Goal: Task Accomplishment & Management: Complete application form

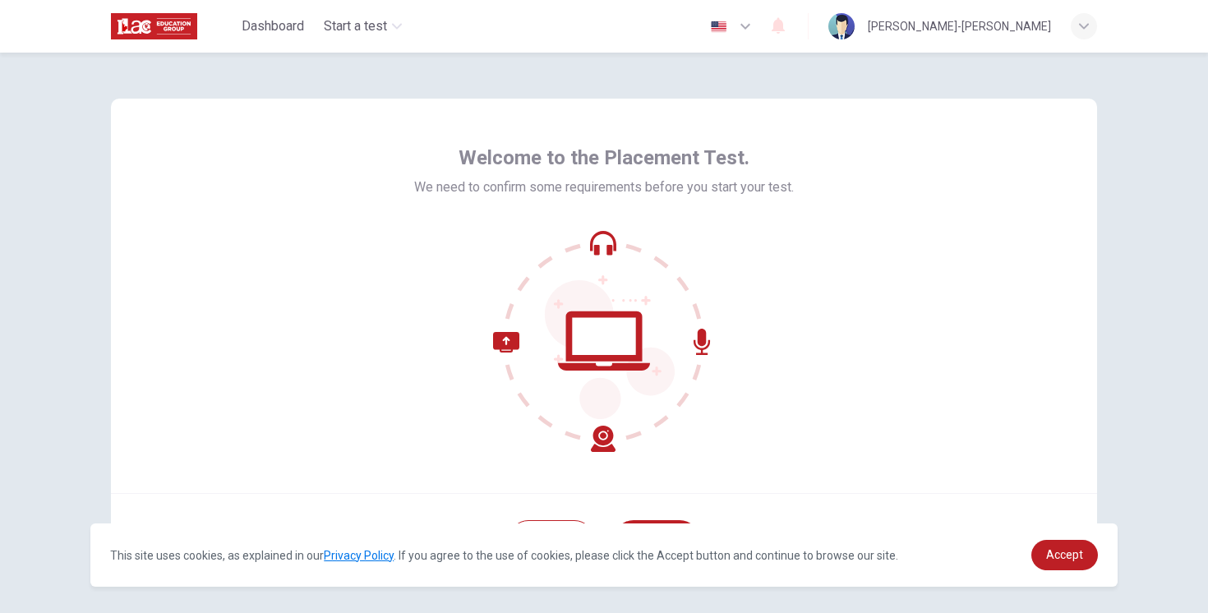
scroll to position [72, 0]
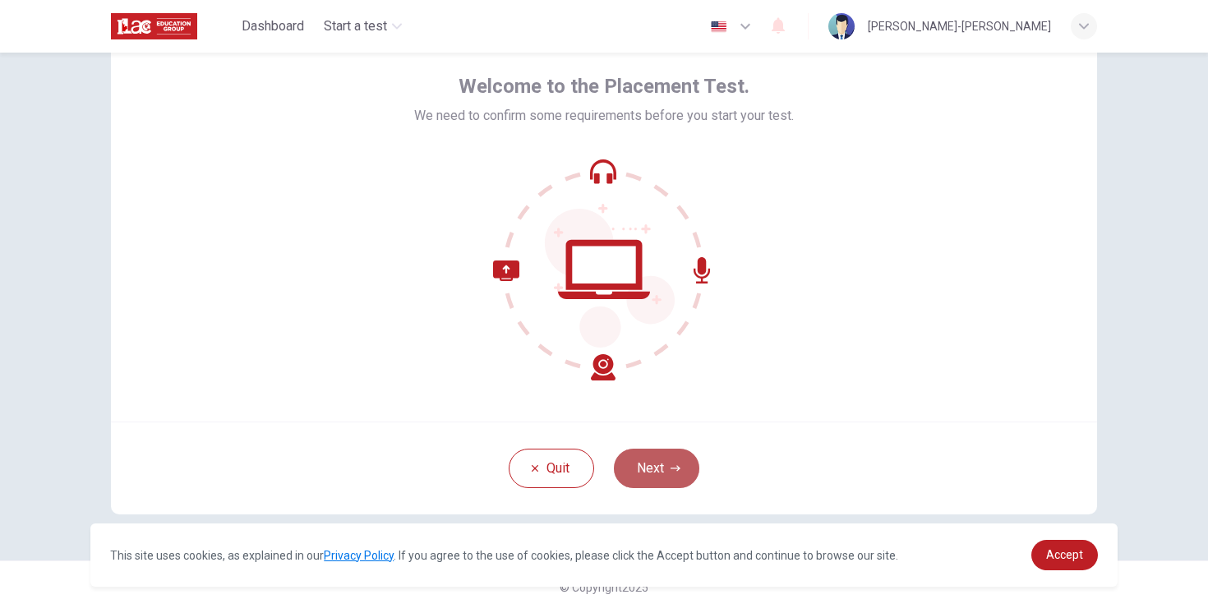
click at [674, 464] on icon "button" at bounding box center [676, 469] width 10 height 10
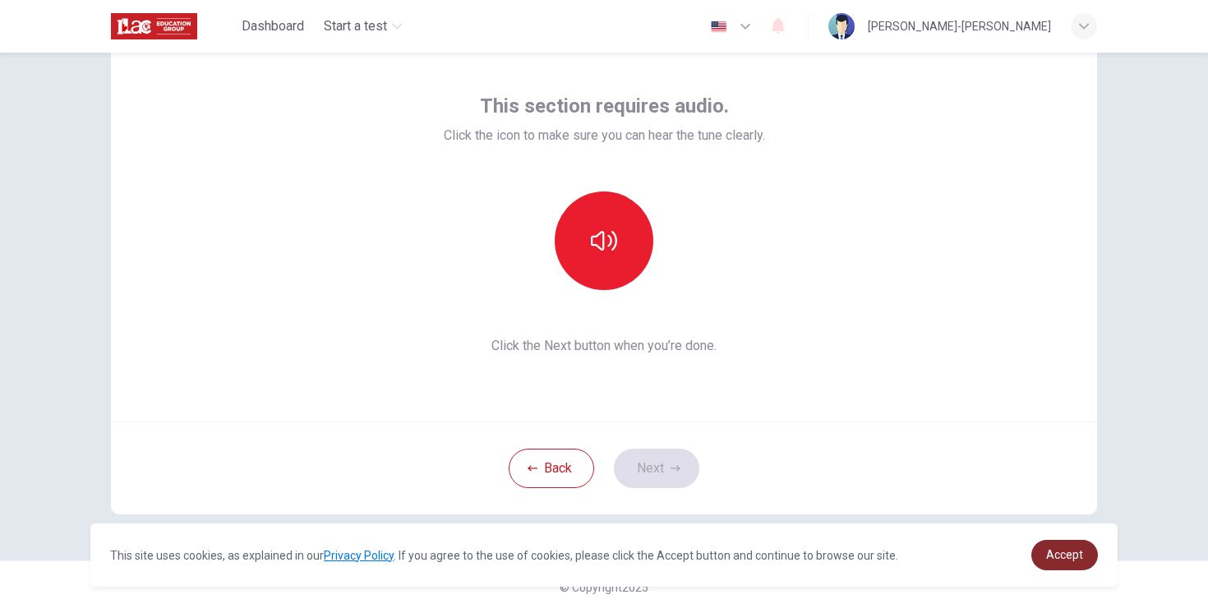
click at [1054, 559] on span "Accept" at bounding box center [1064, 554] width 37 height 13
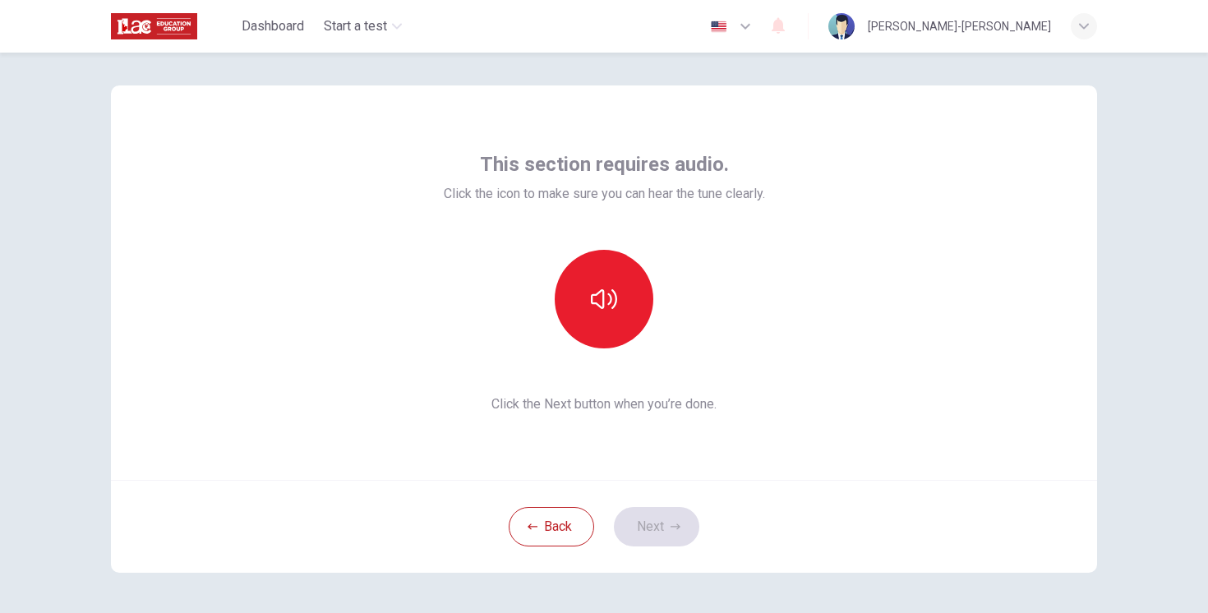
scroll to position [0, 0]
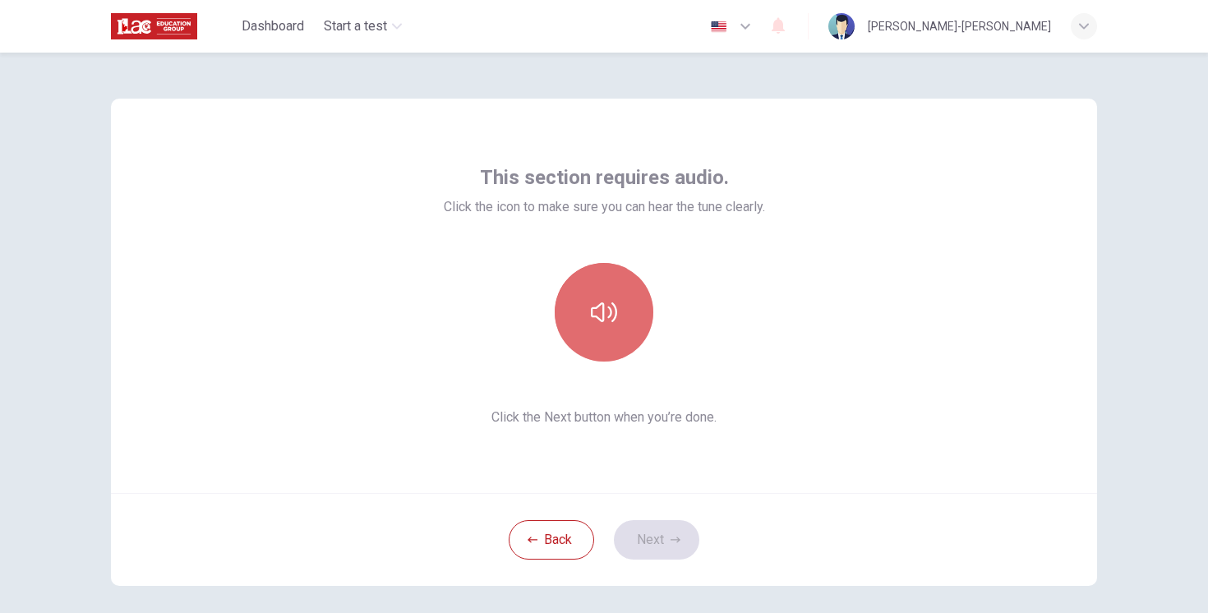
click at [621, 297] on button "button" at bounding box center [604, 312] width 99 height 99
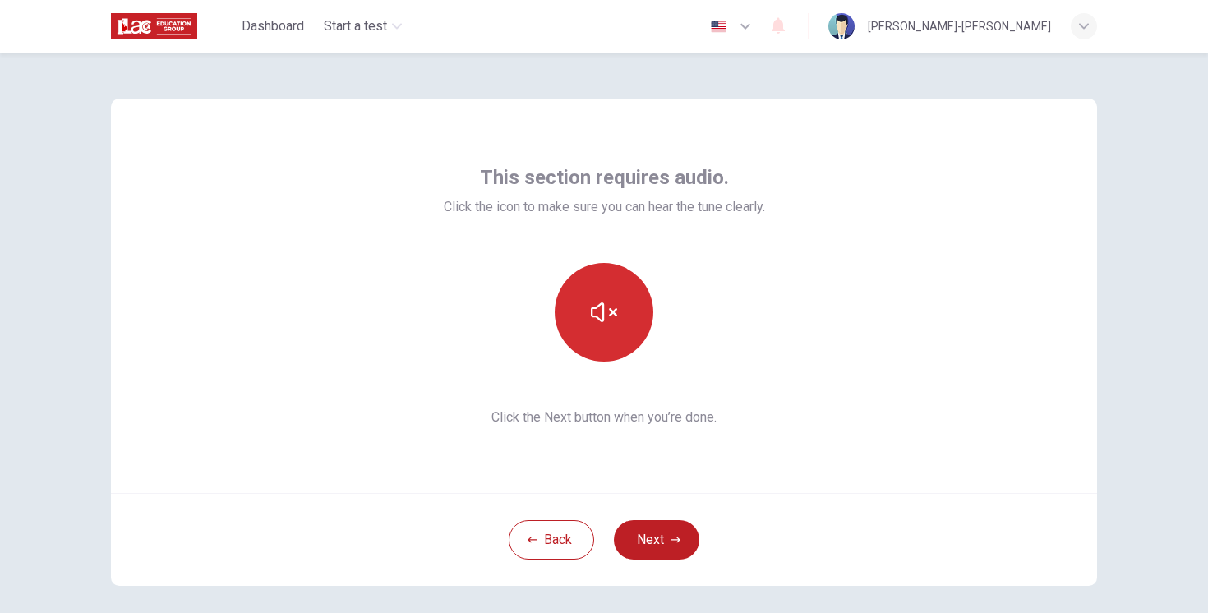
click at [603, 309] on icon "button" at bounding box center [604, 313] width 26 height 20
click at [792, 303] on div "This section requires audio. Click the icon to make sure you can hear the tune …" at bounding box center [604, 296] width 986 height 395
click at [671, 537] on icon "button" at bounding box center [676, 540] width 10 height 10
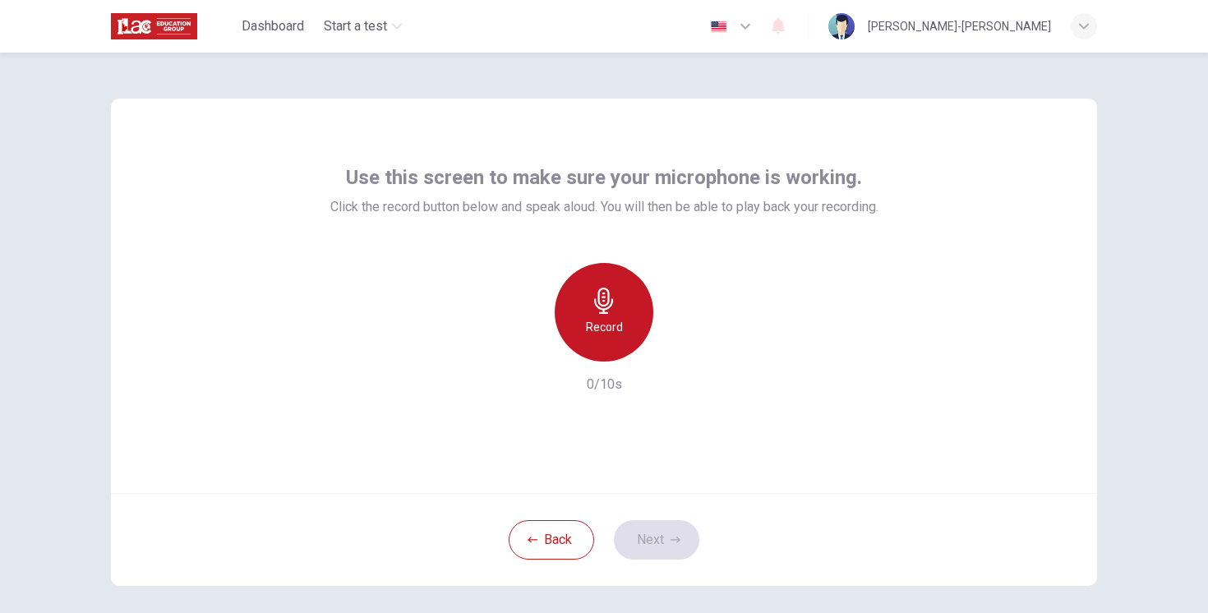
click at [603, 307] on icon "button" at bounding box center [604, 301] width 26 height 26
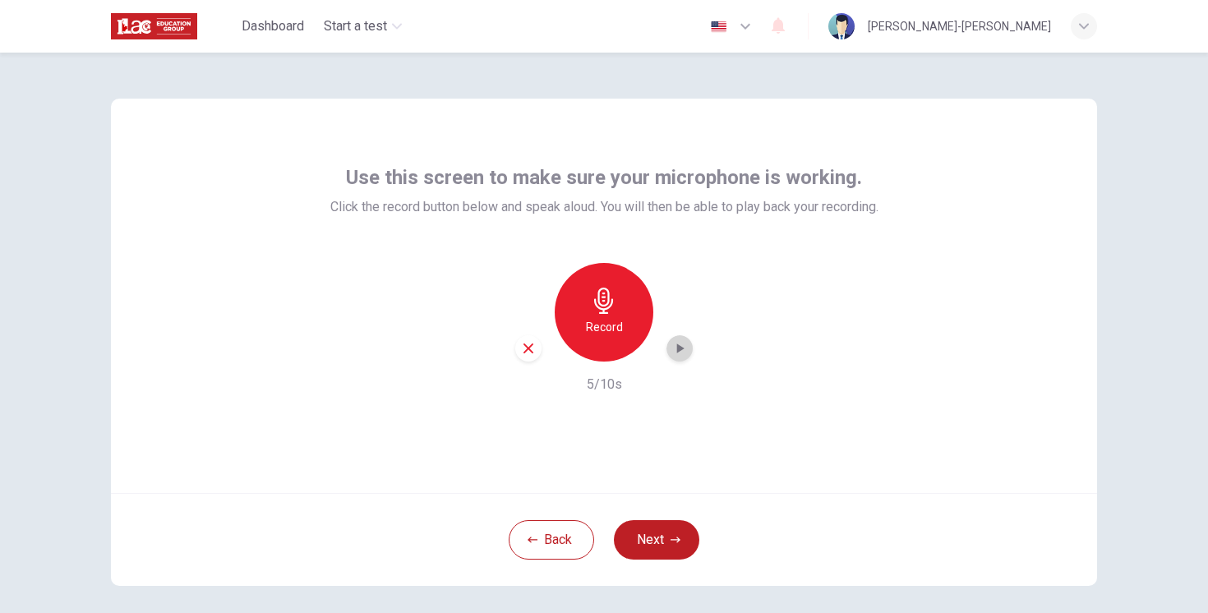
click at [690, 349] on div "button" at bounding box center [680, 348] width 26 height 26
click at [530, 349] on icon "button" at bounding box center [528, 348] width 15 height 15
click at [607, 315] on div "Record" at bounding box center [604, 312] width 99 height 99
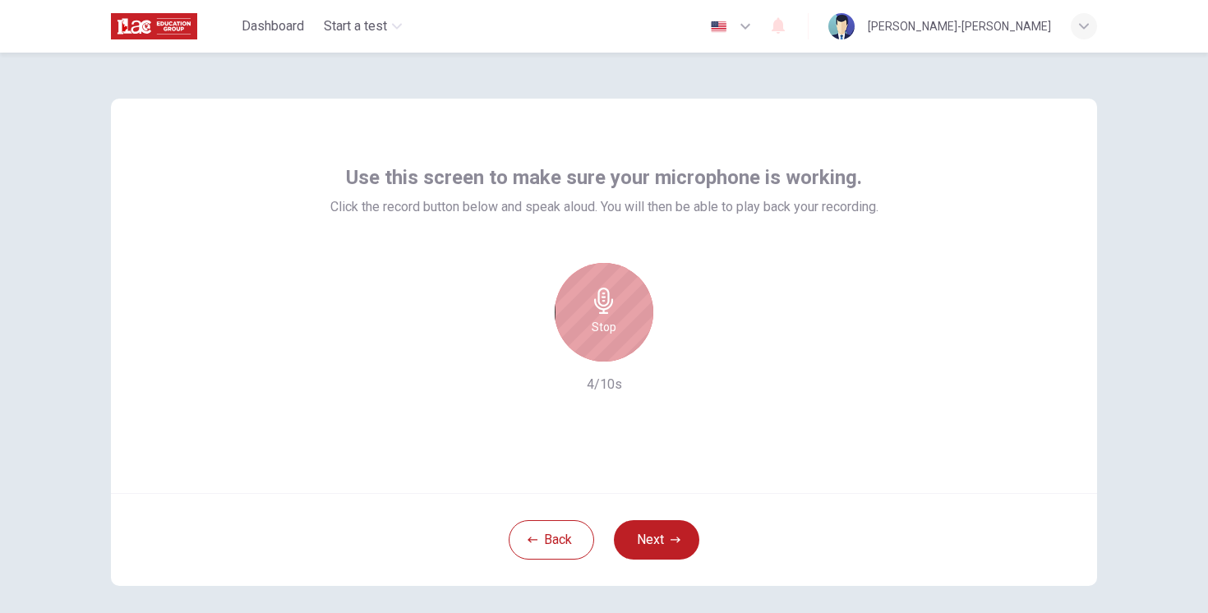
click at [607, 315] on div "Stop" at bounding box center [604, 312] width 99 height 99
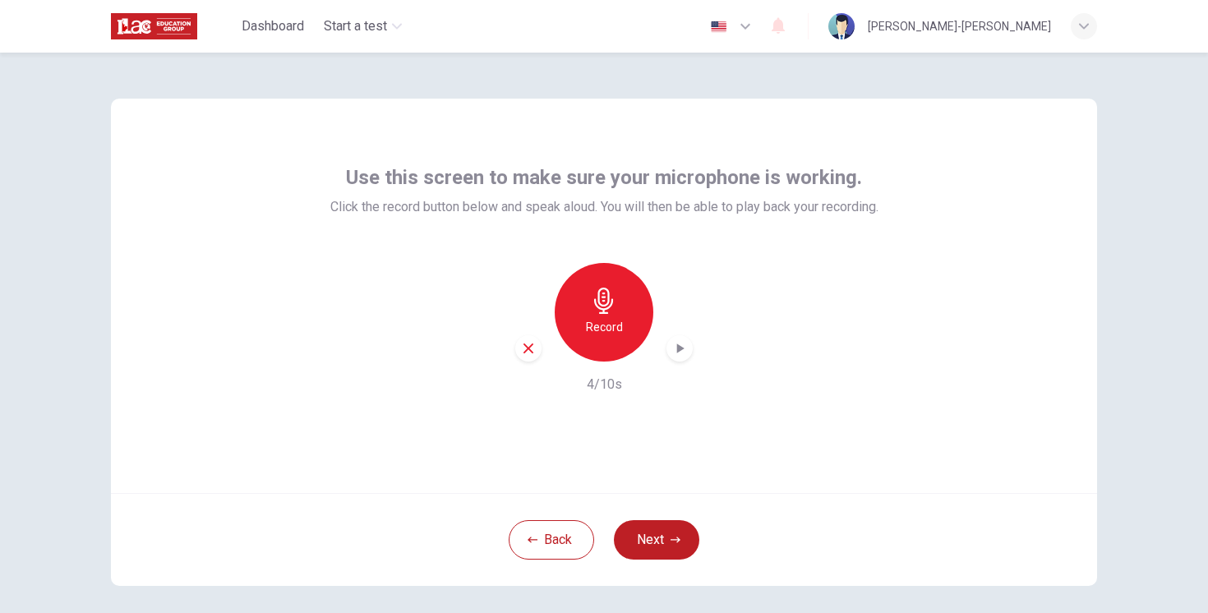
click at [683, 355] on icon "button" at bounding box center [680, 348] width 16 height 16
click at [654, 536] on button "Next" at bounding box center [656, 539] width 85 height 39
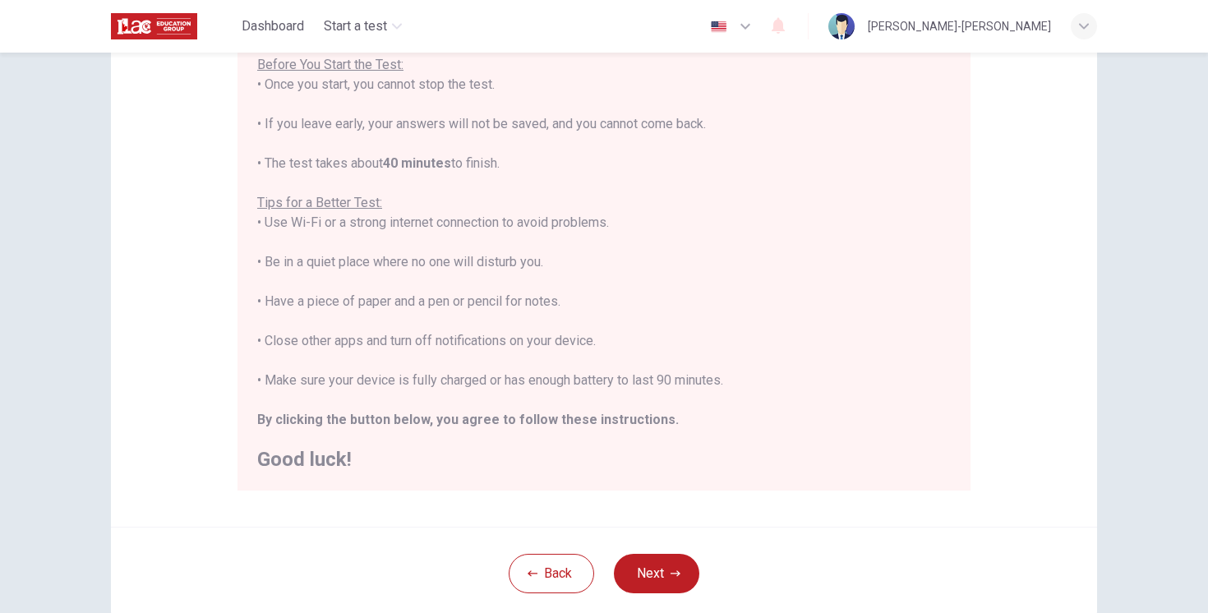
scroll to position [196, 0]
click at [679, 571] on icon "button" at bounding box center [676, 573] width 10 height 10
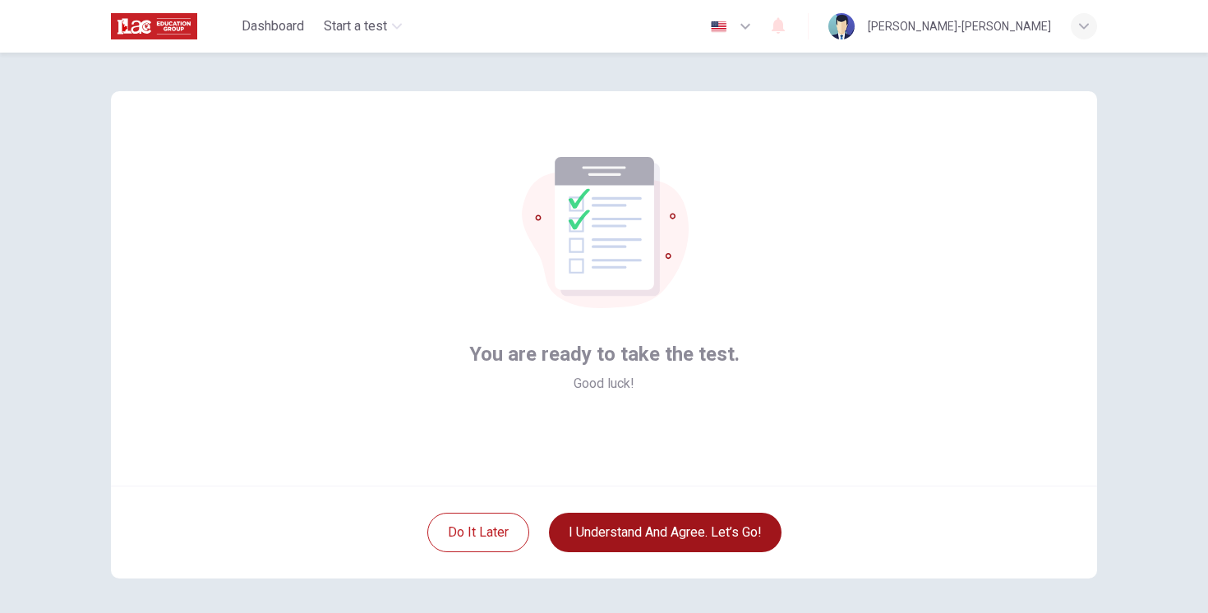
scroll to position [0, 0]
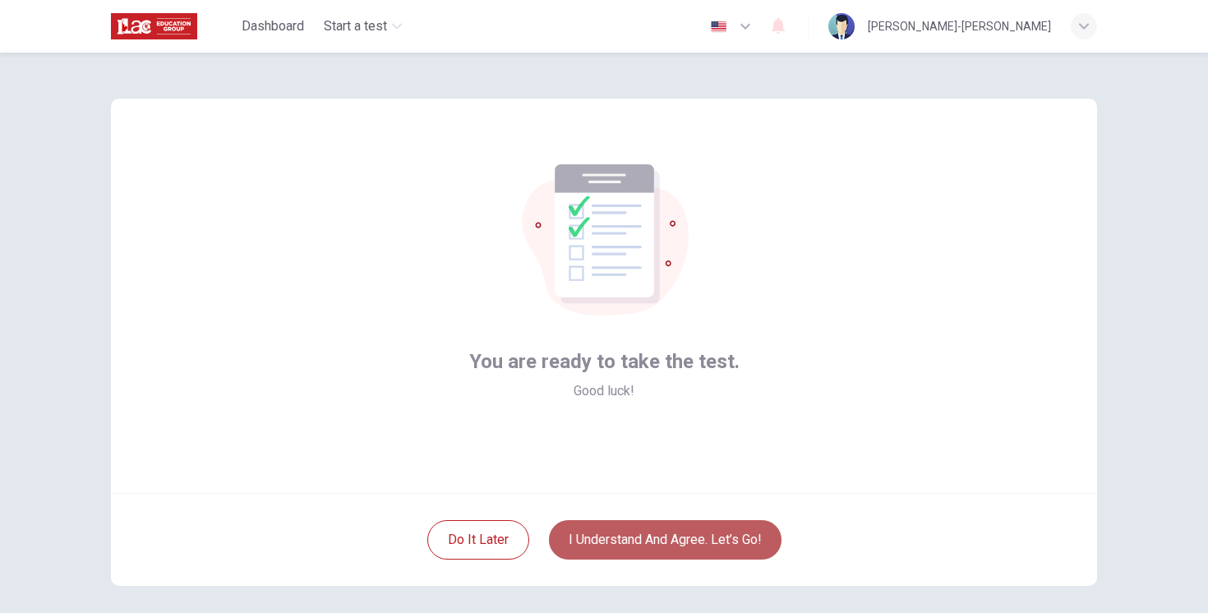
click at [628, 553] on button "I understand and agree. Let’s go!" at bounding box center [665, 539] width 233 height 39
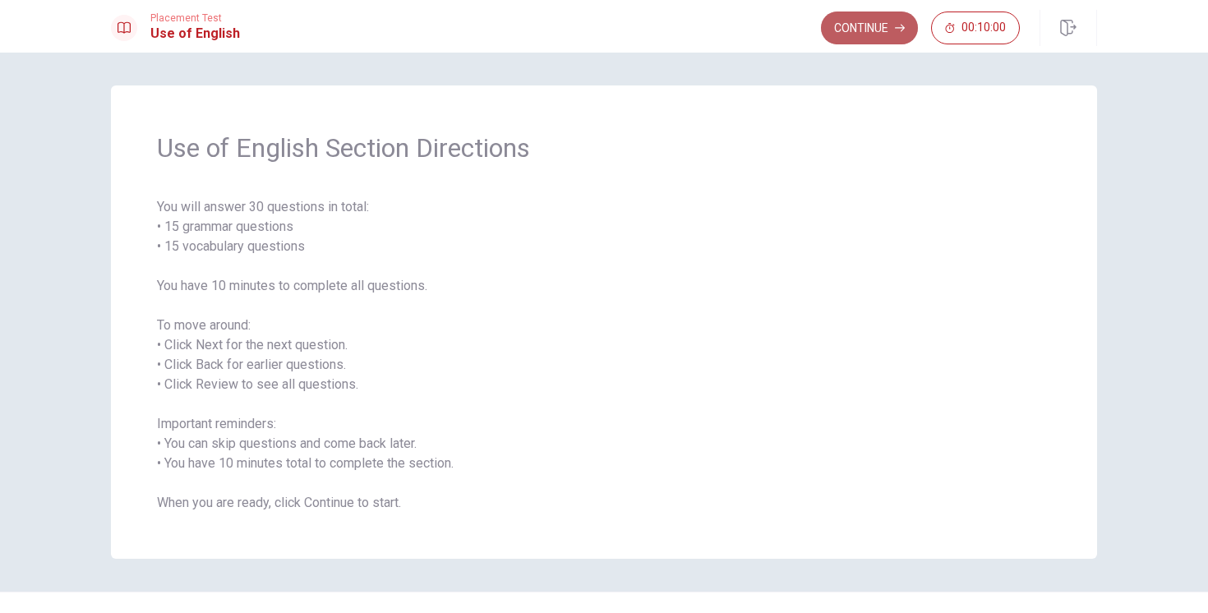
click at [891, 31] on button "Continue" at bounding box center [869, 28] width 97 height 33
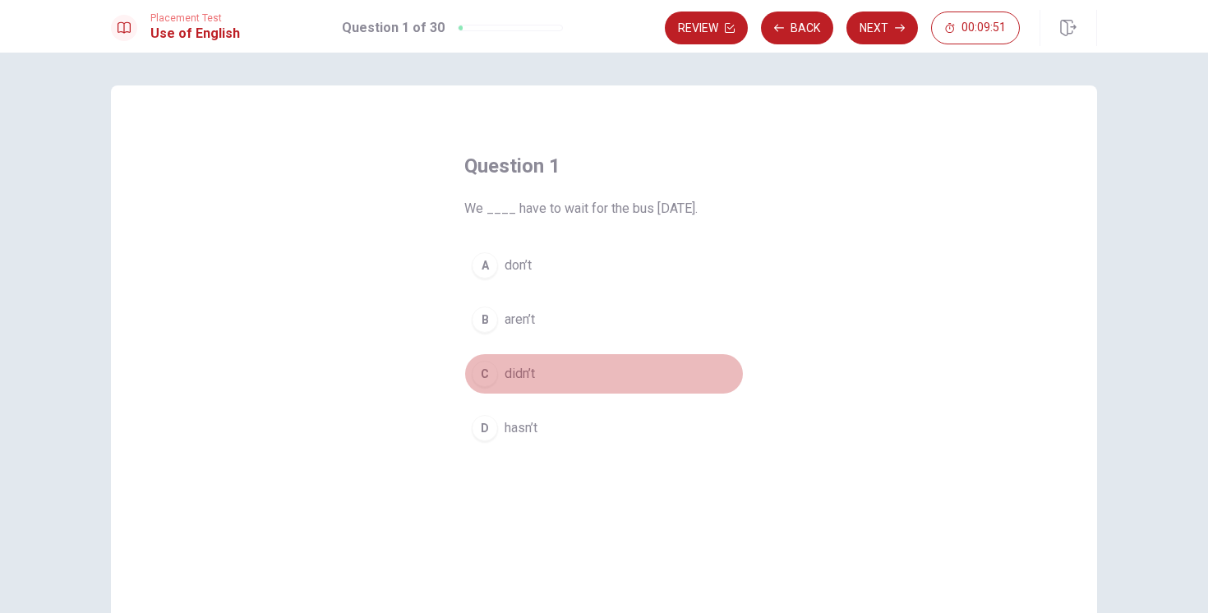
click at [484, 378] on div "C" at bounding box center [485, 374] width 26 height 26
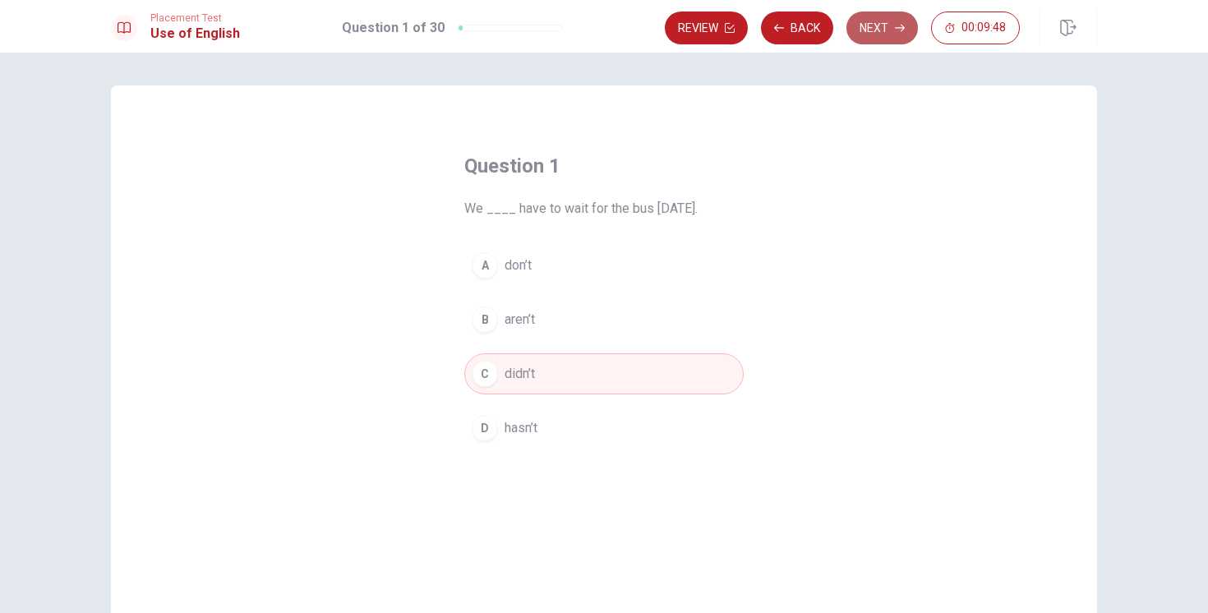
click at [874, 29] on button "Next" at bounding box center [883, 28] width 72 height 33
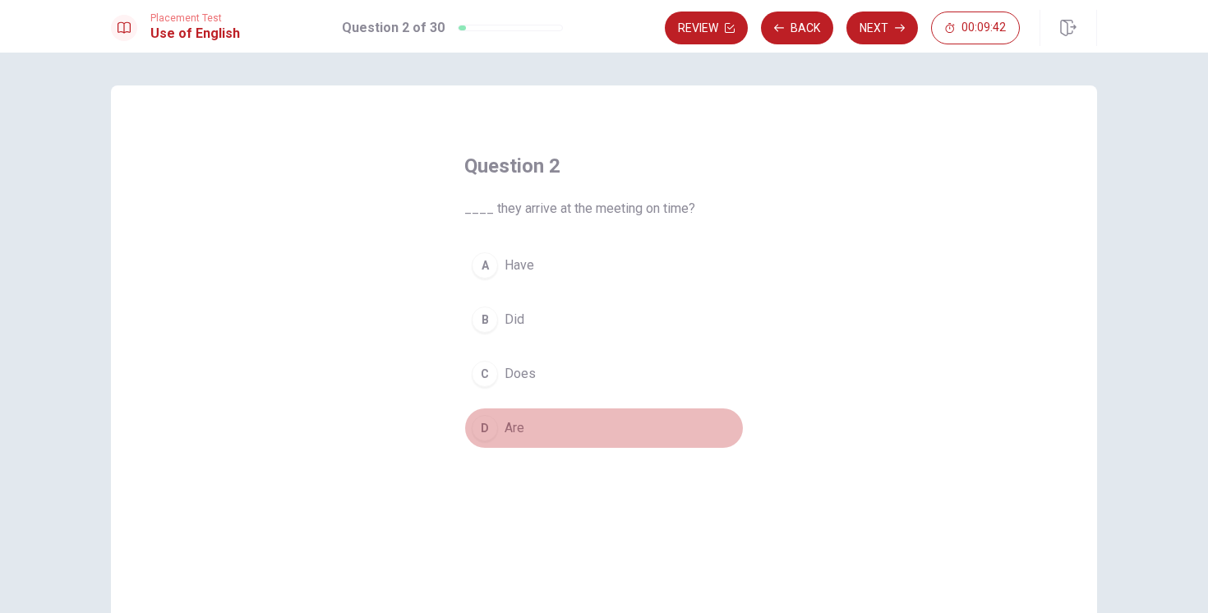
click at [483, 432] on div "D" at bounding box center [485, 428] width 26 height 26
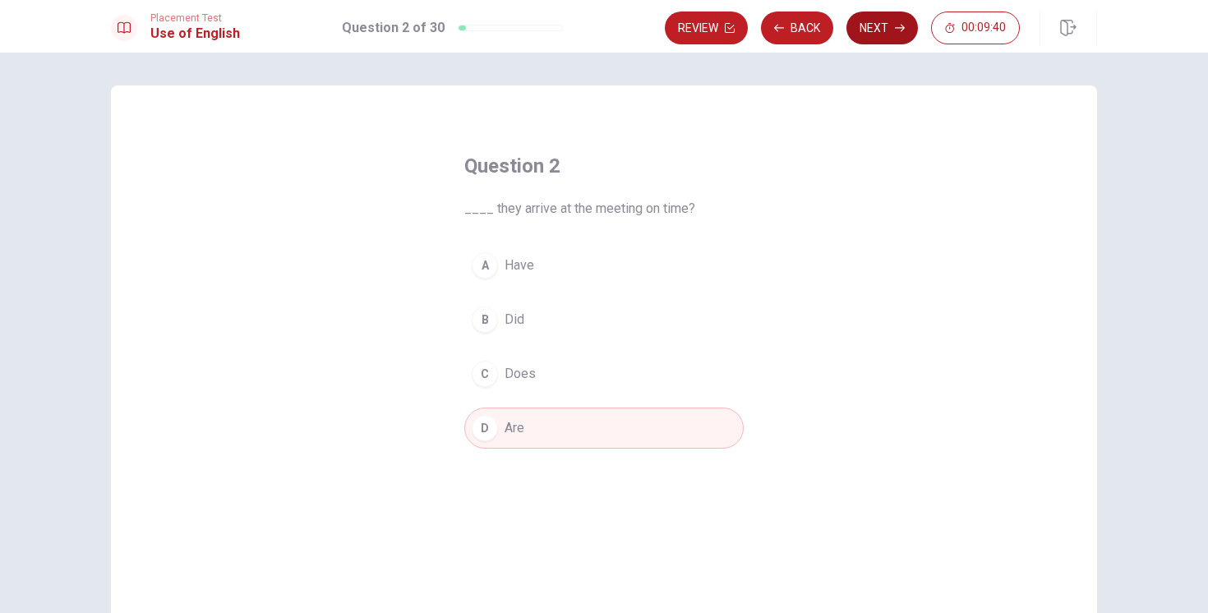
click at [898, 25] on icon "button" at bounding box center [900, 28] width 10 height 10
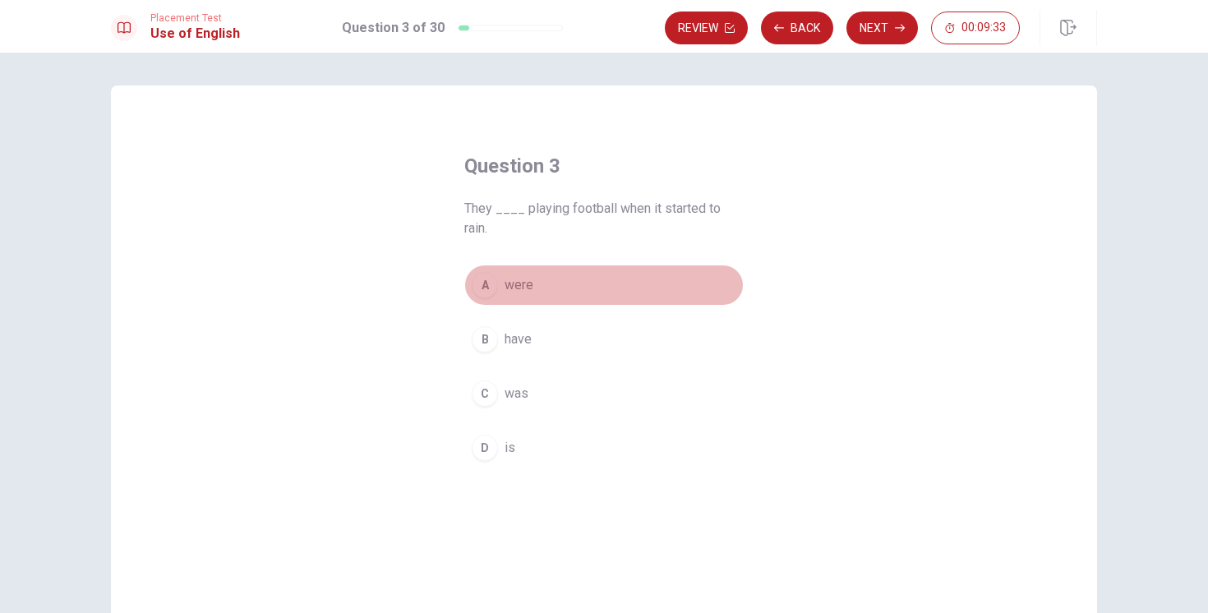
click at [482, 284] on div "A" at bounding box center [485, 285] width 26 height 26
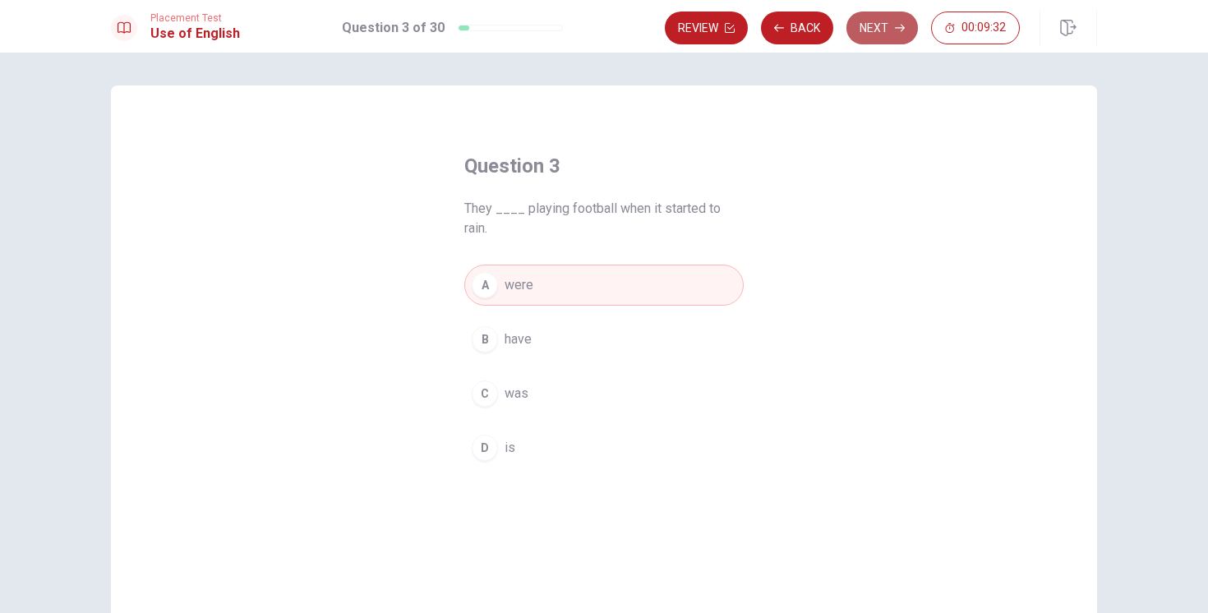
click at [888, 23] on button "Next" at bounding box center [883, 28] width 72 height 33
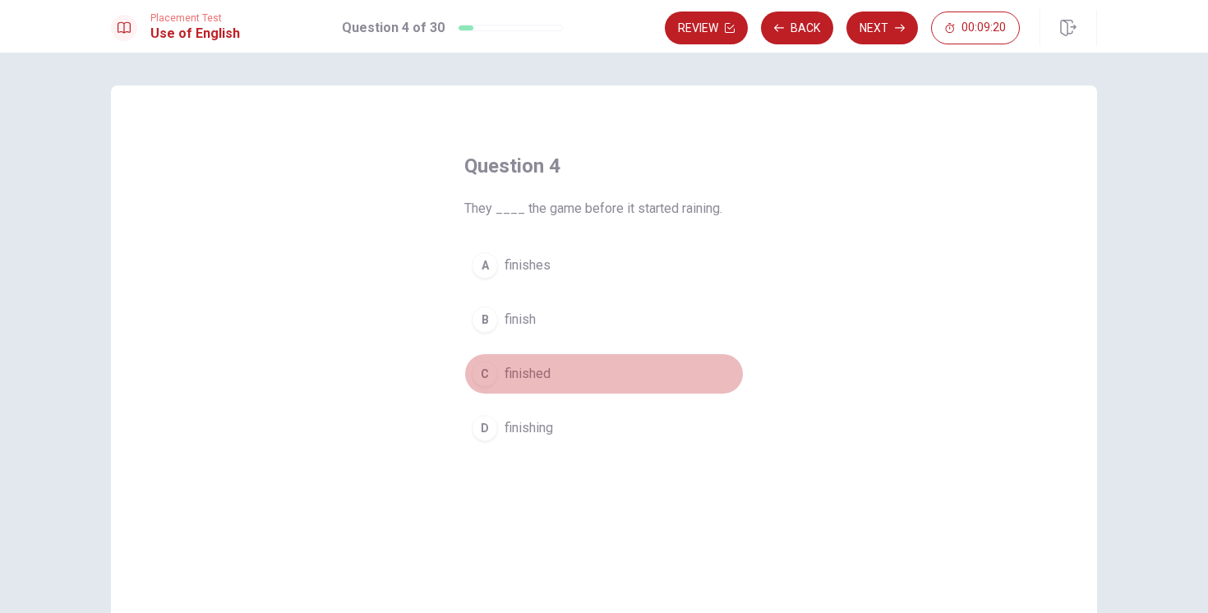
click at [534, 381] on span "finished" at bounding box center [528, 374] width 46 height 20
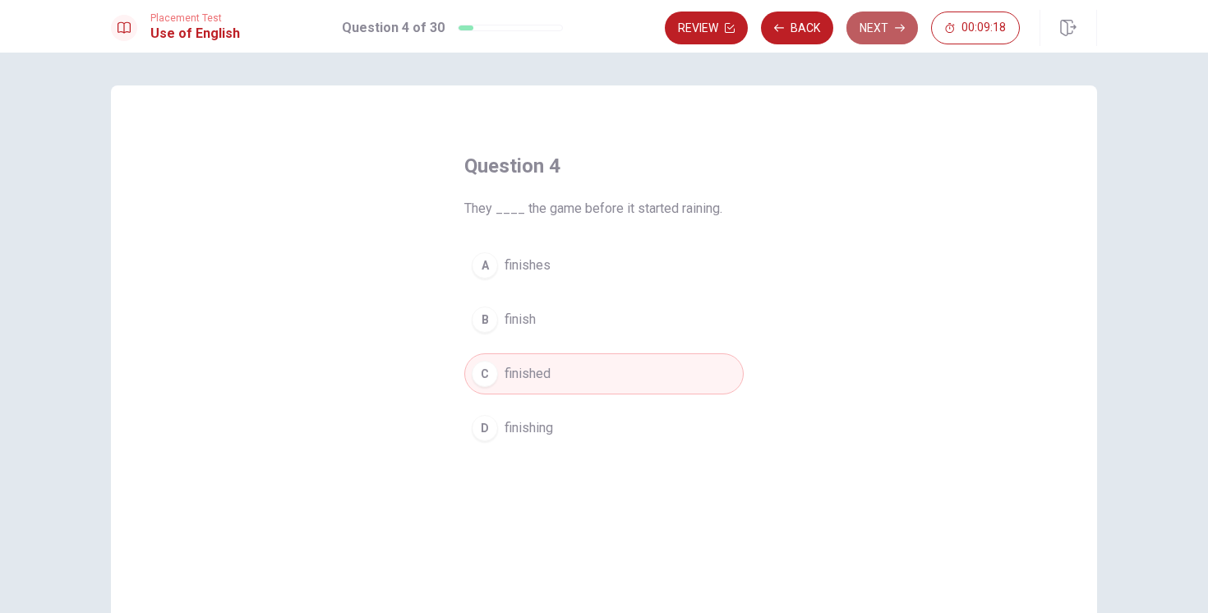
click at [873, 29] on button "Next" at bounding box center [883, 28] width 72 height 33
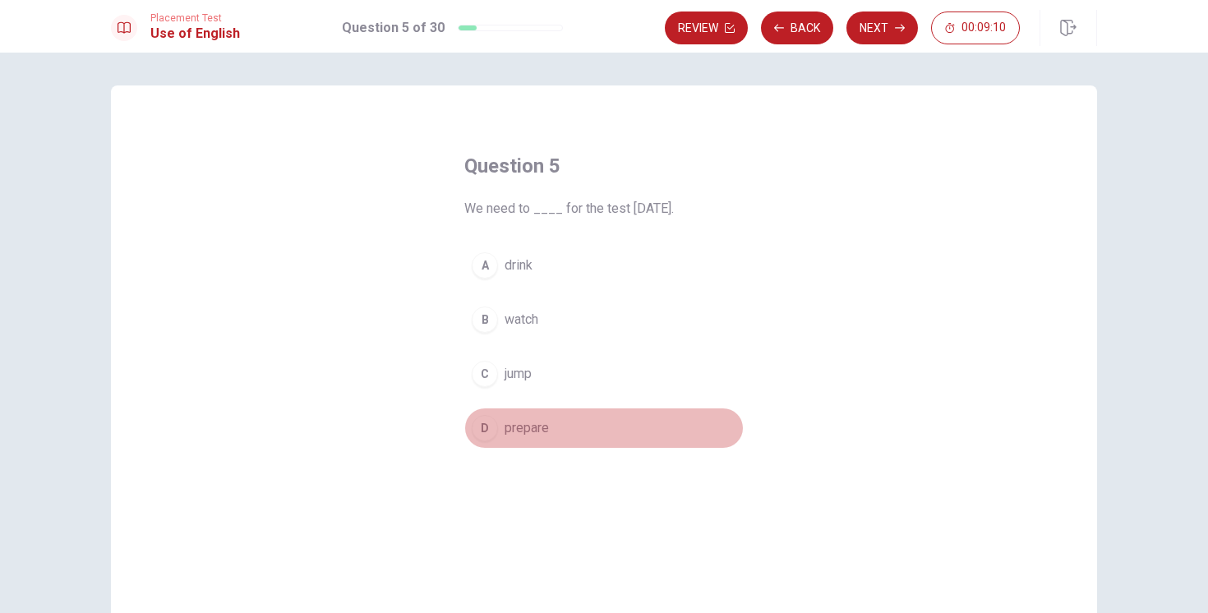
click at [529, 431] on span "prepare" at bounding box center [527, 428] width 44 height 20
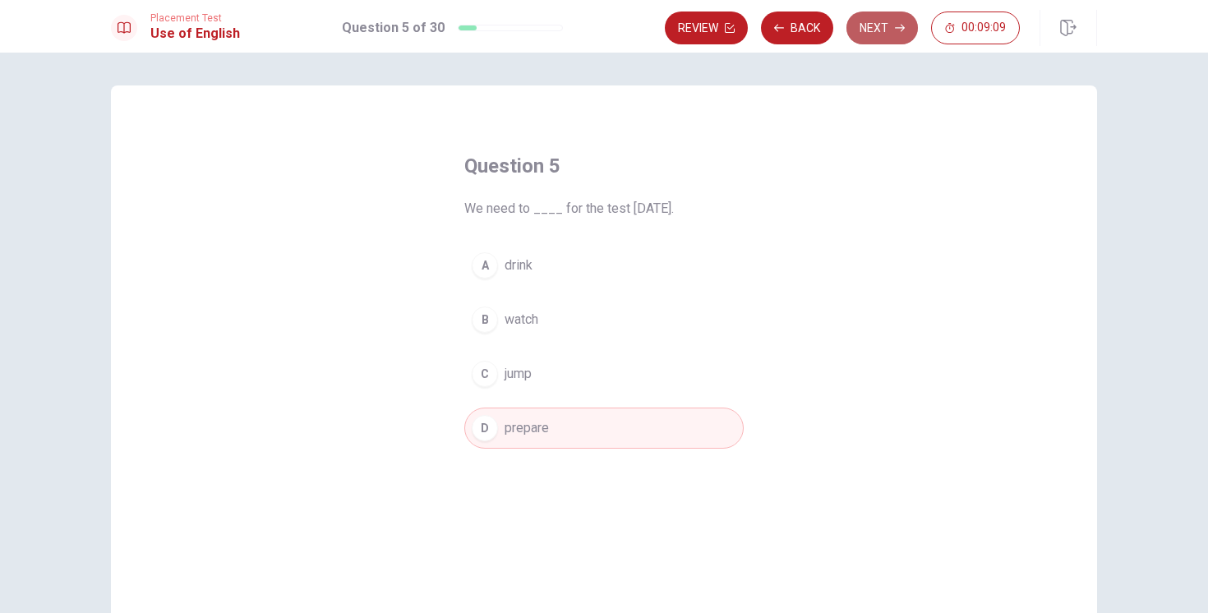
click at [875, 25] on button "Next" at bounding box center [883, 28] width 72 height 33
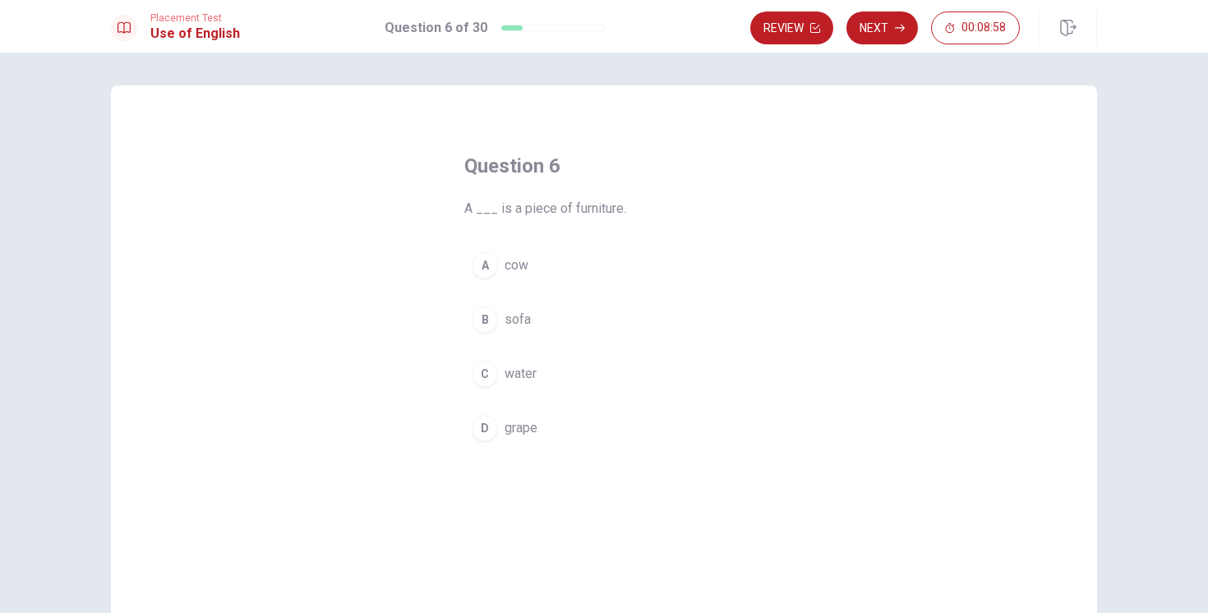
click at [529, 307] on button "B sofa" at bounding box center [603, 319] width 279 height 41
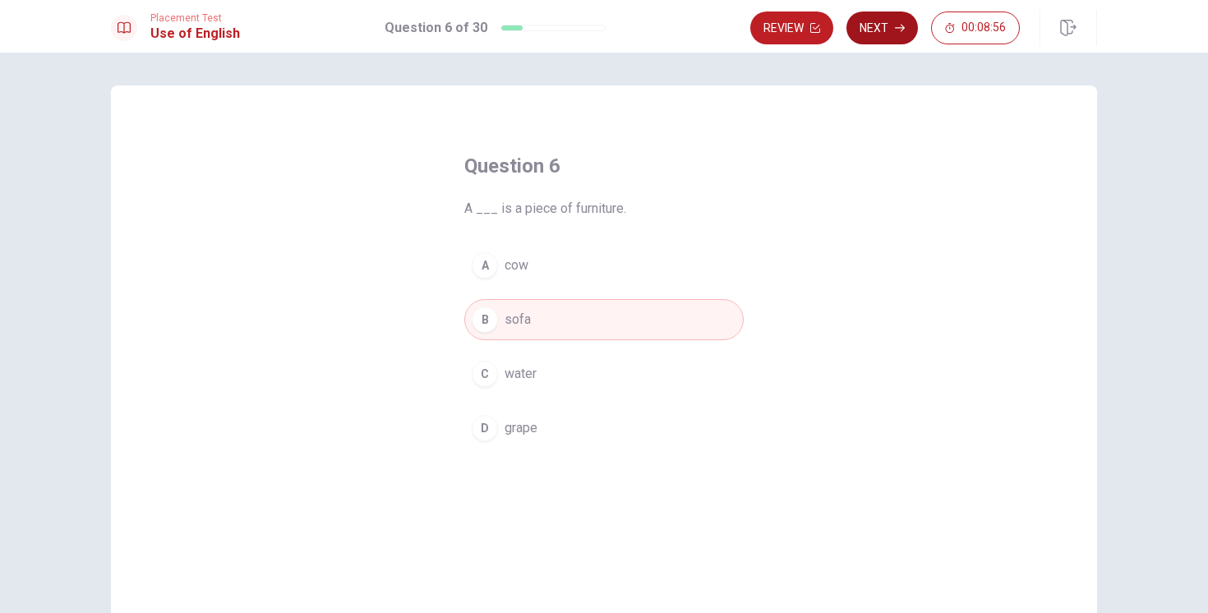
click at [895, 24] on icon "button" at bounding box center [900, 28] width 10 height 10
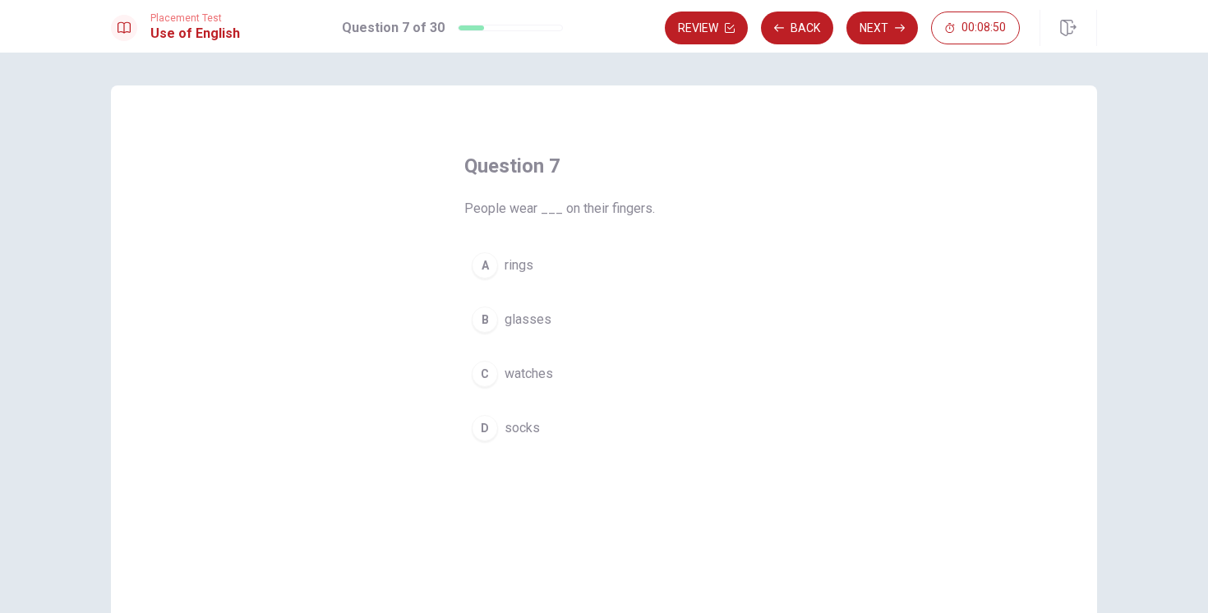
click at [523, 272] on span "rings" at bounding box center [519, 266] width 29 height 20
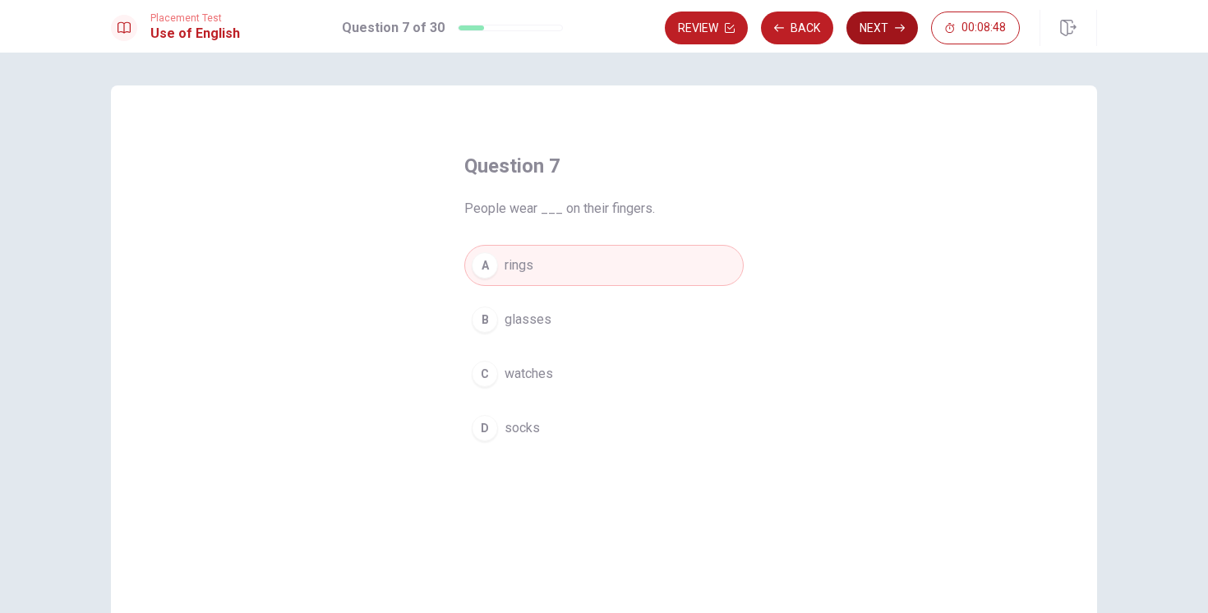
click at [886, 31] on button "Next" at bounding box center [883, 28] width 72 height 33
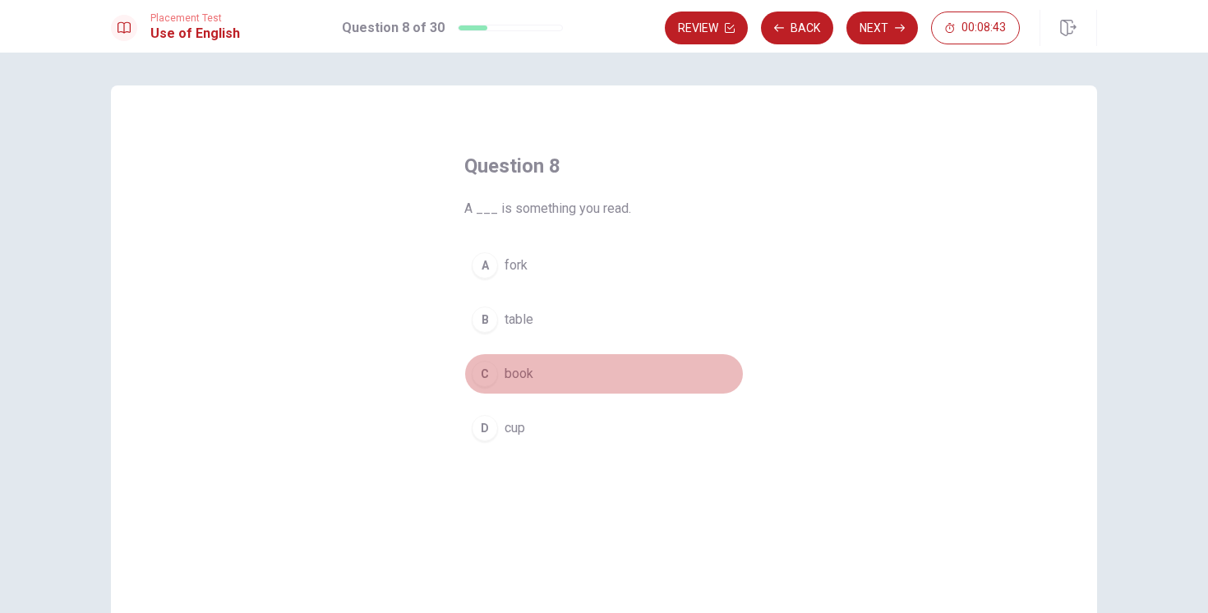
click at [510, 372] on span "book" at bounding box center [519, 374] width 29 height 20
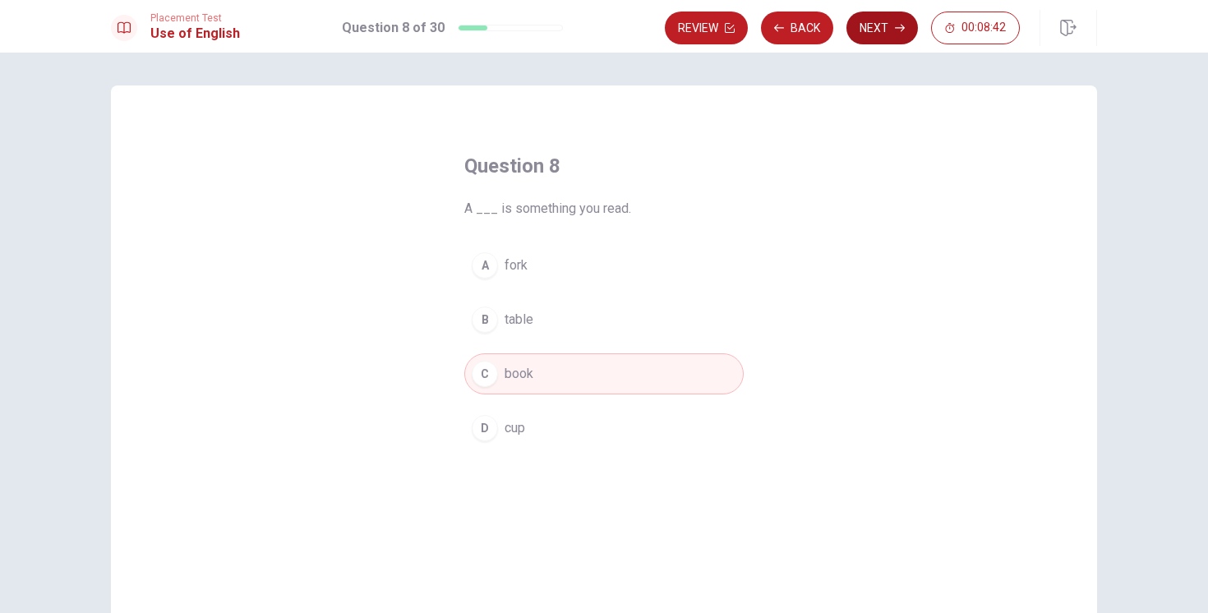
click at [884, 27] on button "Next" at bounding box center [883, 28] width 72 height 33
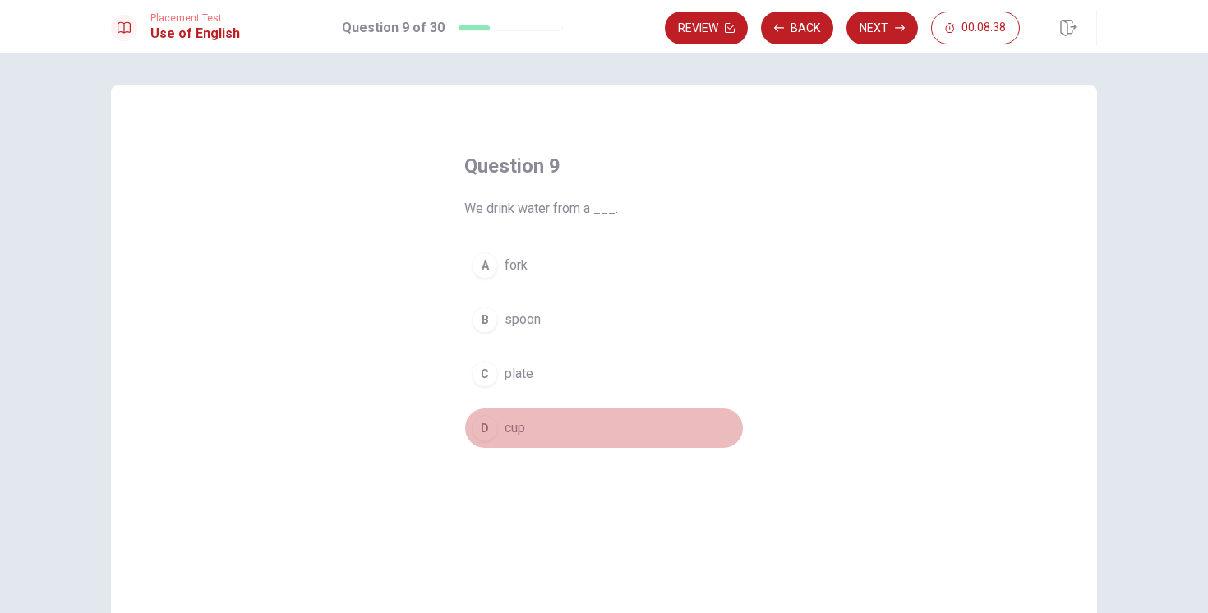
click at [514, 426] on span "cup" at bounding box center [515, 428] width 21 height 20
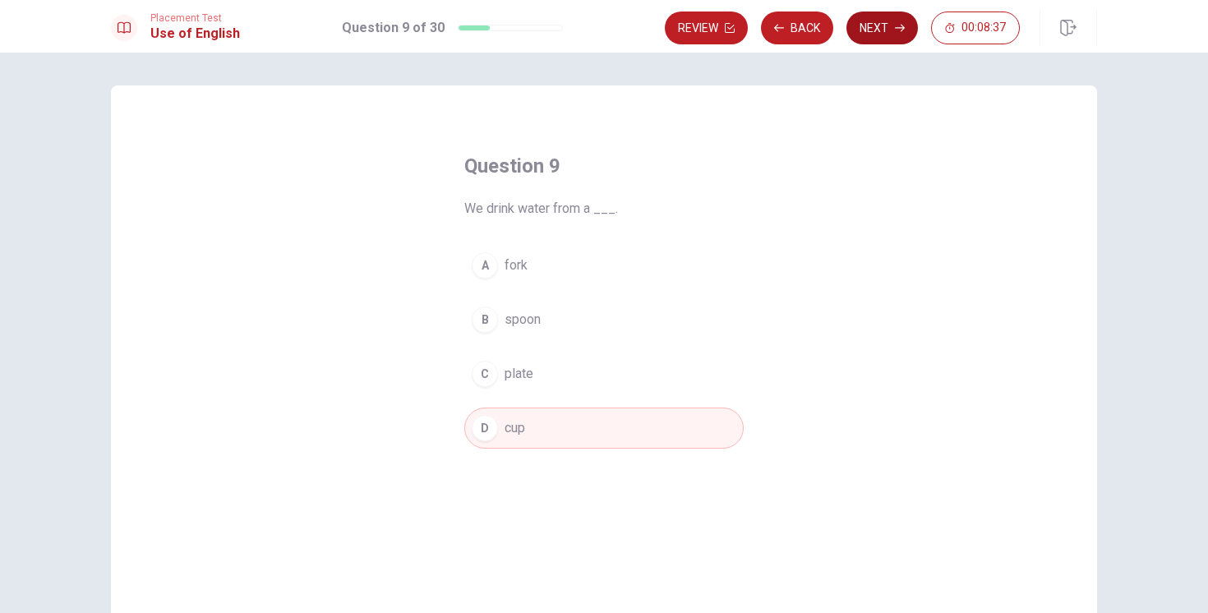
click at [871, 41] on button "Next" at bounding box center [883, 28] width 72 height 33
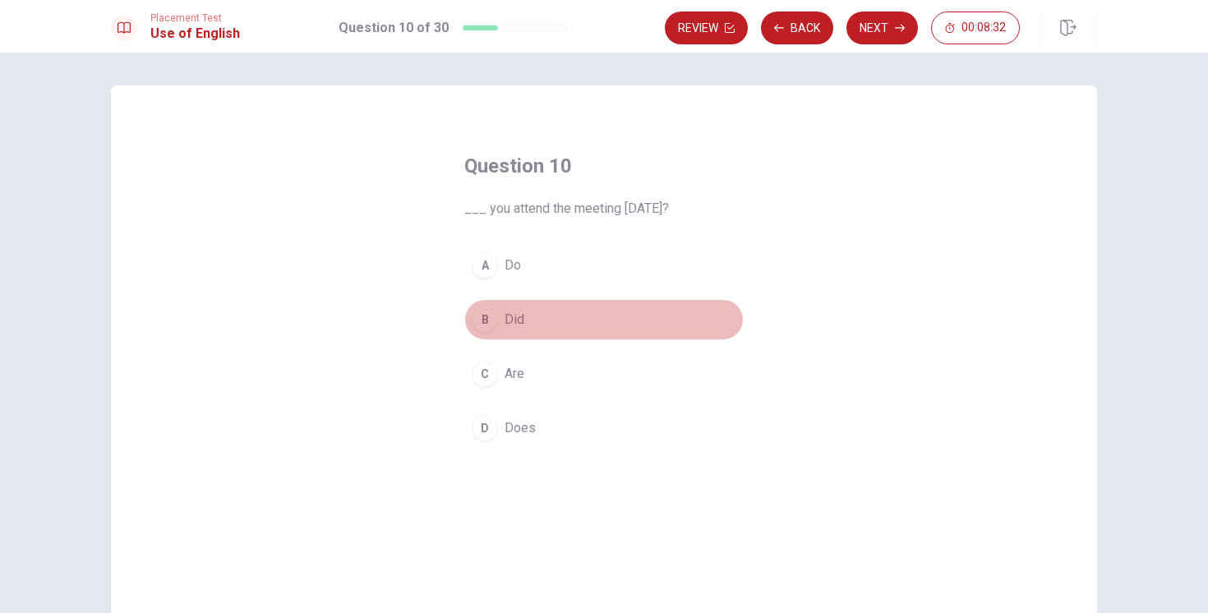
click at [523, 316] on span "Did" at bounding box center [515, 320] width 20 height 20
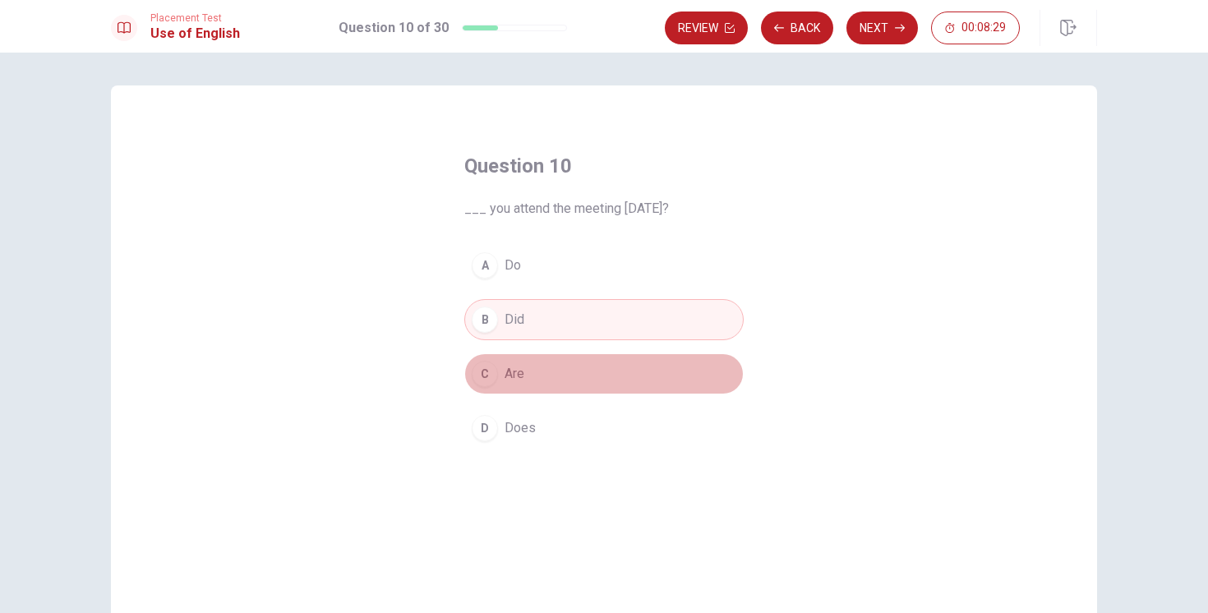
click at [509, 377] on span "Are" at bounding box center [515, 374] width 20 height 20
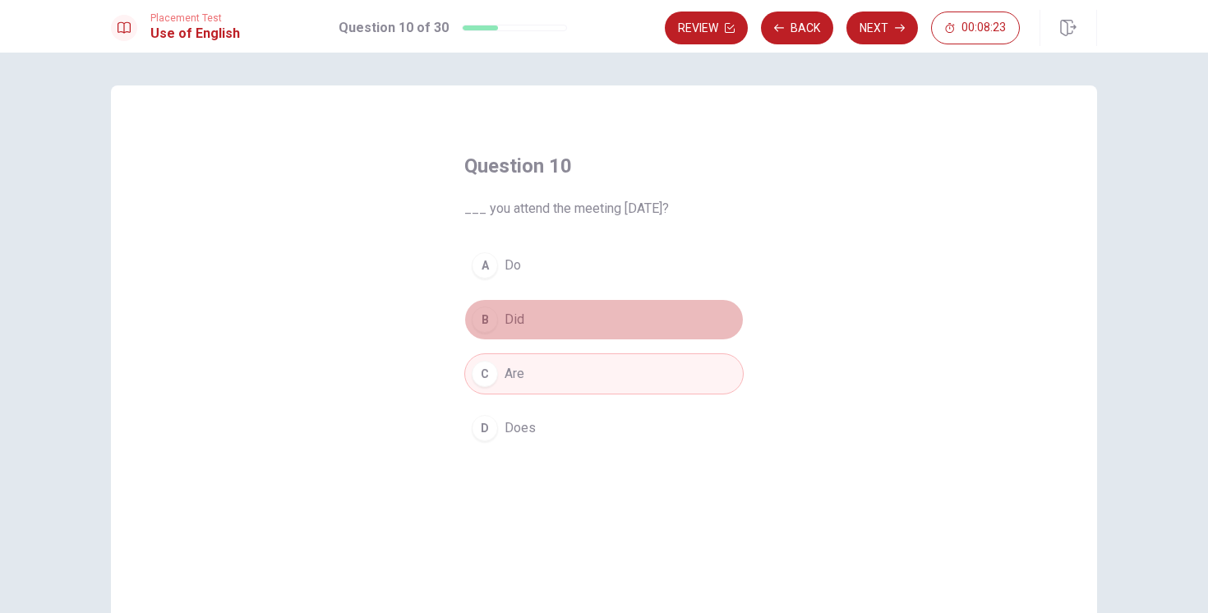
click at [529, 327] on button "B Did" at bounding box center [603, 319] width 279 height 41
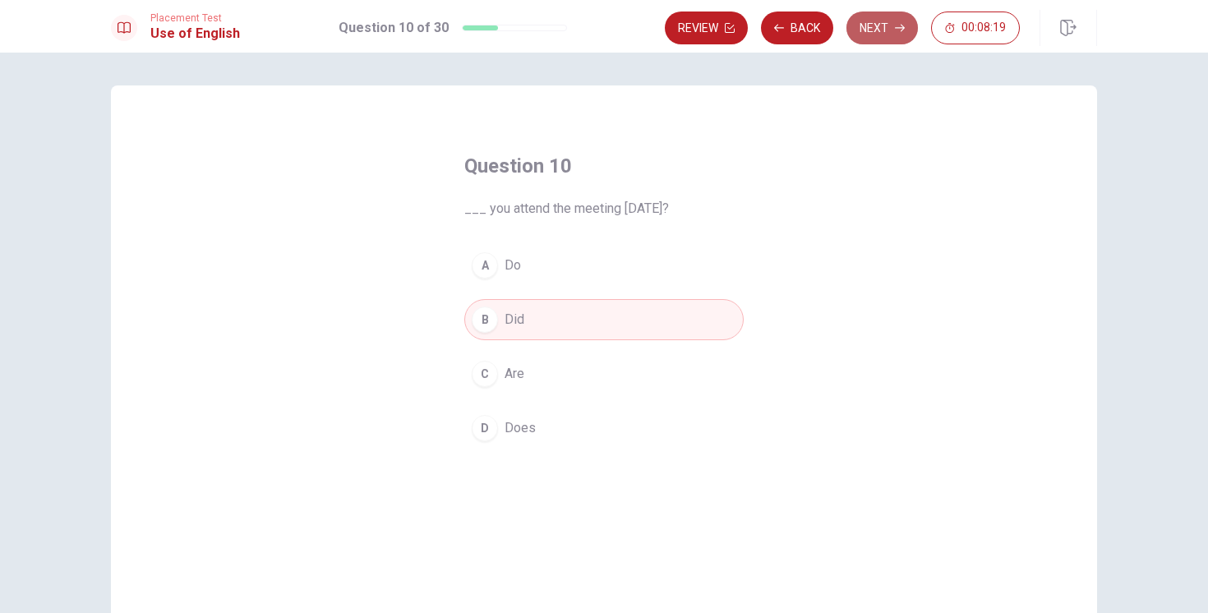
click at [886, 18] on button "Next" at bounding box center [883, 28] width 72 height 33
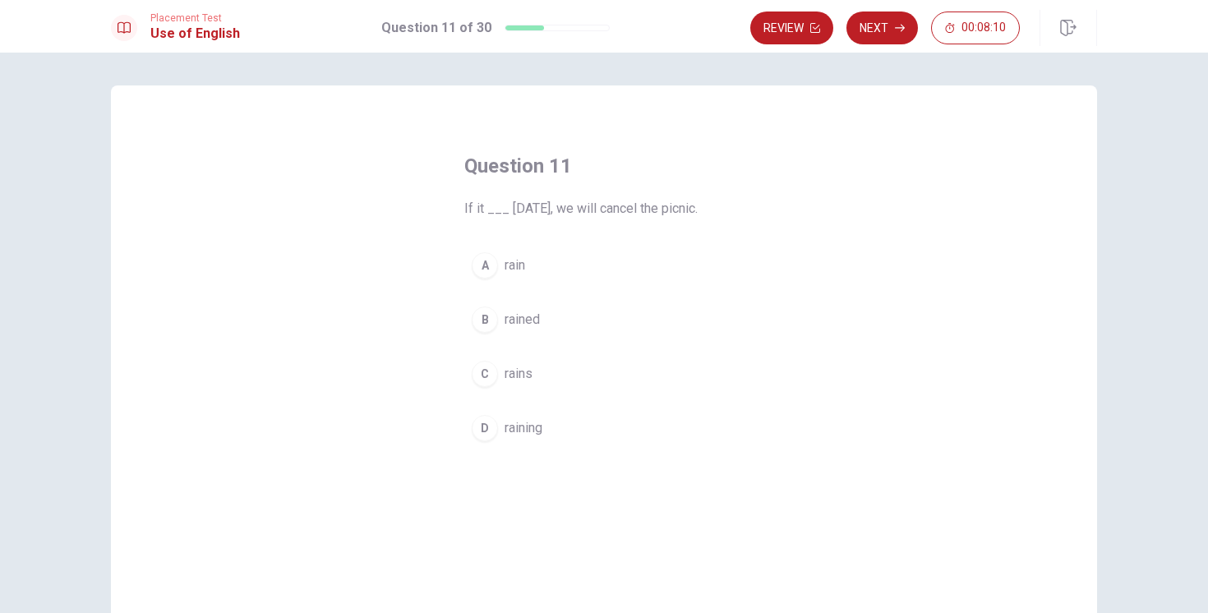
click at [519, 429] on span "raining" at bounding box center [524, 428] width 38 height 20
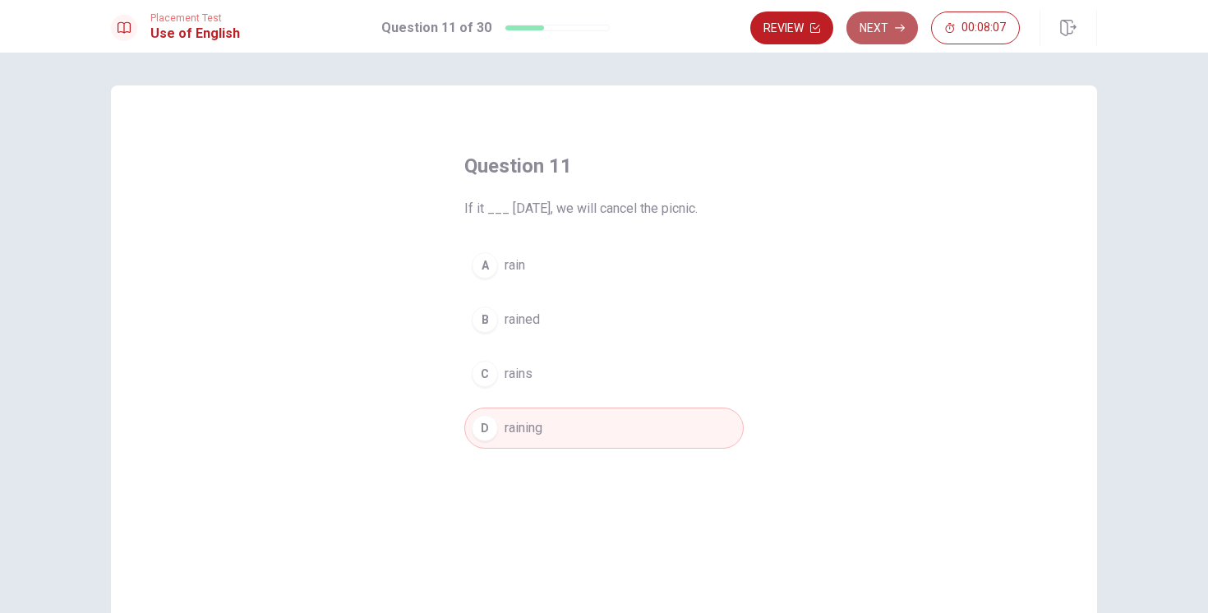
click at [906, 25] on button "Next" at bounding box center [883, 28] width 72 height 33
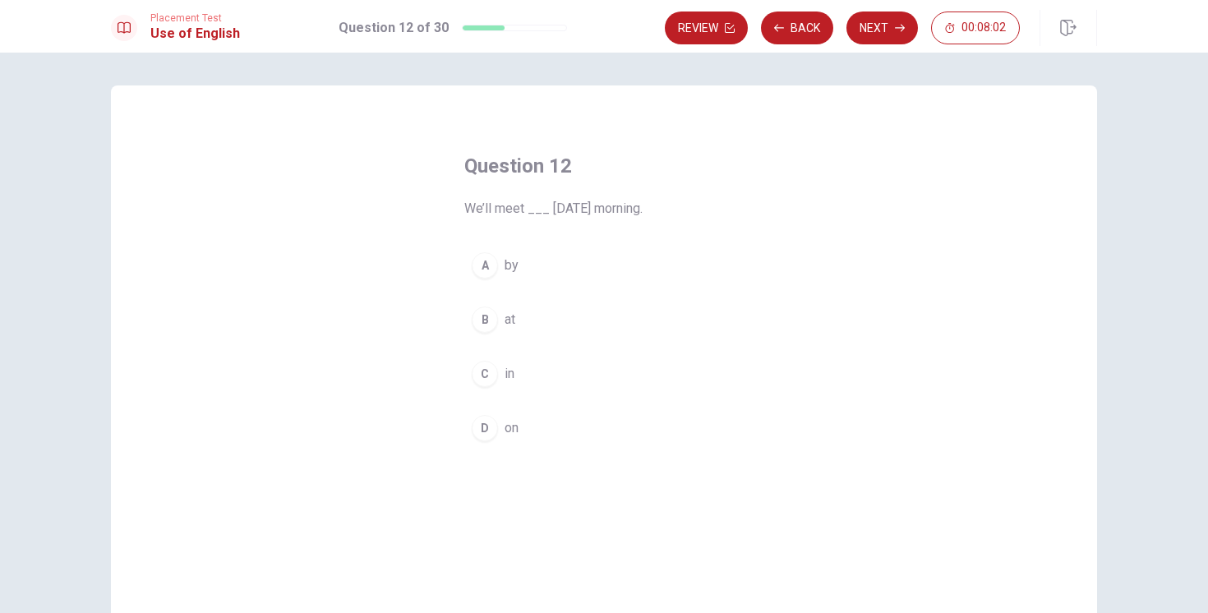
click at [484, 429] on div "D" at bounding box center [485, 428] width 26 height 26
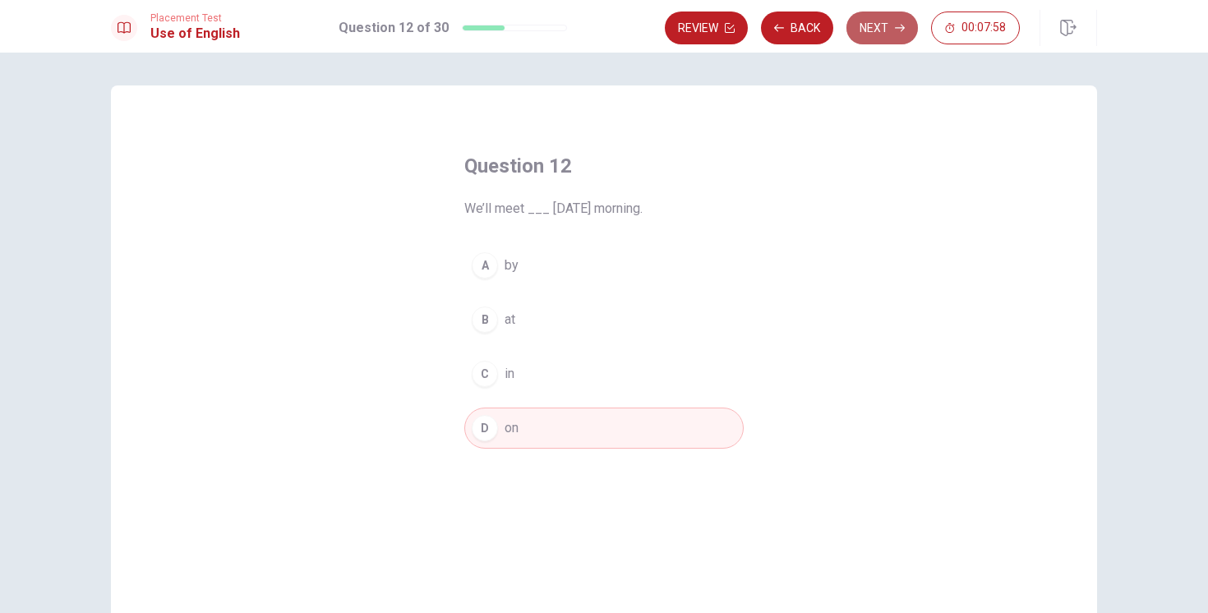
click at [896, 20] on button "Next" at bounding box center [883, 28] width 72 height 33
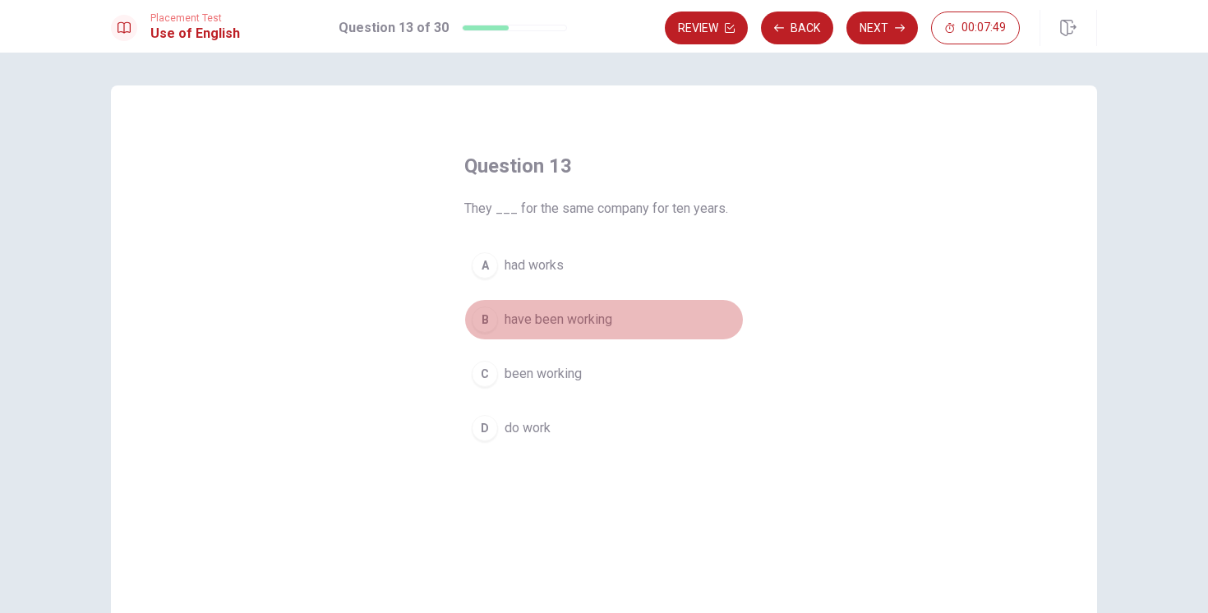
click at [575, 319] on span "have been working" at bounding box center [559, 320] width 108 height 20
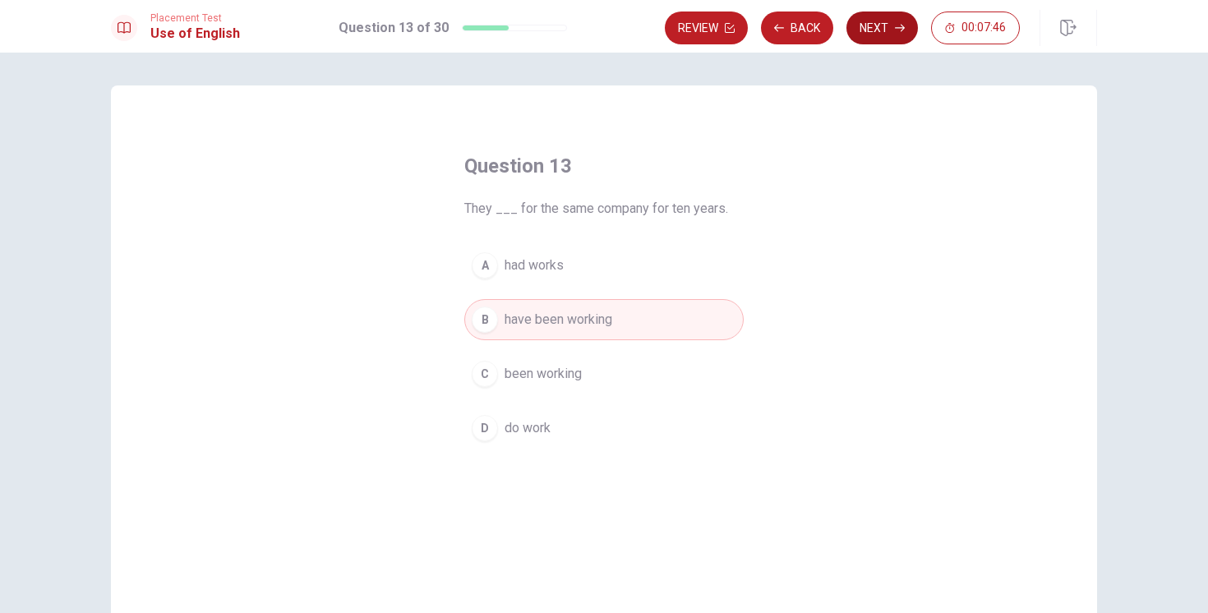
click at [877, 41] on button "Next" at bounding box center [883, 28] width 72 height 33
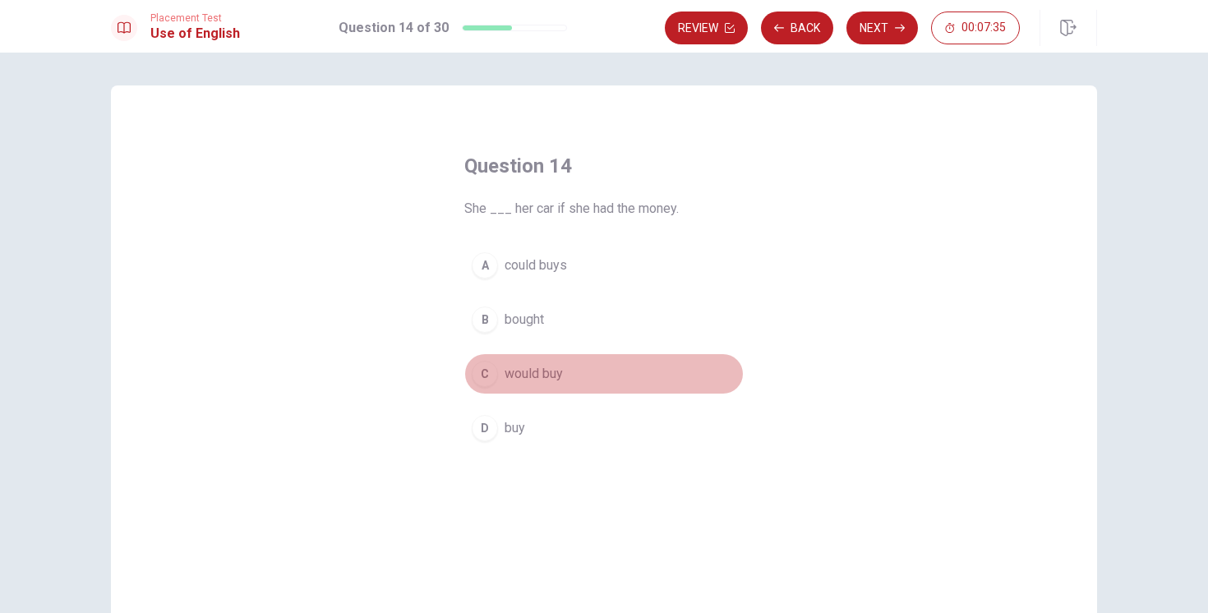
click at [517, 376] on span "would buy" at bounding box center [534, 374] width 58 height 20
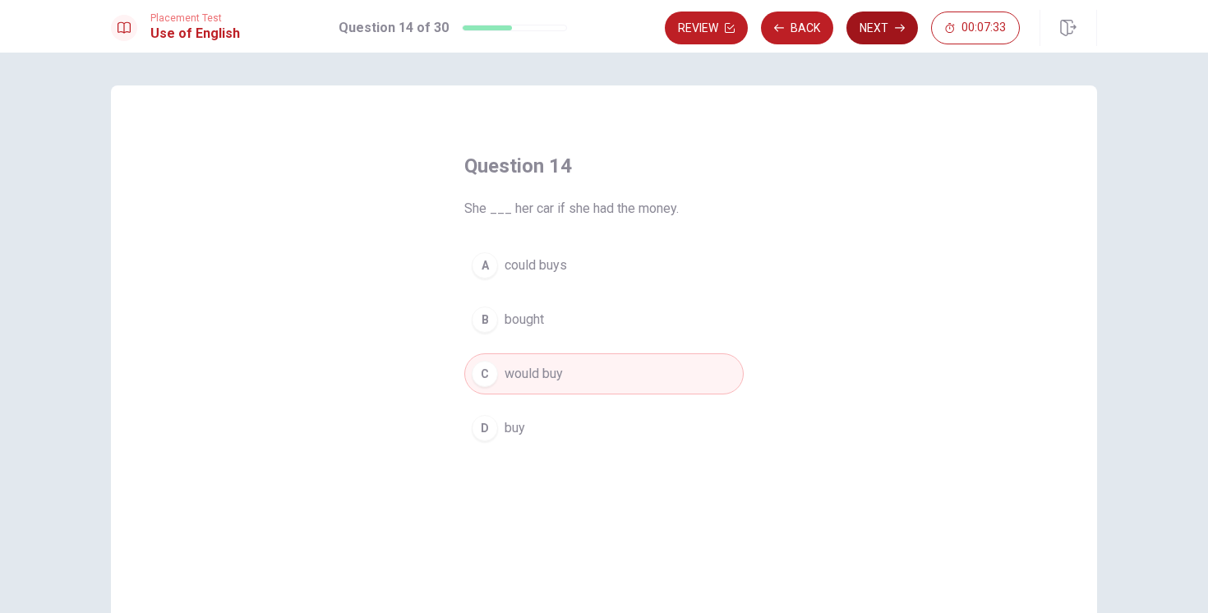
click at [885, 35] on button "Next" at bounding box center [883, 28] width 72 height 33
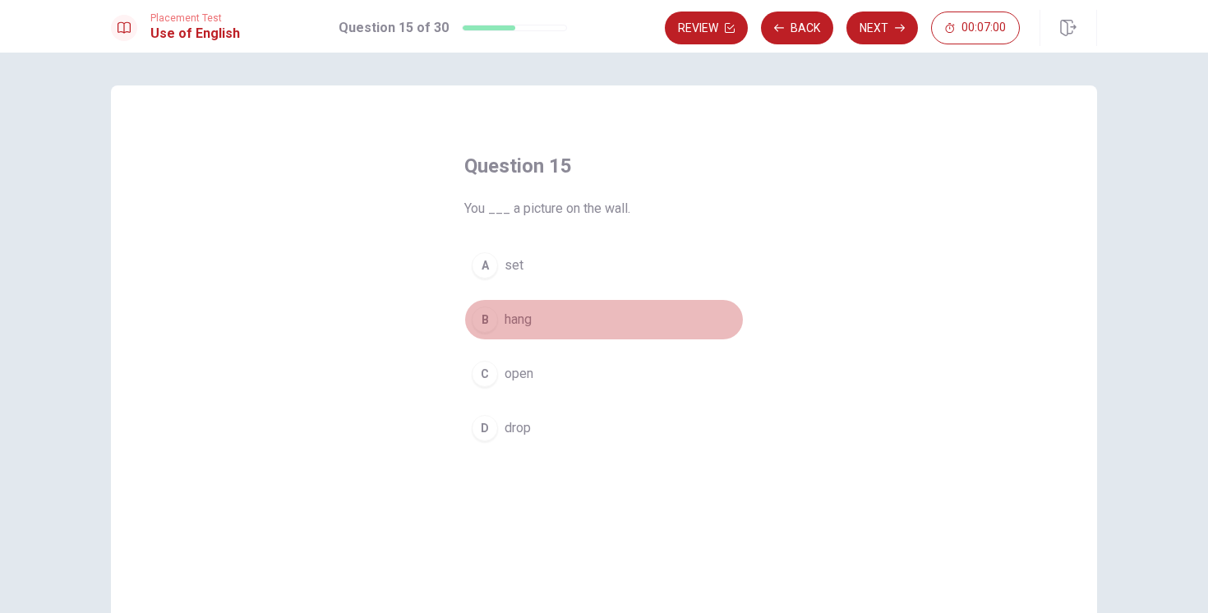
click at [506, 320] on span "hang" at bounding box center [518, 320] width 27 height 20
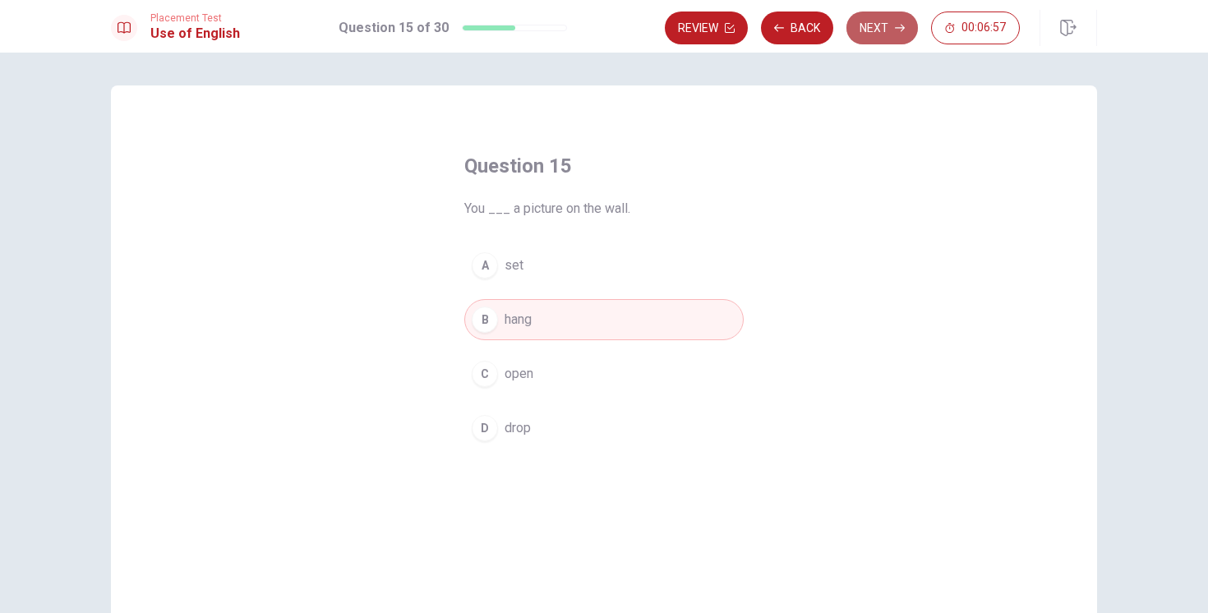
click at [855, 35] on button "Next" at bounding box center [883, 28] width 72 height 33
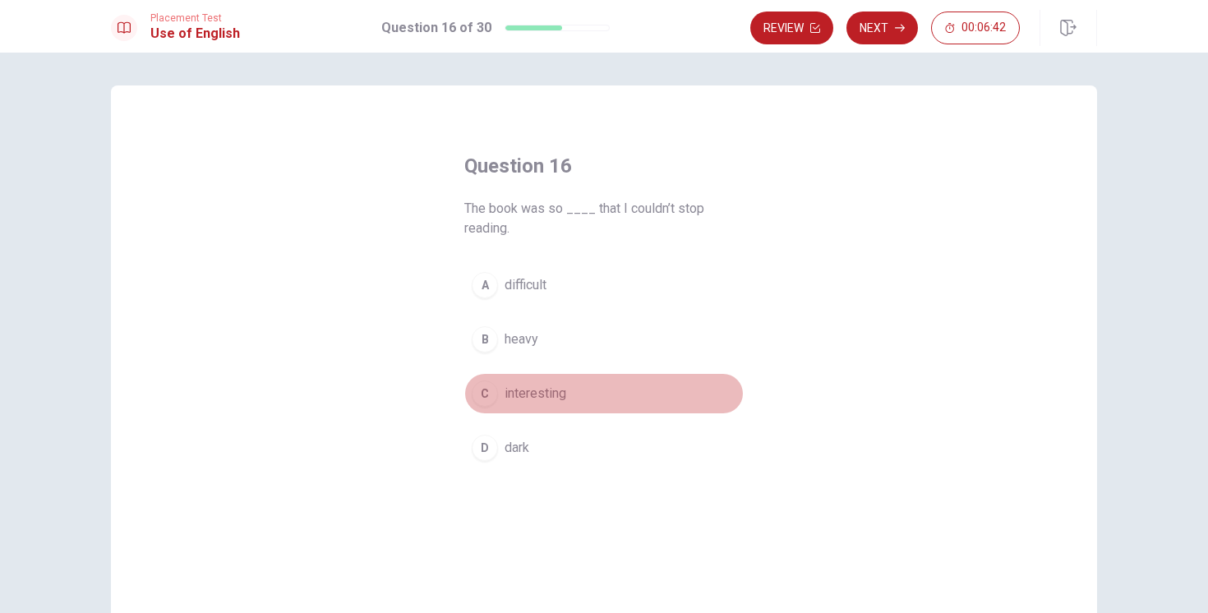
click at [533, 392] on span "interesting" at bounding box center [536, 394] width 62 height 20
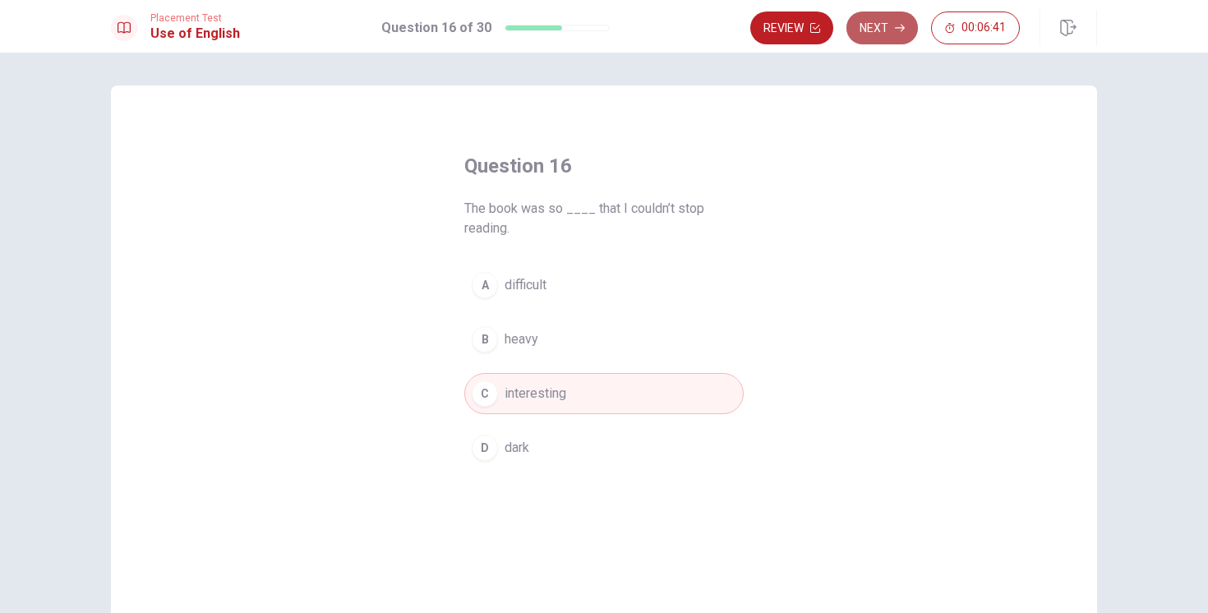
click at [859, 27] on button "Next" at bounding box center [883, 28] width 72 height 33
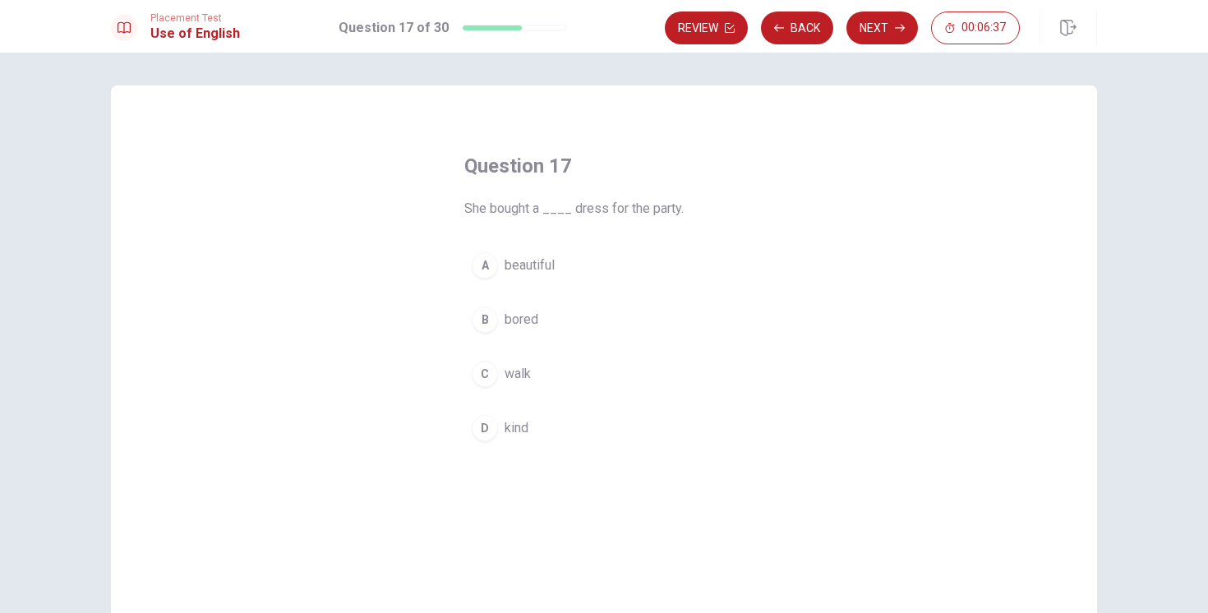
click at [549, 272] on span "beautiful" at bounding box center [530, 266] width 50 height 20
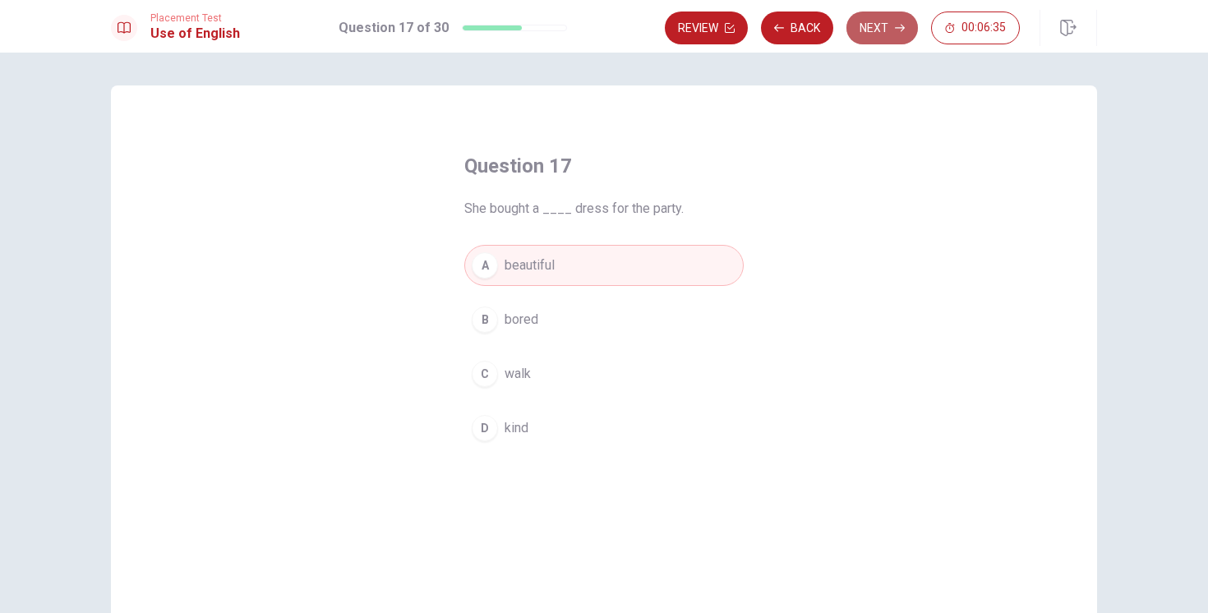
click at [893, 26] on button "Next" at bounding box center [883, 28] width 72 height 33
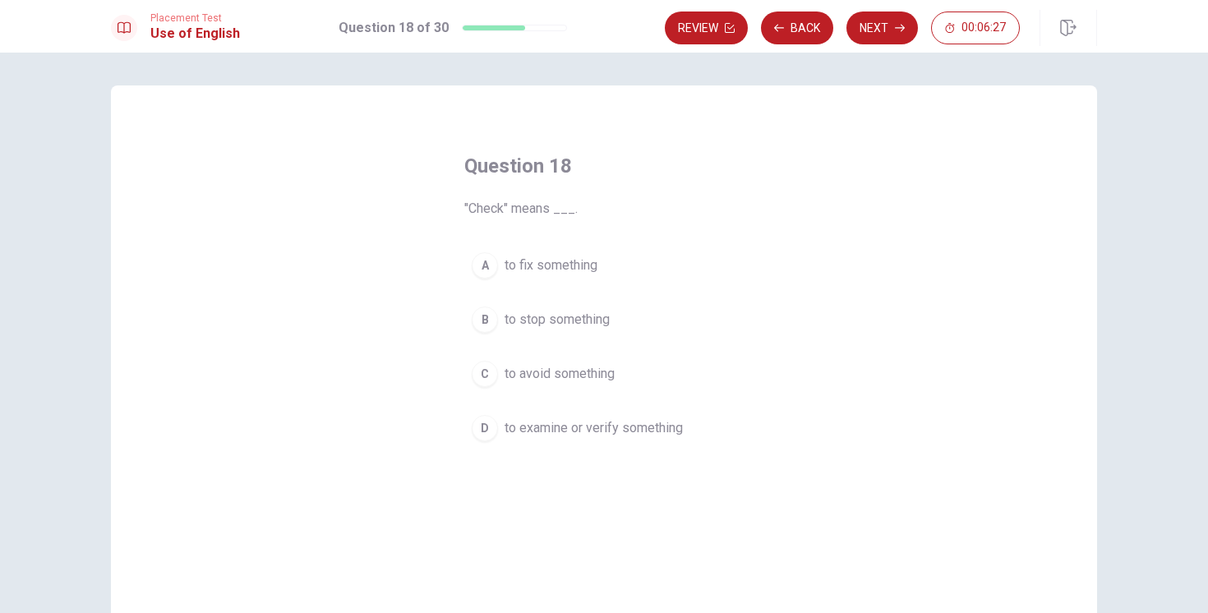
click at [602, 436] on span "to examine or verify something" at bounding box center [594, 428] width 178 height 20
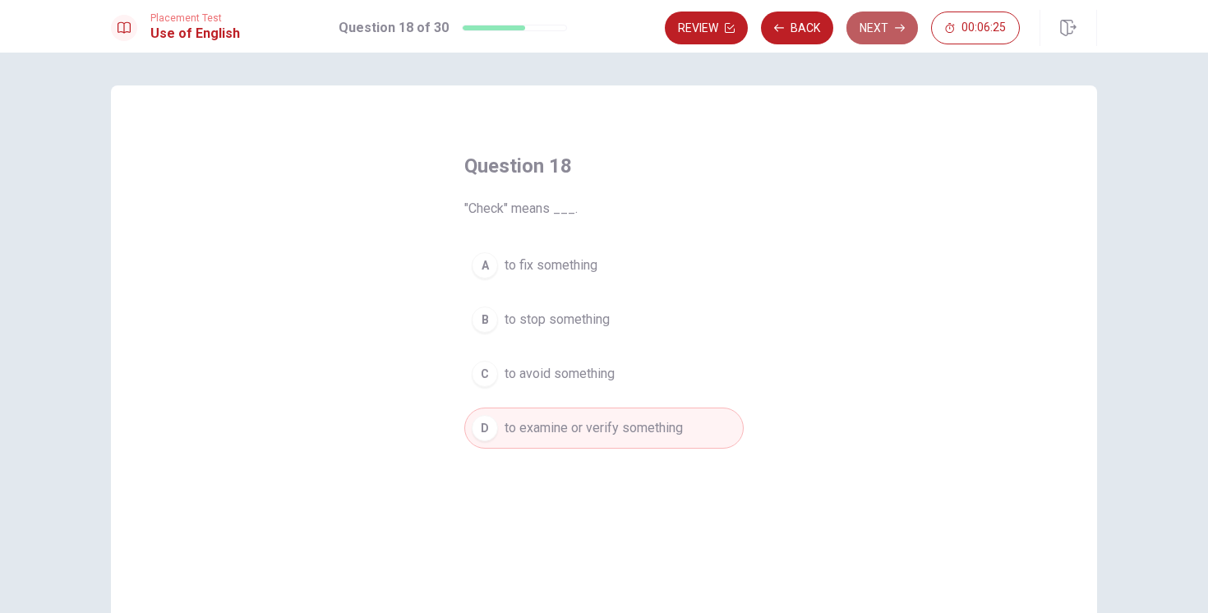
click at [866, 21] on button "Next" at bounding box center [883, 28] width 72 height 33
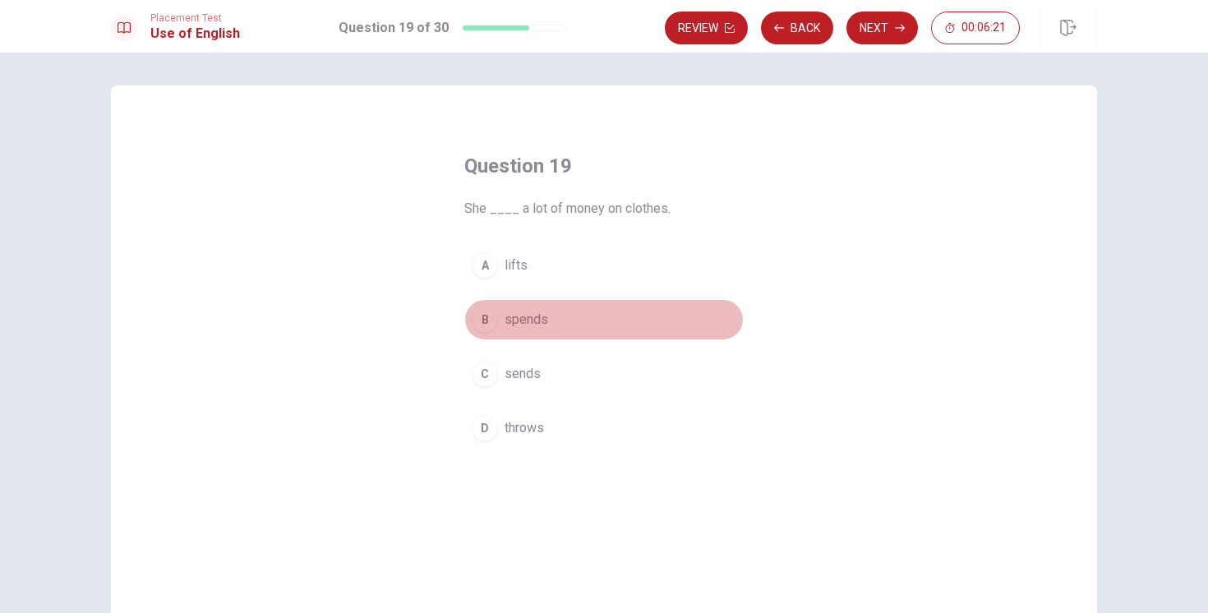
click at [523, 326] on span "spends" at bounding box center [527, 320] width 44 height 20
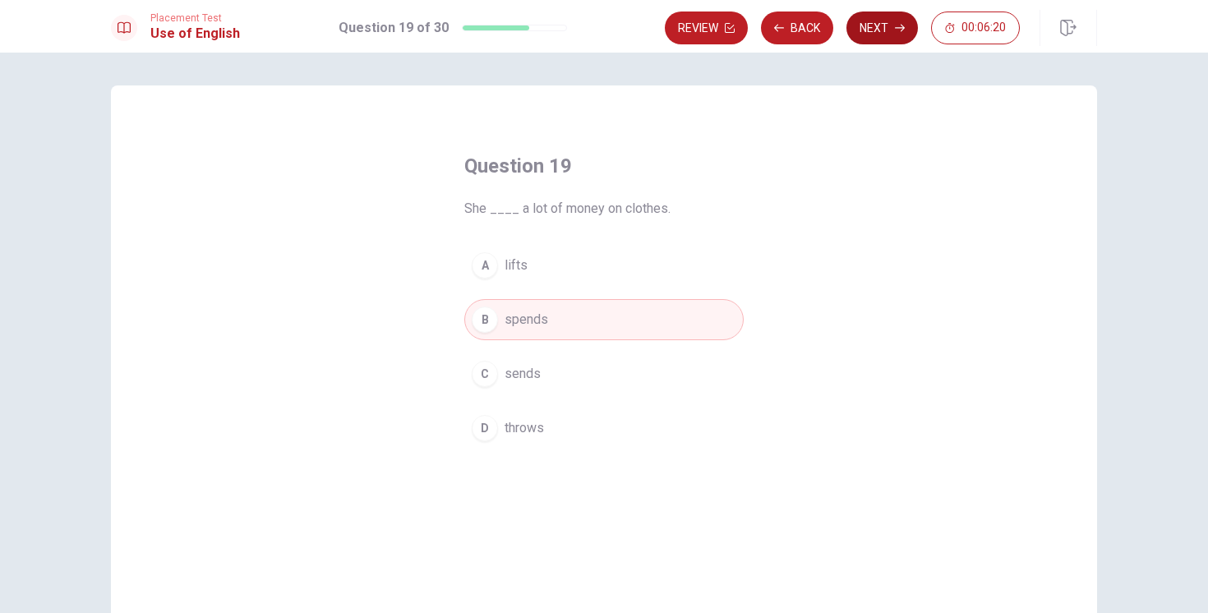
click at [865, 35] on button "Next" at bounding box center [883, 28] width 72 height 33
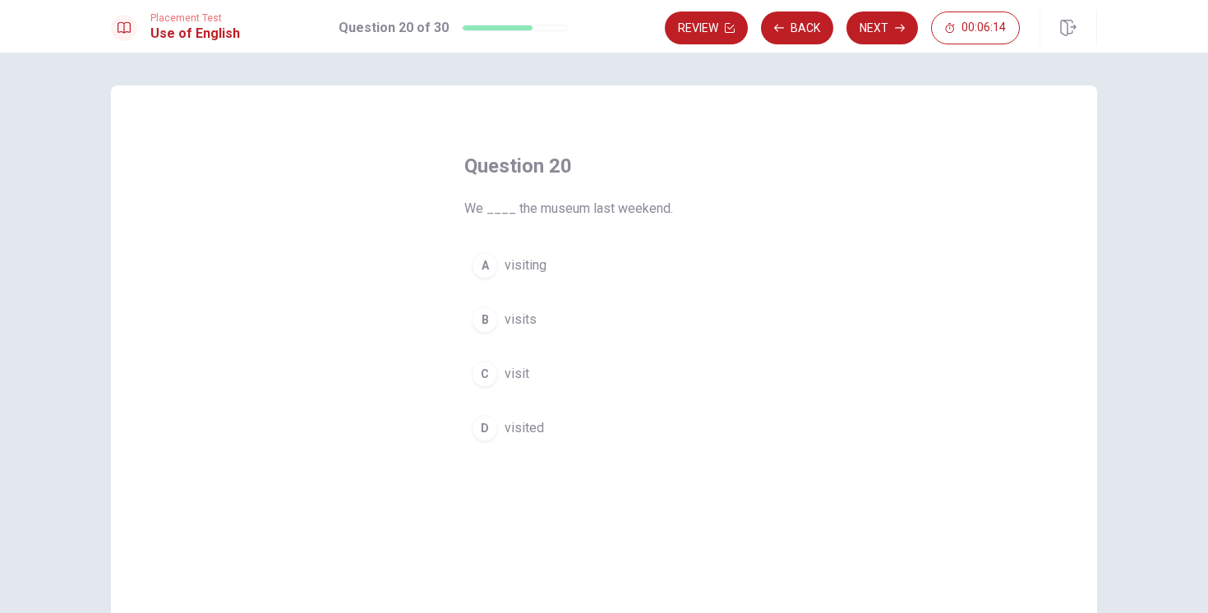
click at [496, 434] on div "D" at bounding box center [485, 428] width 26 height 26
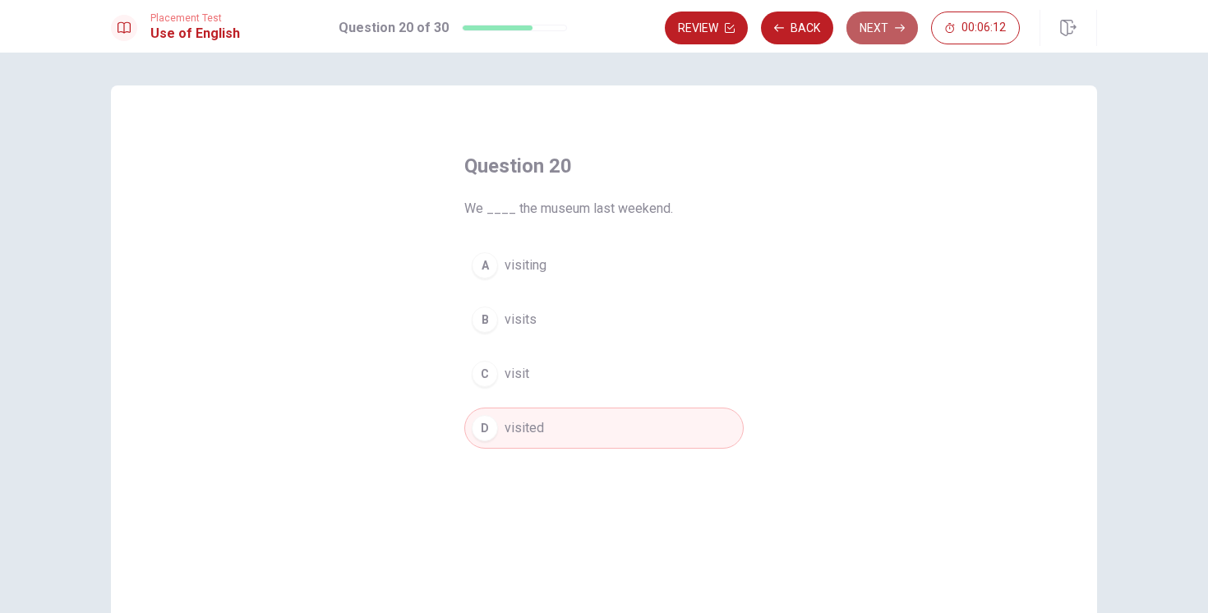
click at [903, 34] on button "Next" at bounding box center [883, 28] width 72 height 33
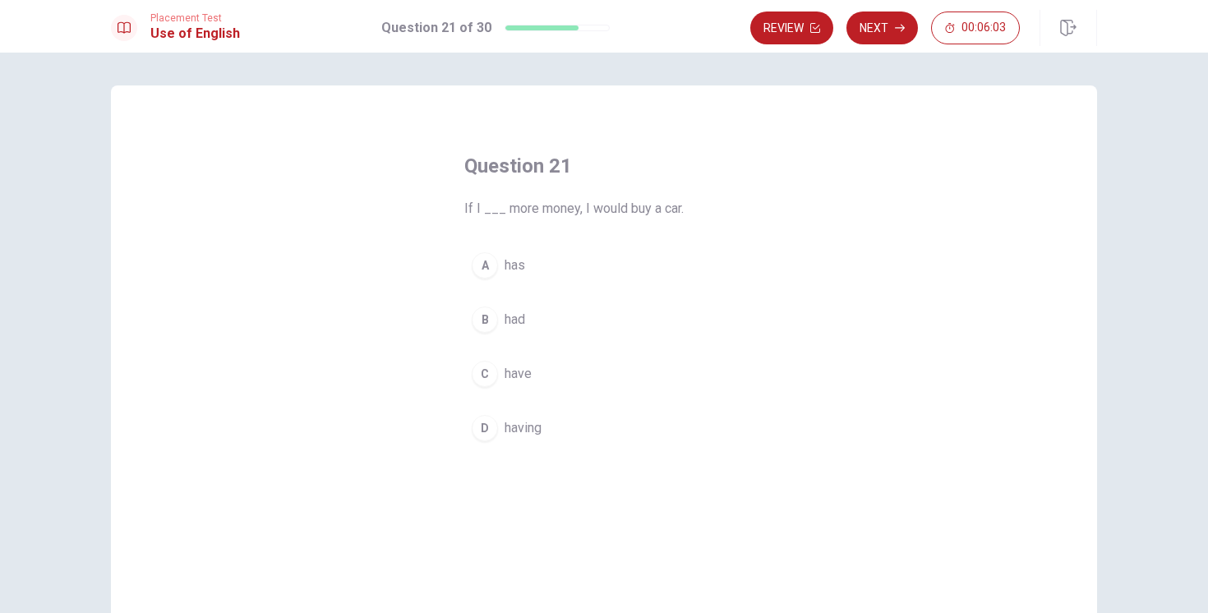
click at [519, 380] on span "have" at bounding box center [518, 374] width 27 height 20
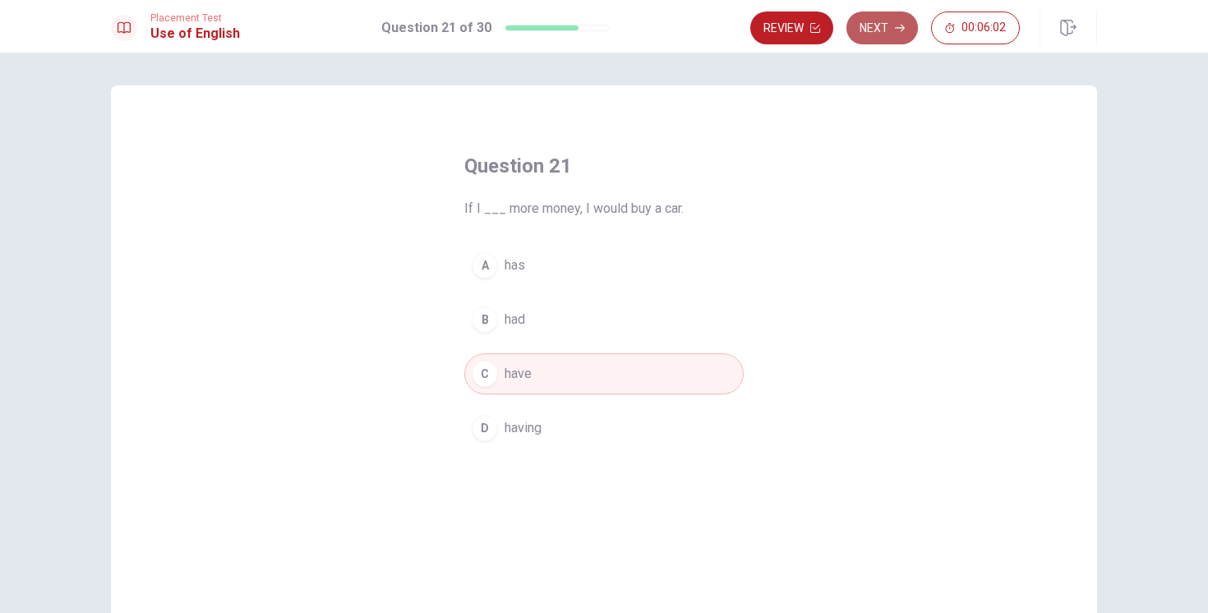
click at [884, 14] on button "Next" at bounding box center [883, 28] width 72 height 33
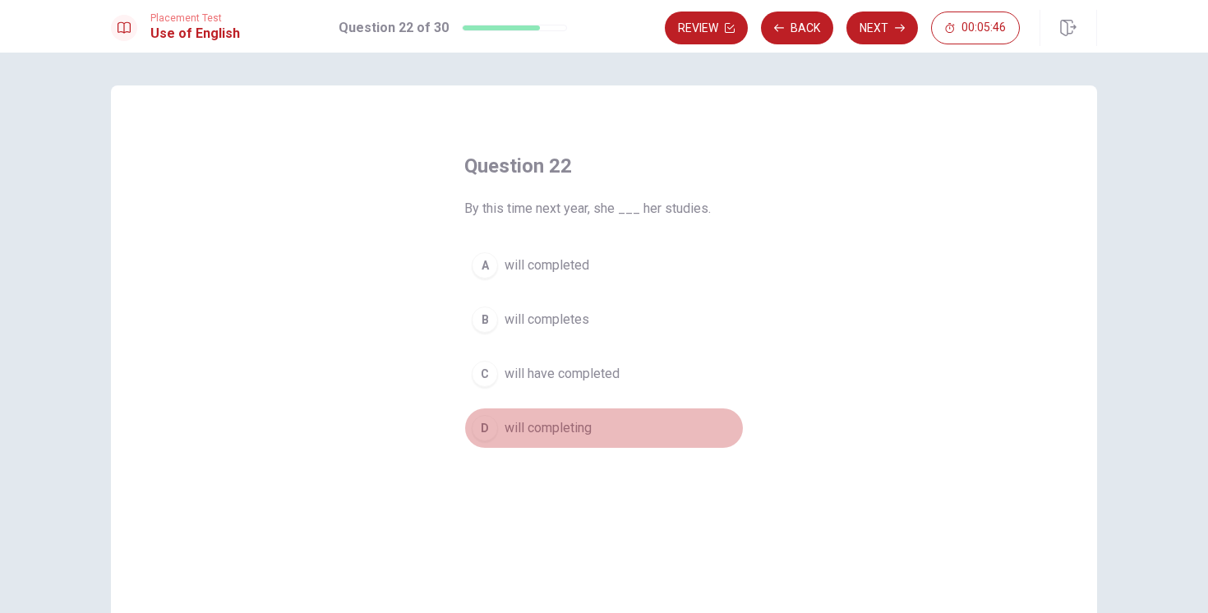
click at [545, 435] on span "will completing" at bounding box center [548, 428] width 87 height 20
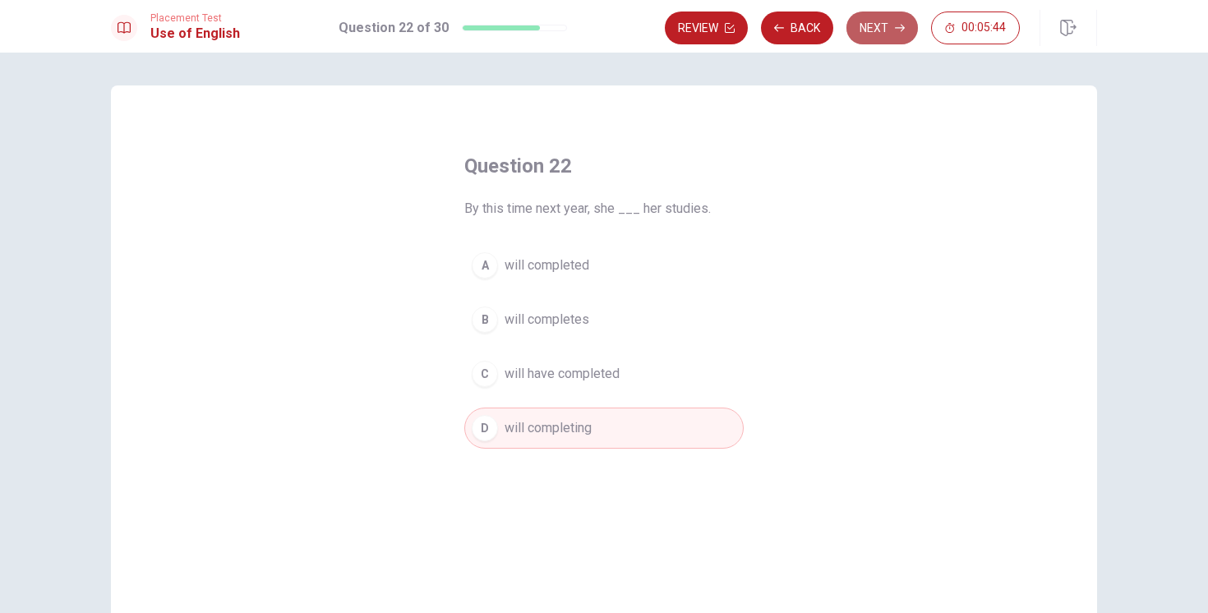
click at [869, 33] on button "Next" at bounding box center [883, 28] width 72 height 33
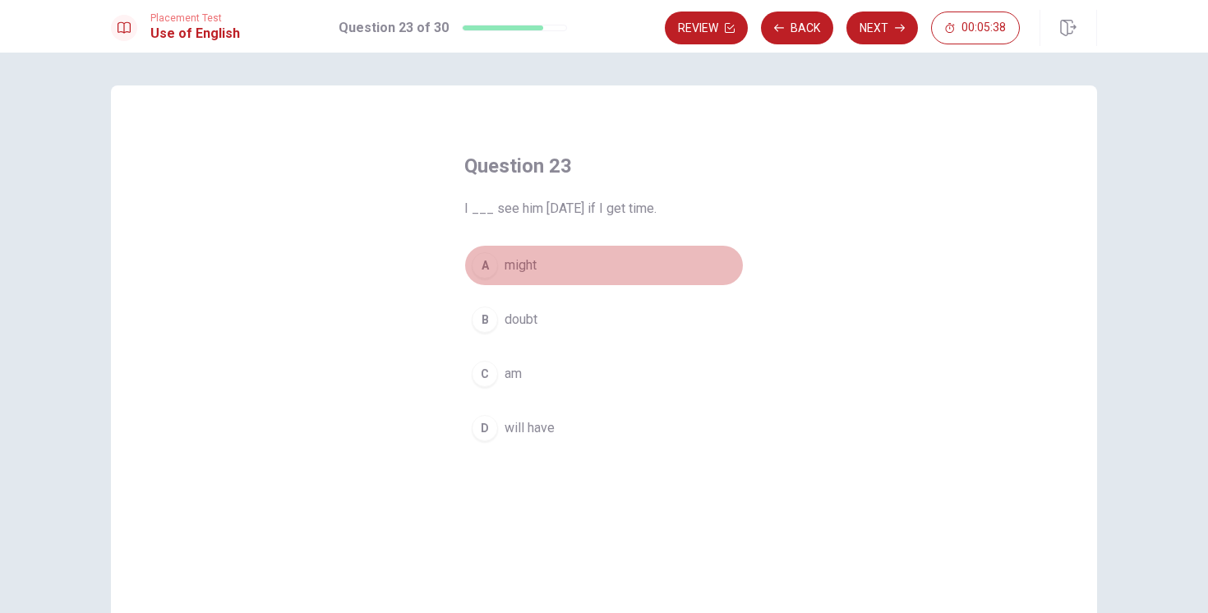
click at [528, 264] on span "might" at bounding box center [521, 266] width 32 height 20
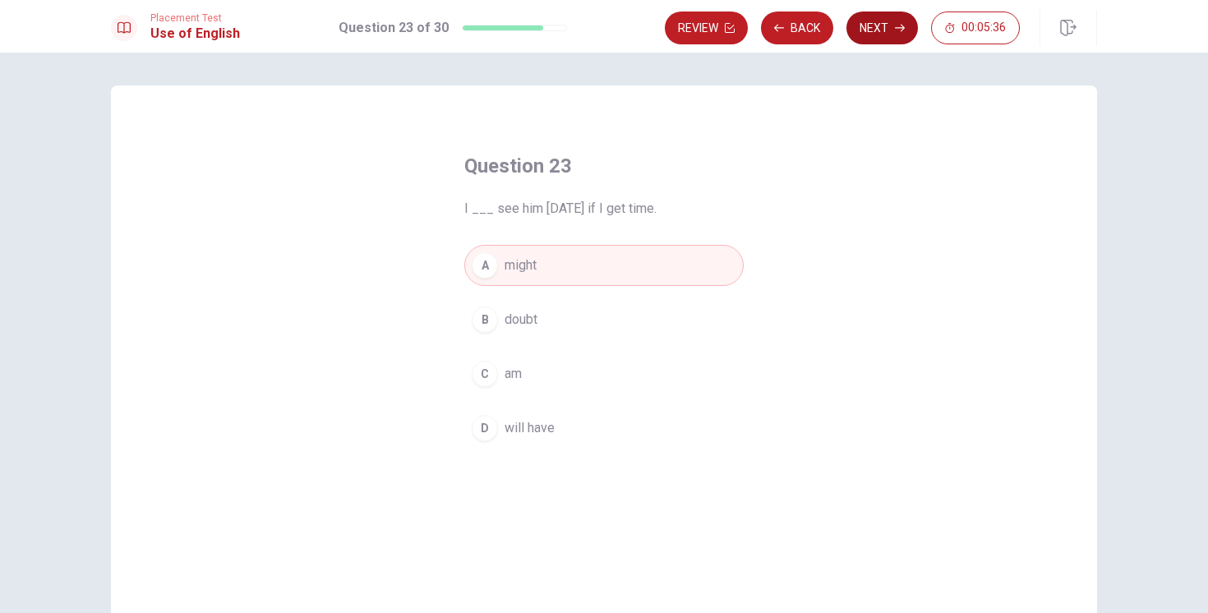
click at [902, 35] on button "Next" at bounding box center [883, 28] width 72 height 33
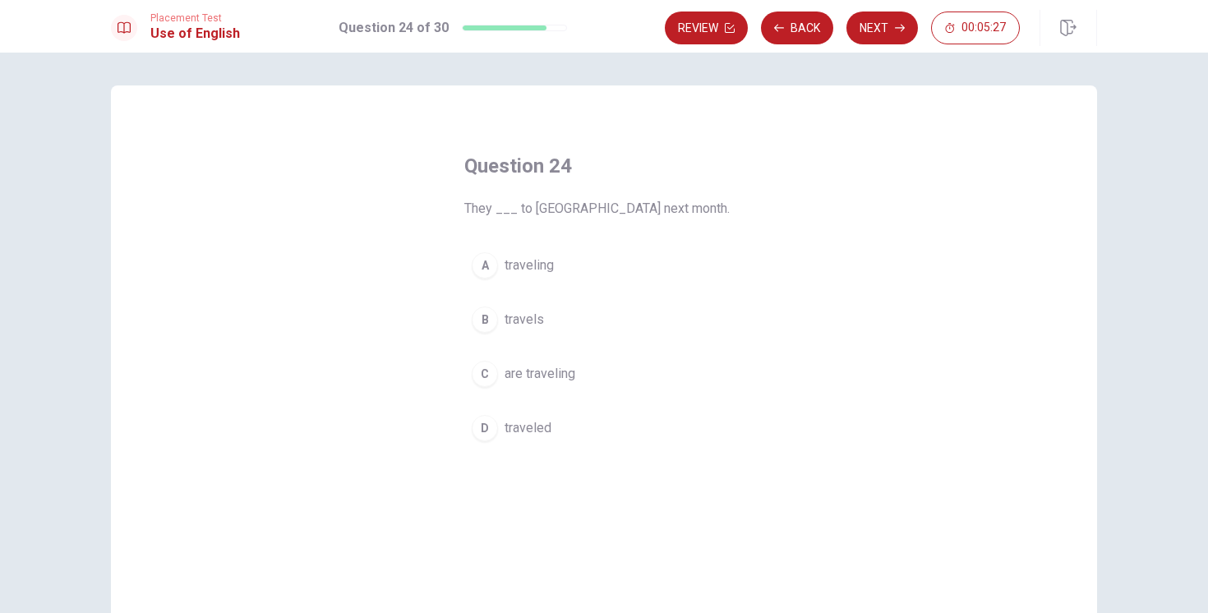
click at [532, 376] on span "are traveling" at bounding box center [540, 374] width 71 height 20
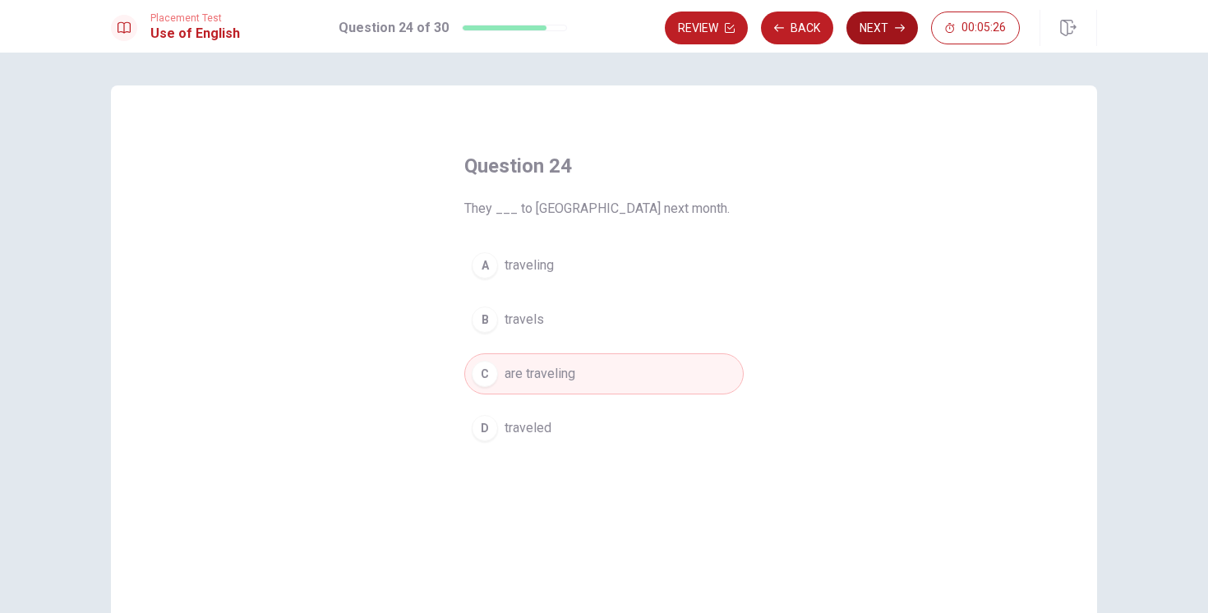
click at [882, 32] on button "Next" at bounding box center [883, 28] width 72 height 33
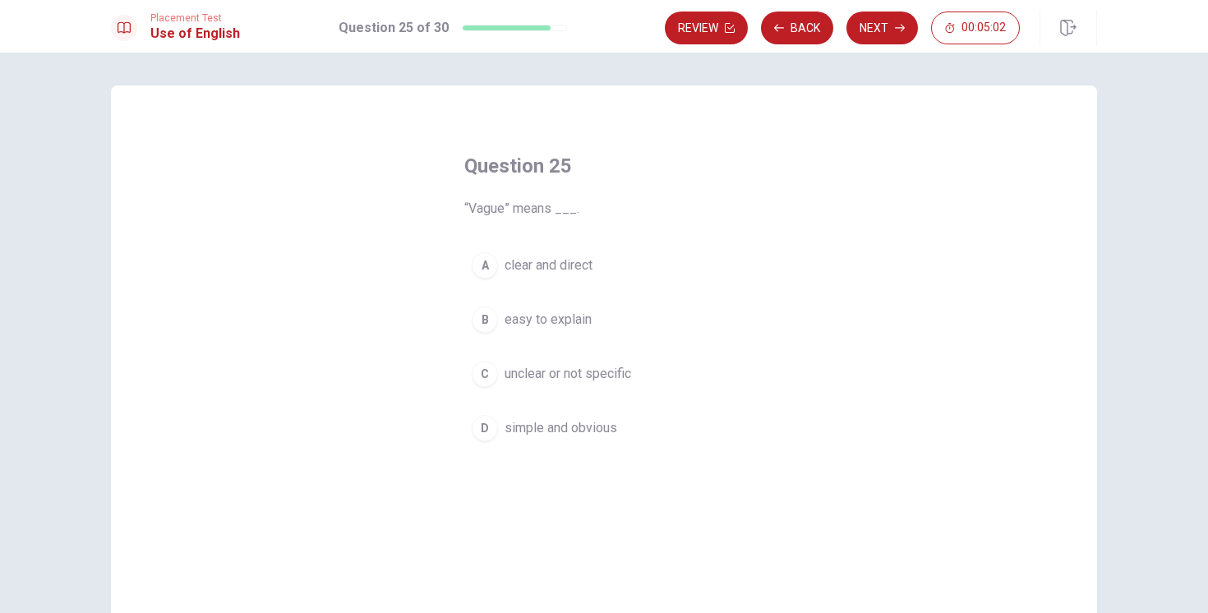
click at [556, 263] on span "clear and direct" at bounding box center [549, 266] width 88 height 20
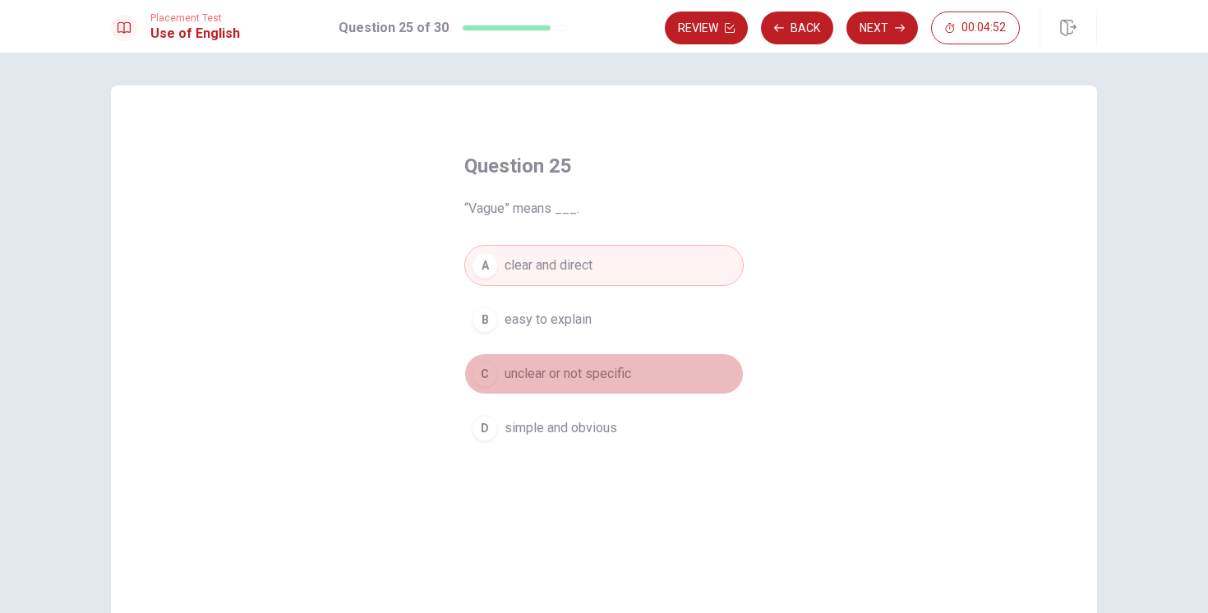
click at [587, 370] on span "unclear or not specific" at bounding box center [568, 374] width 127 height 20
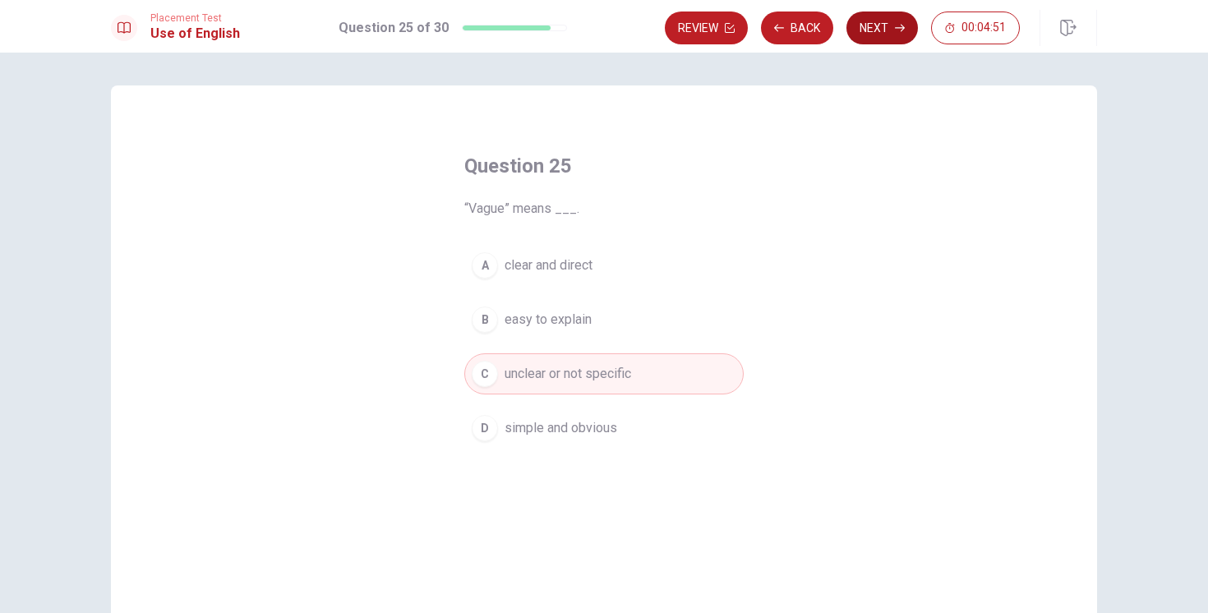
click at [857, 29] on button "Next" at bounding box center [883, 28] width 72 height 33
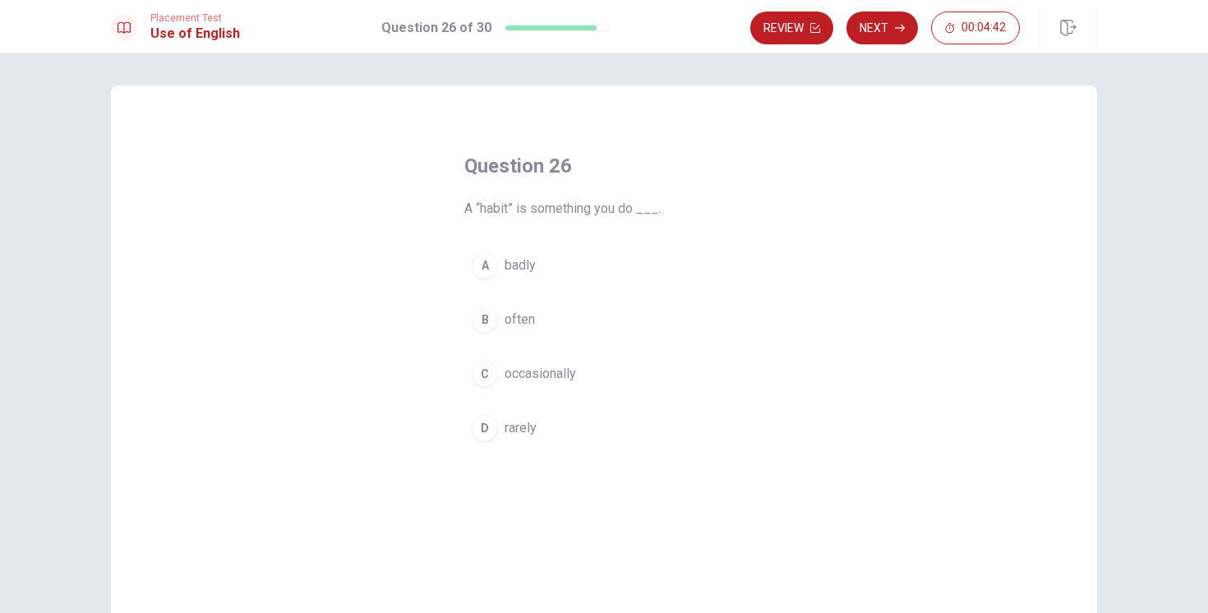
click at [521, 333] on button "B often" at bounding box center [603, 319] width 279 height 41
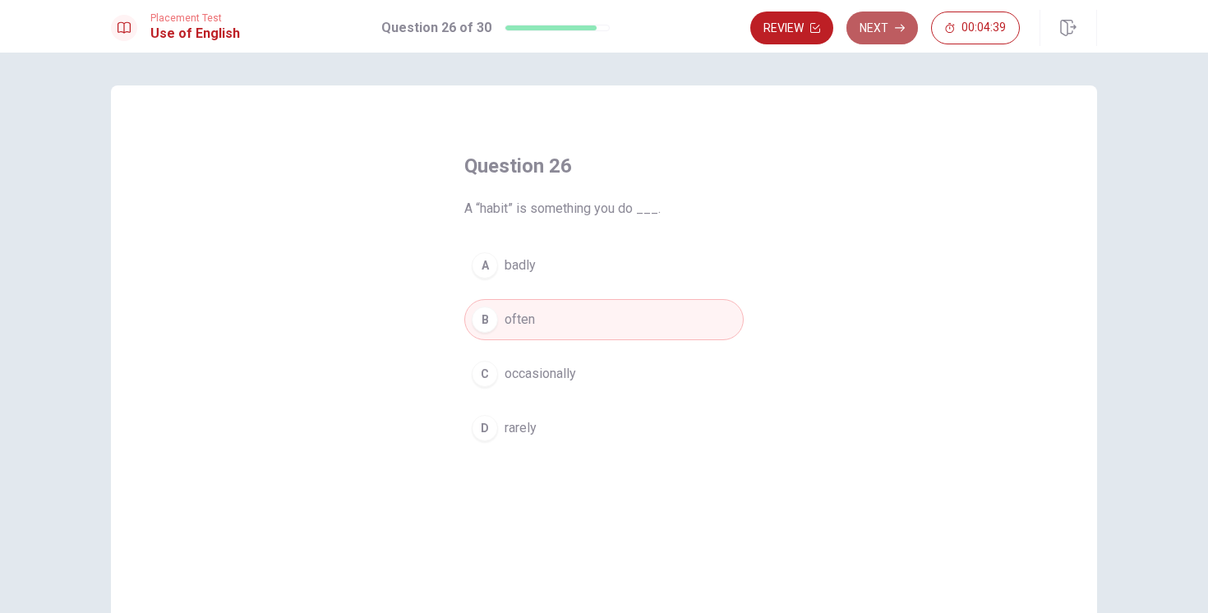
click at [883, 35] on button "Next" at bounding box center [883, 28] width 72 height 33
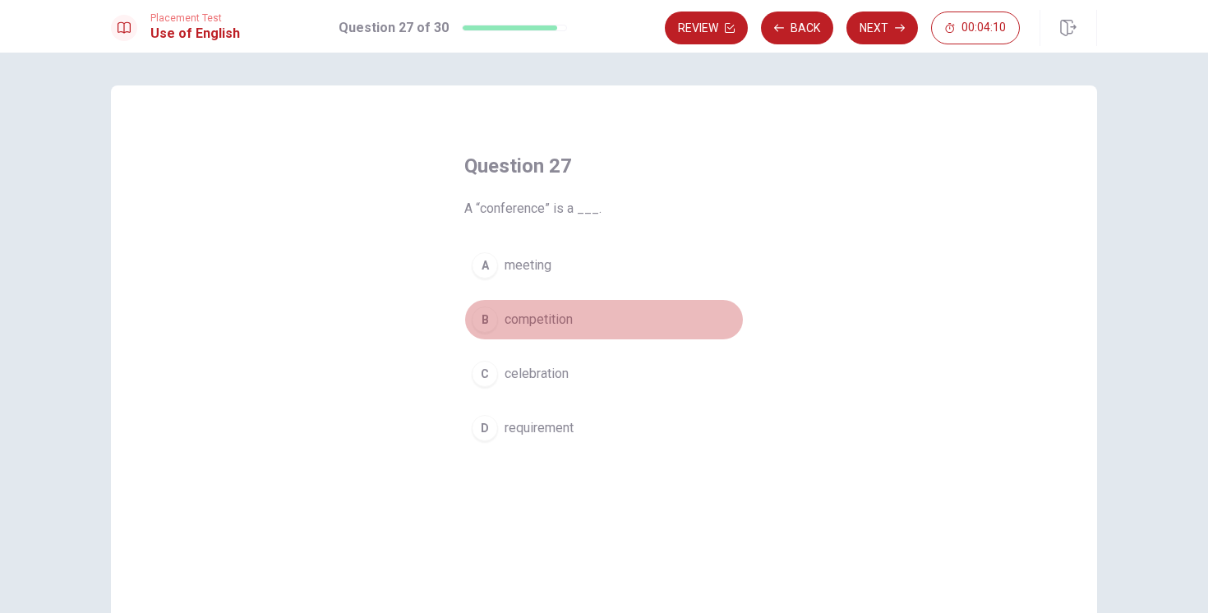
click at [541, 322] on span "competition" at bounding box center [539, 320] width 68 height 20
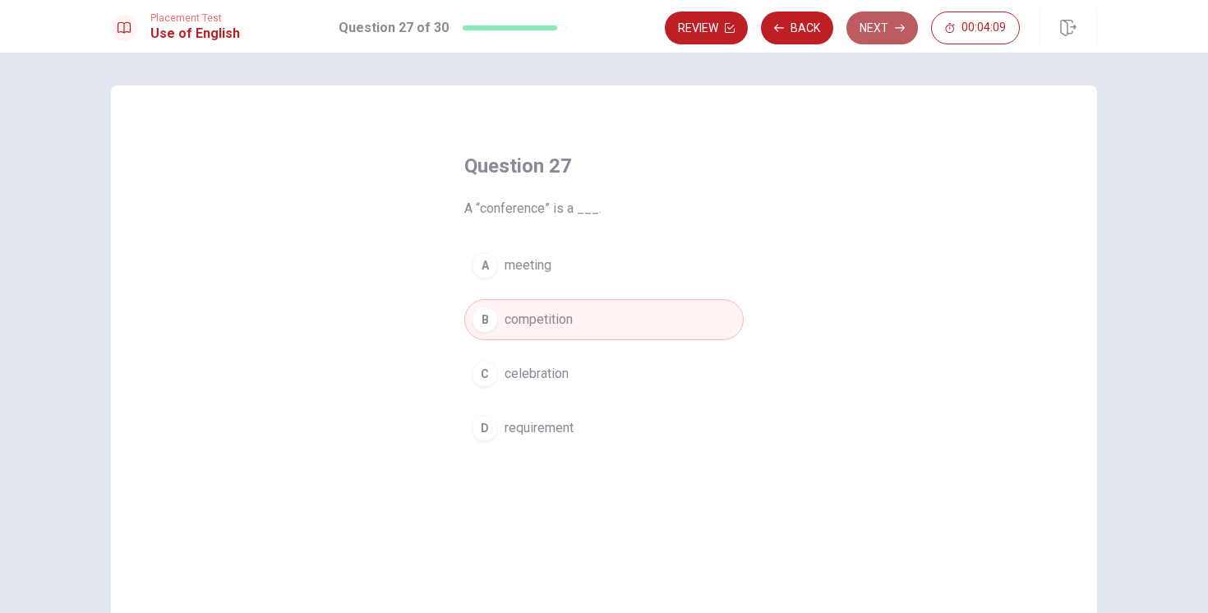
click at [874, 23] on button "Next" at bounding box center [883, 28] width 72 height 33
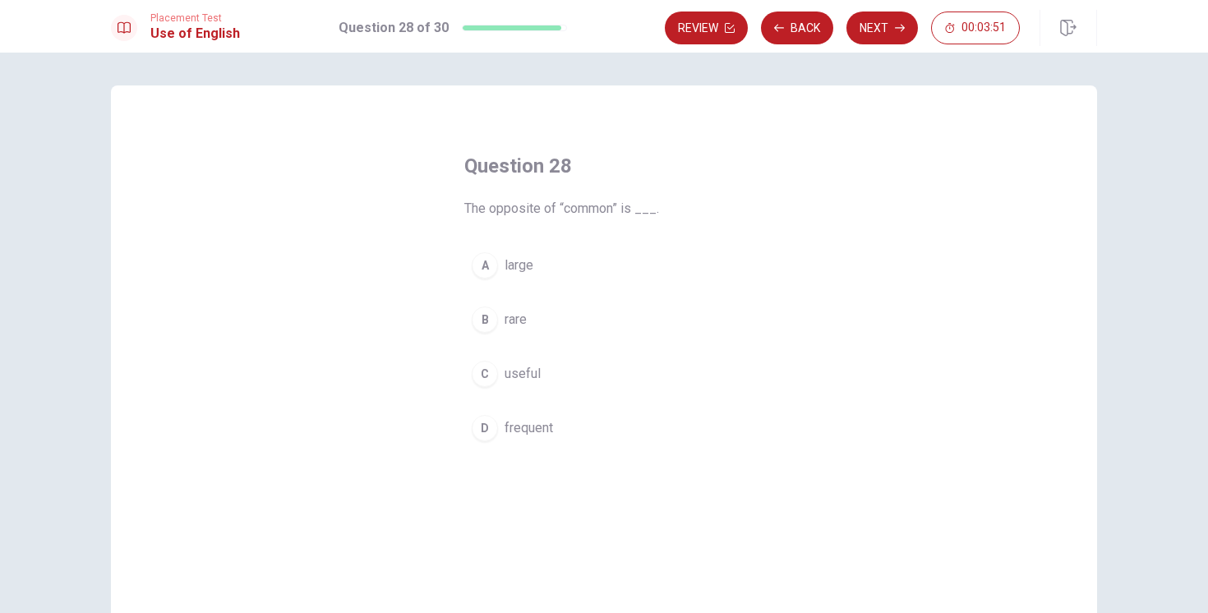
click at [522, 427] on span "frequent" at bounding box center [529, 428] width 49 height 20
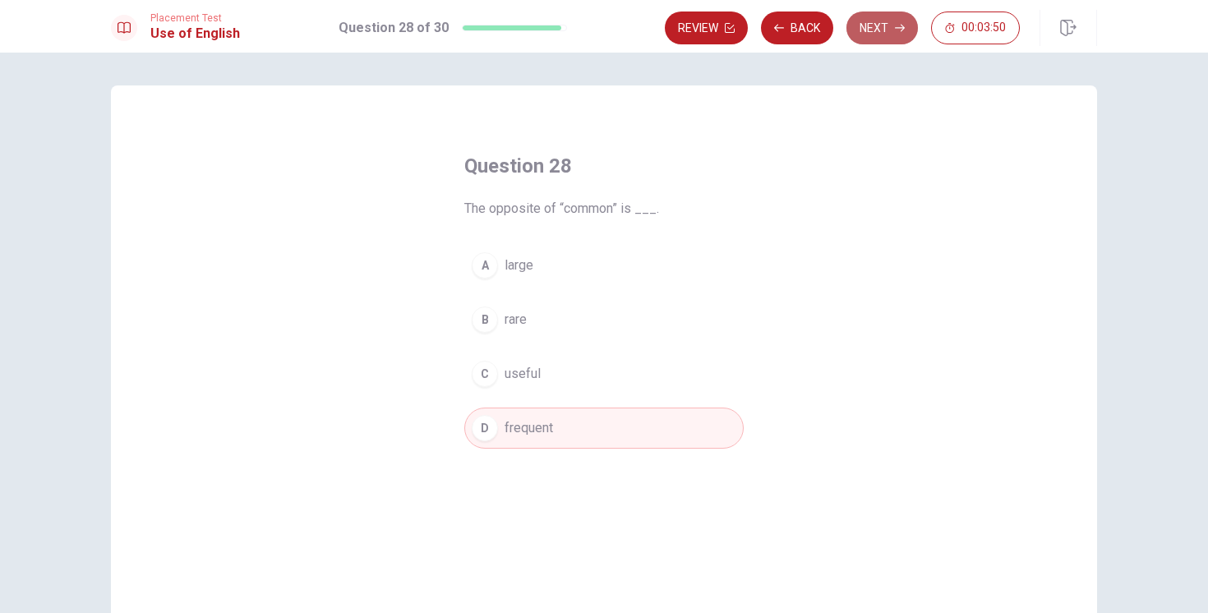
click at [876, 31] on button "Next" at bounding box center [883, 28] width 72 height 33
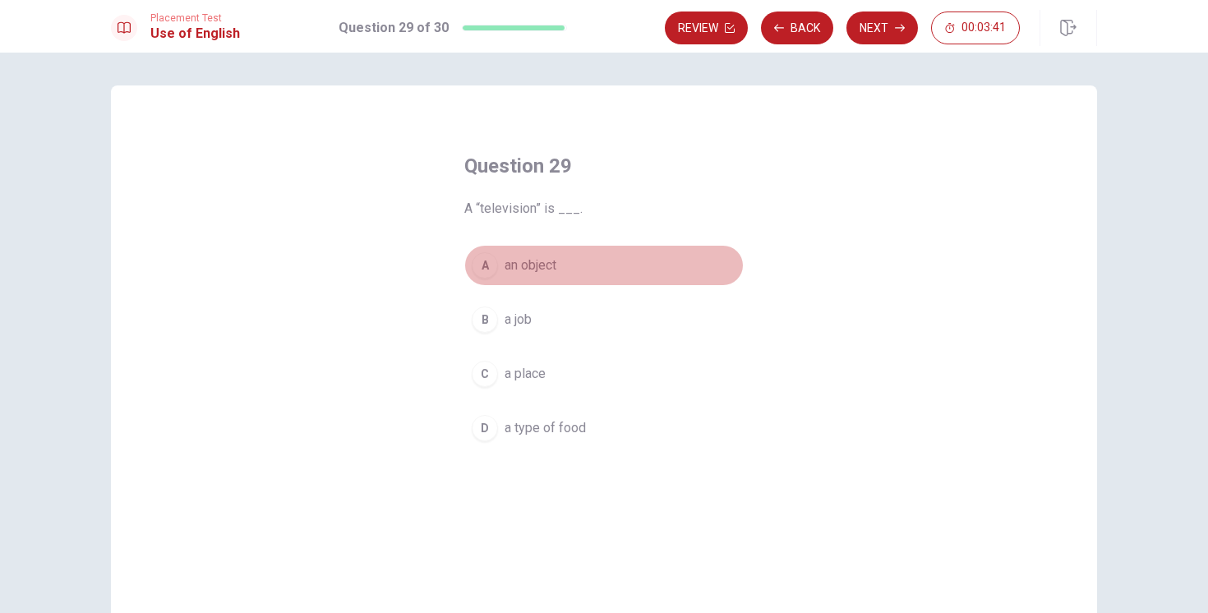
click at [528, 268] on span "an object" at bounding box center [531, 266] width 52 height 20
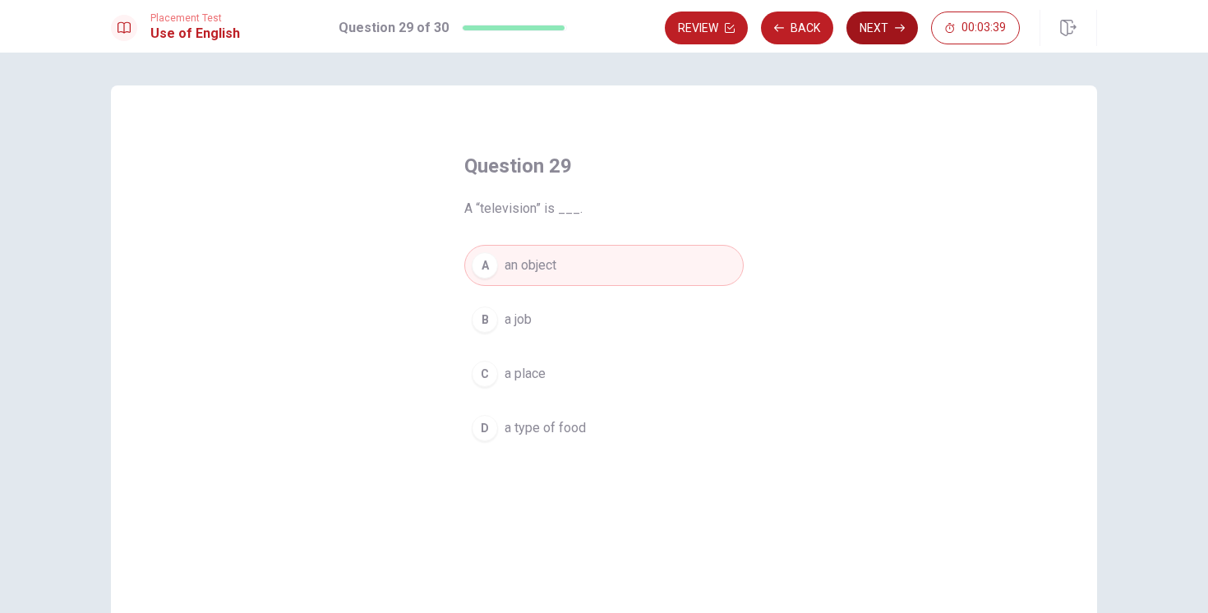
click at [865, 35] on button "Next" at bounding box center [883, 28] width 72 height 33
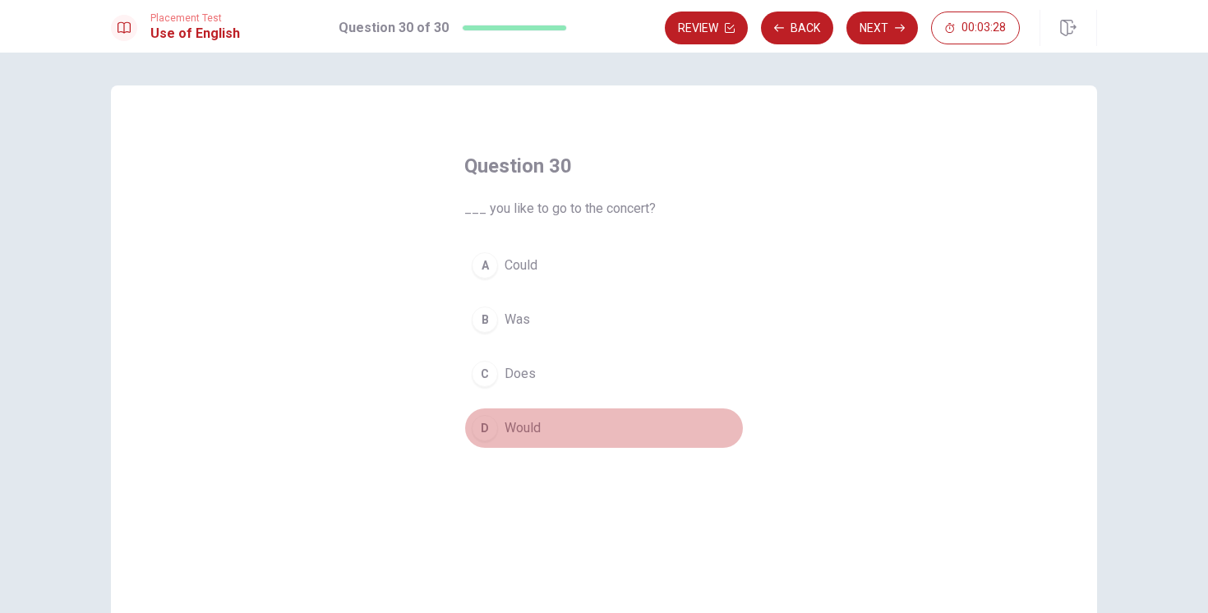
click at [492, 431] on div "D" at bounding box center [485, 428] width 26 height 26
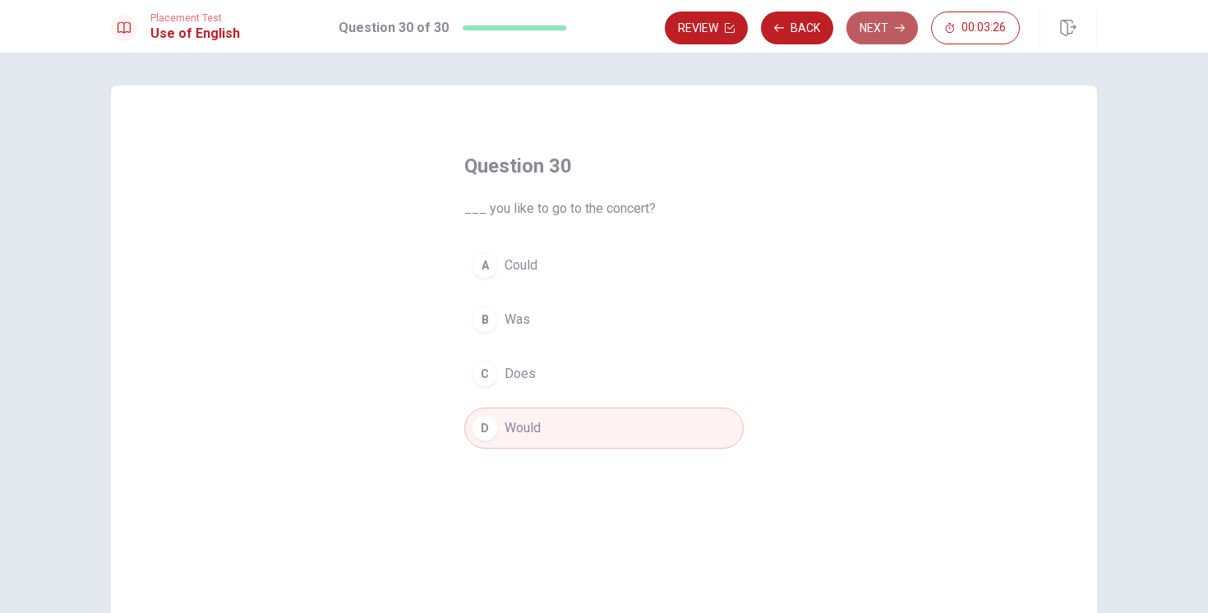
click at [871, 23] on button "Next" at bounding box center [883, 28] width 72 height 33
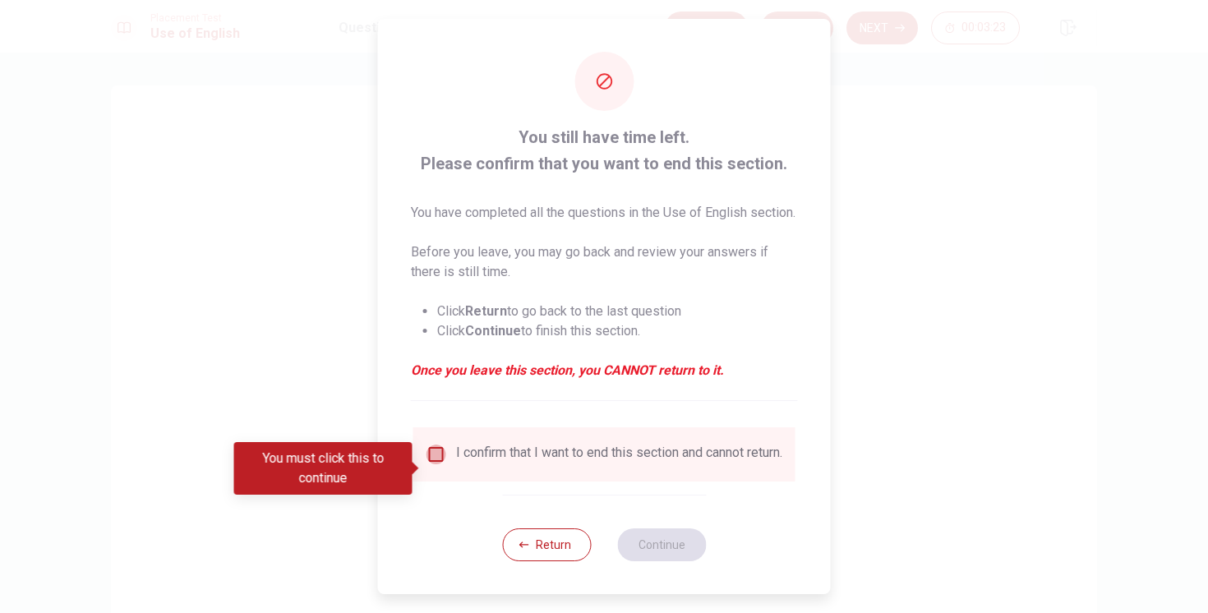
click at [435, 464] on input "You must click this to continue" at bounding box center [437, 455] width 20 height 20
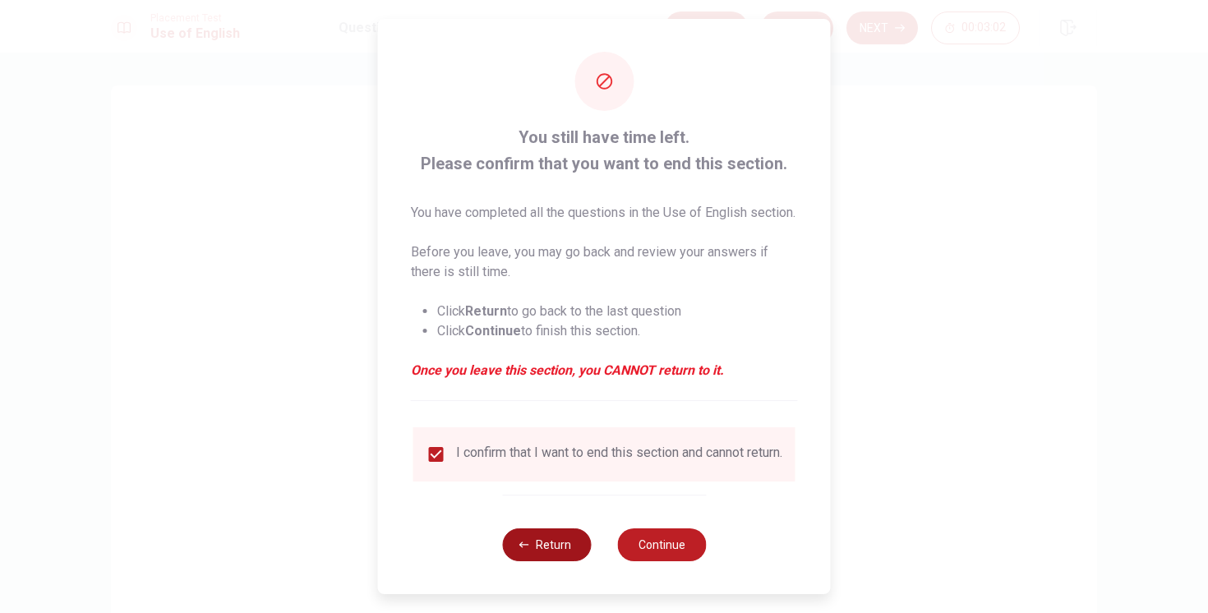
click at [561, 561] on button "Return" at bounding box center [546, 545] width 89 height 33
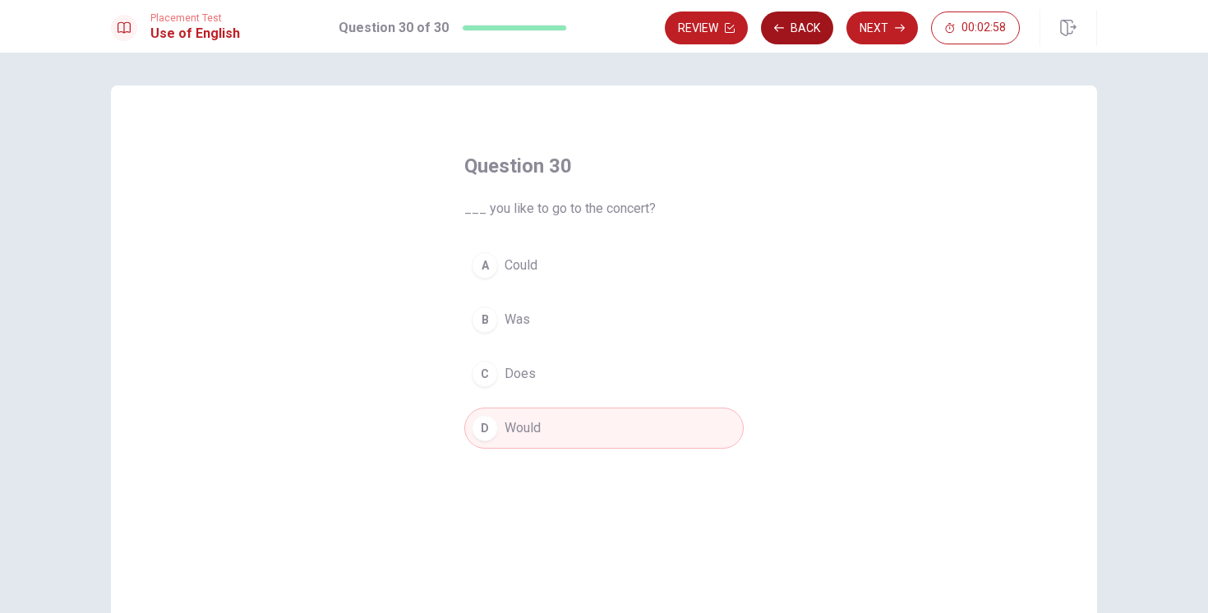
click at [795, 23] on button "Back" at bounding box center [797, 28] width 72 height 33
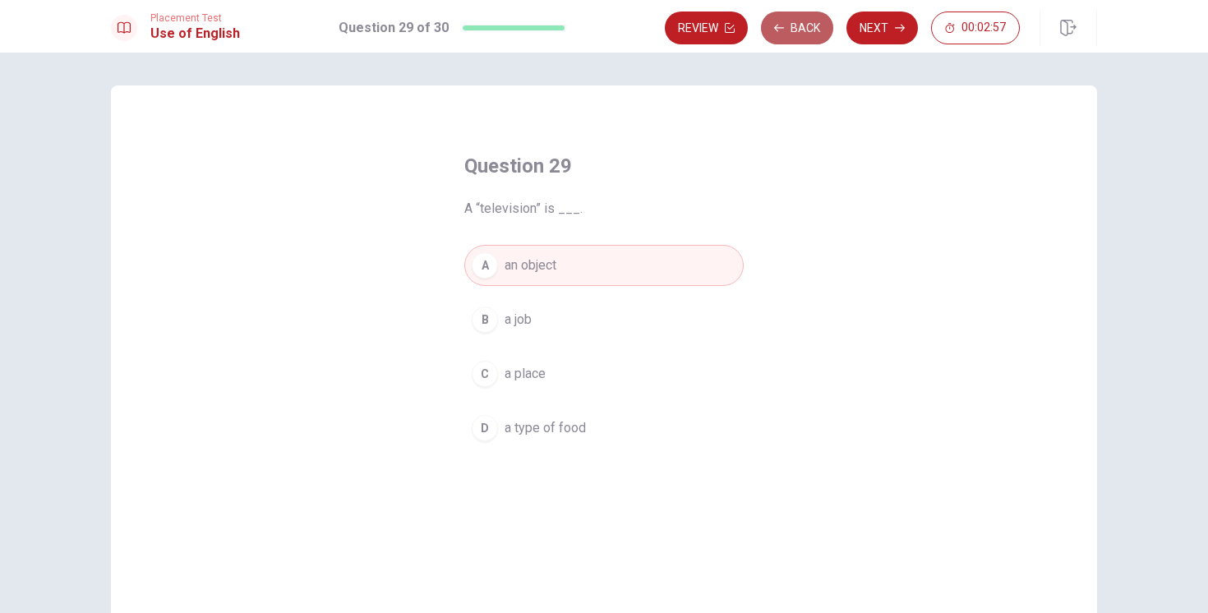
click at [795, 23] on button "Back" at bounding box center [797, 28] width 72 height 33
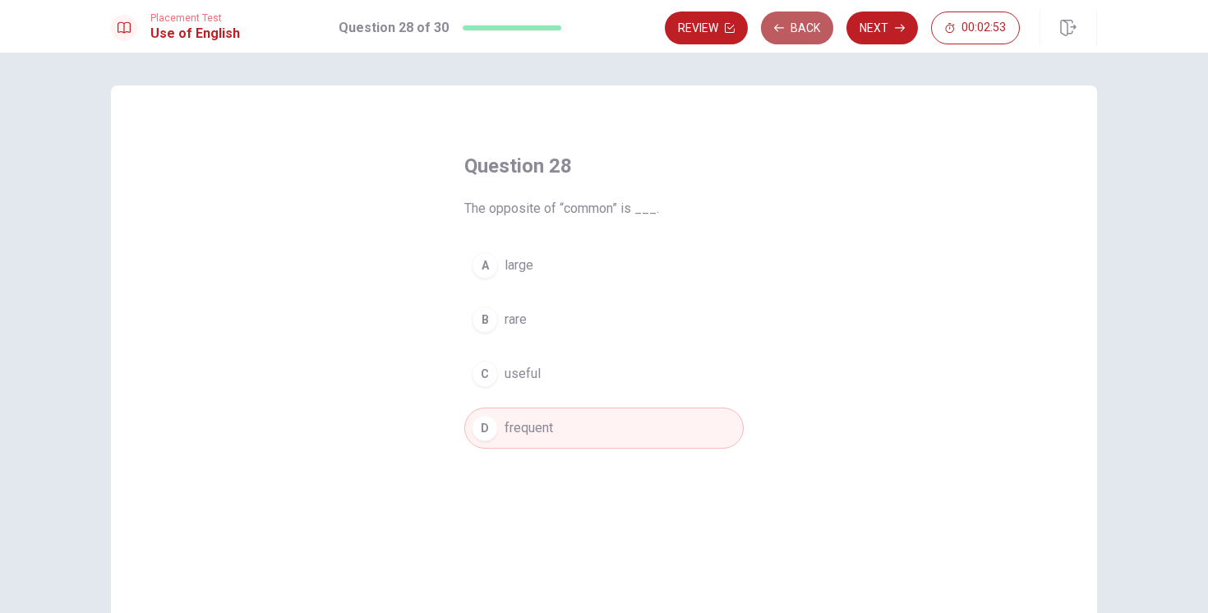
click at [795, 23] on button "Back" at bounding box center [797, 28] width 72 height 33
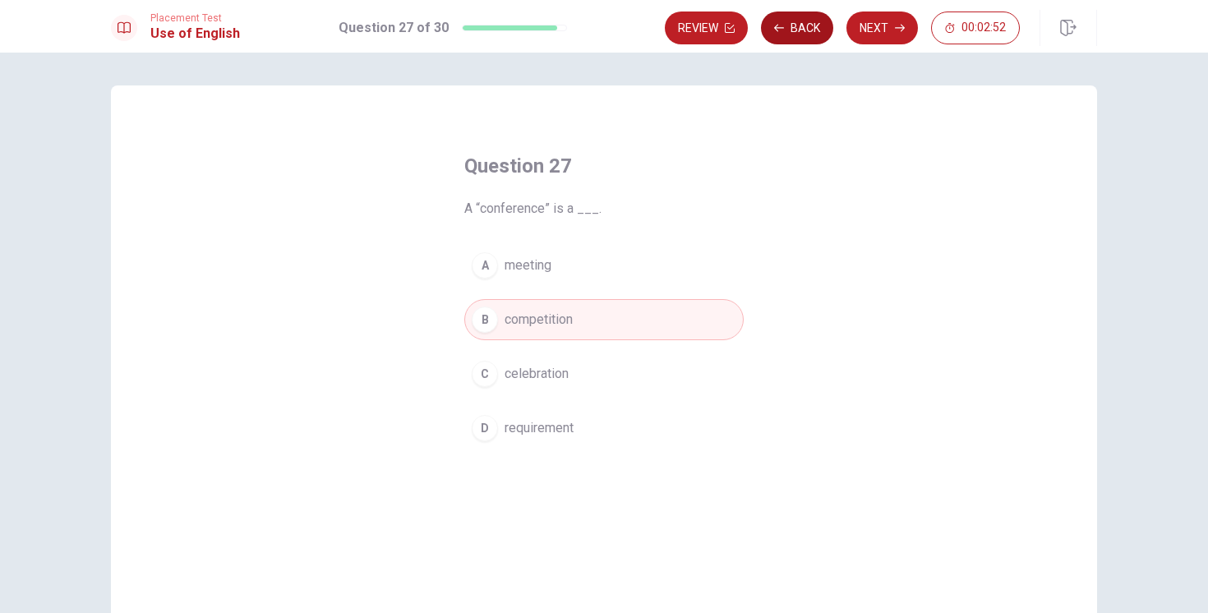
click at [795, 23] on button "Back" at bounding box center [797, 28] width 72 height 33
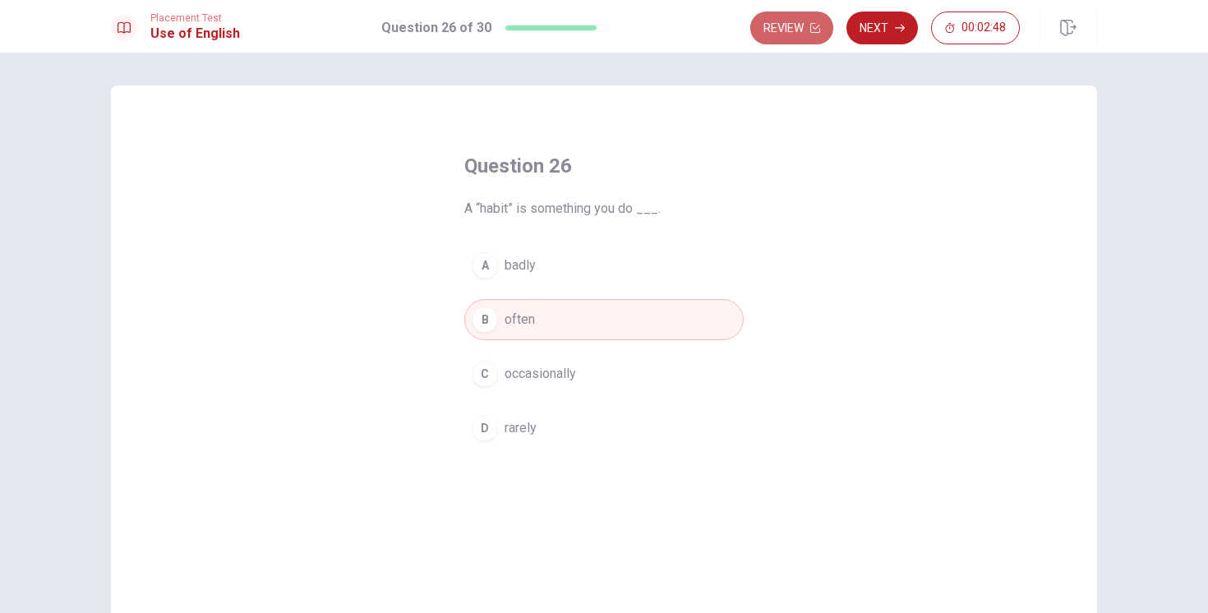
click at [795, 23] on button "Review" at bounding box center [792, 28] width 83 height 33
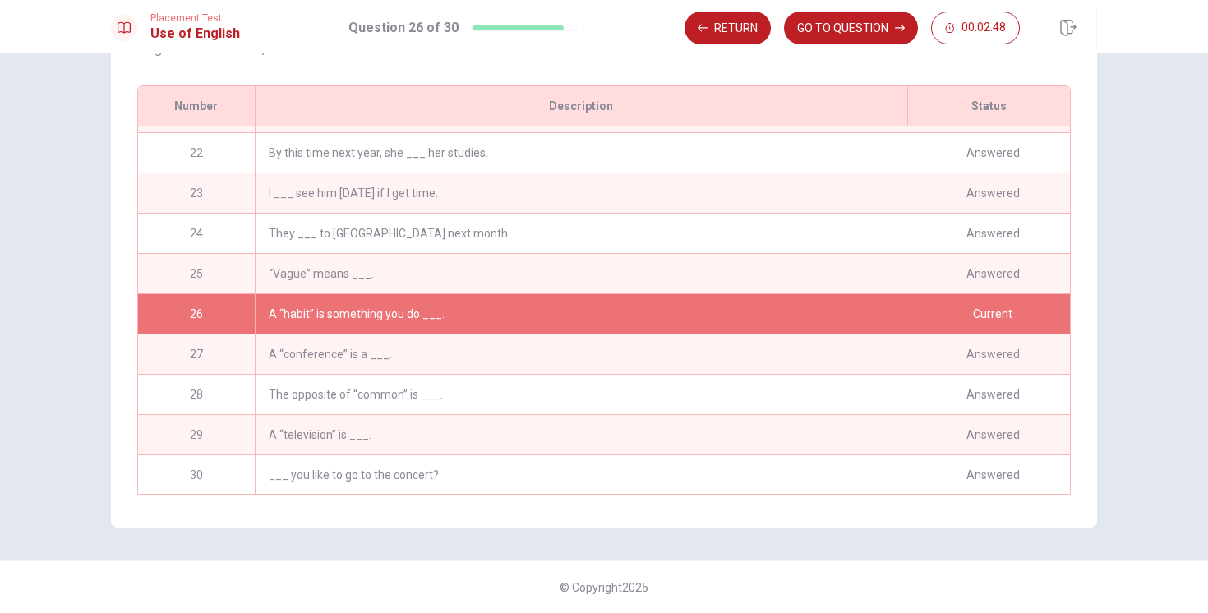
scroll to position [839, 0]
click at [811, 30] on button "GO TO QUESTION" at bounding box center [851, 28] width 134 height 33
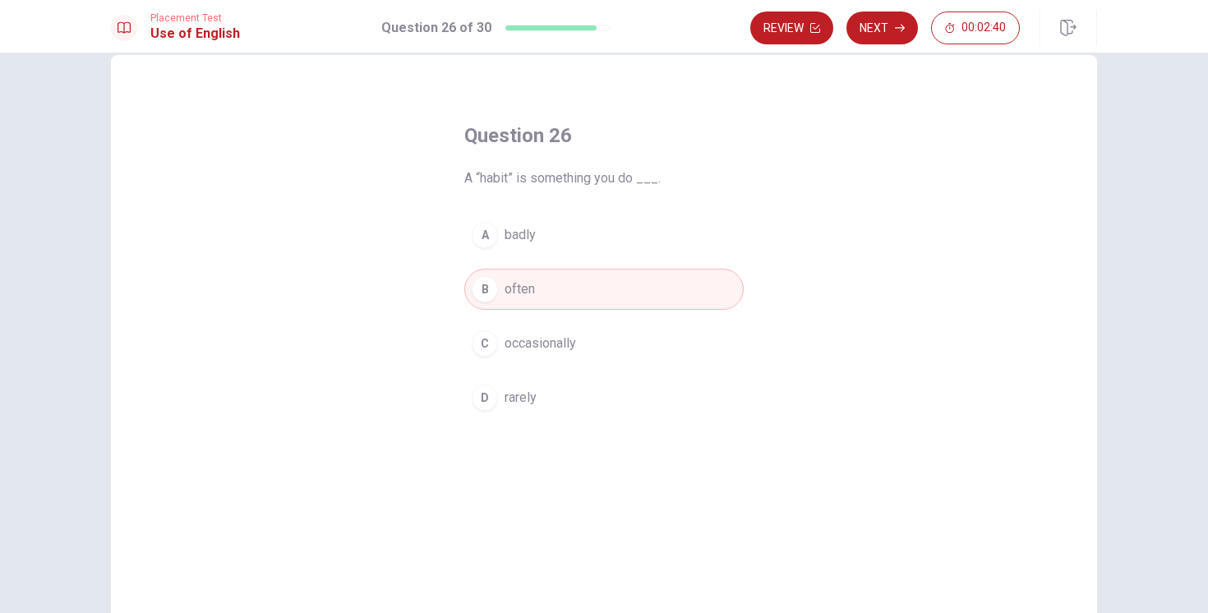
scroll to position [0, 0]
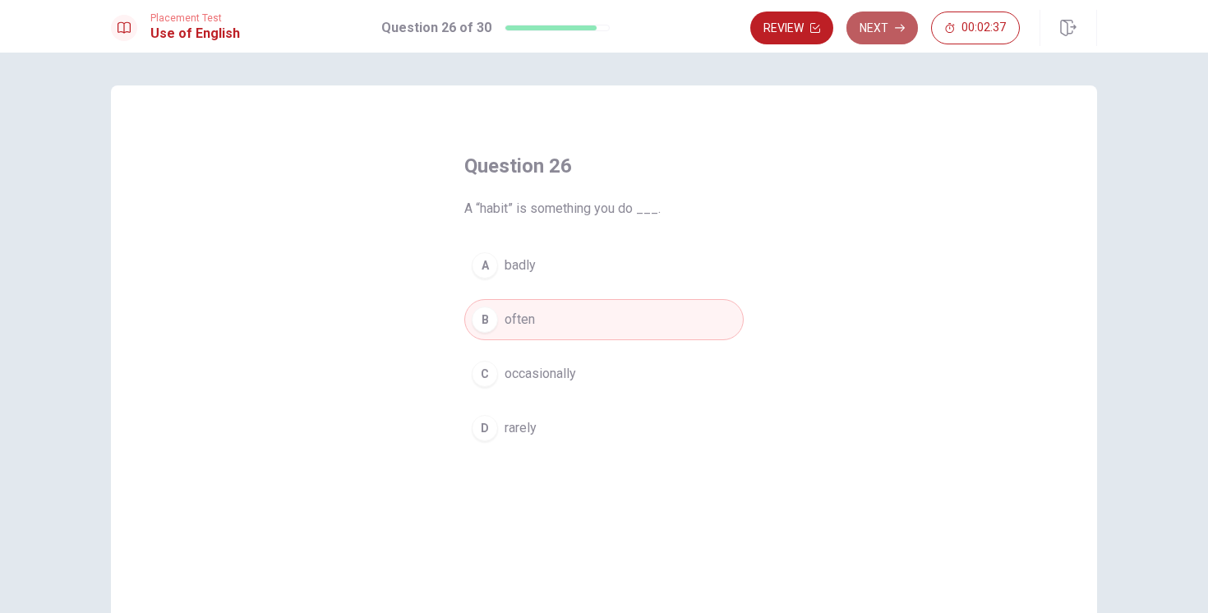
click at [876, 25] on button "Next" at bounding box center [883, 28] width 72 height 33
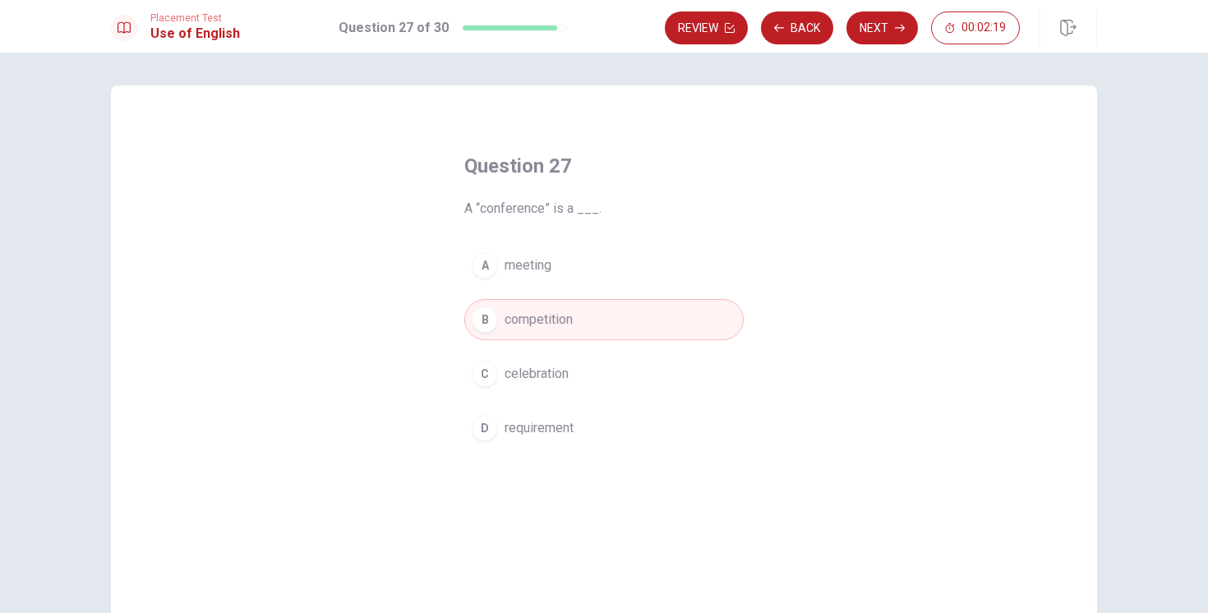
click at [541, 275] on button "A meeting" at bounding box center [603, 265] width 279 height 41
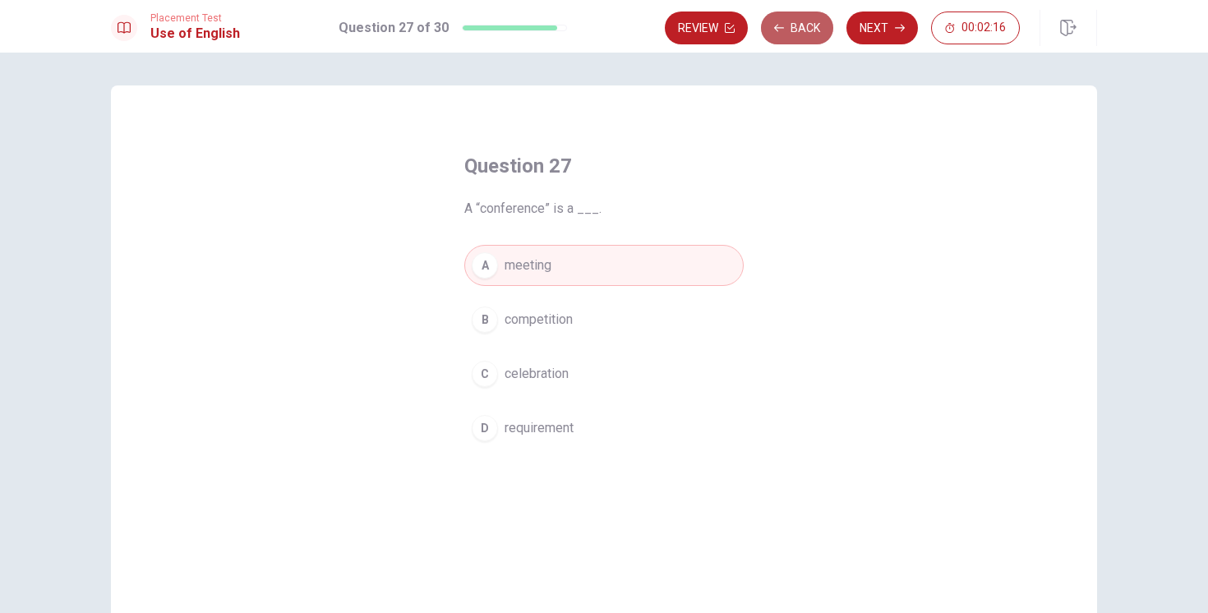
click at [815, 32] on button "Back" at bounding box center [797, 28] width 72 height 33
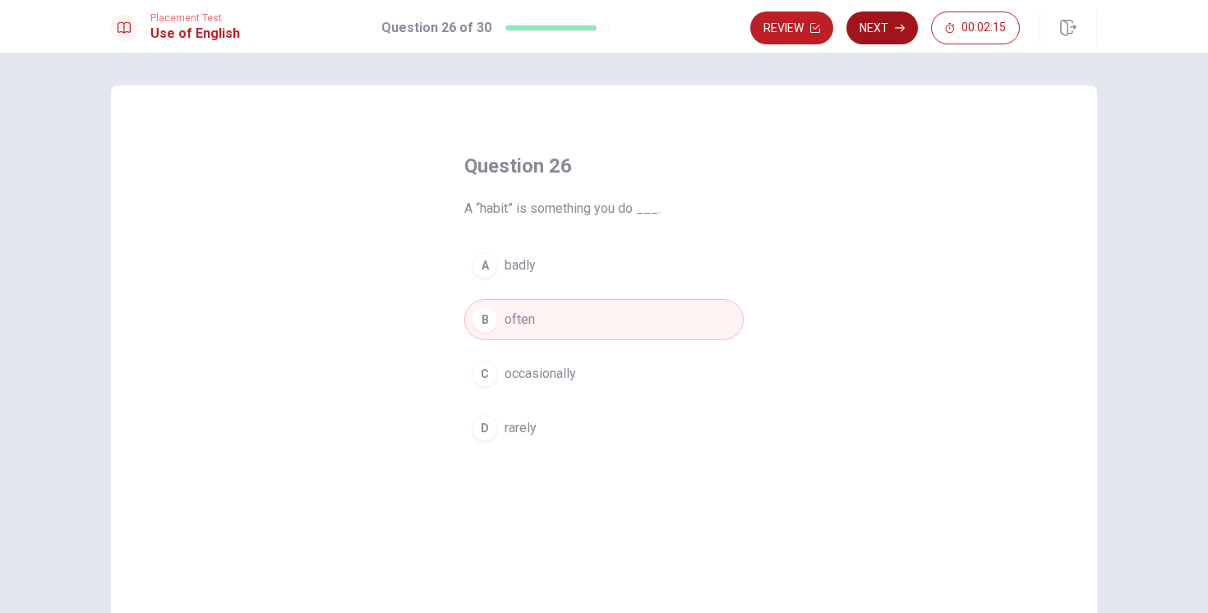
click at [858, 28] on button "Next" at bounding box center [883, 28] width 72 height 33
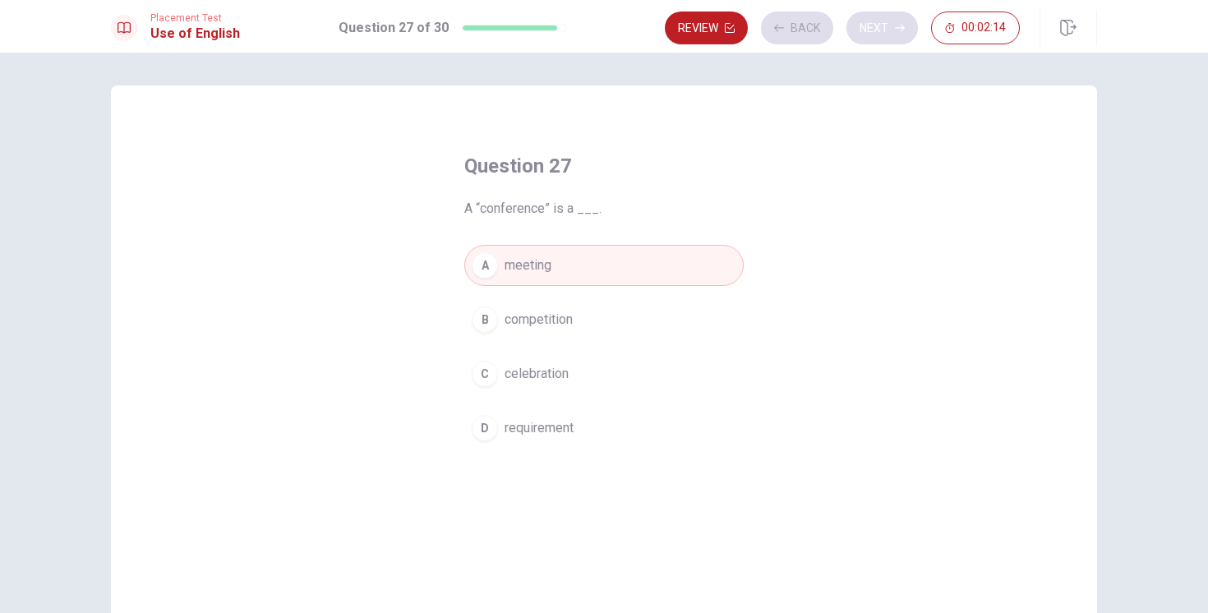
click at [858, 28] on div "Review Back Next 00:02:14" at bounding box center [842, 28] width 355 height 33
click at [858, 28] on button "Next" at bounding box center [883, 28] width 72 height 33
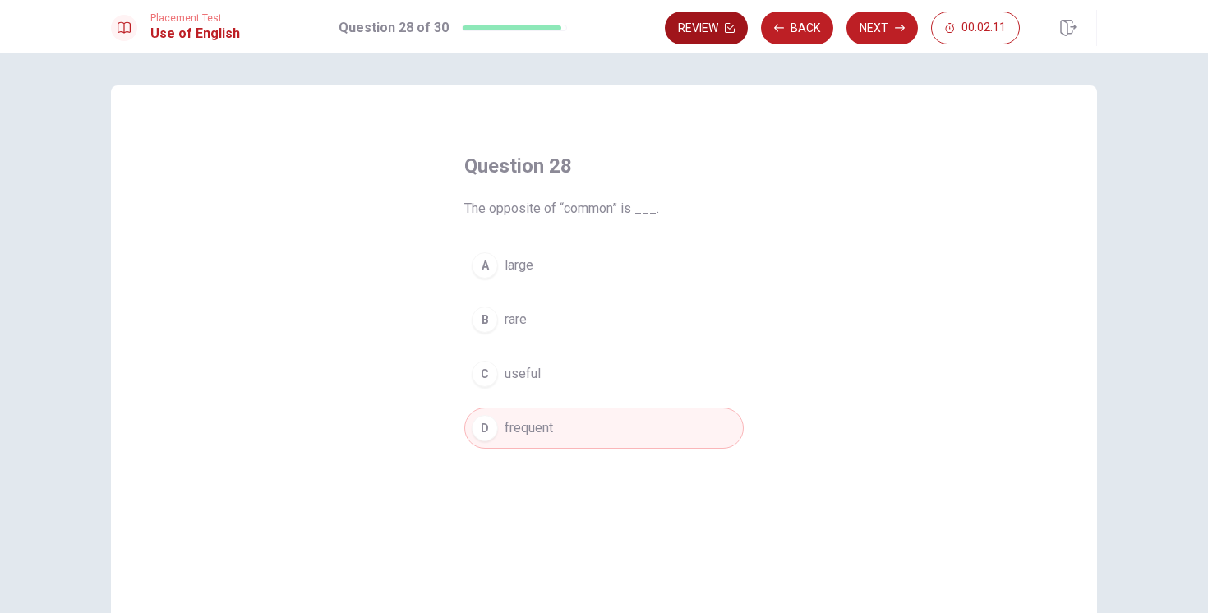
click at [723, 38] on button "Review" at bounding box center [706, 28] width 83 height 33
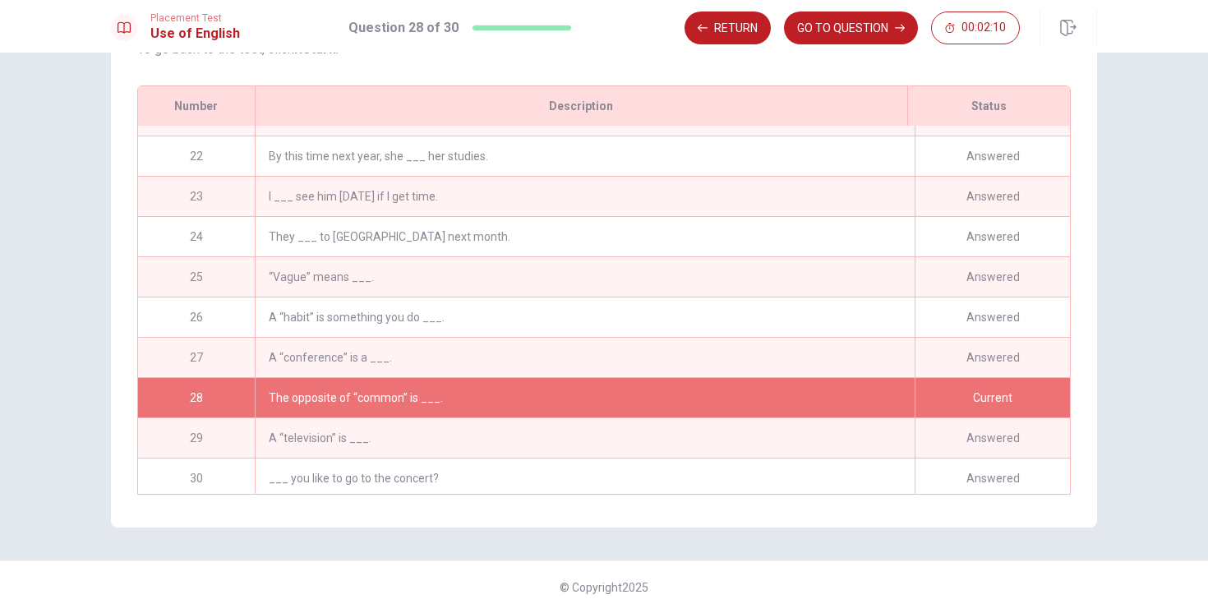
scroll to position [839, 0]
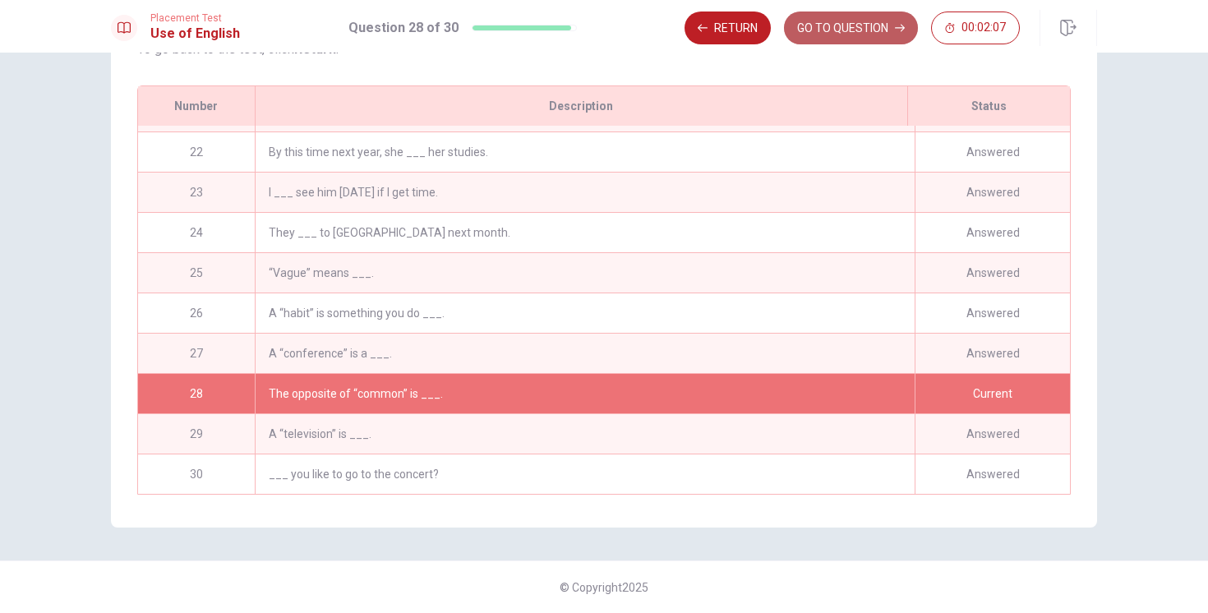
click at [847, 25] on button "GO TO QUESTION" at bounding box center [851, 28] width 134 height 33
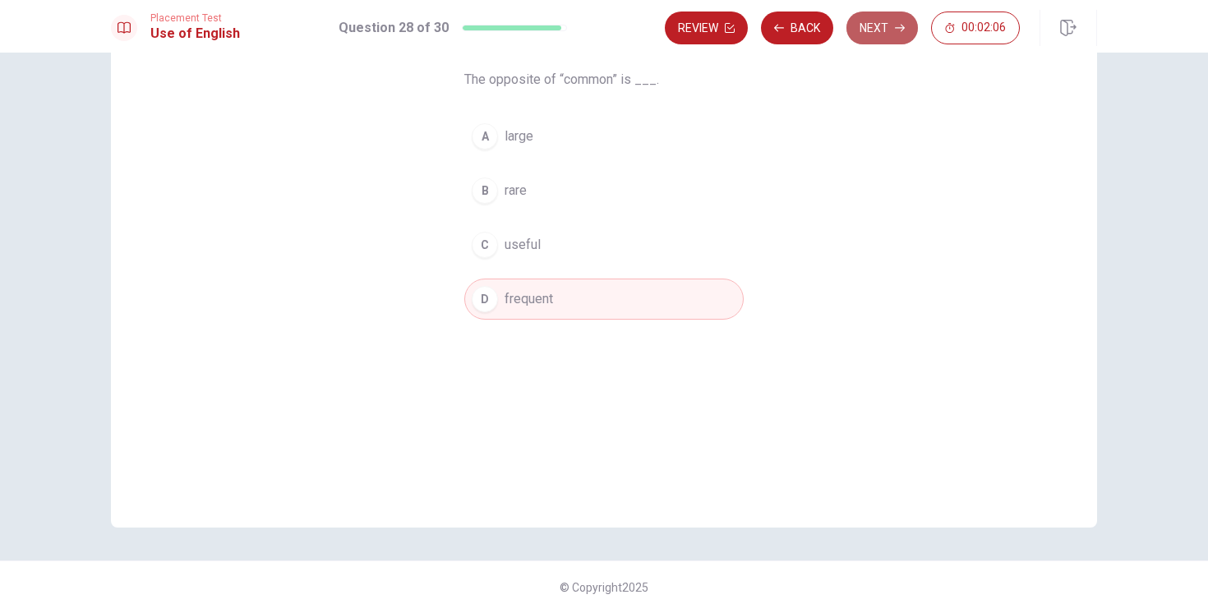
click at [881, 25] on button "Next" at bounding box center [883, 28] width 72 height 33
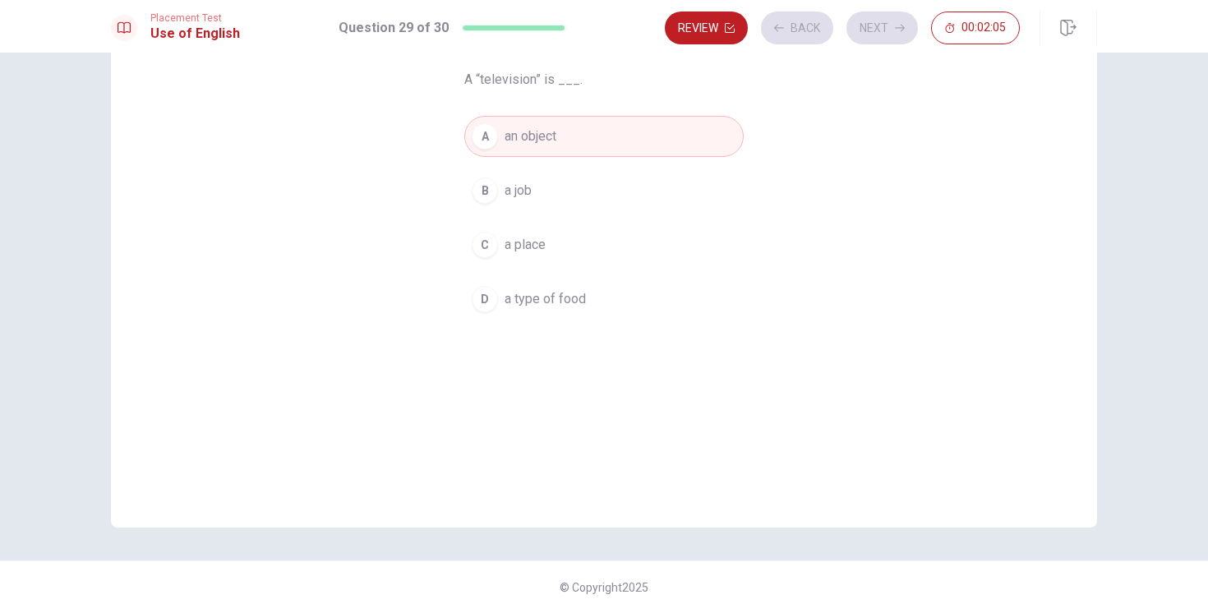
click at [881, 25] on div "Review Back Next 00:02:05" at bounding box center [842, 28] width 355 height 33
click at [884, 25] on button "Next" at bounding box center [883, 28] width 72 height 33
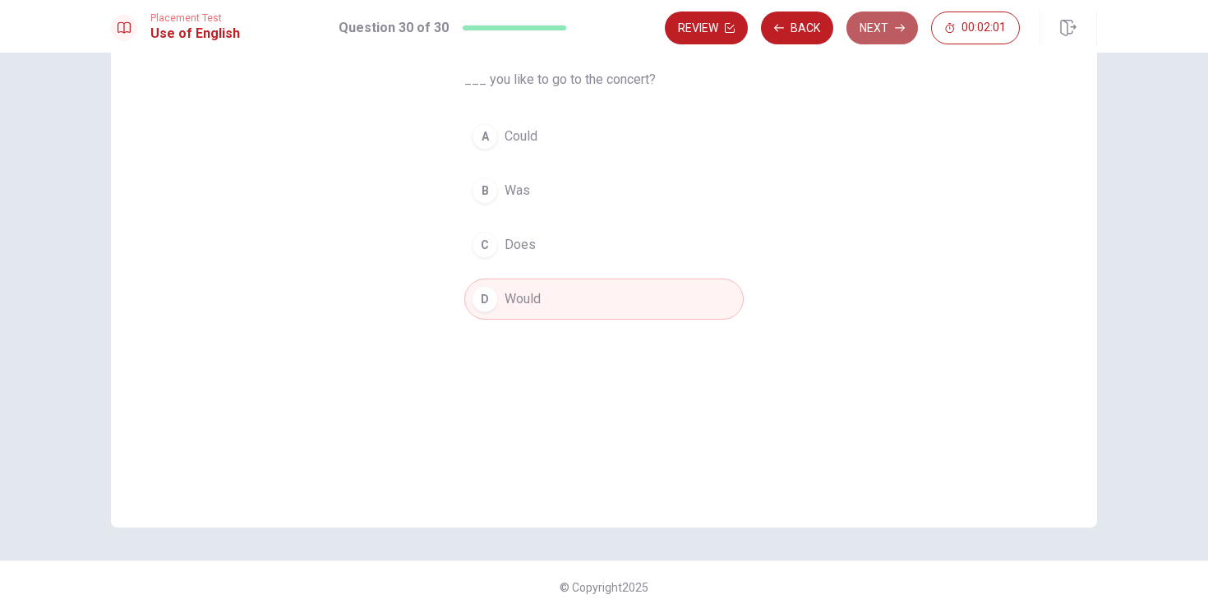
click at [885, 26] on button "Next" at bounding box center [883, 28] width 72 height 33
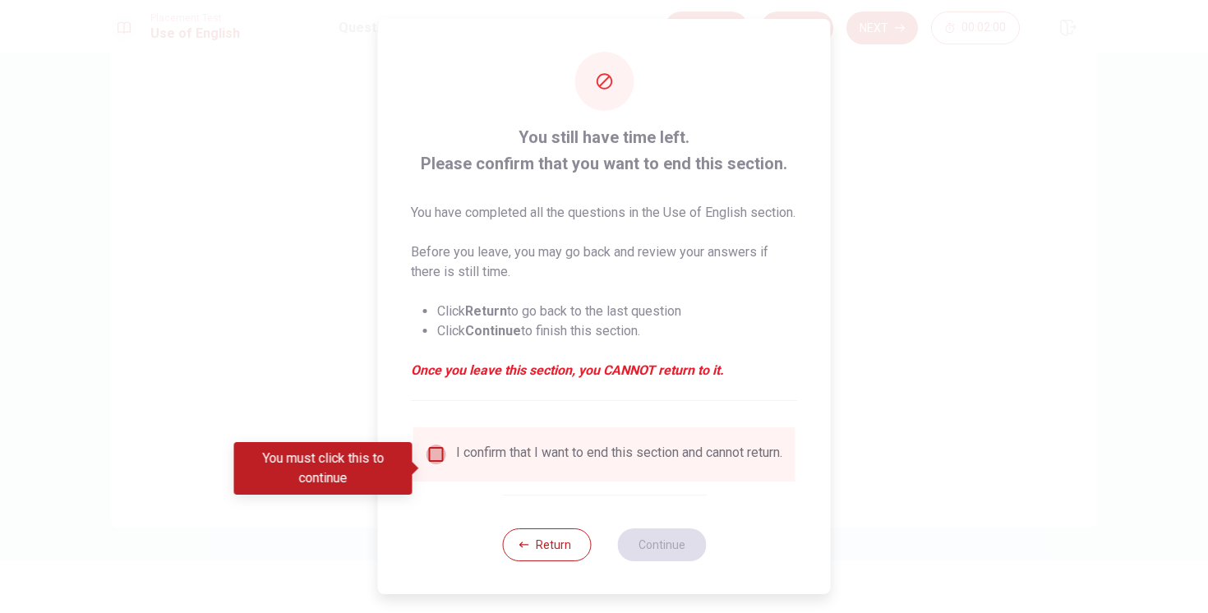
click at [431, 464] on input "You must click this to continue" at bounding box center [437, 455] width 20 height 20
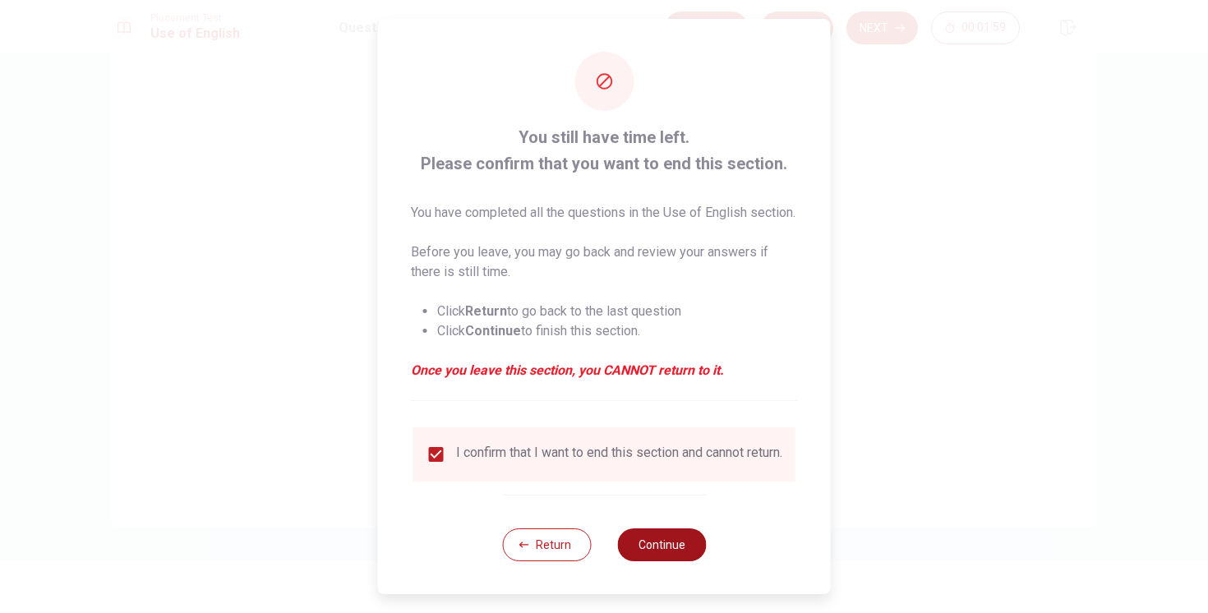
click at [636, 561] on button "Continue" at bounding box center [661, 545] width 89 height 33
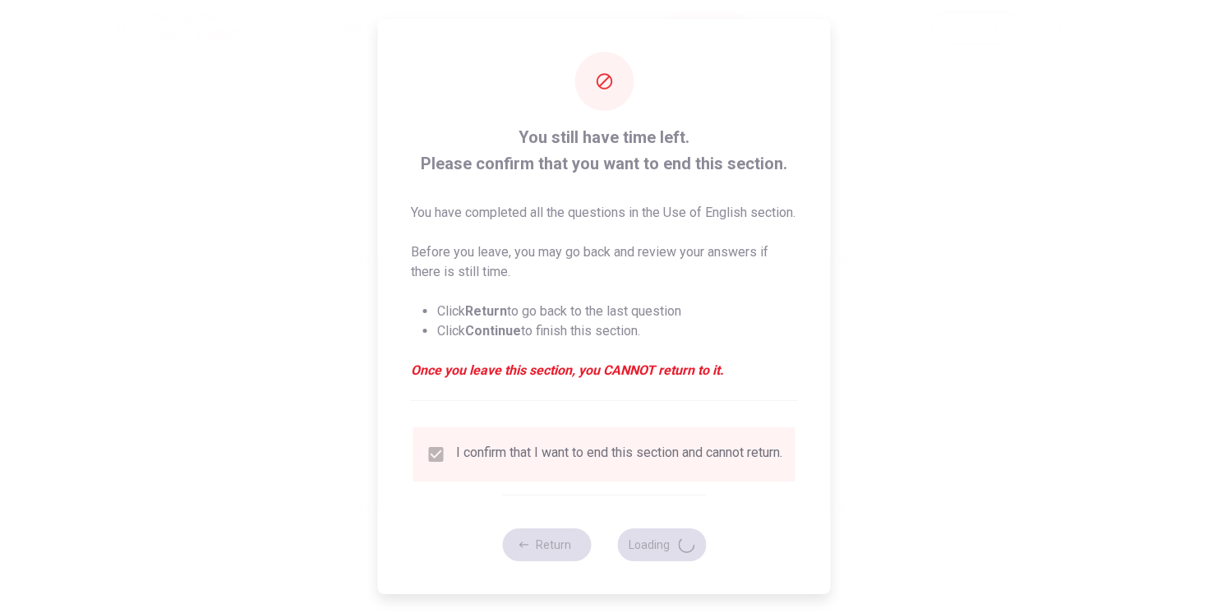
scroll to position [0, 0]
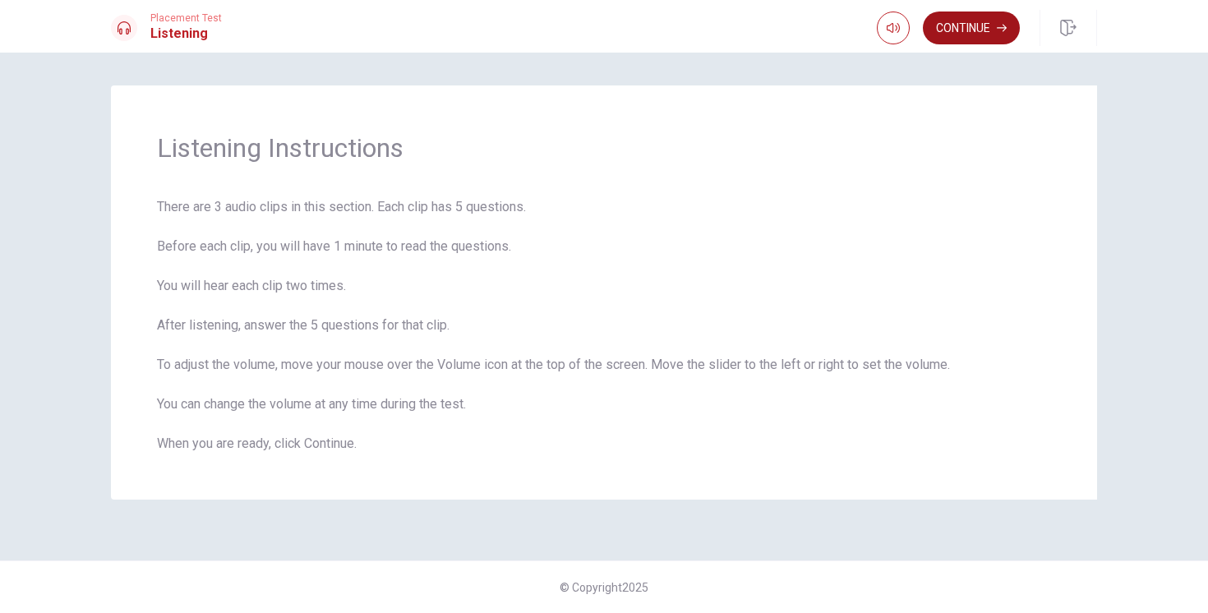
click at [970, 27] on button "Continue" at bounding box center [971, 28] width 97 height 33
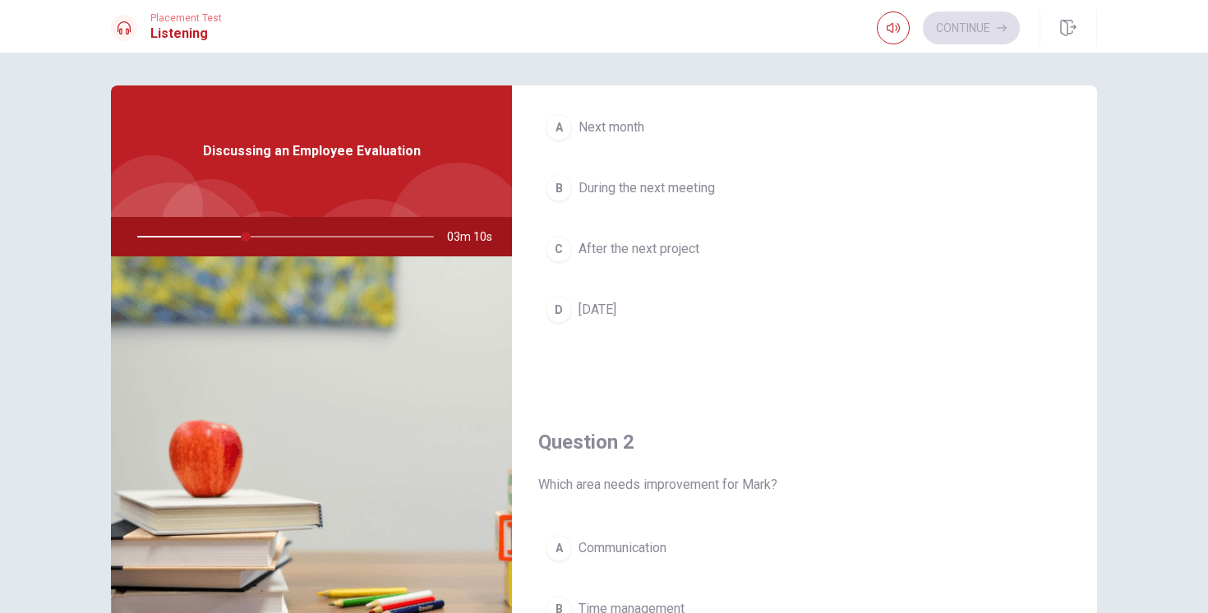
scroll to position [104, 0]
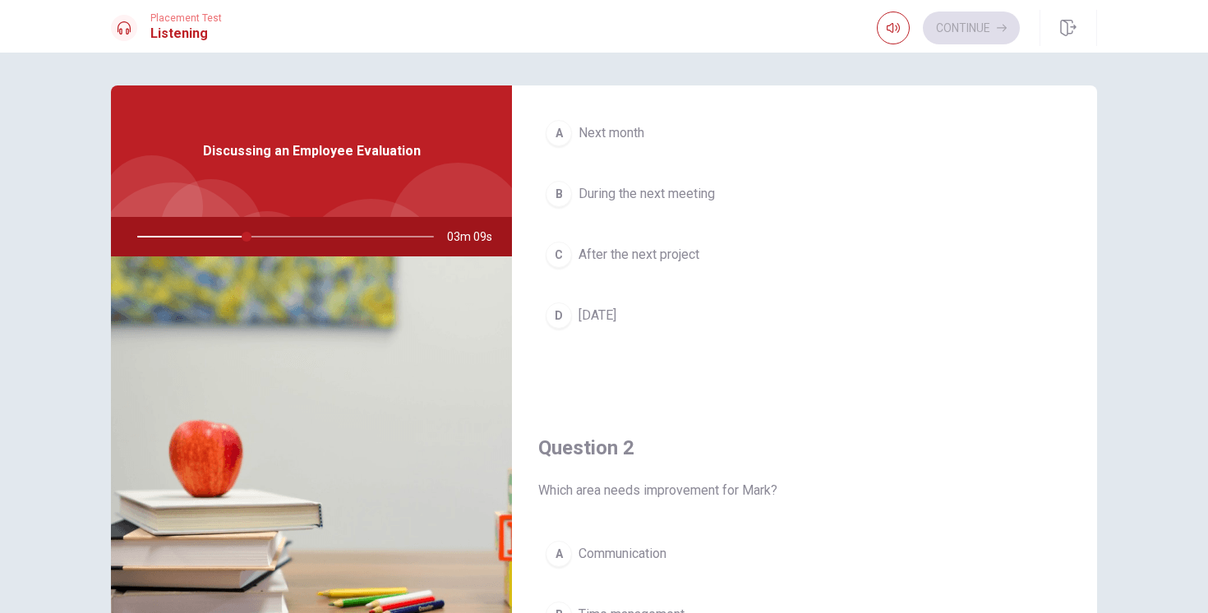
click at [576, 193] on button "B During the next meeting" at bounding box center [804, 193] width 533 height 41
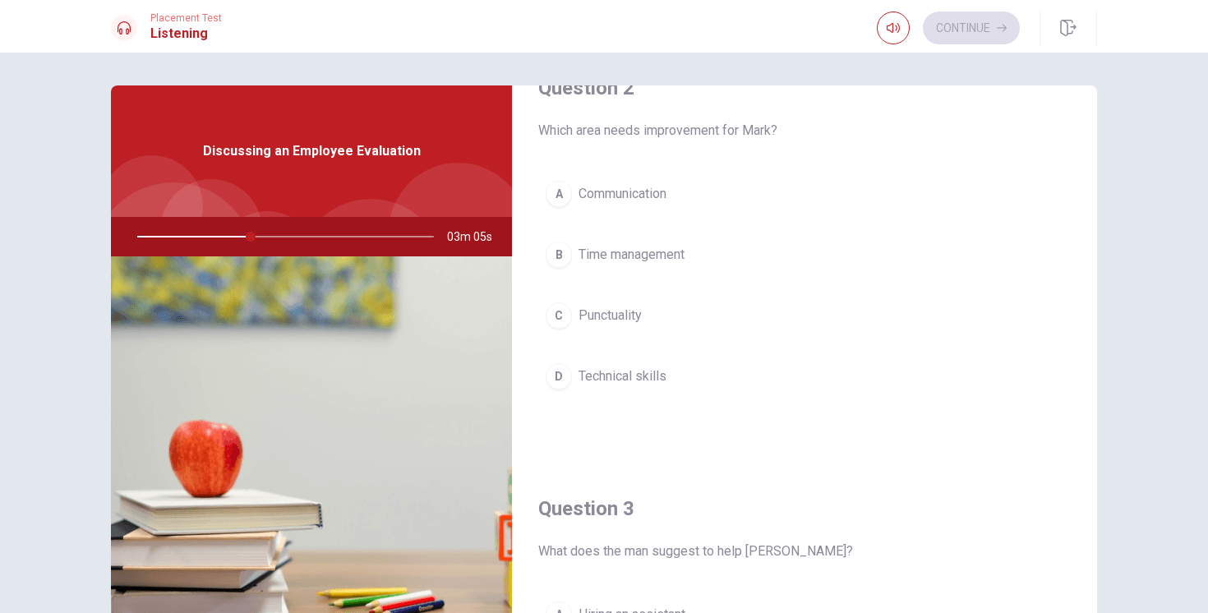
scroll to position [466, 0]
click at [683, 255] on span "Time management" at bounding box center [632, 253] width 106 height 20
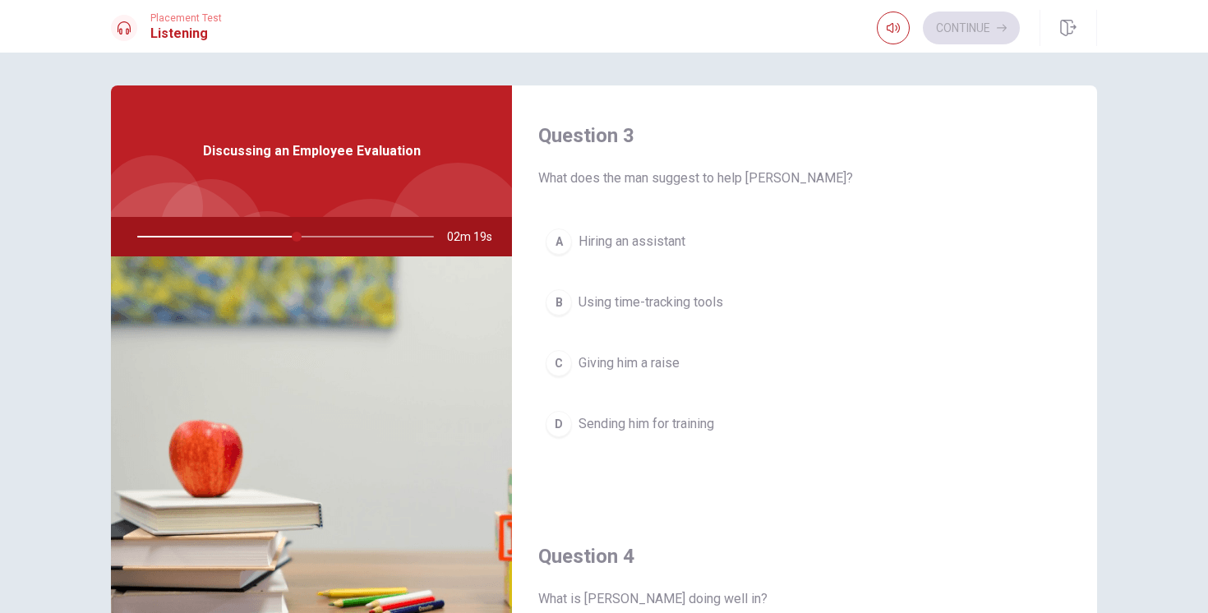
scroll to position [844, 0]
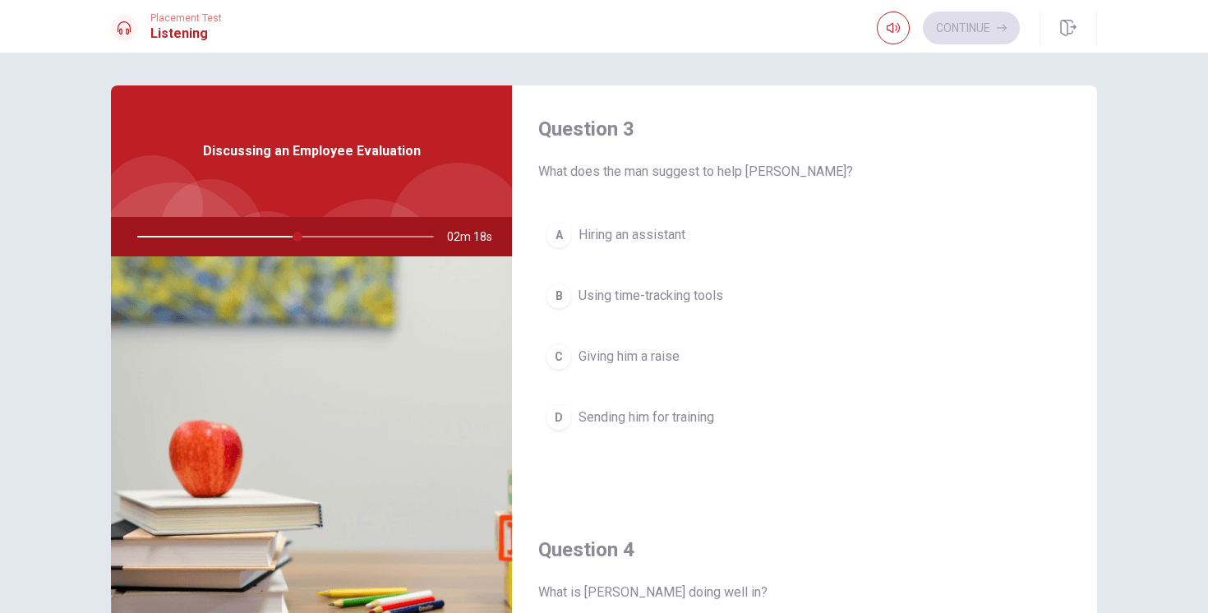
click at [712, 292] on span "Using time-tracking tools" at bounding box center [651, 296] width 145 height 20
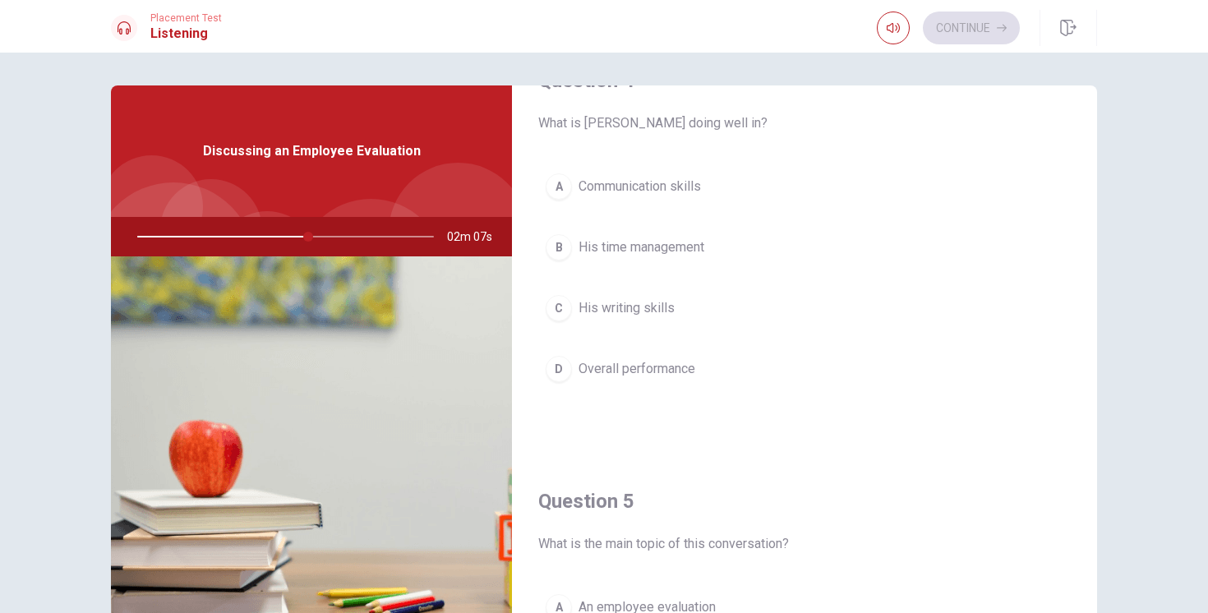
scroll to position [1315, 0]
click at [701, 252] on span "His time management" at bounding box center [642, 246] width 126 height 20
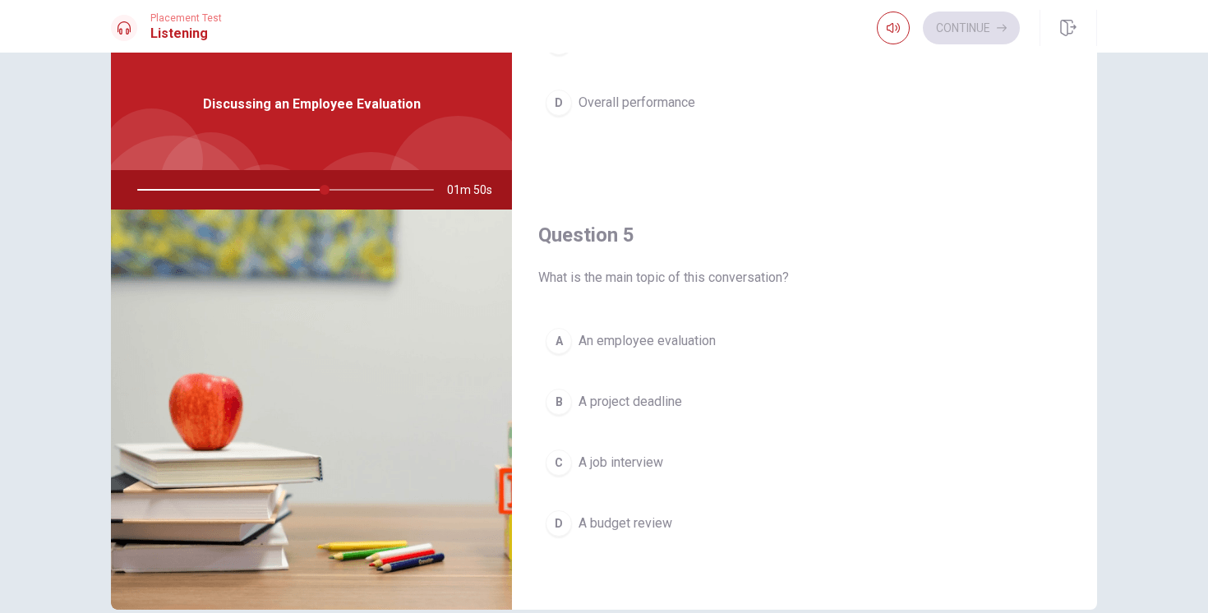
scroll to position [129, 0]
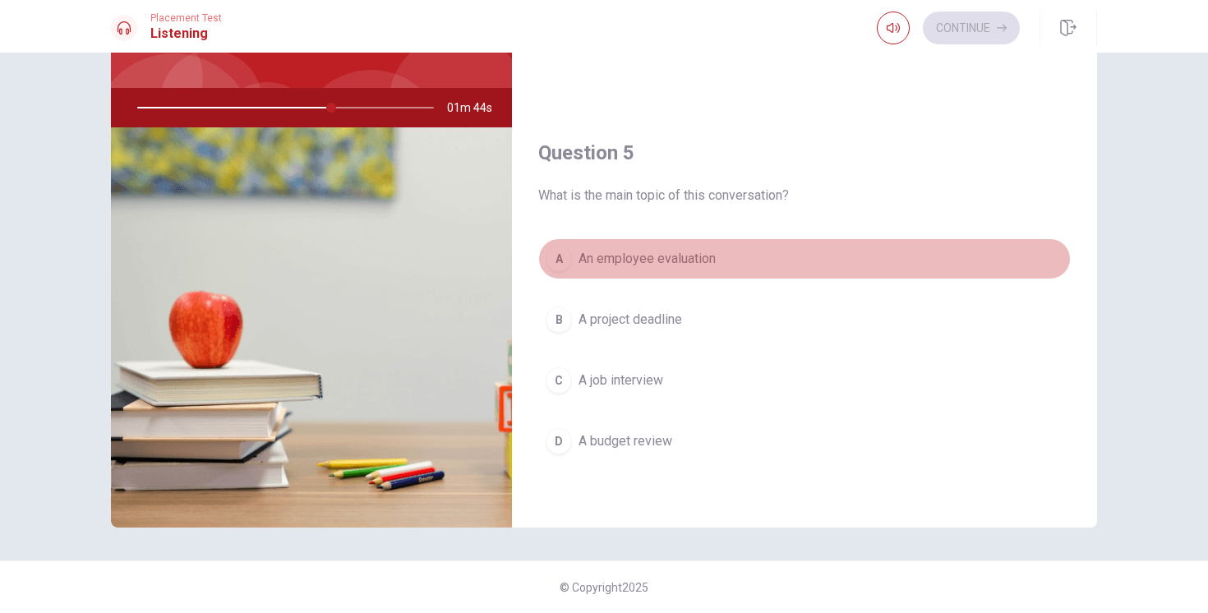
click at [668, 263] on span "An employee evaluation" at bounding box center [647, 259] width 137 height 20
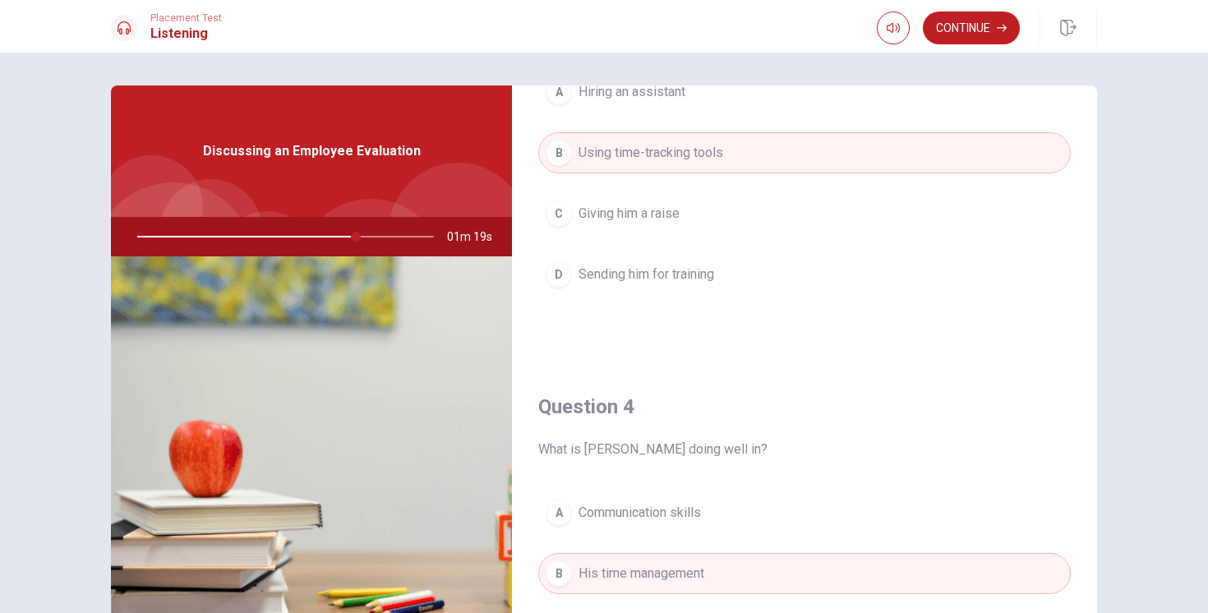
scroll to position [992, 0]
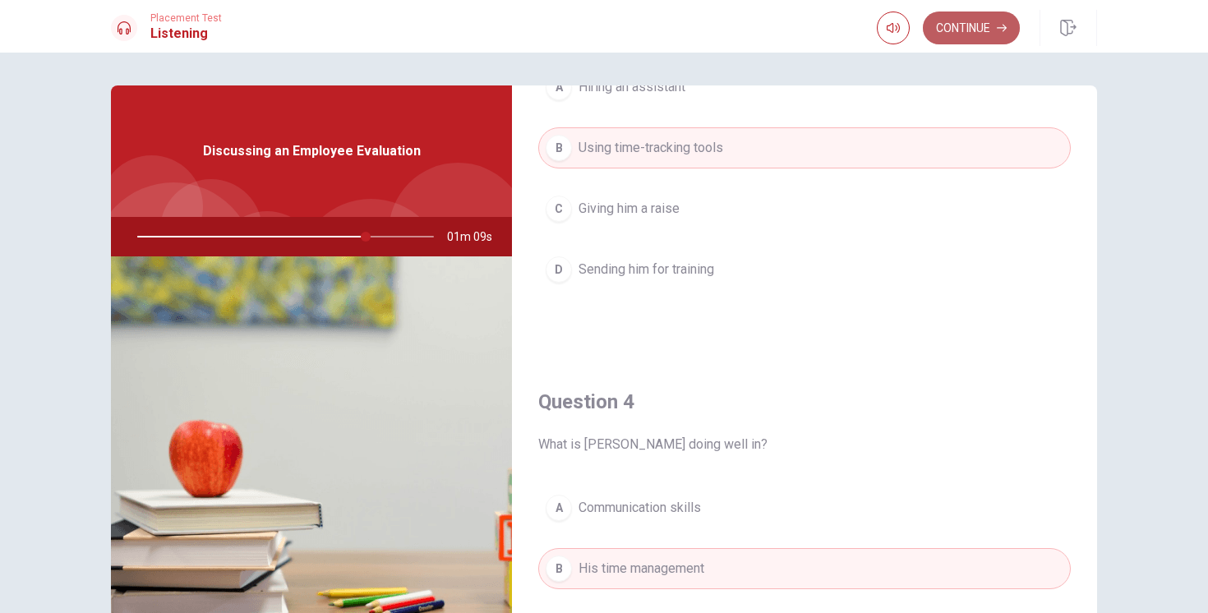
click at [963, 30] on button "Continue" at bounding box center [971, 28] width 97 height 33
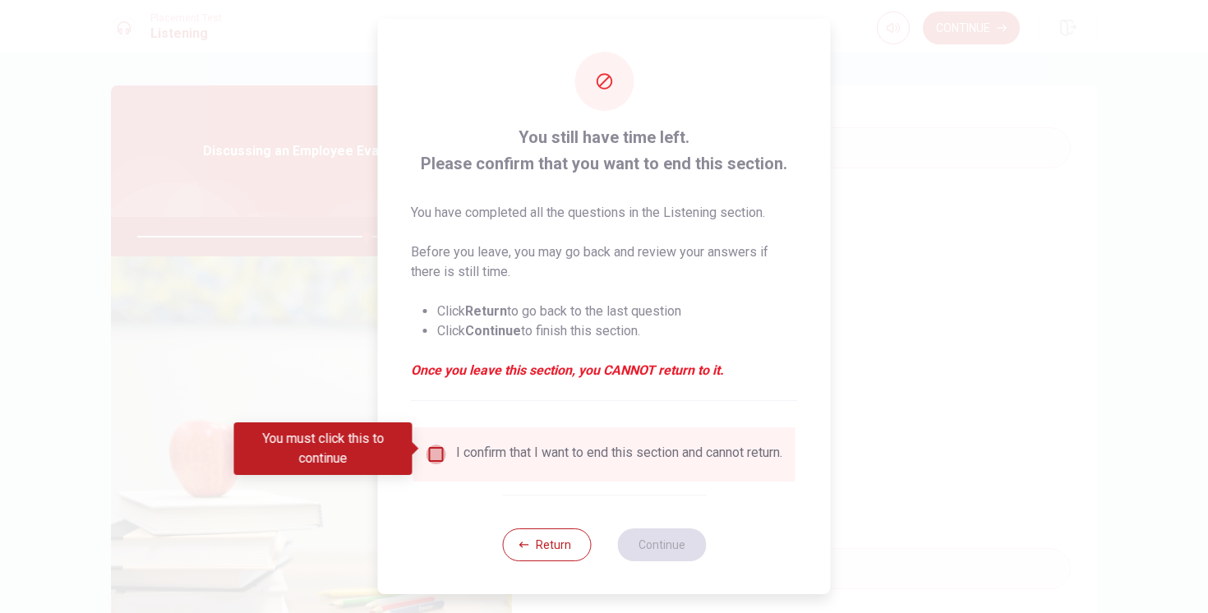
click at [436, 452] on input "You must click this to continue" at bounding box center [437, 455] width 20 height 20
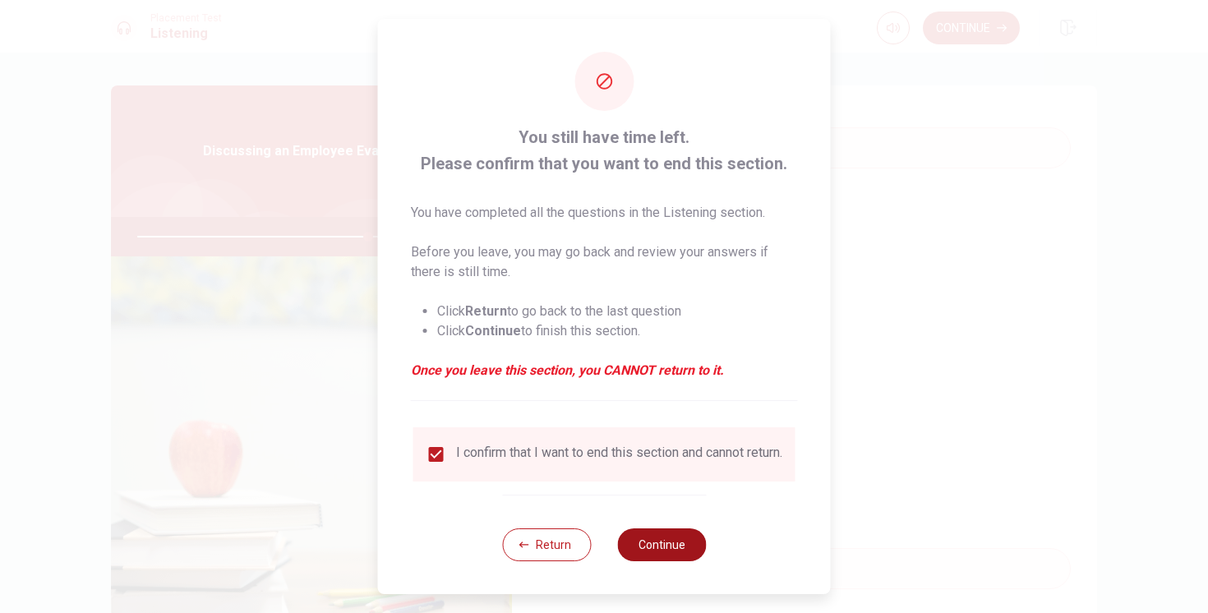
click at [638, 545] on button "Continue" at bounding box center [661, 545] width 89 height 33
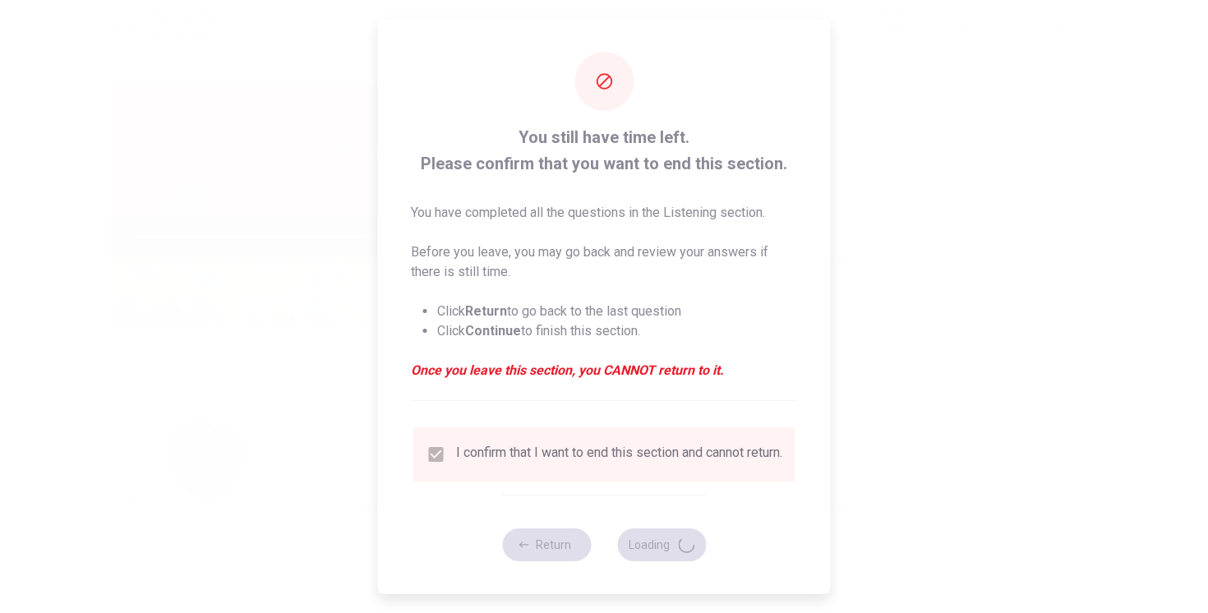
type input "79"
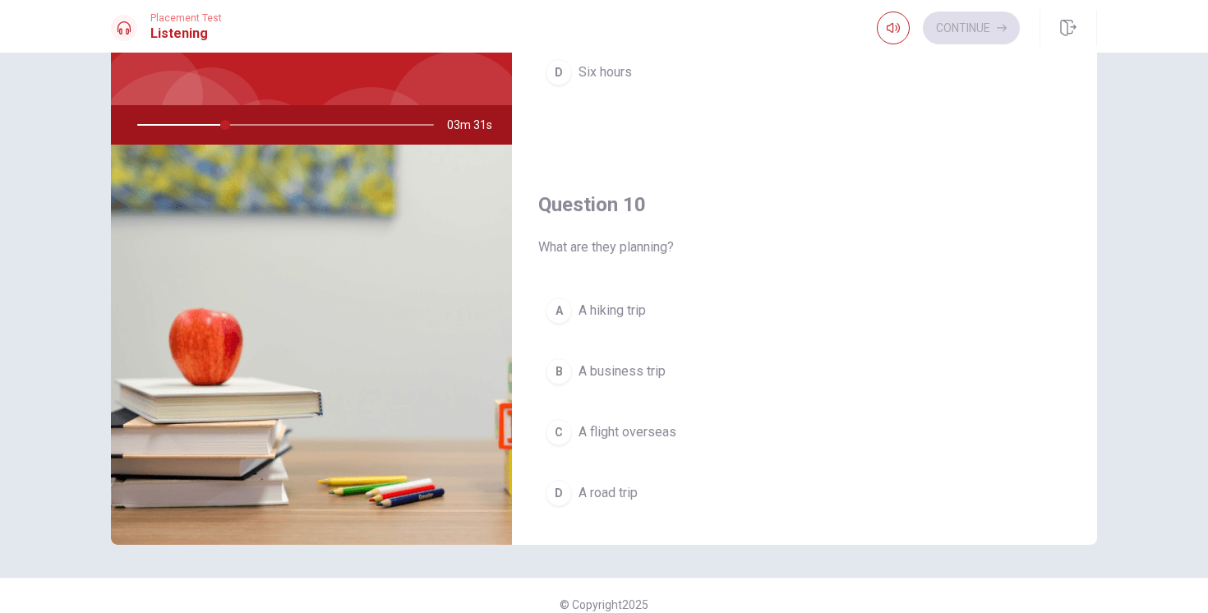
scroll to position [1495, 0]
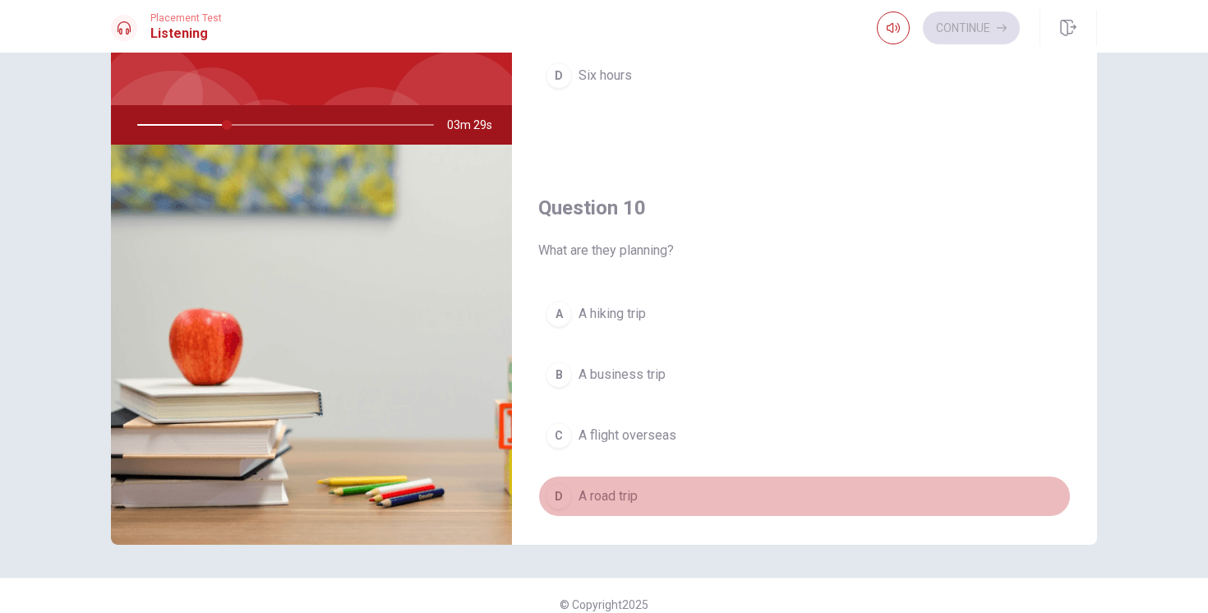
click at [617, 509] on button "D A road trip" at bounding box center [804, 496] width 533 height 41
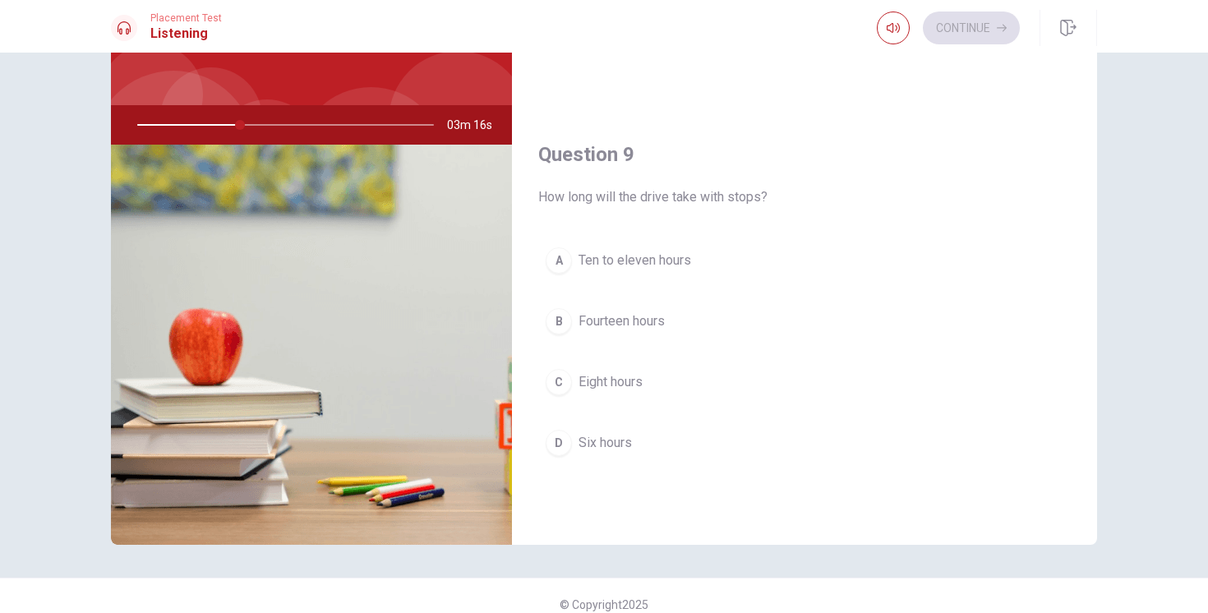
scroll to position [1126, 0]
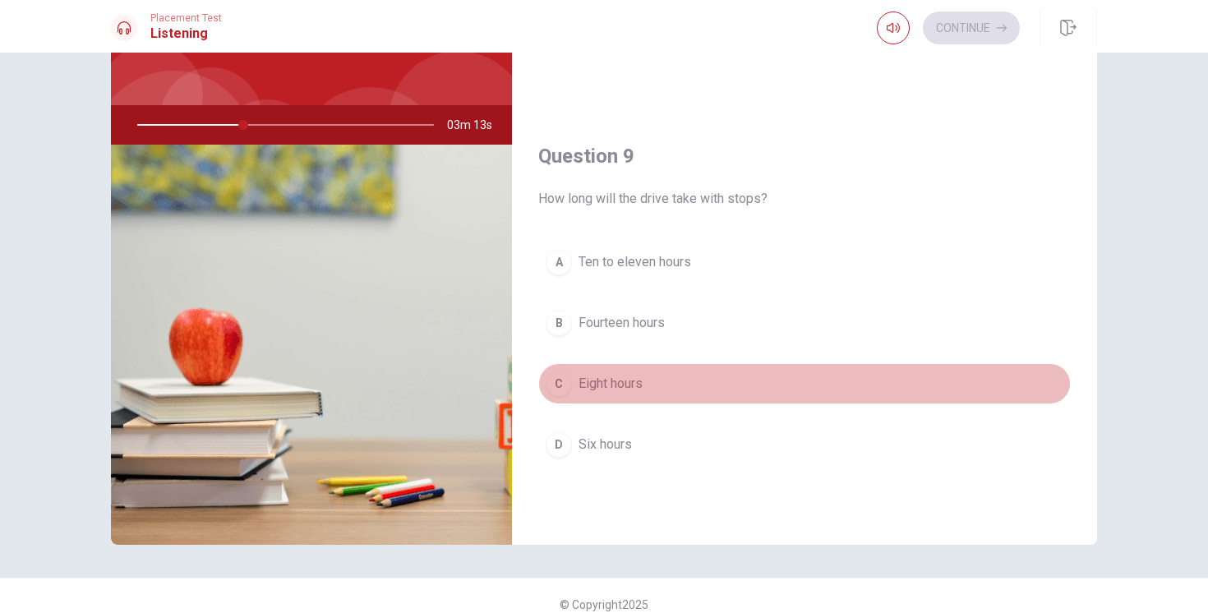
click at [613, 388] on span "Eight hours" at bounding box center [611, 384] width 64 height 20
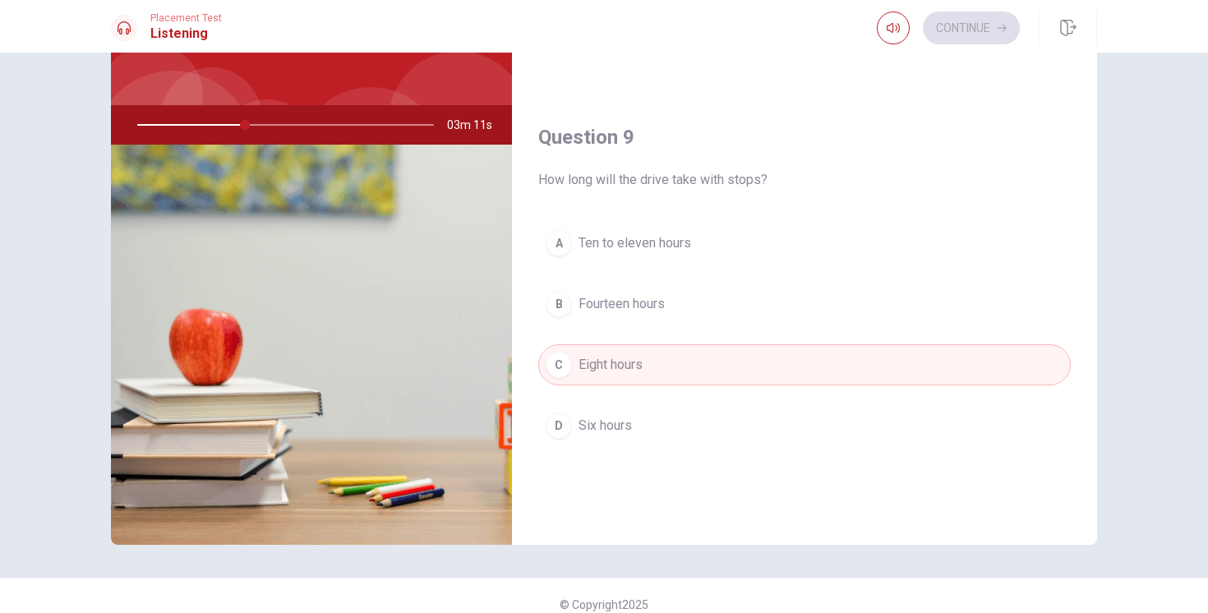
scroll to position [1146, 0]
click at [670, 242] on span "Ten to eleven hours" at bounding box center [635, 243] width 113 height 20
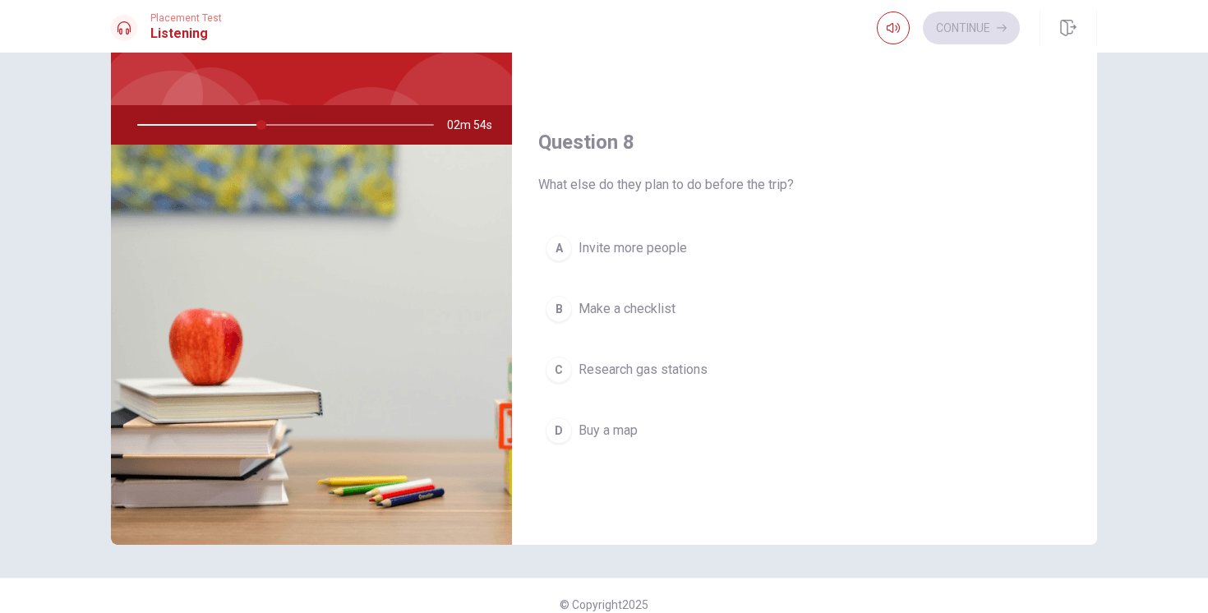
scroll to position [718, 0]
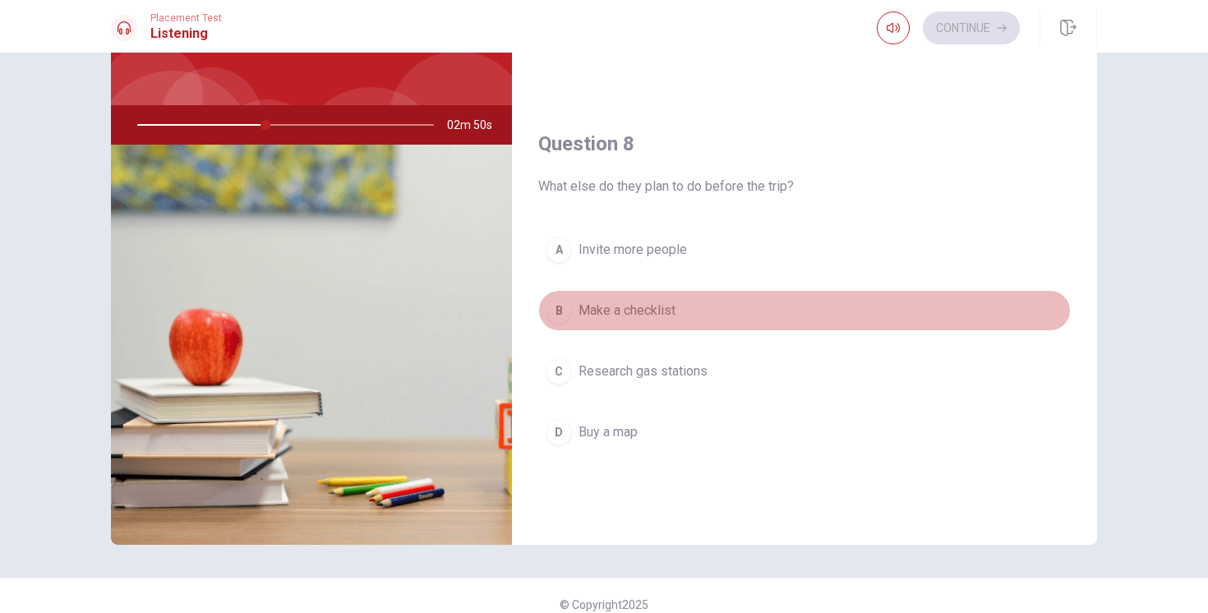
click at [663, 306] on span "Make a checklist" at bounding box center [627, 311] width 97 height 20
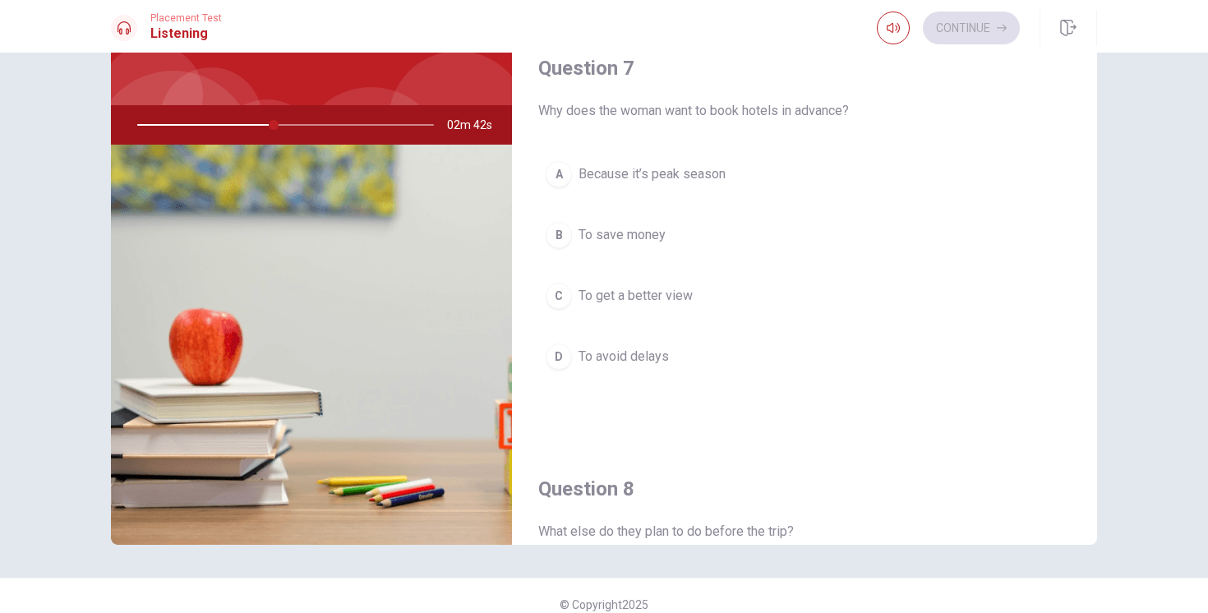
scroll to position [380, 0]
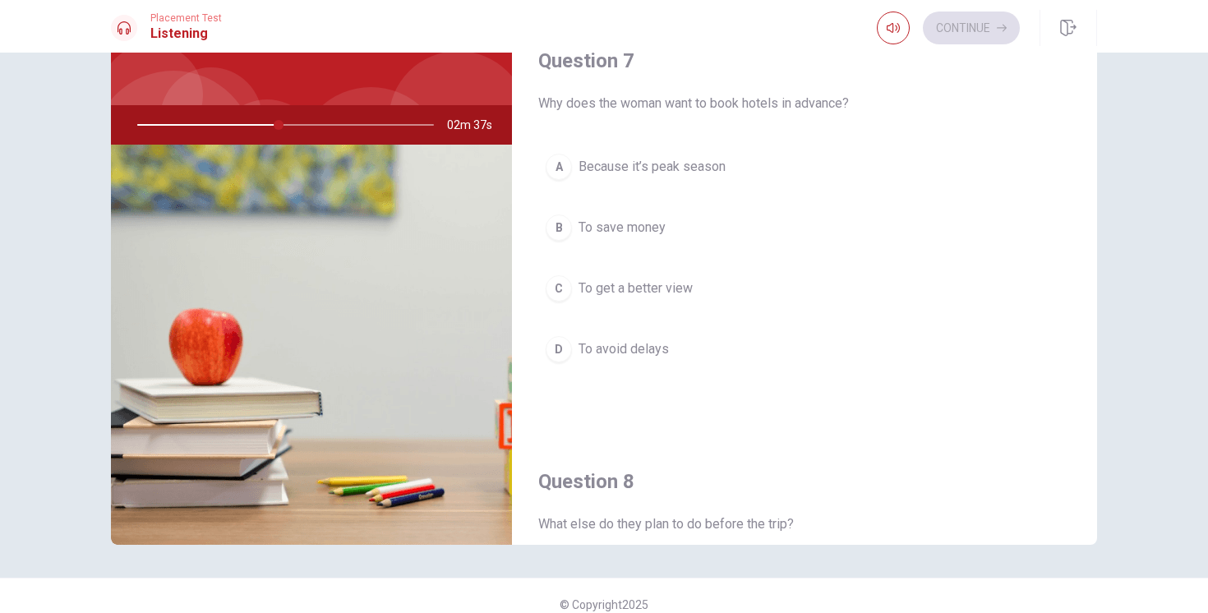
click at [626, 354] on span "To avoid delays" at bounding box center [624, 350] width 90 height 20
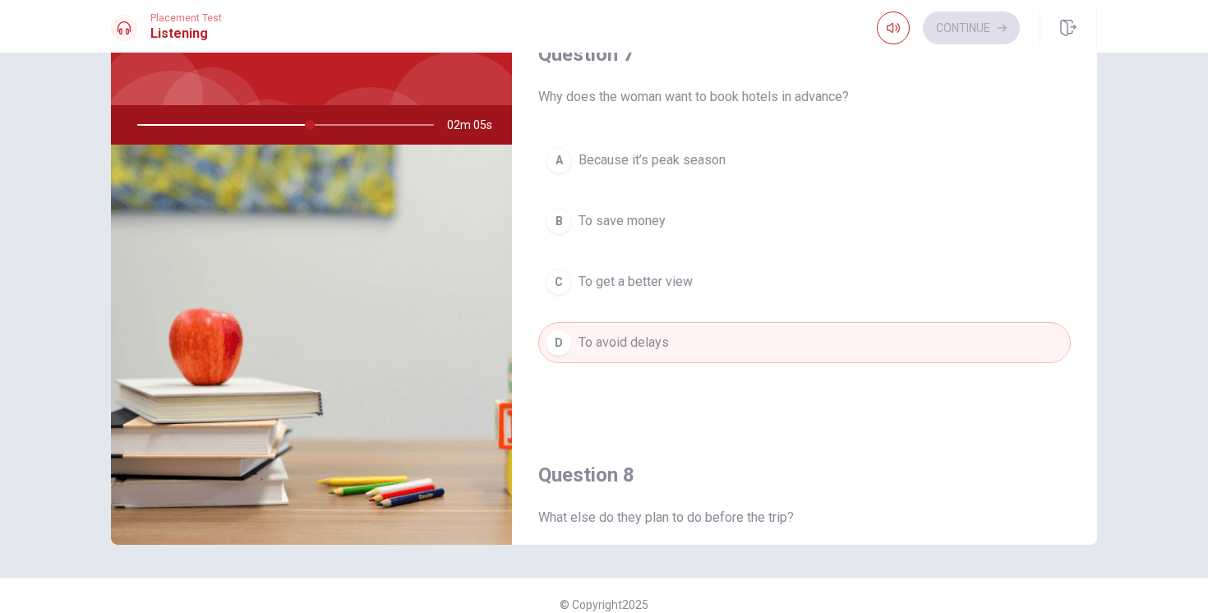
scroll to position [387, 0]
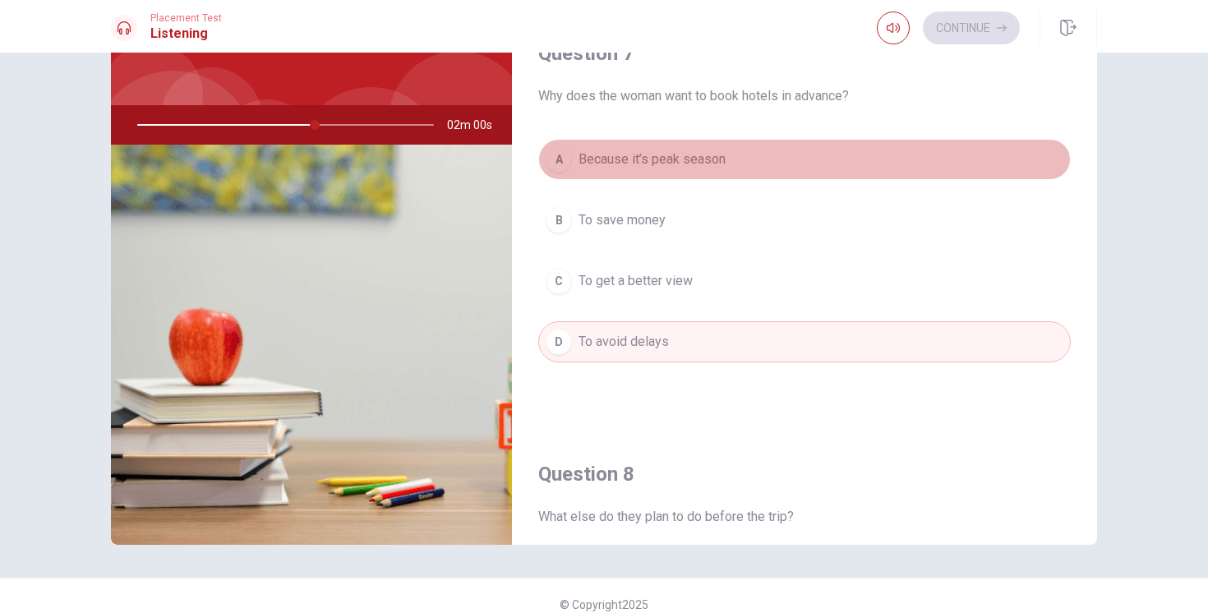
click at [713, 164] on span "Because it’s peak season" at bounding box center [652, 160] width 147 height 20
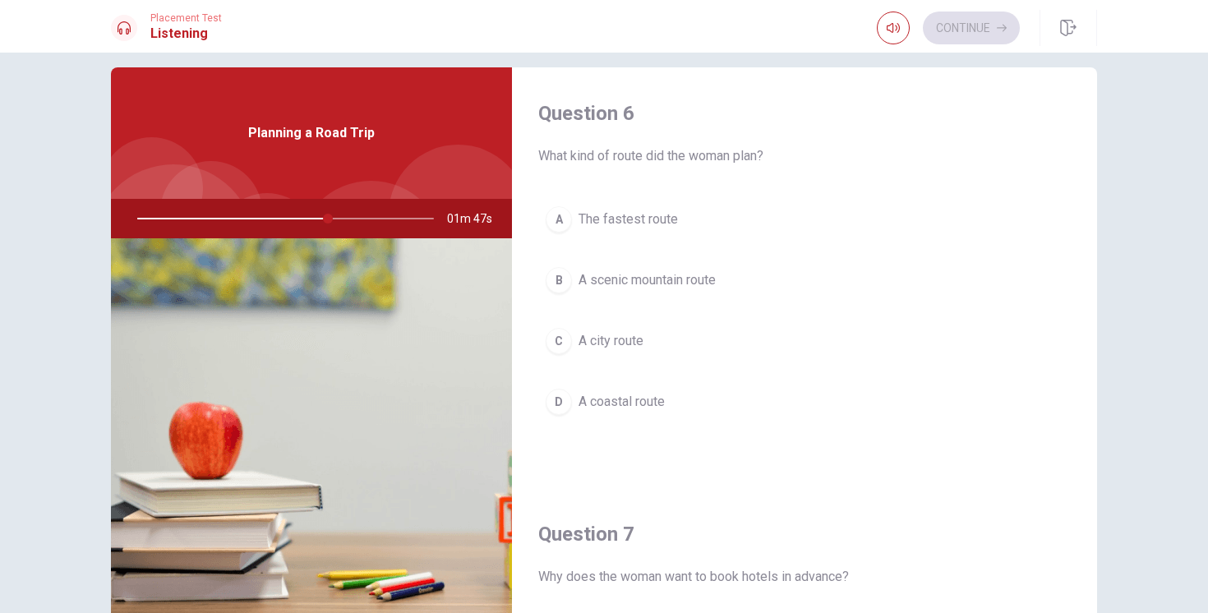
scroll to position [23, 0]
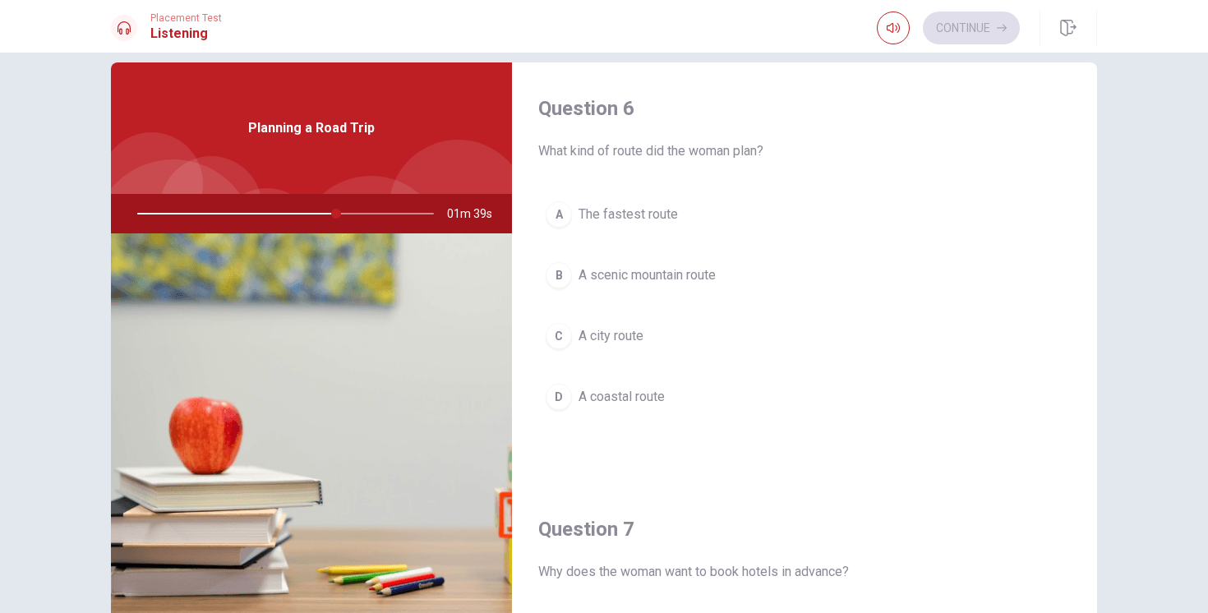
click at [660, 276] on span "A scenic mountain route" at bounding box center [647, 276] width 137 height 20
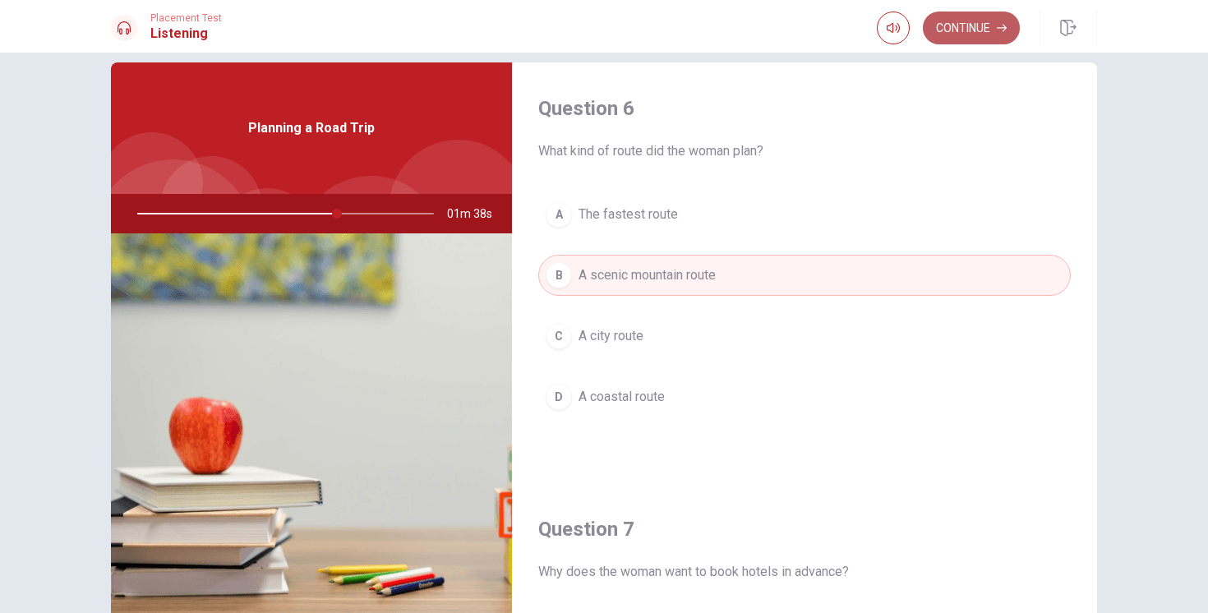
click at [995, 25] on button "Continue" at bounding box center [971, 28] width 97 height 33
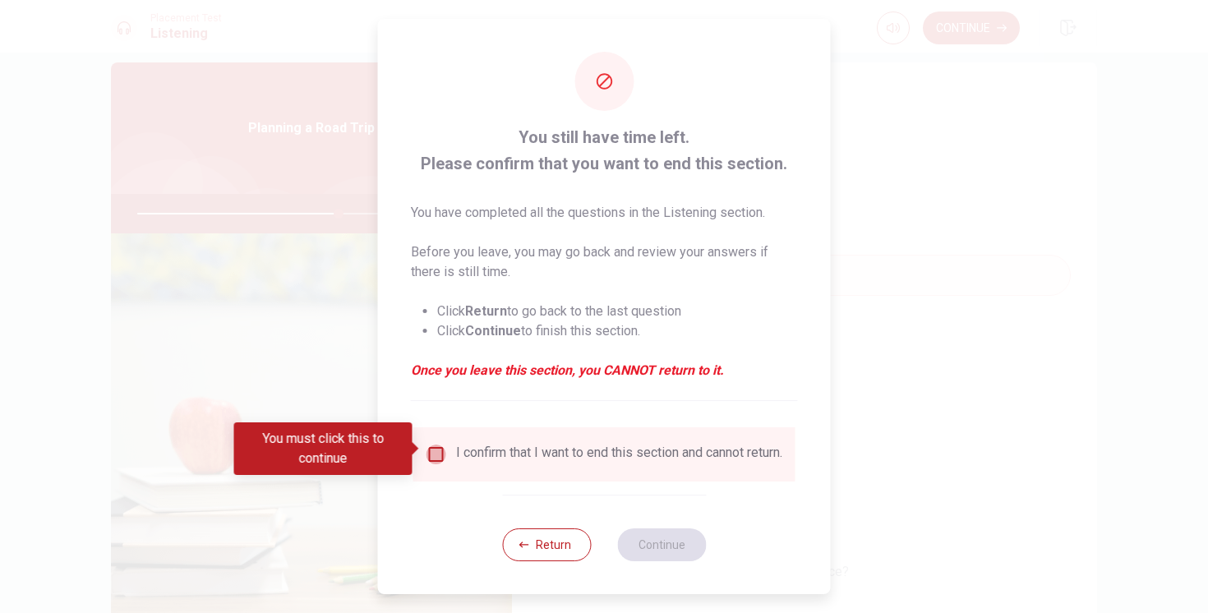
click at [433, 454] on input "You must click this to continue" at bounding box center [437, 455] width 20 height 20
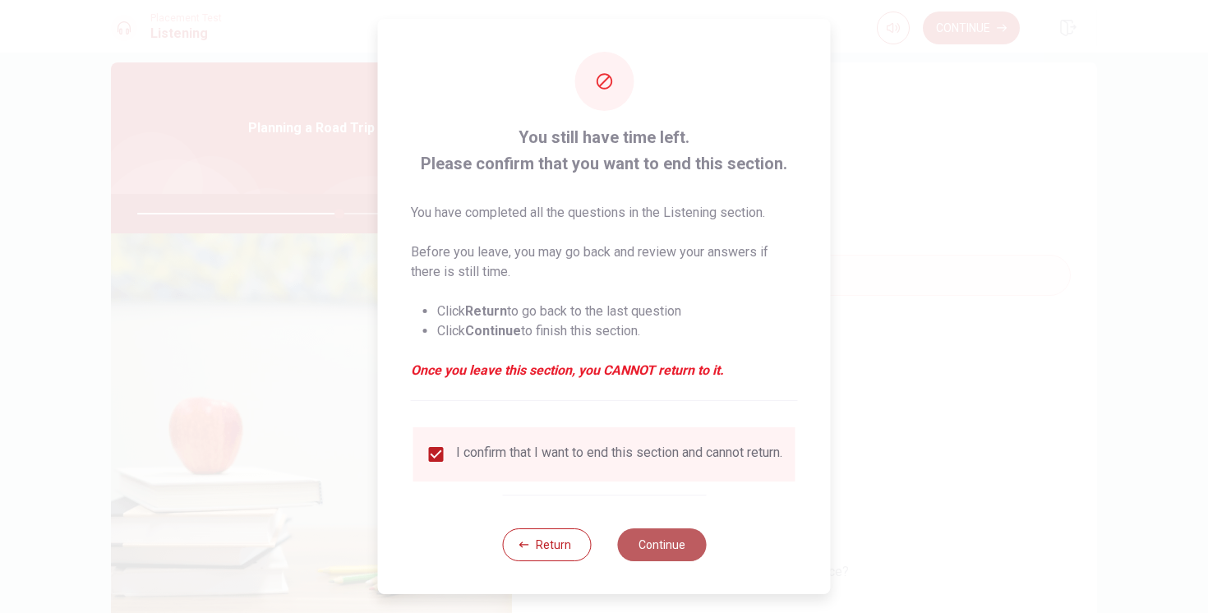
click at [648, 561] on button "Continue" at bounding box center [661, 545] width 89 height 33
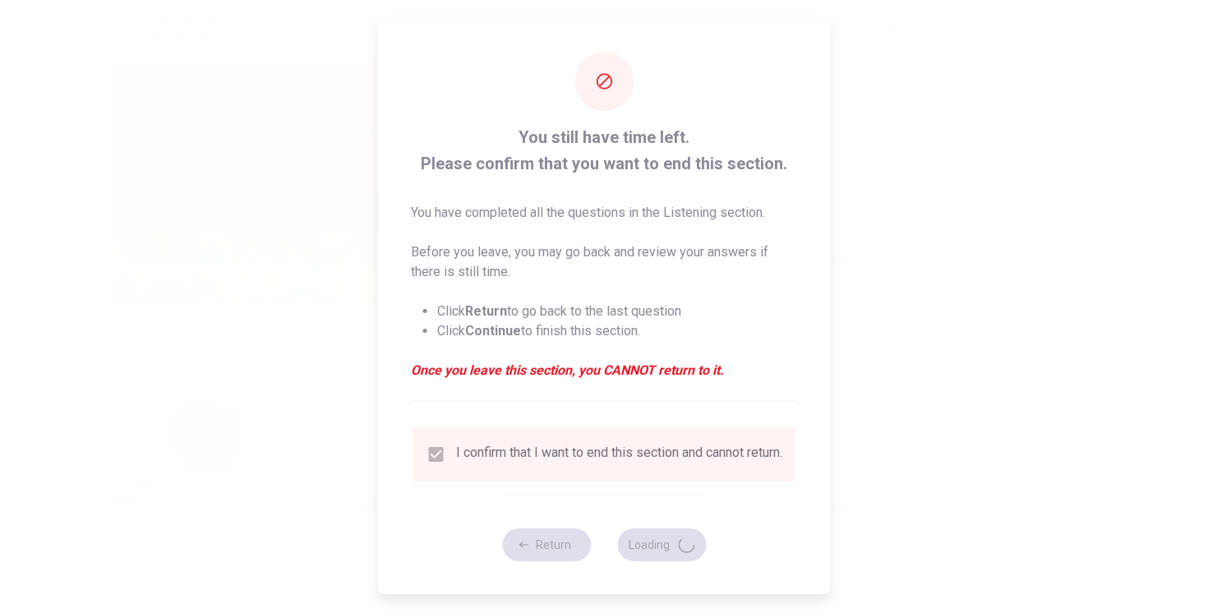
type input "69"
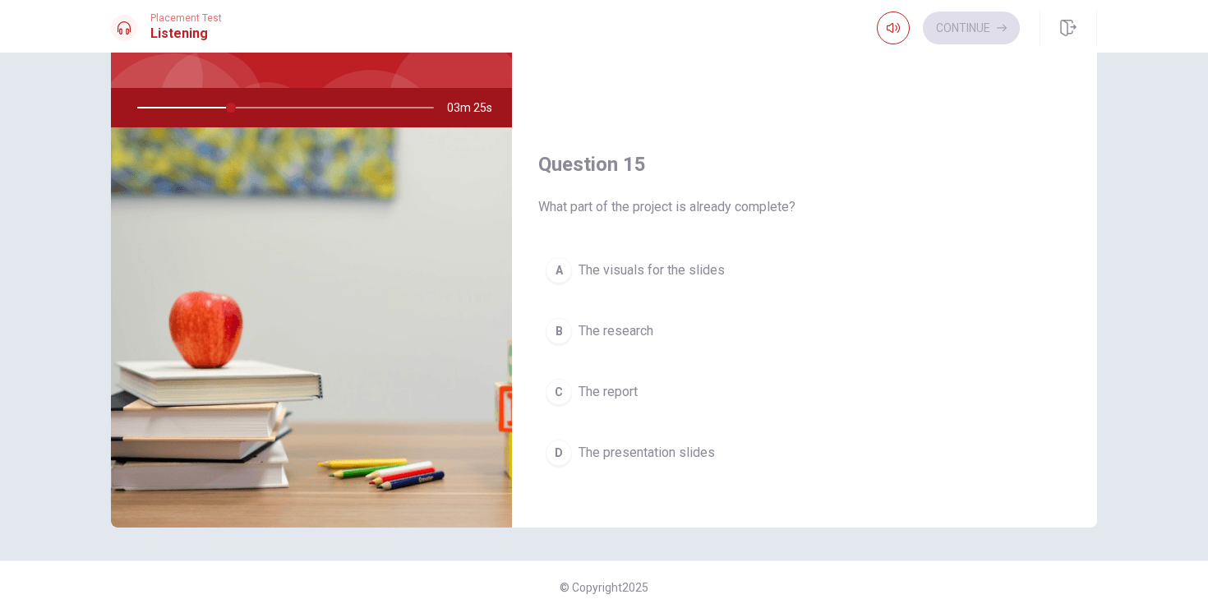
scroll to position [1524, 0]
click at [644, 329] on span "The research" at bounding box center [616, 329] width 75 height 20
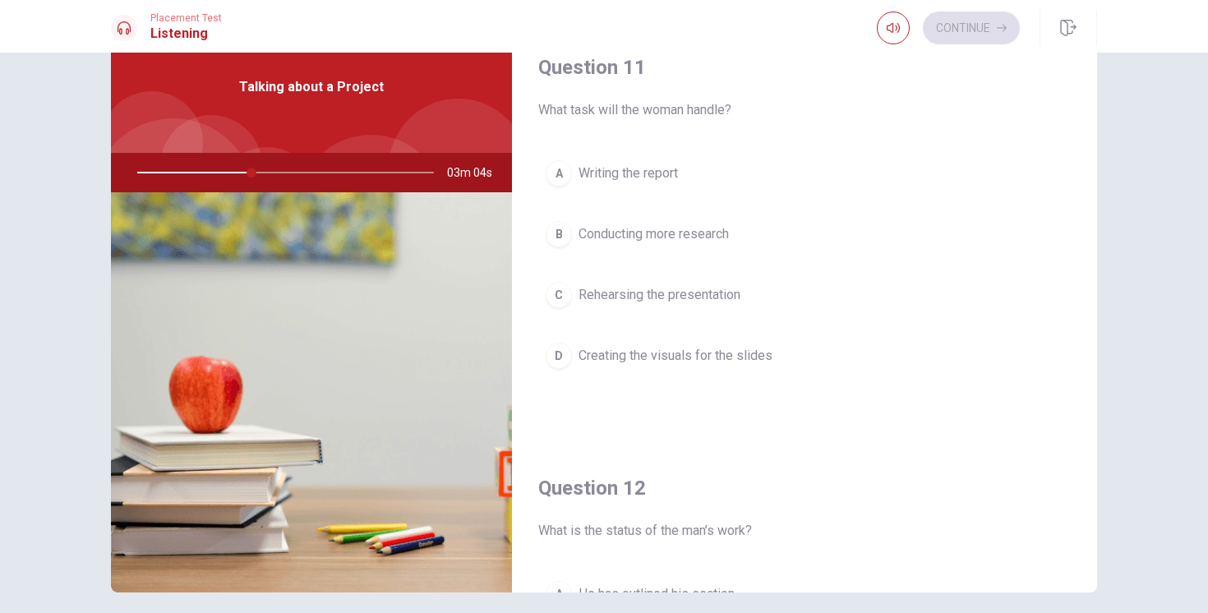
scroll to position [62, 0]
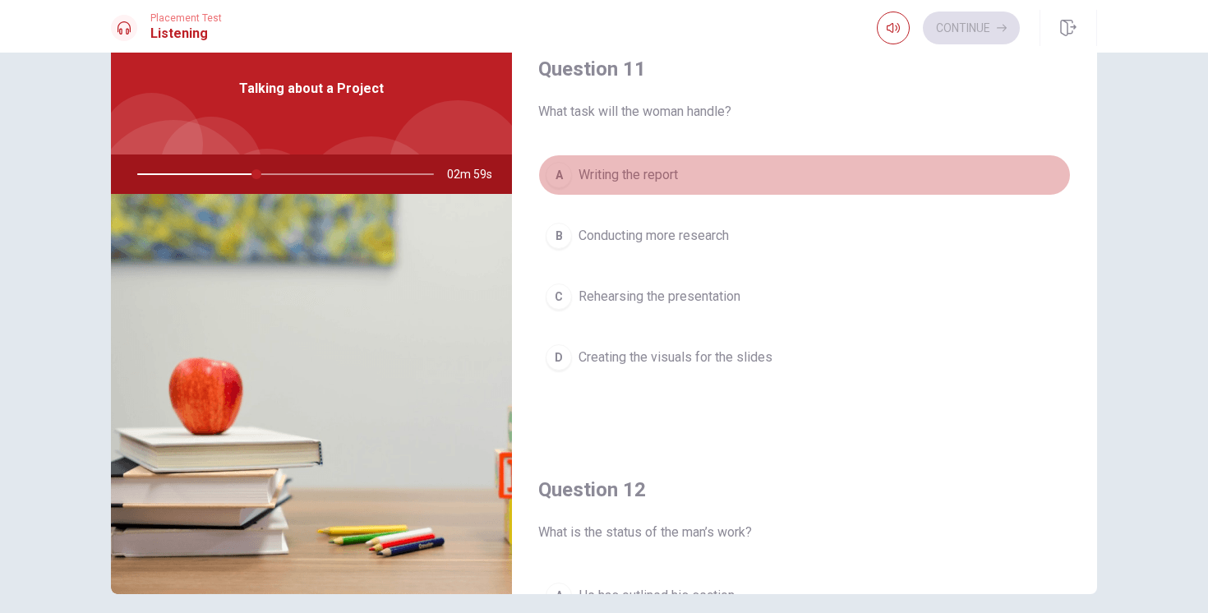
click at [672, 177] on span "Writing the report" at bounding box center [628, 175] width 99 height 20
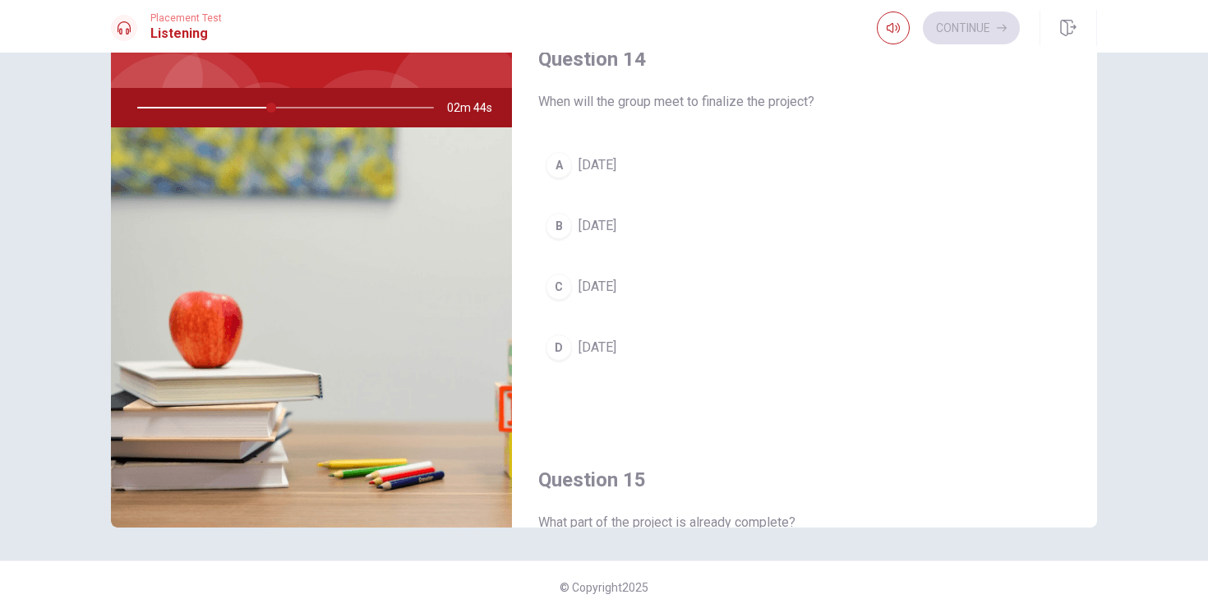
scroll to position [1203, 0]
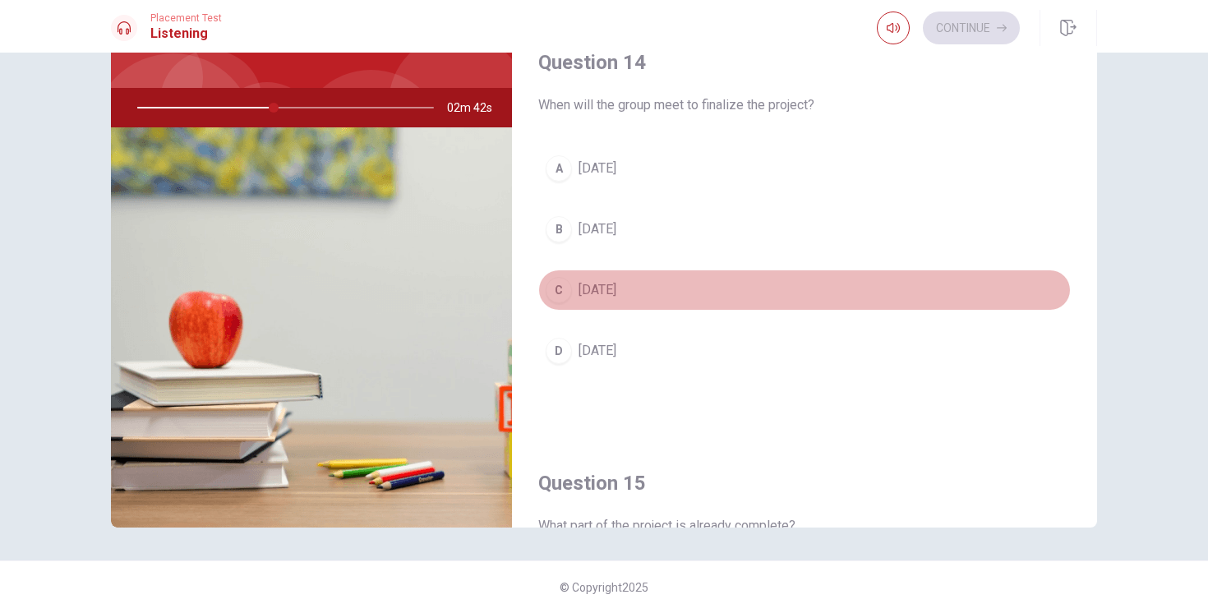
click at [596, 294] on span "[DATE]" at bounding box center [598, 290] width 38 height 20
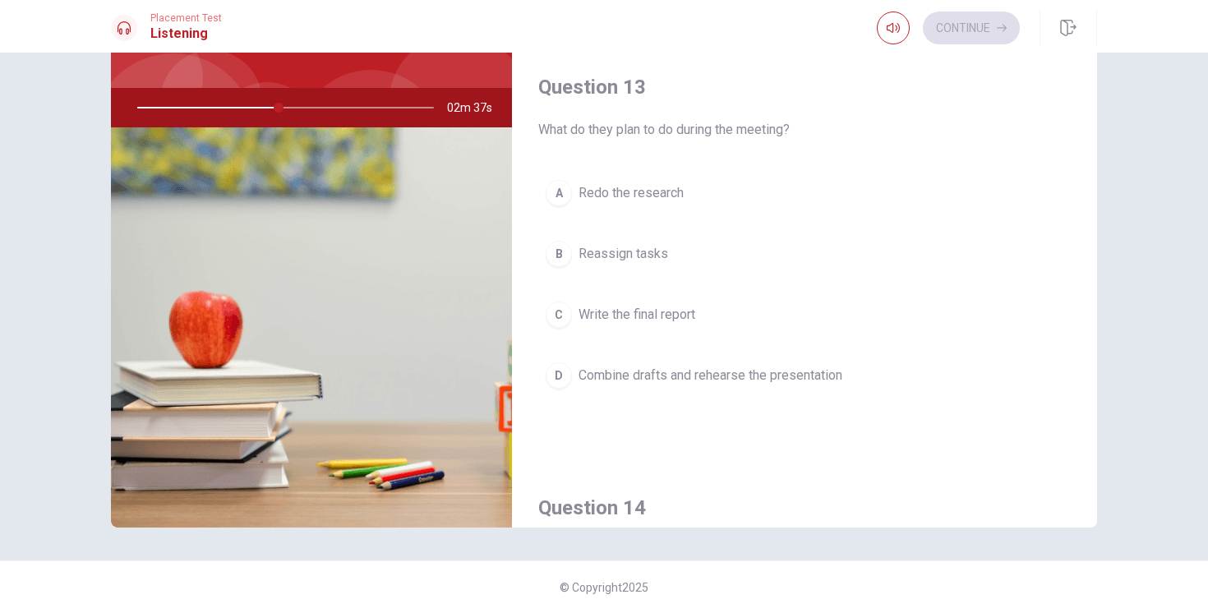
scroll to position [751, 0]
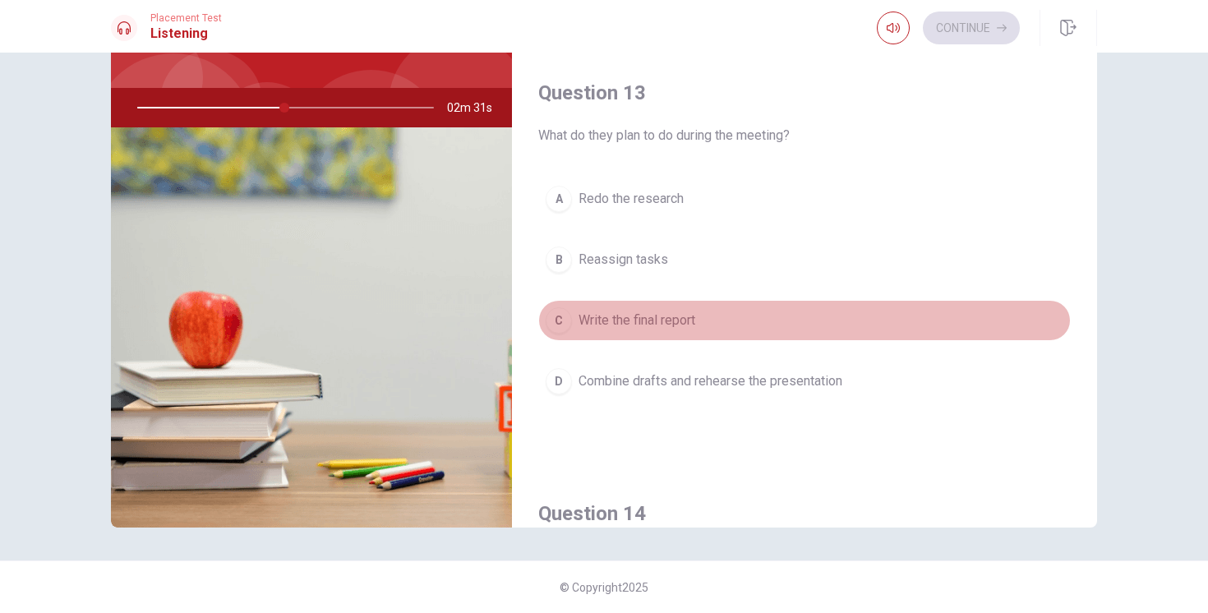
click at [636, 323] on span "Write the final report" at bounding box center [637, 321] width 117 height 20
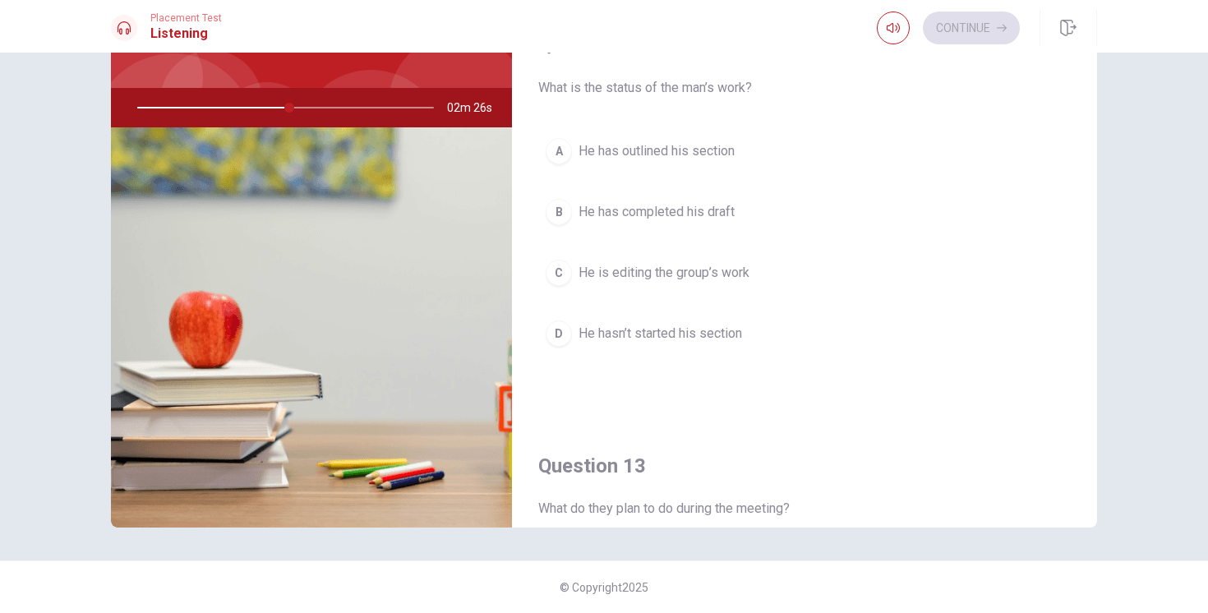
scroll to position [368, 0]
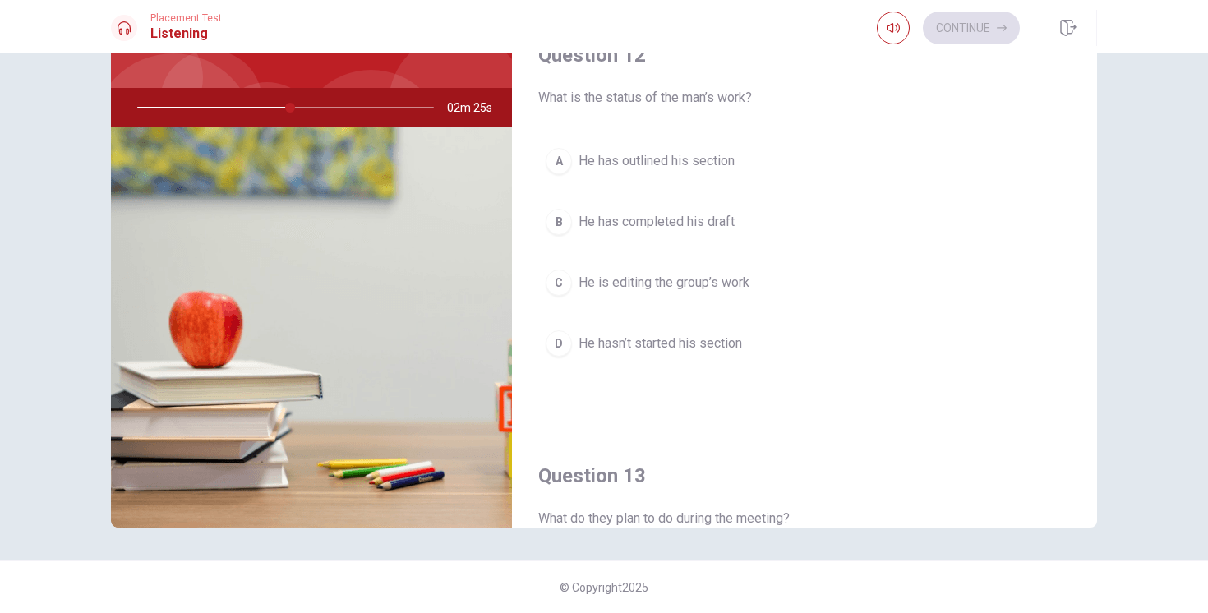
click at [691, 351] on span "He hasn’t started his section" at bounding box center [661, 344] width 164 height 20
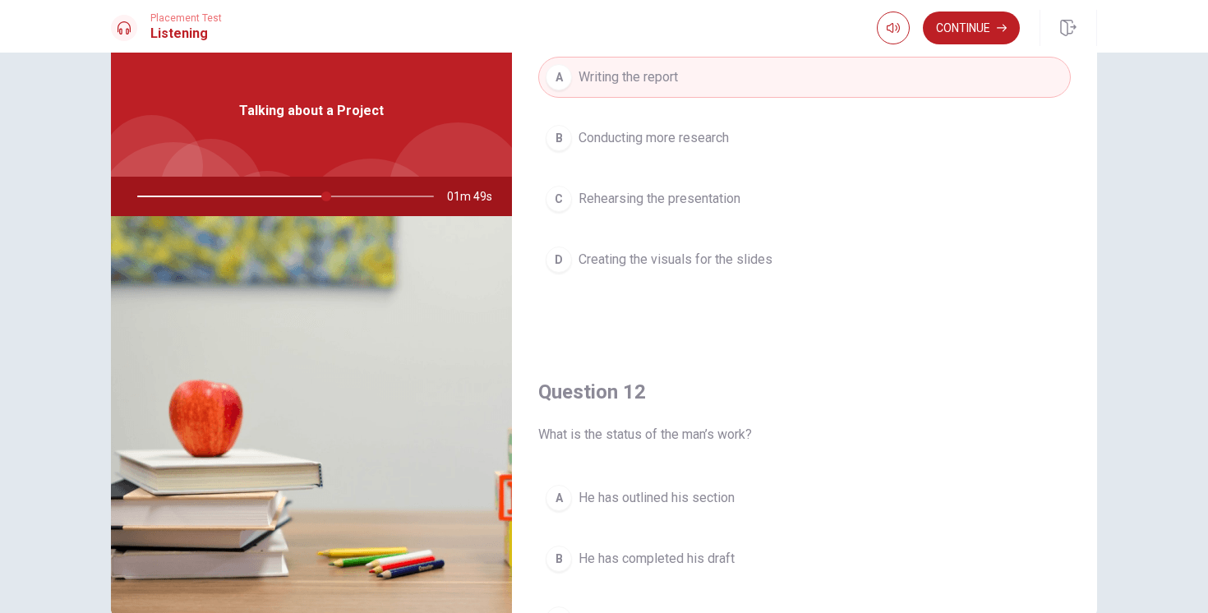
scroll to position [0, 0]
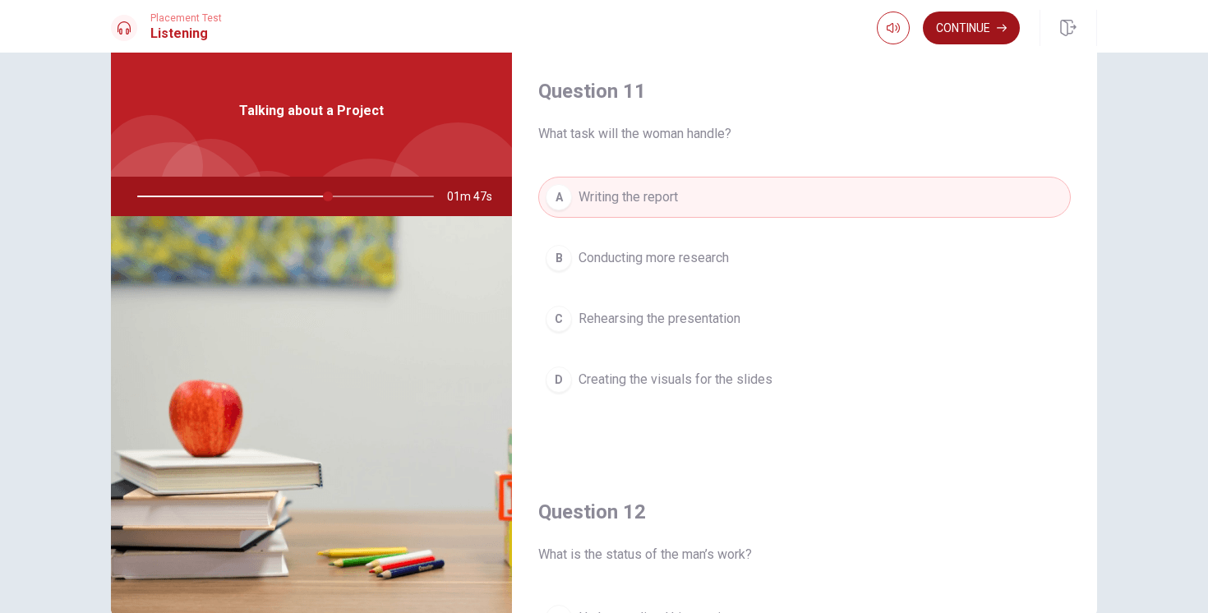
click at [964, 31] on button "Continue" at bounding box center [971, 28] width 97 height 33
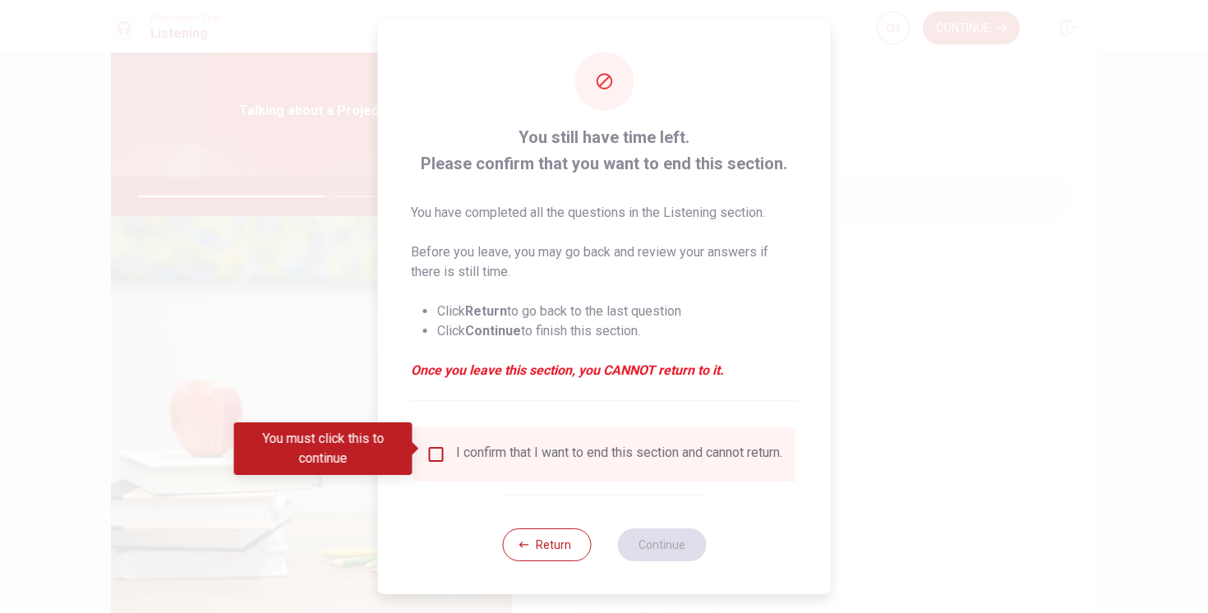
click at [439, 445] on input "You must click this to continue" at bounding box center [437, 455] width 20 height 20
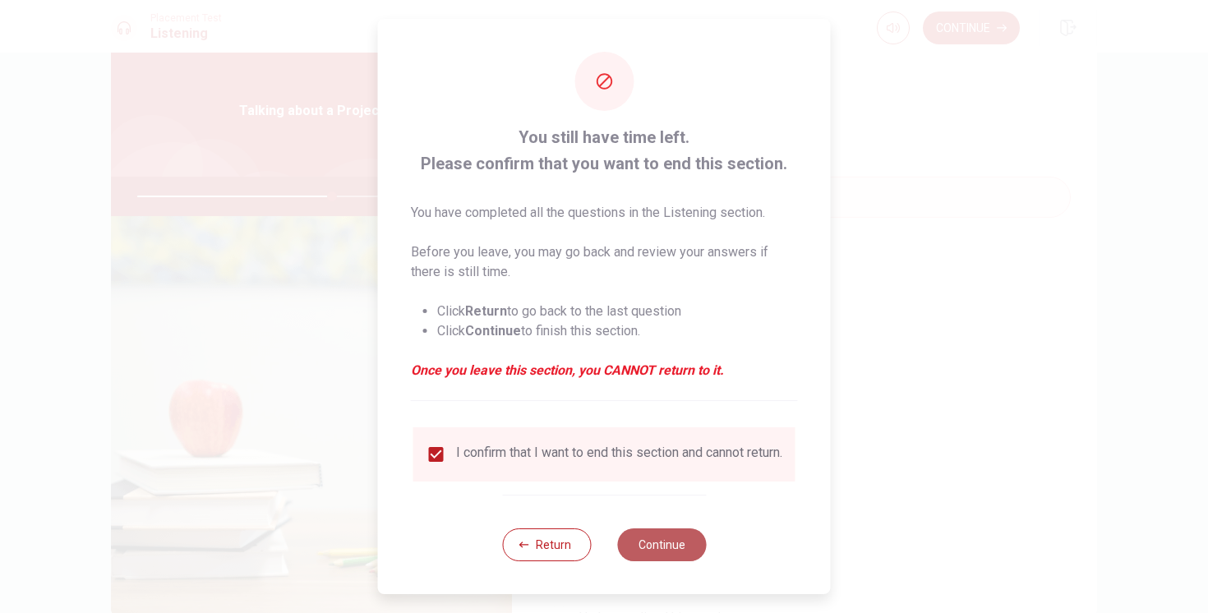
click at [668, 546] on button "Continue" at bounding box center [661, 545] width 89 height 33
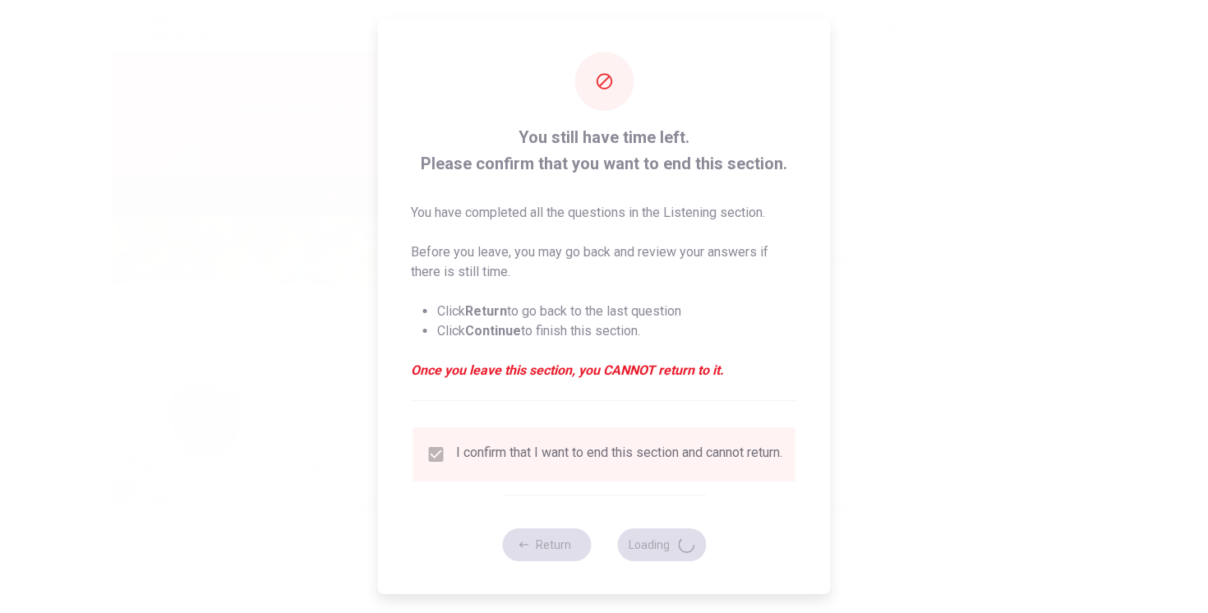
type input "67"
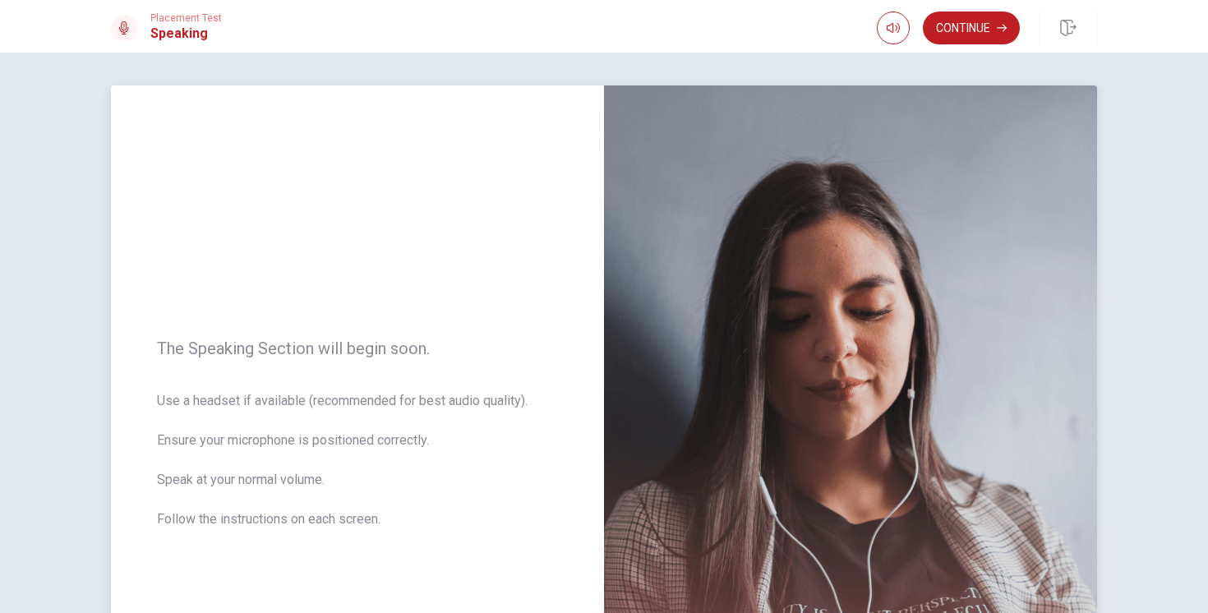
click at [968, 35] on button "Continue" at bounding box center [971, 28] width 97 height 33
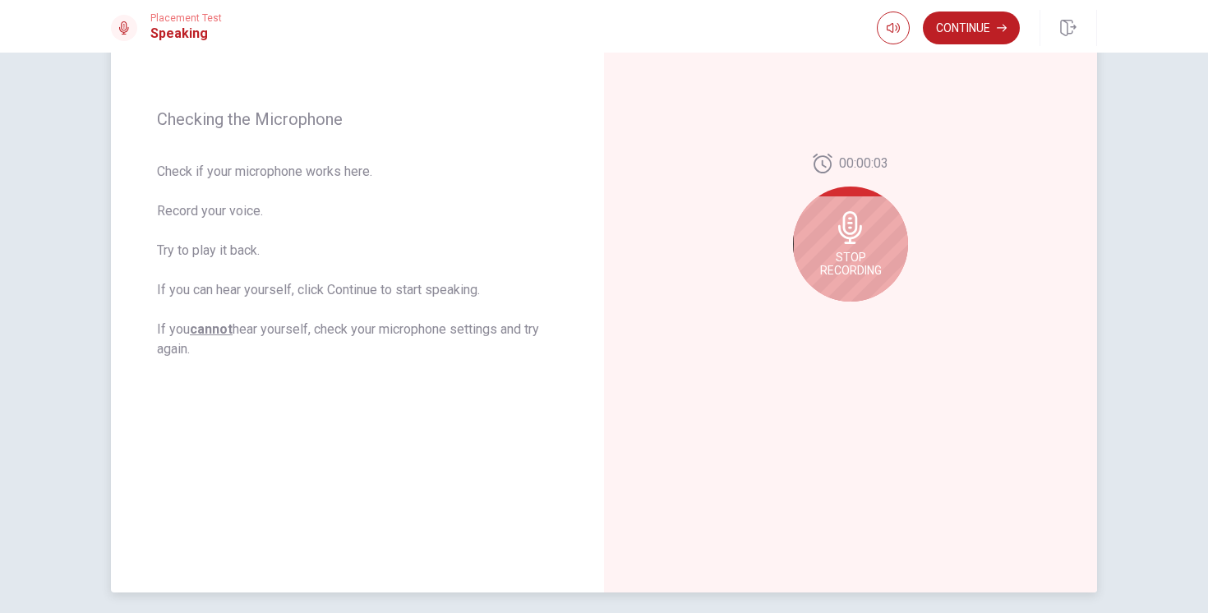
scroll to position [215, 0]
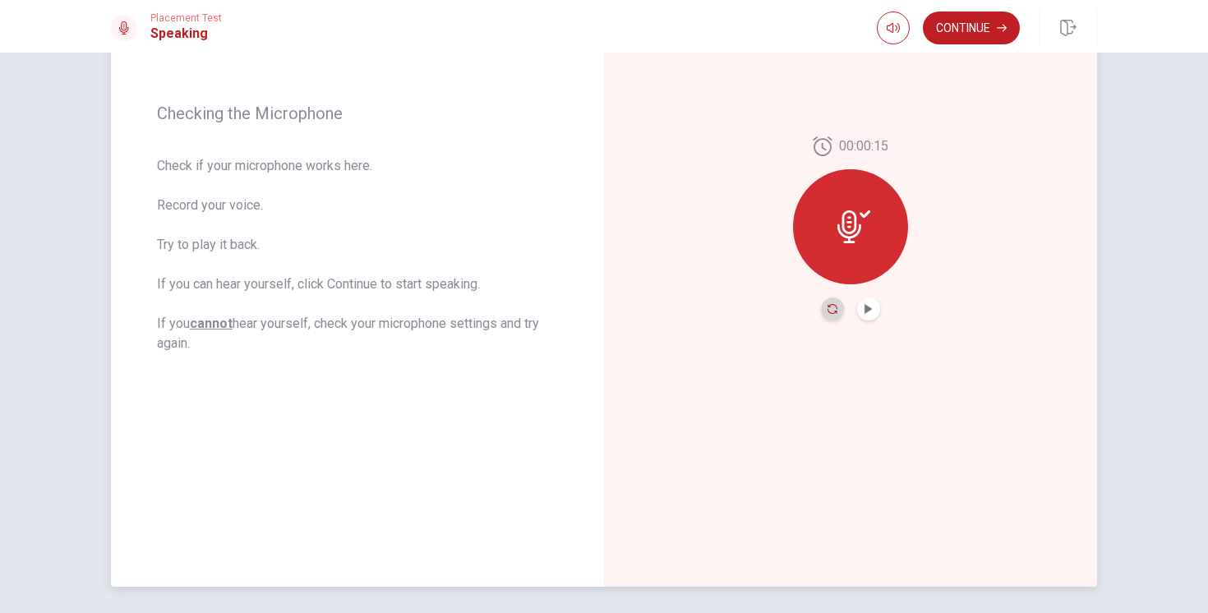
click at [830, 307] on icon "Record Again" at bounding box center [833, 309] width 10 height 10
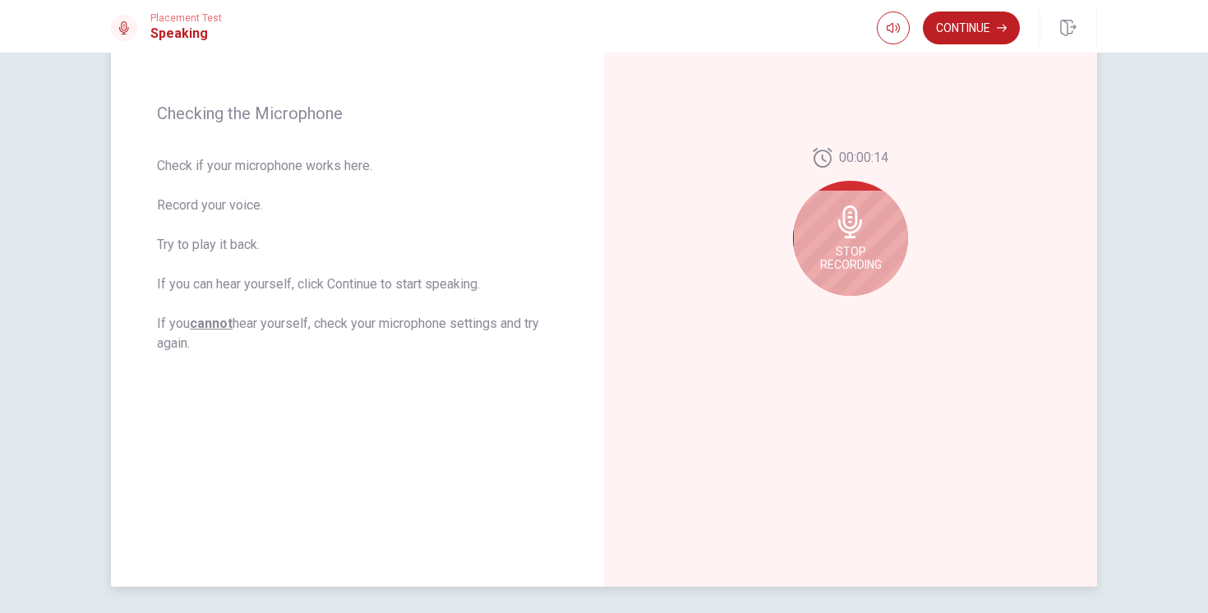
scroll to position [186, 0]
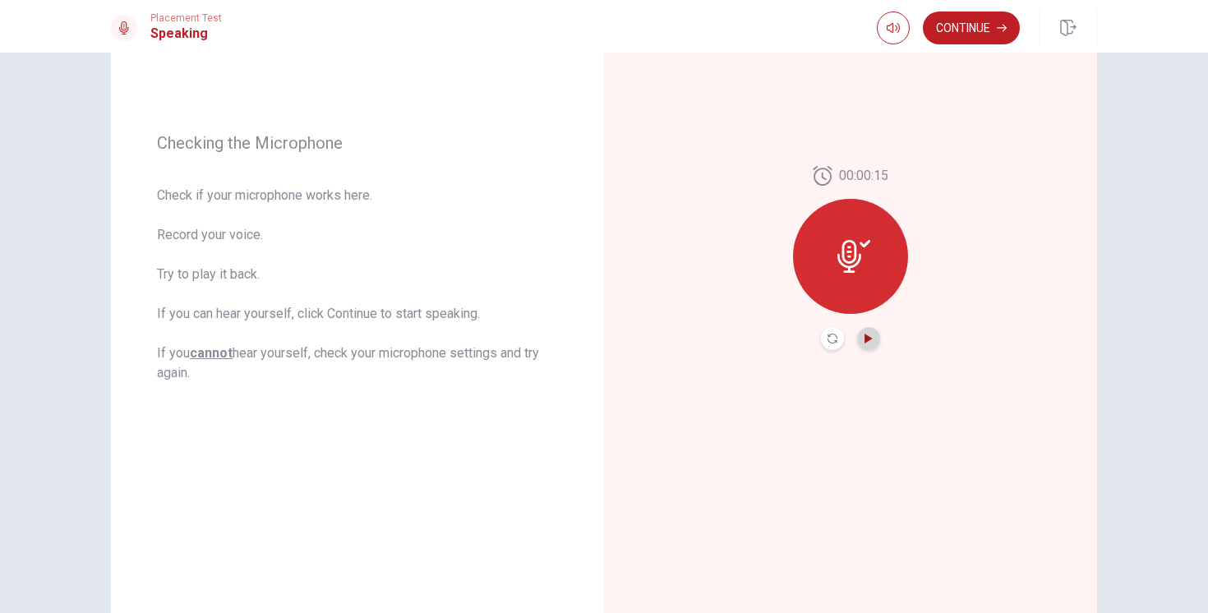
click at [870, 340] on icon "Play Audio" at bounding box center [868, 339] width 7 height 10
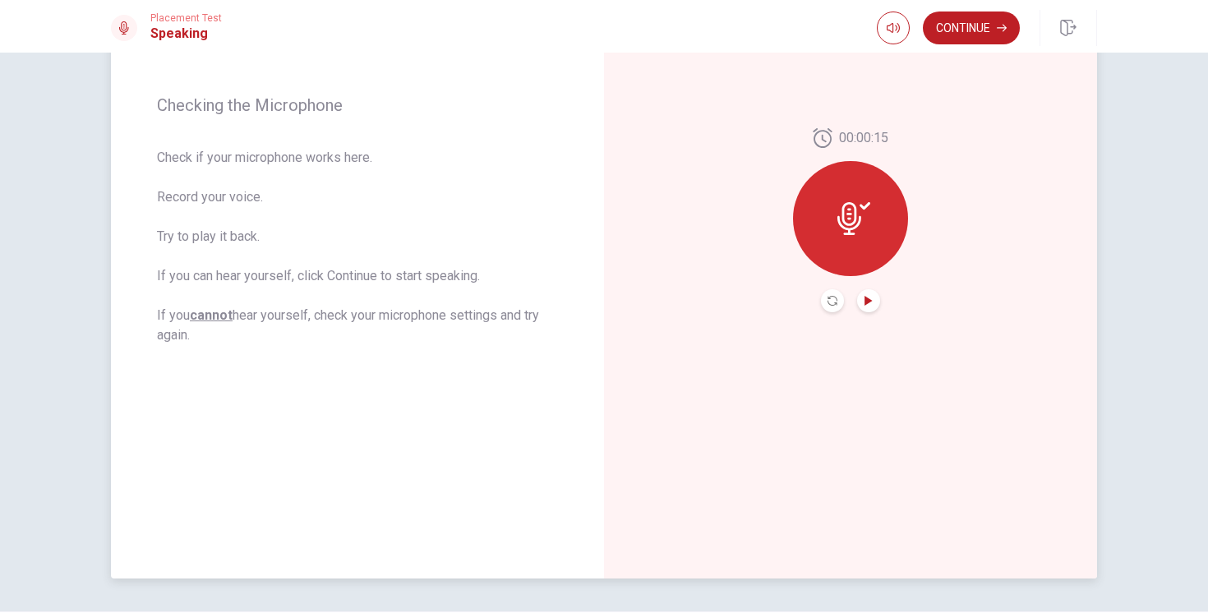
scroll to position [275, 0]
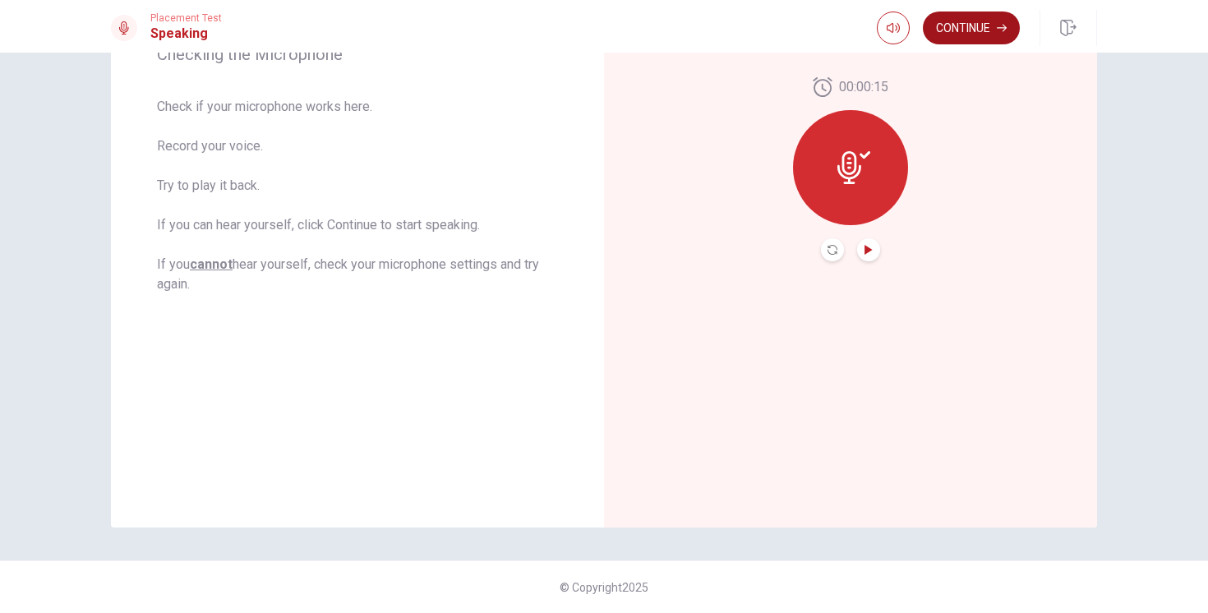
click at [959, 25] on button "Continue" at bounding box center [971, 28] width 97 height 33
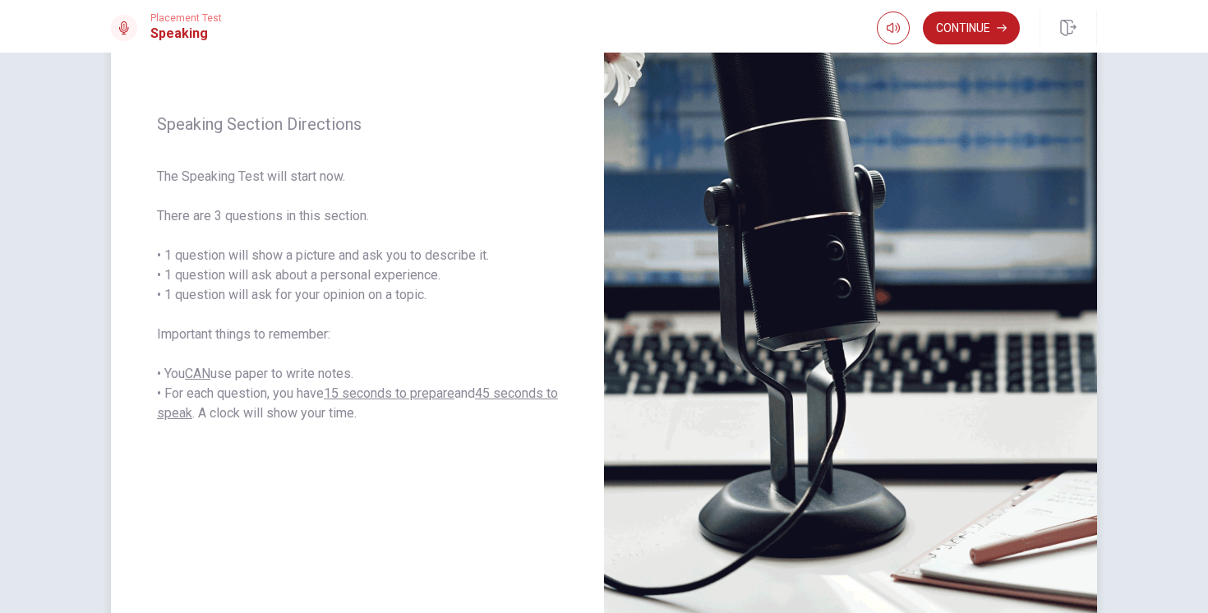
scroll to position [179, 0]
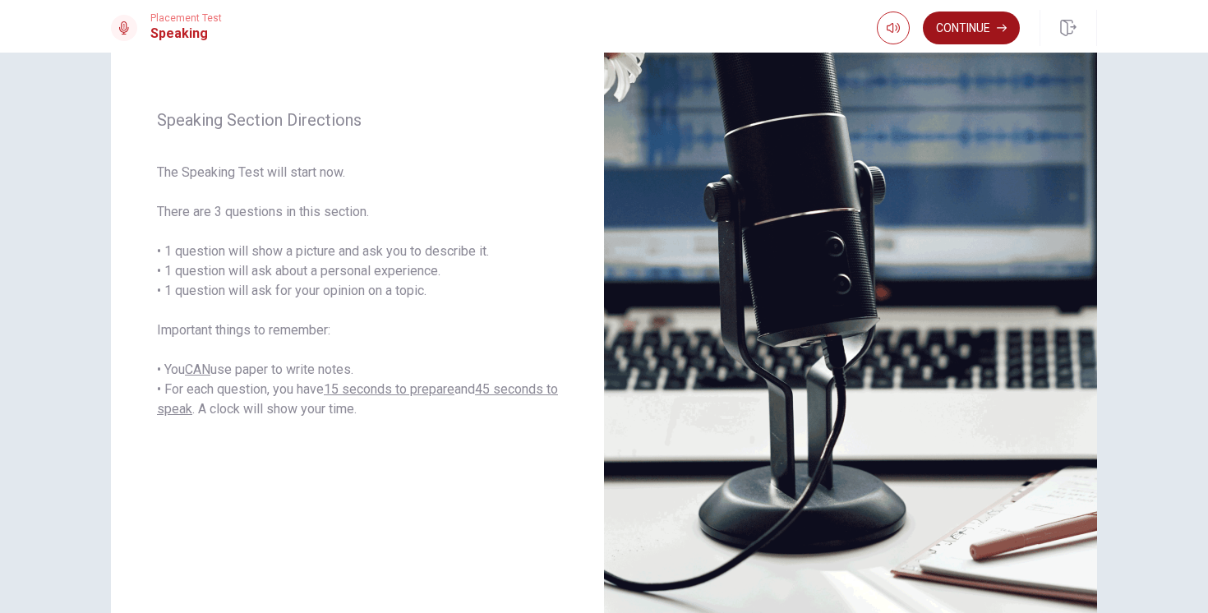
click at [953, 35] on button "Continue" at bounding box center [971, 28] width 97 height 33
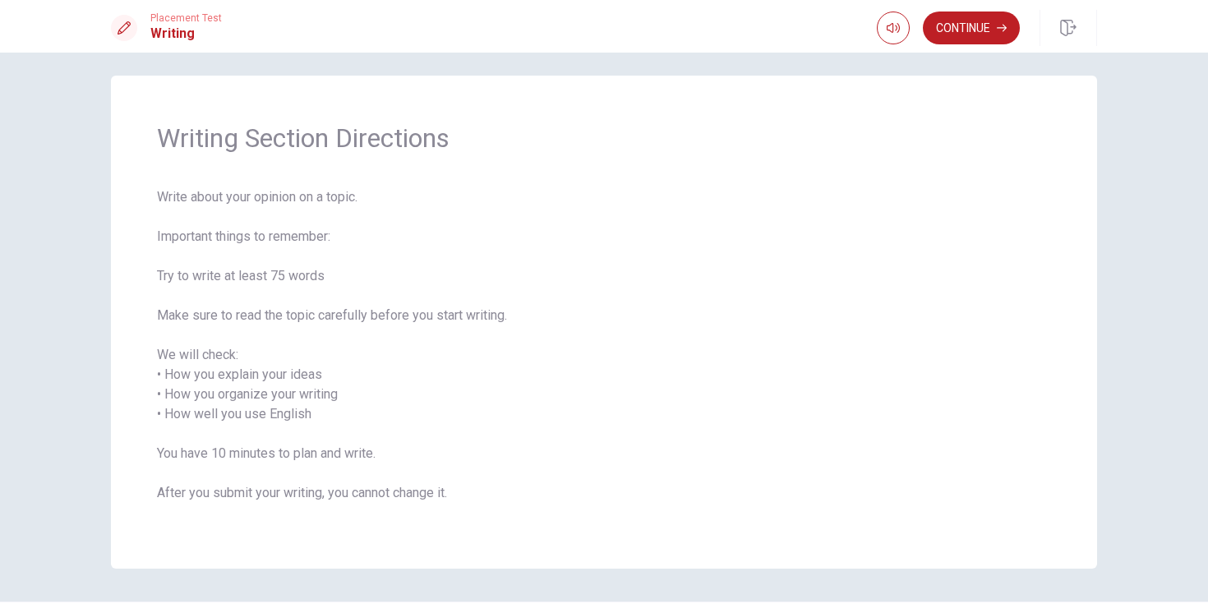
scroll to position [16, 0]
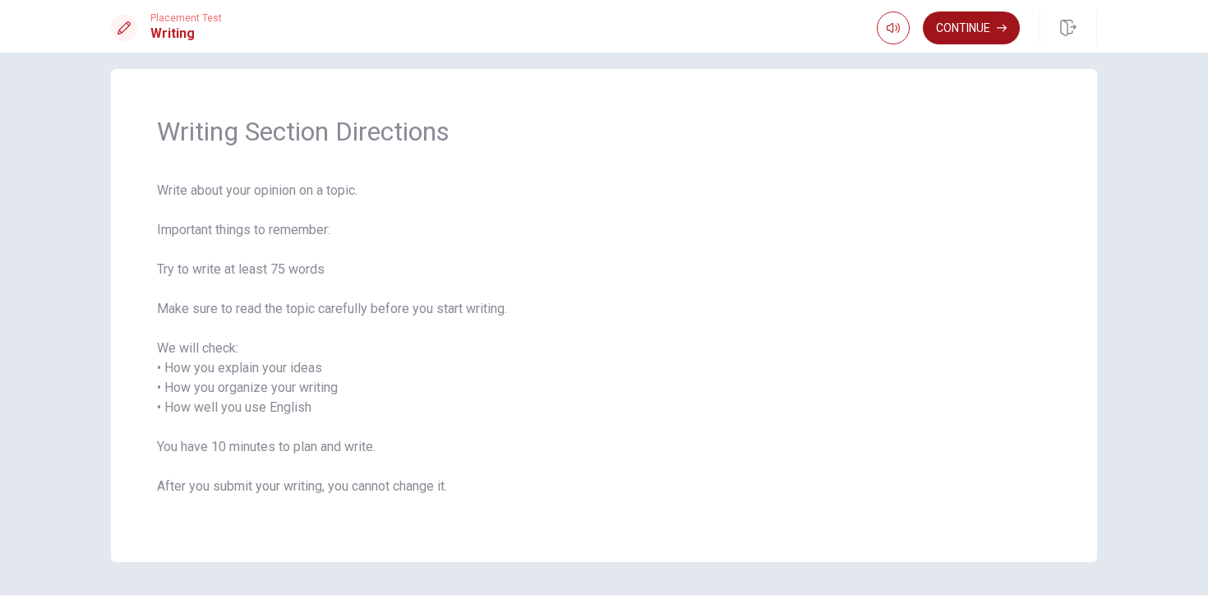
click at [978, 37] on button "Continue" at bounding box center [971, 28] width 97 height 33
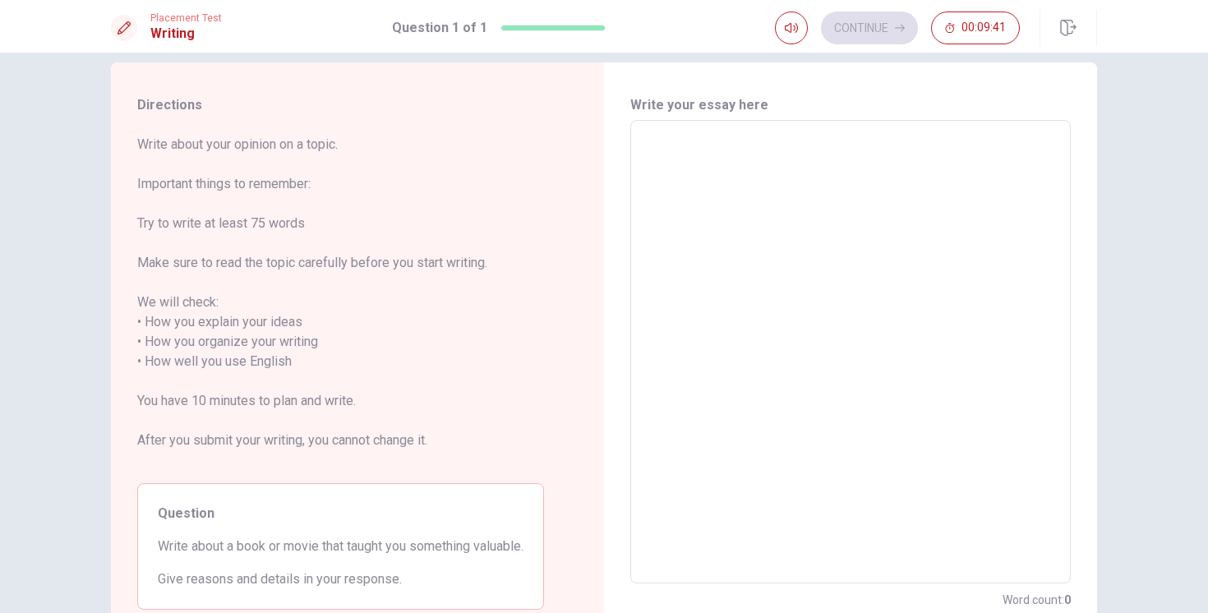
scroll to position [17, 0]
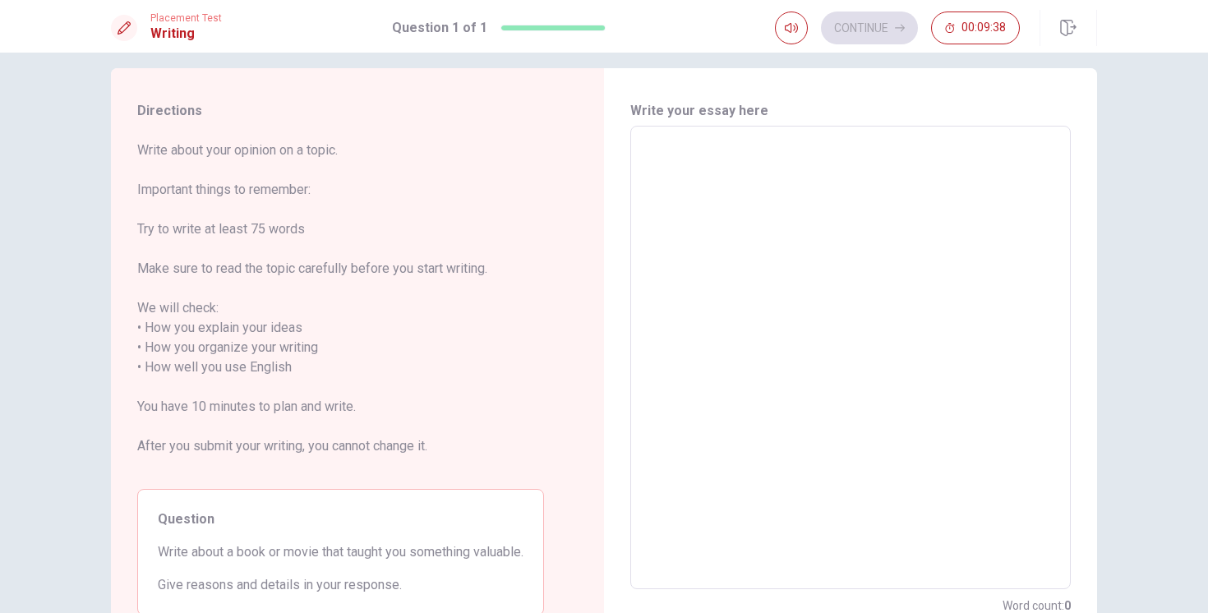
click at [645, 182] on textarea at bounding box center [851, 358] width 418 height 437
type textarea "O"
type textarea "x"
type textarea "Oㄙ"
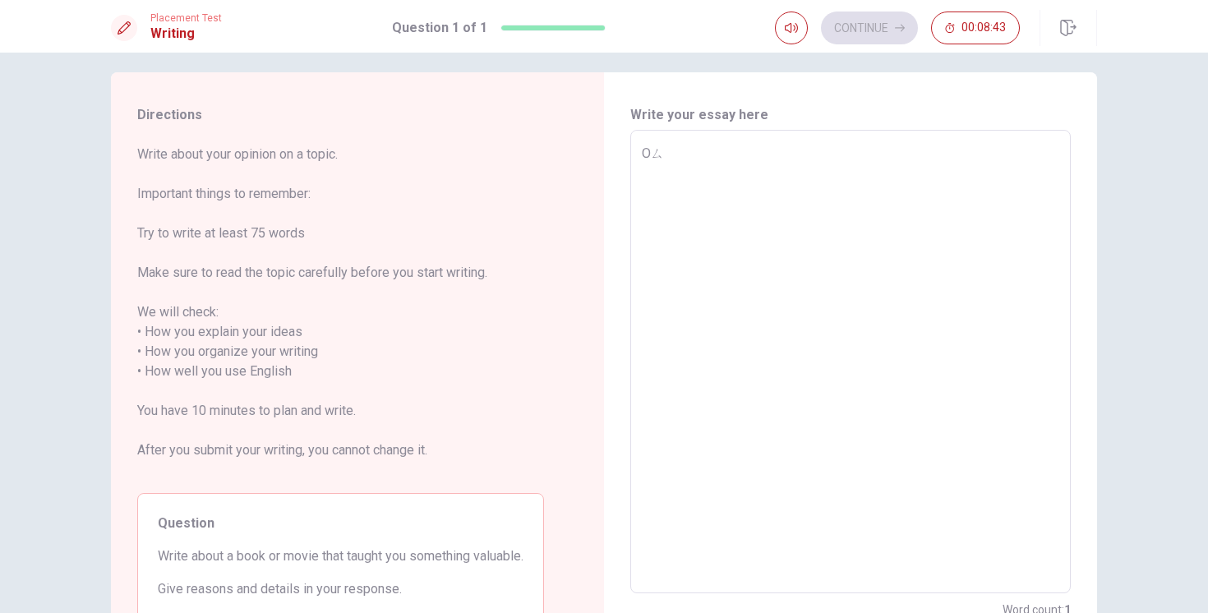
type textarea "x"
type textarea "O"
type textarea "x"
type textarea "Oㄙ"
type textarea "x"
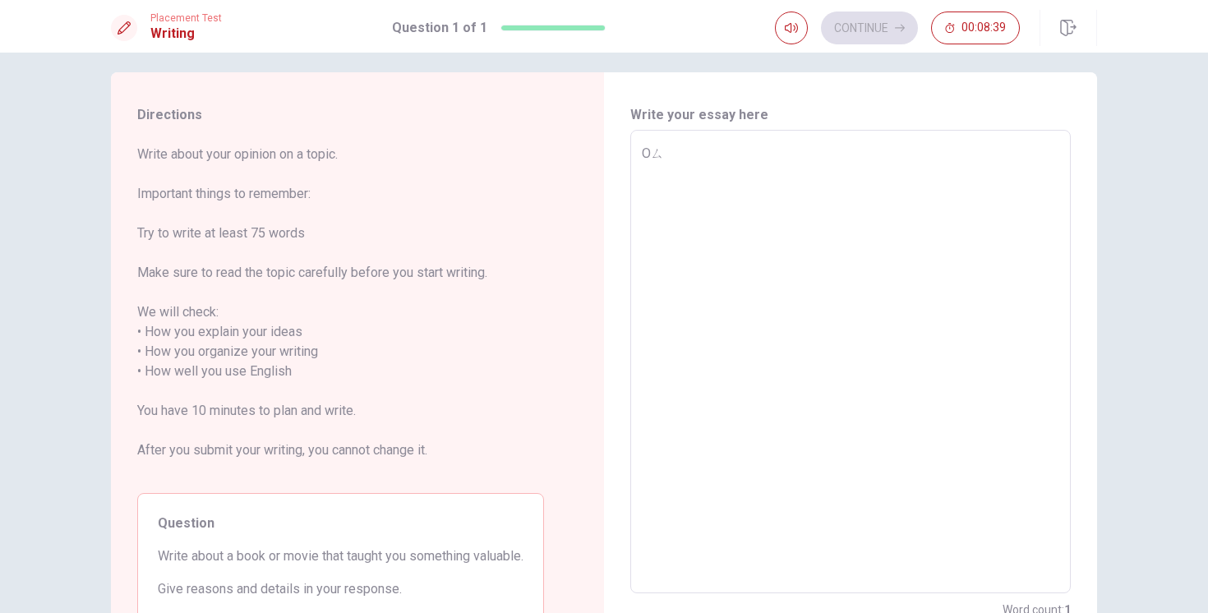
type textarea "O"
type textarea "x"
type textarea "On"
type textarea "x"
type textarea "One"
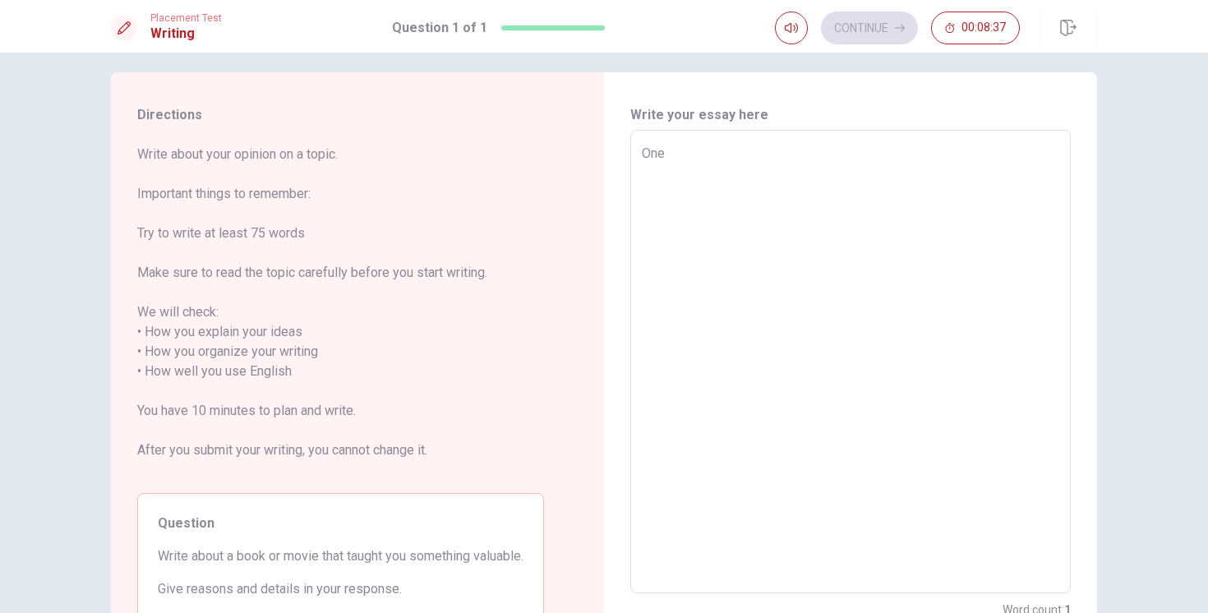
type textarea "x"
type textarea "One"
type textarea "x"
type textarea "One s"
type textarea "x"
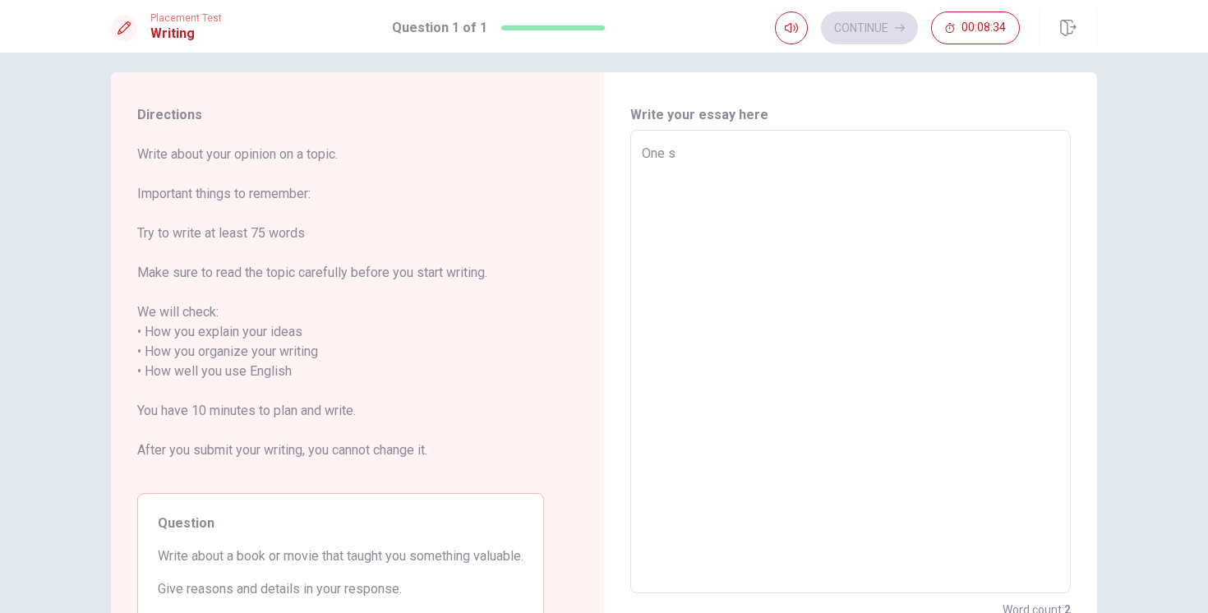
type textarea "One sh"
type textarea "x"
type textarea "One sho"
type textarea "x"
type textarea "One shor"
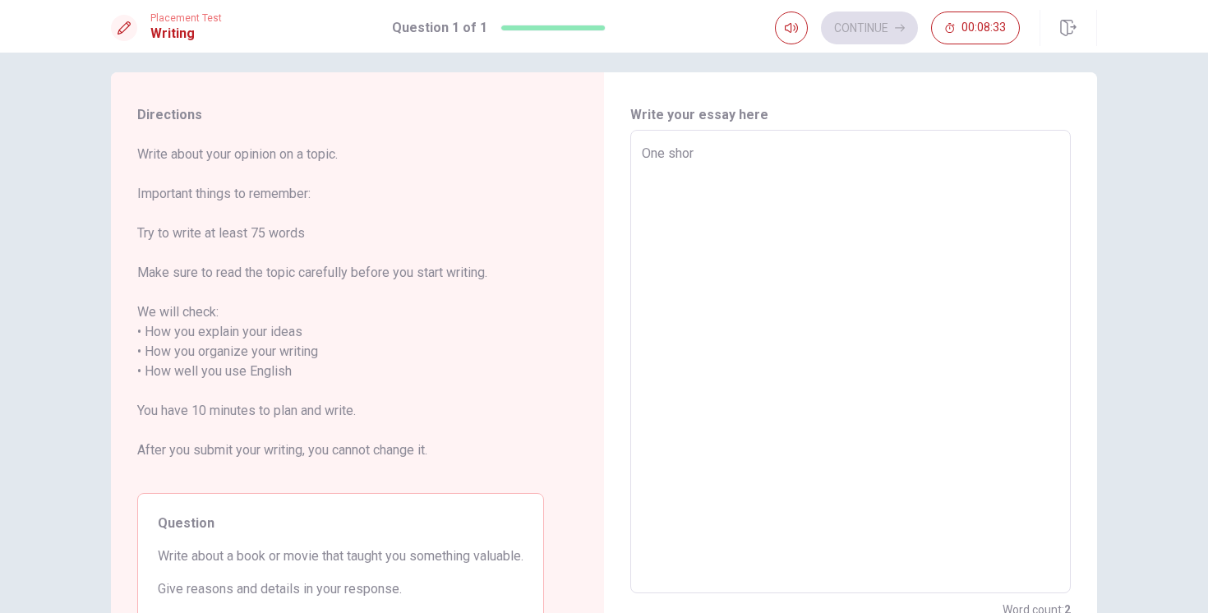
type textarea "x"
type textarea "One short"
type textarea "x"
type textarea "One short"
type textarea "x"
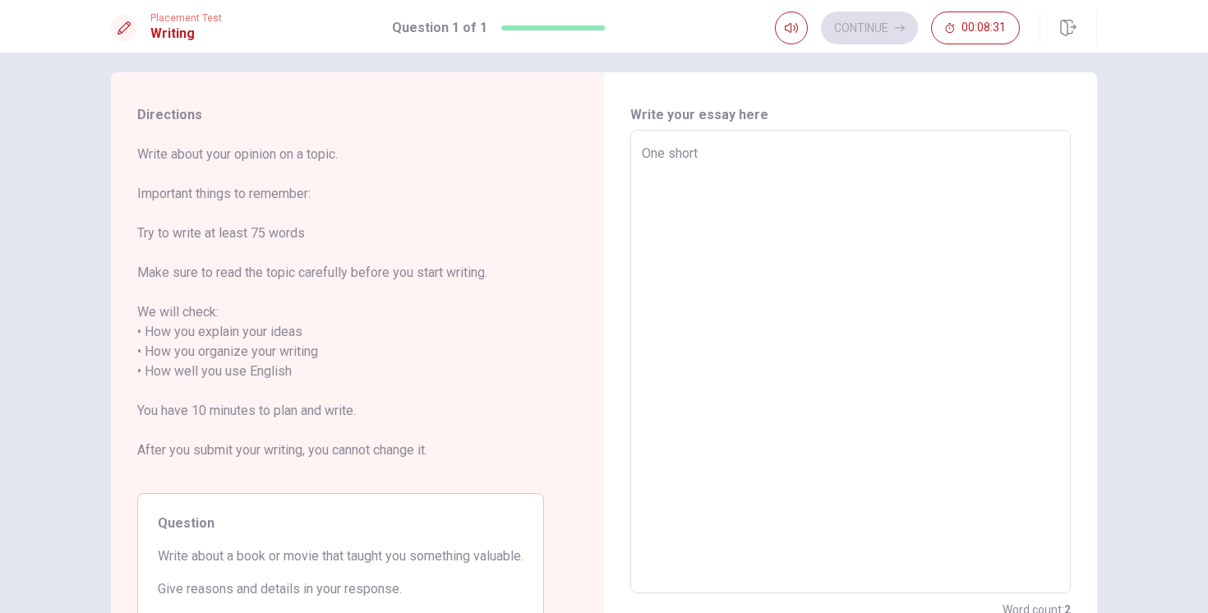
type textarea "One short m"
type textarea "x"
type textarea "One short mo"
type textarea "x"
type textarea "One short mov"
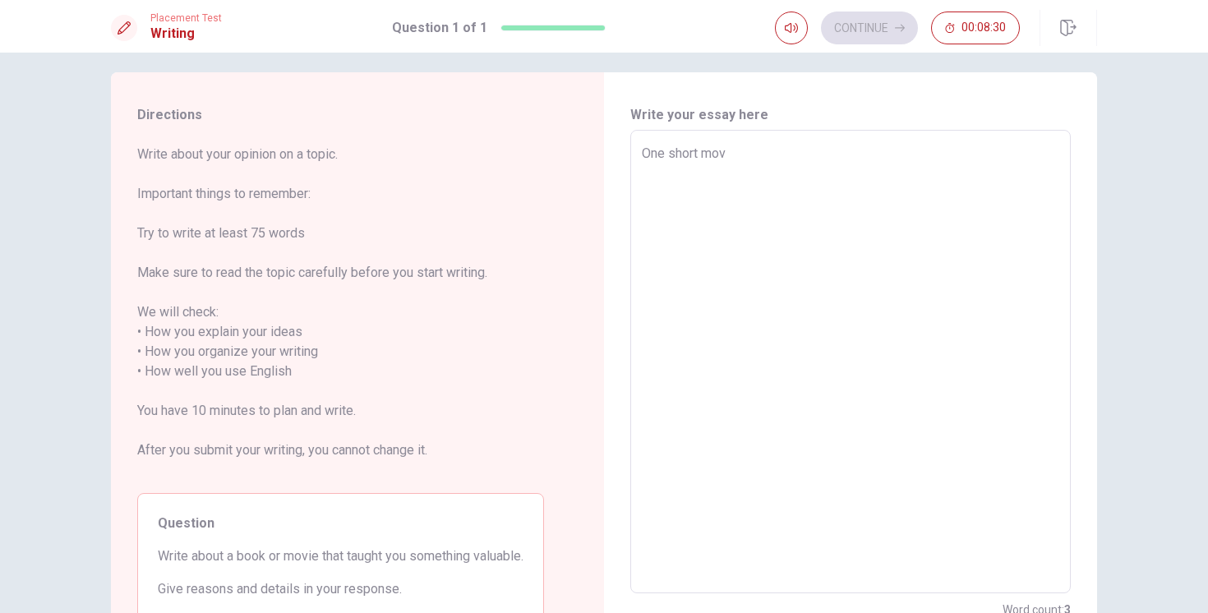
type textarea "x"
type textarea "One short movi"
type textarea "x"
type textarea "One short movie"
type textarea "x"
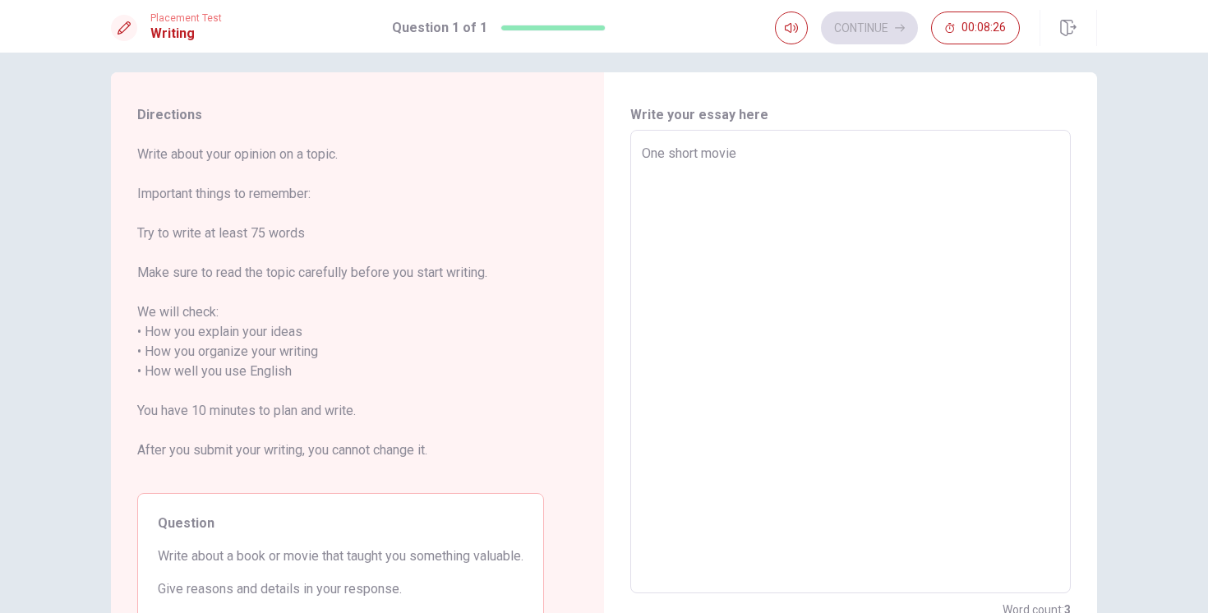
type textarea "One short movie"
type textarea "x"
type textarea "One short movie t"
type textarea "x"
type textarea "One short movie th"
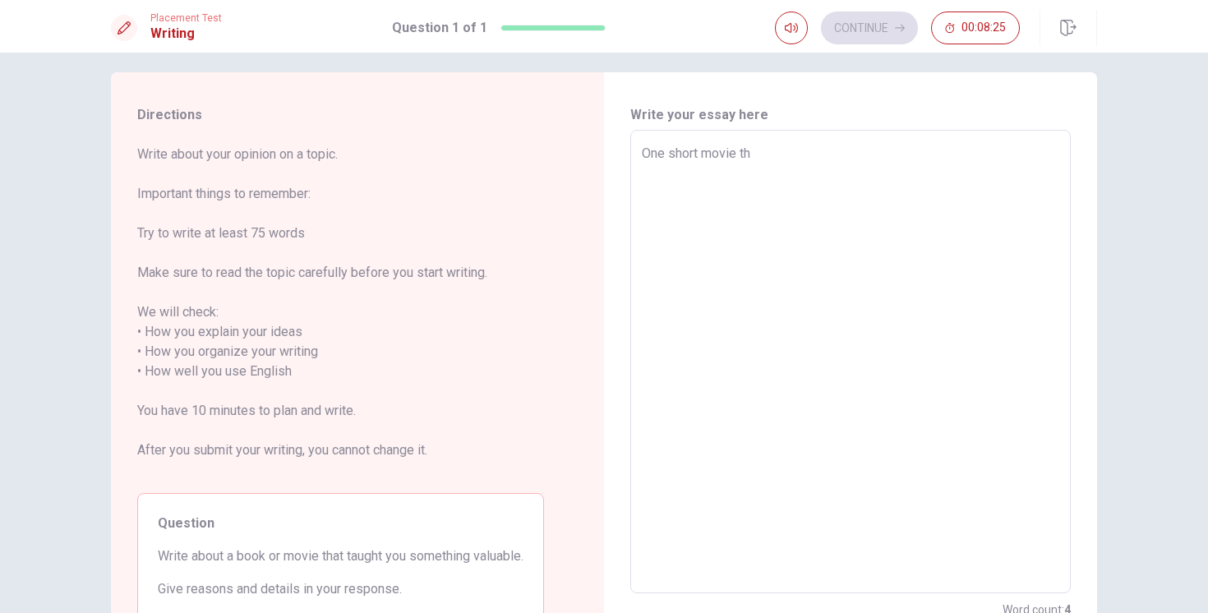
type textarea "x"
type textarea "One short movie tha"
type textarea "x"
type textarea "One short movie that"
type textarea "x"
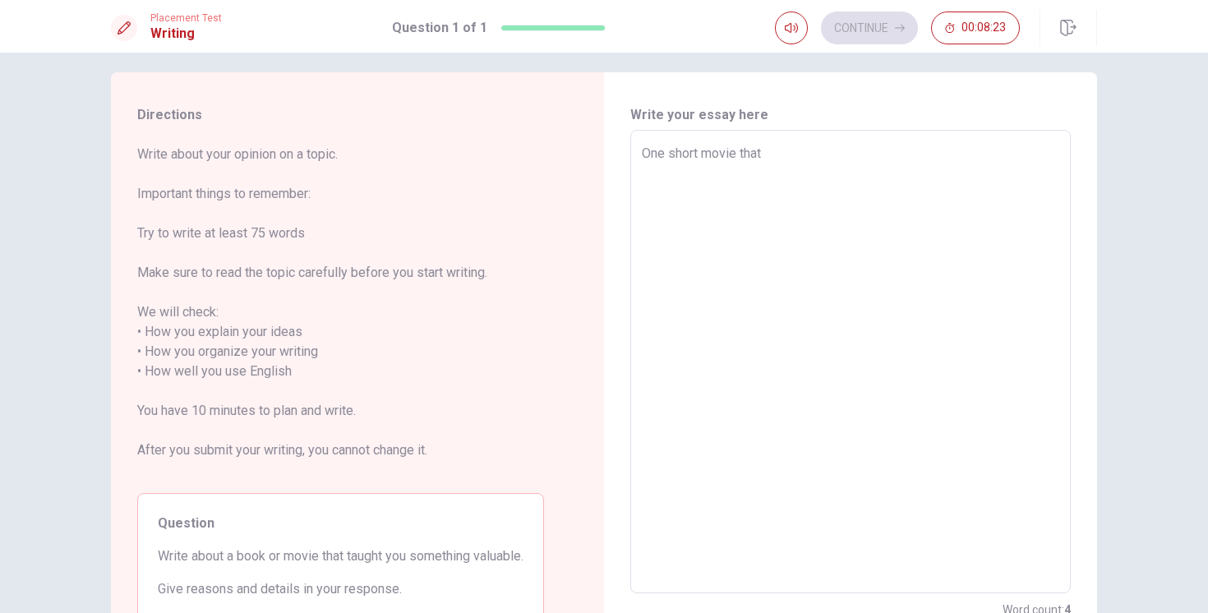
type textarea "One short movie that"
type textarea "x"
type textarea "One short movie that t"
type textarea "x"
type textarea "One short movie that ta"
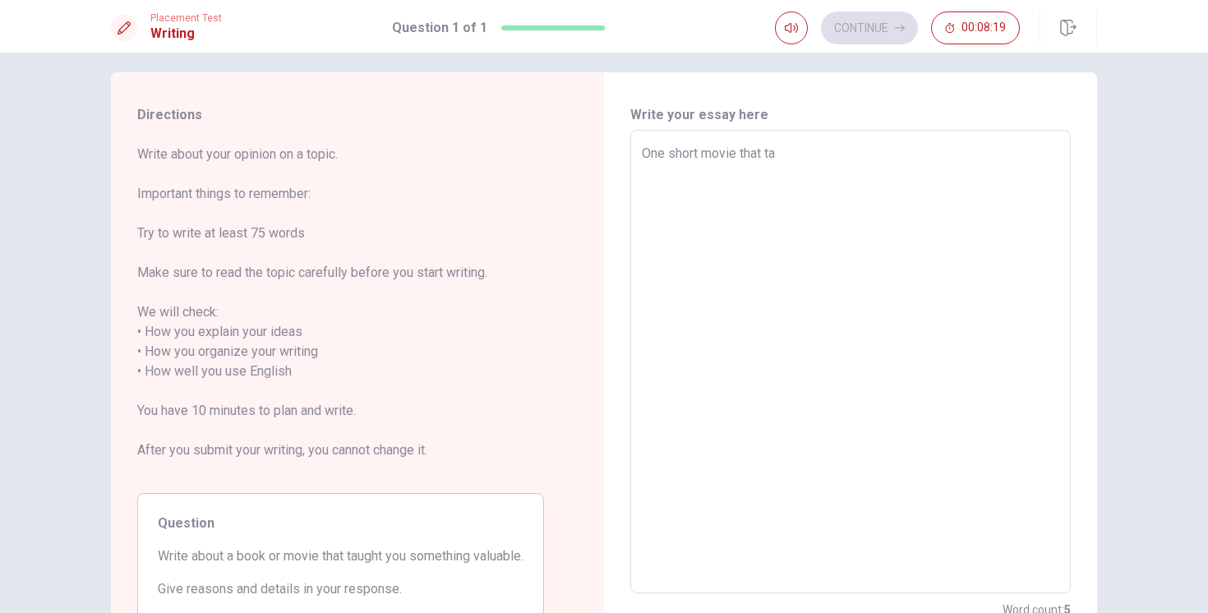
type textarea "x"
type textarea "One short movie that tau"
type textarea "x"
type textarea "One short movie that taug"
type textarea "x"
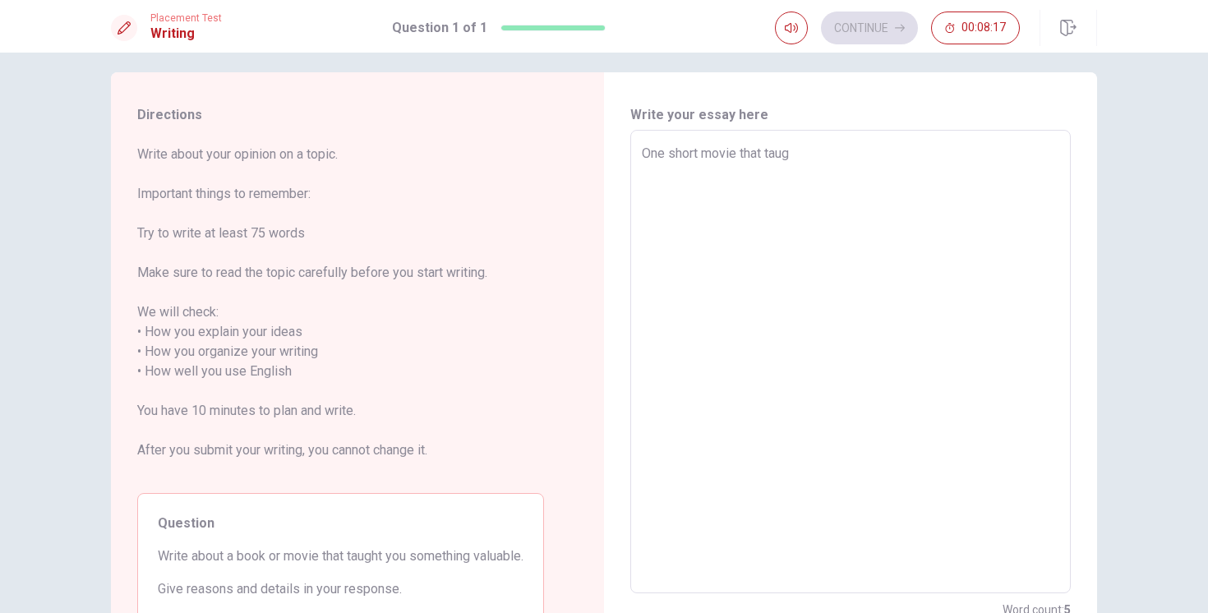
type textarea "One short movie that taugh"
type textarea "x"
type textarea "One short movie that taught"
type textarea "x"
type textarea "One short movie that taught"
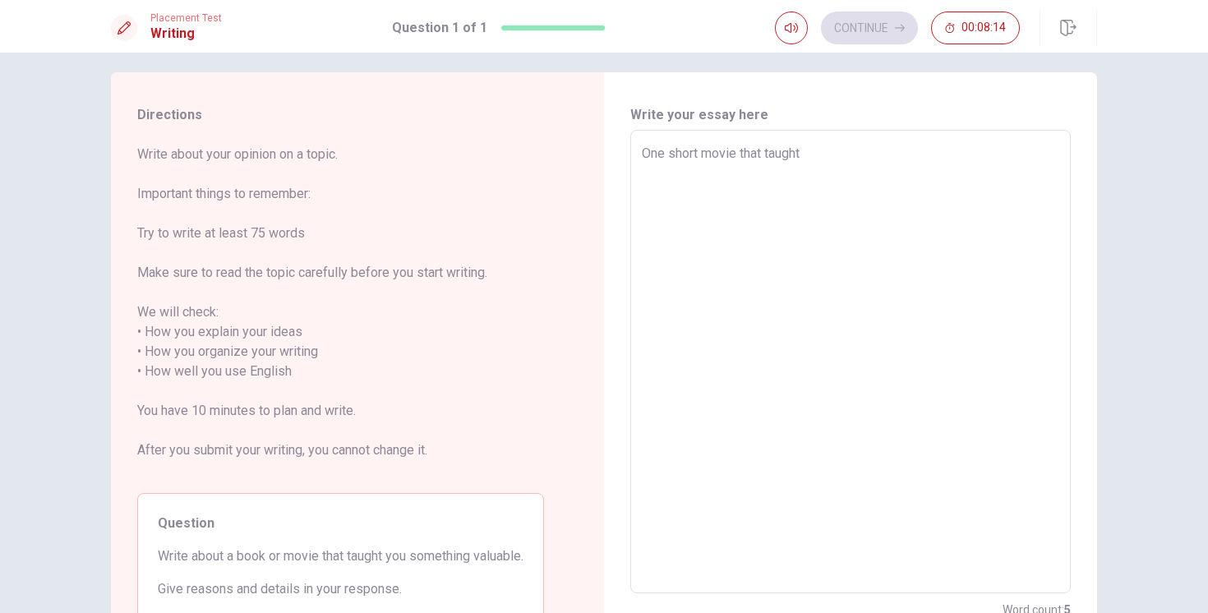
type textarea "x"
type textarea "One short movie that taught m"
type textarea "x"
type textarea "One short movie that taught me"
type textarea "x"
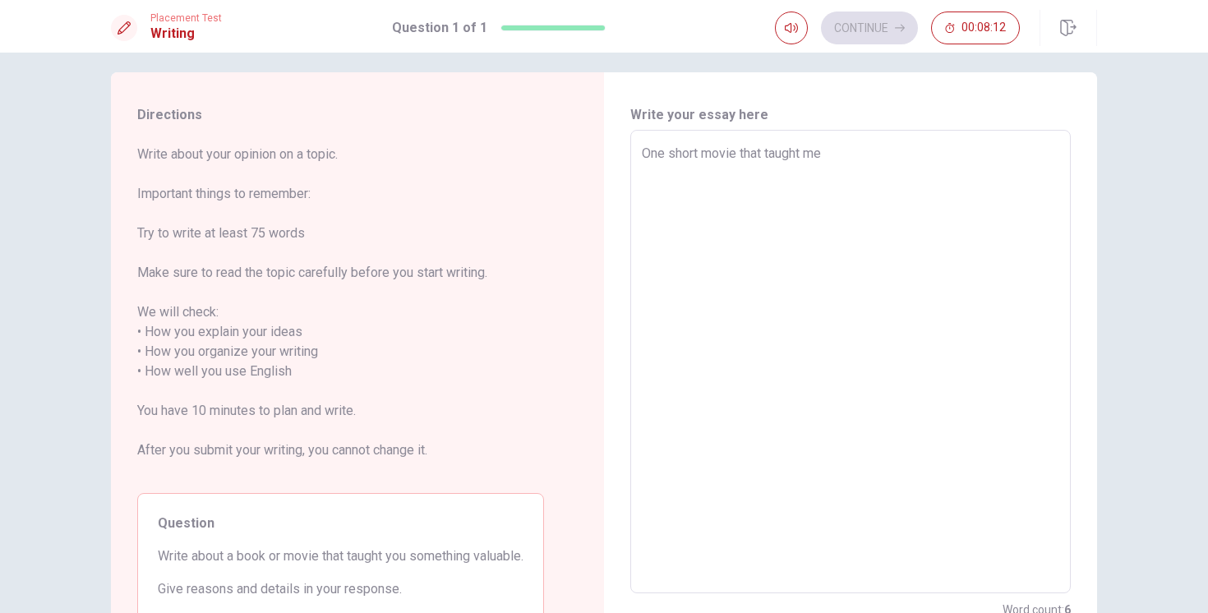
type textarea "One short movie that taught me"
type textarea "x"
type textarea "One short movie that taught me s"
type textarea "x"
type textarea "One short movie that taught me so"
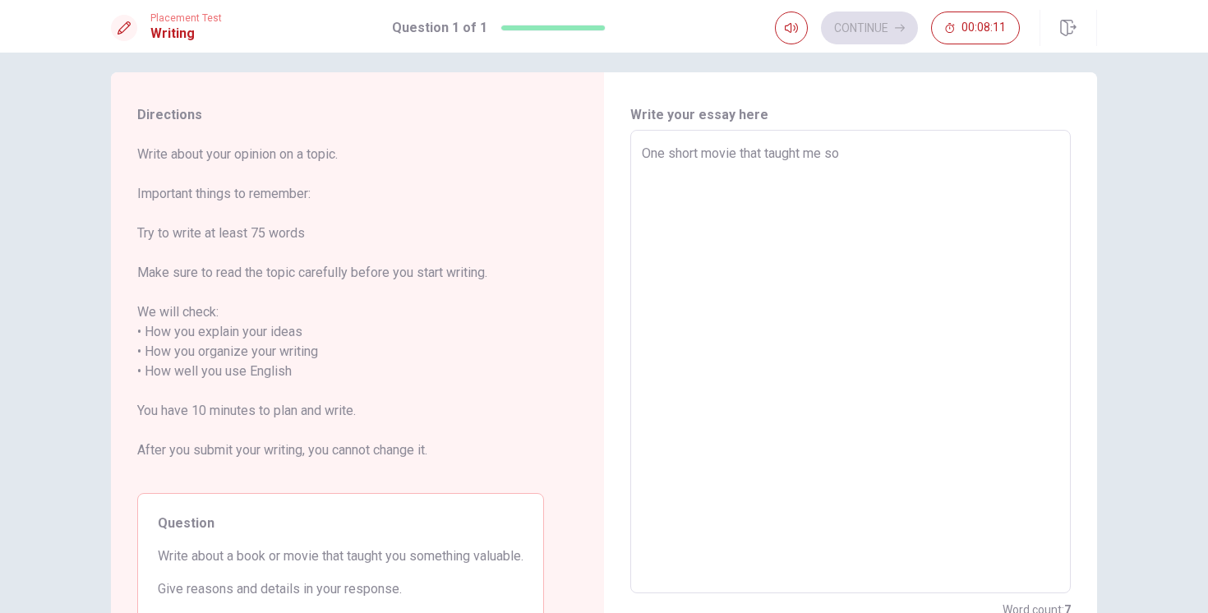
type textarea "x"
type textarea "One short movie that taught me som"
type textarea "x"
type textarea "One short movie that taught me some"
type textarea "x"
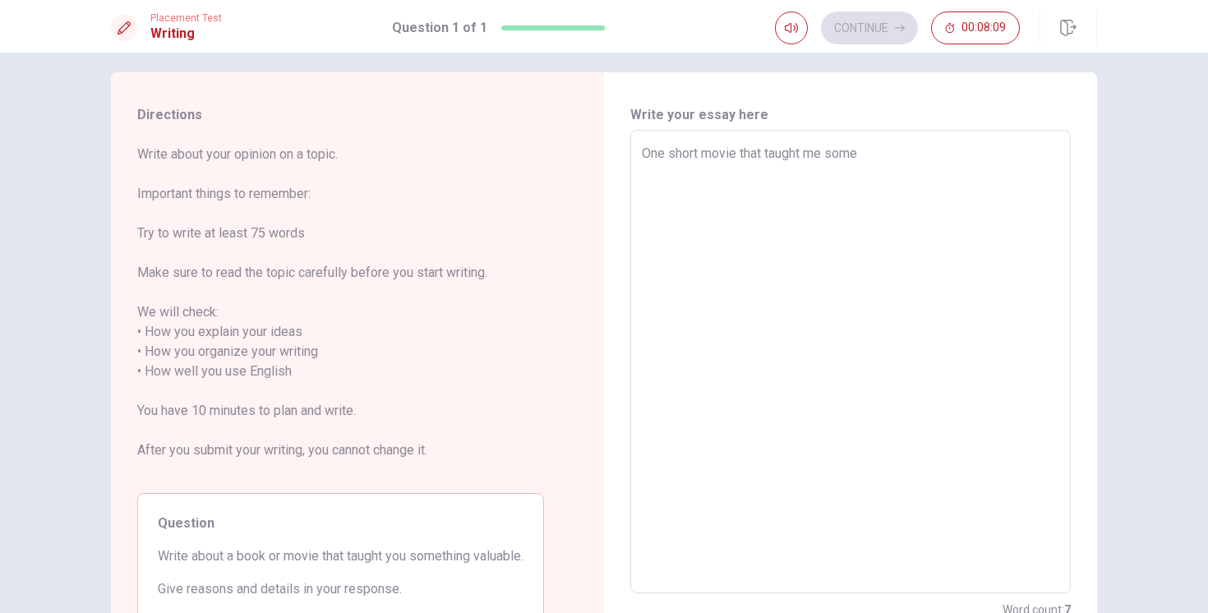
type textarea "One short movie that taught me somet"
type textarea "x"
type textarea "One short movie that taught me someth"
type textarea "x"
type textarea "One short movie that taught me somethi"
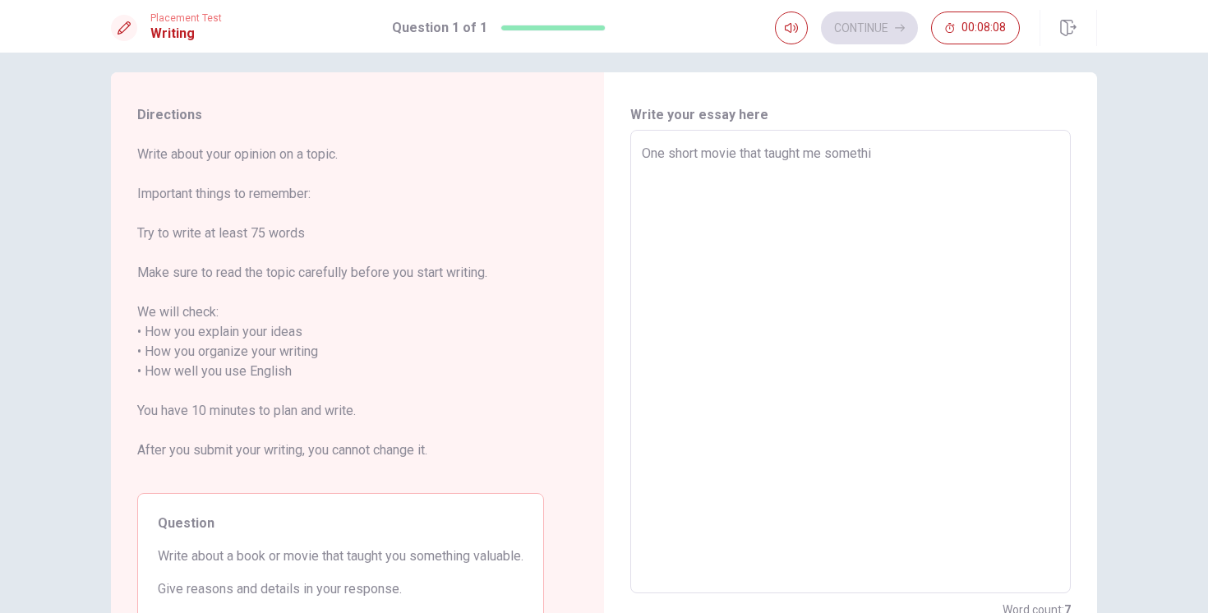
type textarea "x"
type textarea "One short movie that taught me somethin"
type textarea "x"
type textarea "One short movie that taught me something"
type textarea "x"
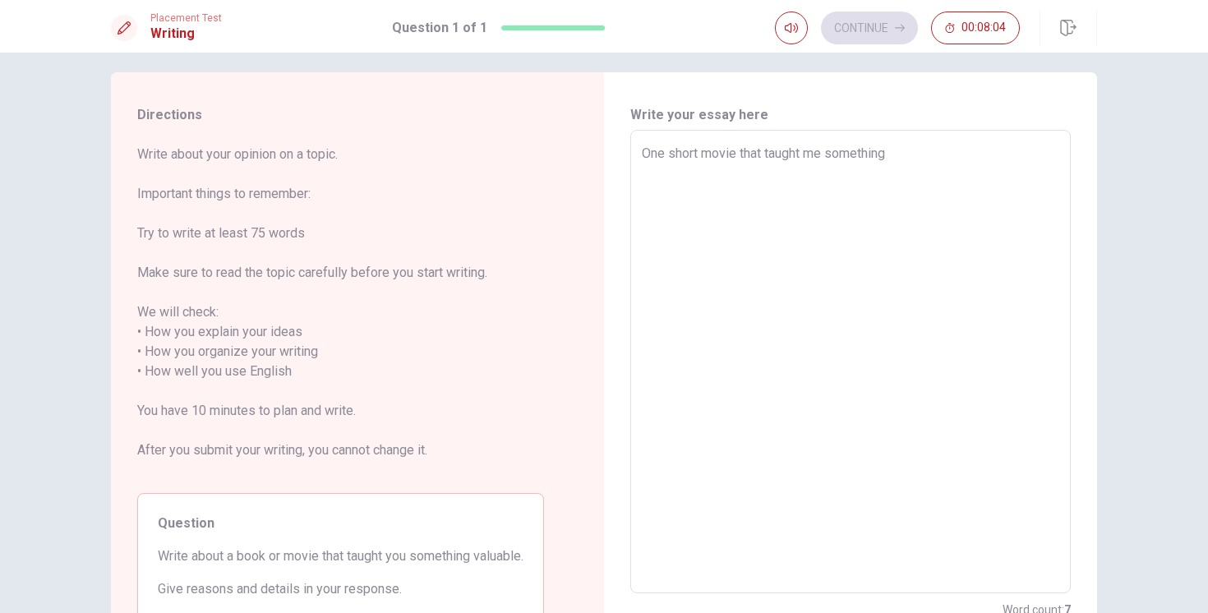
type textarea "One short movie that taught me something"
type textarea "x"
type textarea "One short movie that taught me something"
click at [637, 149] on div "One short movie that taught me something x ​" at bounding box center [851, 362] width 441 height 464
type textarea "x"
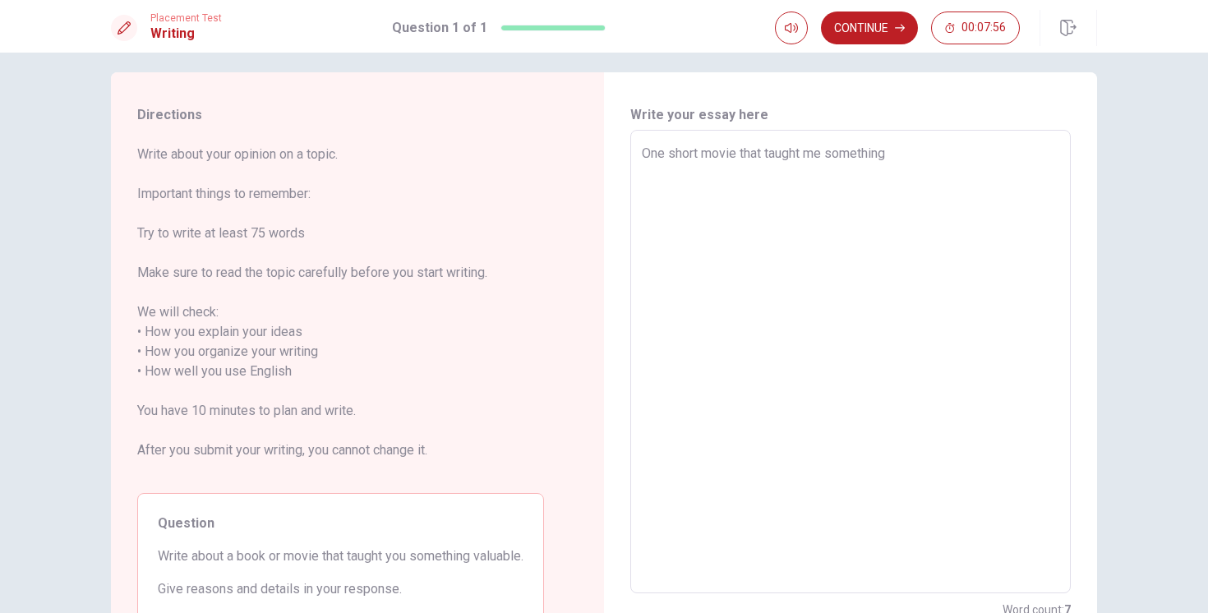
type textarea "One short movie that taught me something i"
type textarea "x"
type textarea "One short movie that taught me something is"
type textarea "x"
type textarea "One short movie that taught me something i"
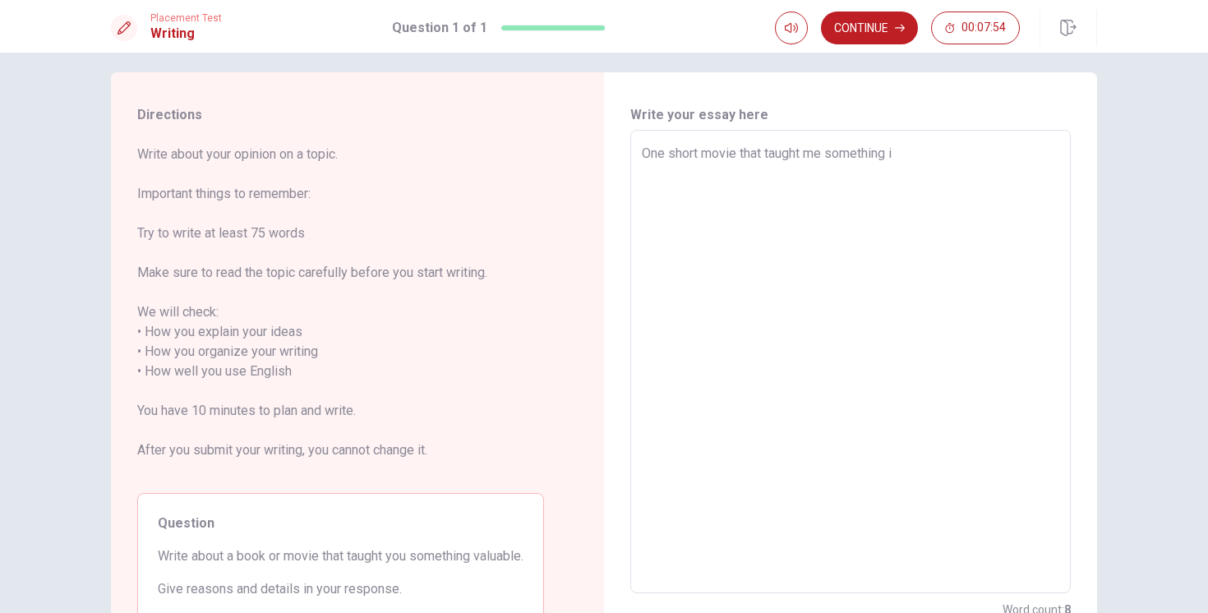
type textarea "x"
type textarea "One short movie that taught me something"
type textarea "x"
type textarea "One short movie that taught me something i"
type textarea "x"
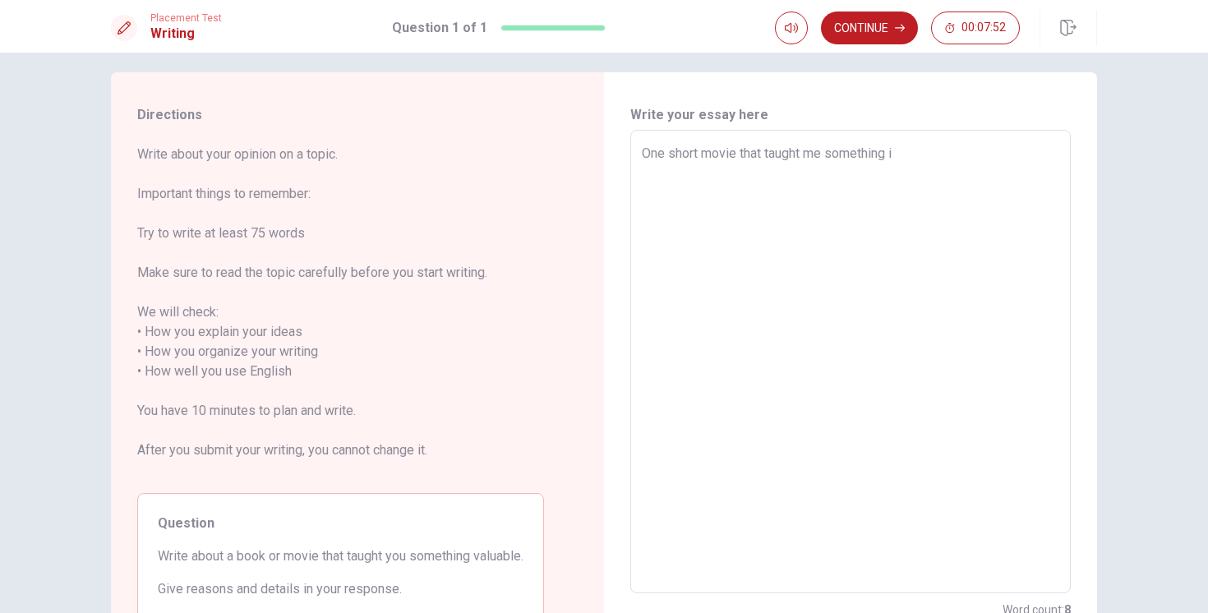
type textarea "One short movie that taught me something in"
type textarea "x"
type textarea "One short movie that taught me something in"
type textarea "x"
type textarea "One short movie that taught me something in"
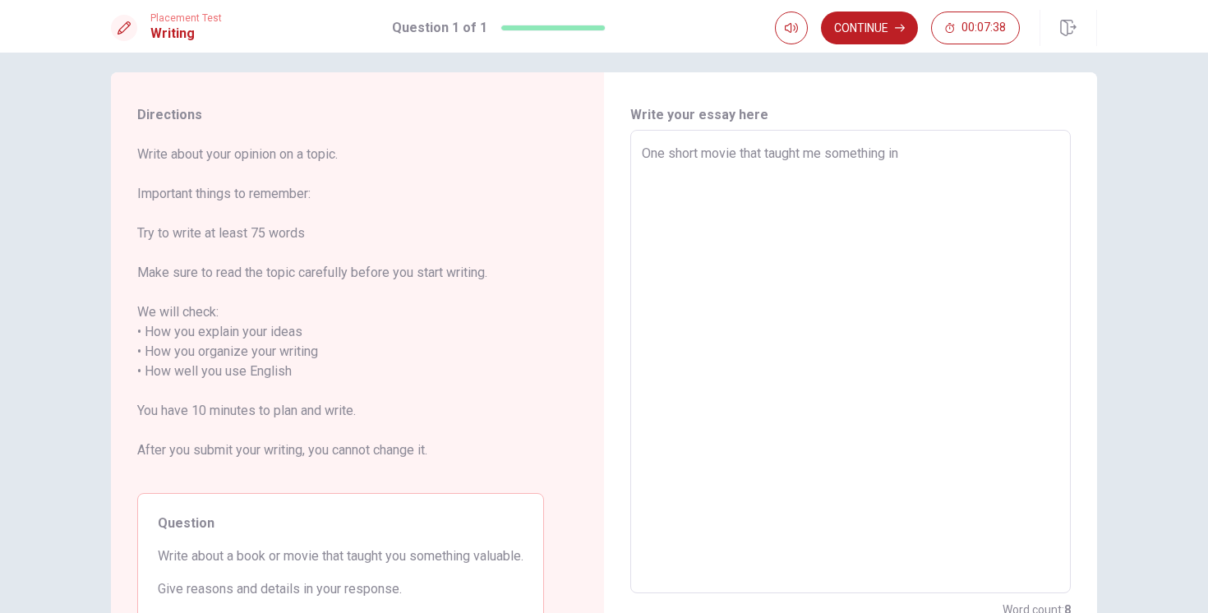
type textarea "x"
type textarea "One short movie that taught me something i"
type textarea "x"
type textarea "One short movie that taught me something"
drag, startPoint x: 651, startPoint y: 153, endPoint x: 629, endPoint y: 153, distance: 22.2
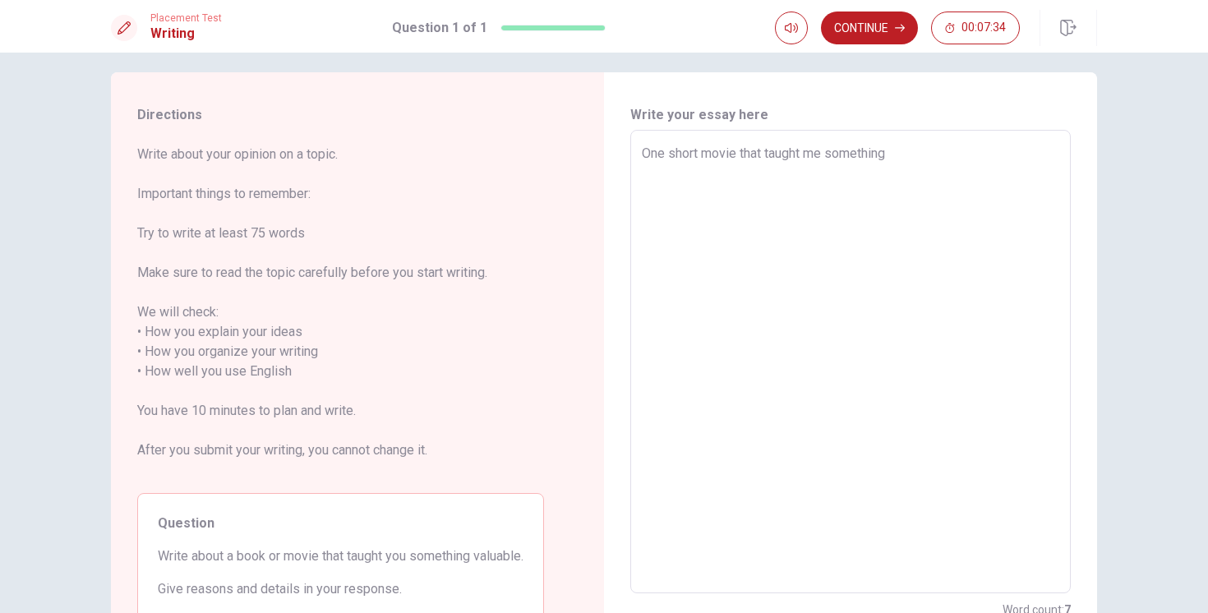
click at [629, 153] on div "Write your essay here One short movie that taught me something x ​ Word count :…" at bounding box center [850, 362] width 493 height 580
type textarea "x"
type textarea "WOne short movie that taught me something"
type textarea "x"
type textarea "WhOne short movie that taught me something"
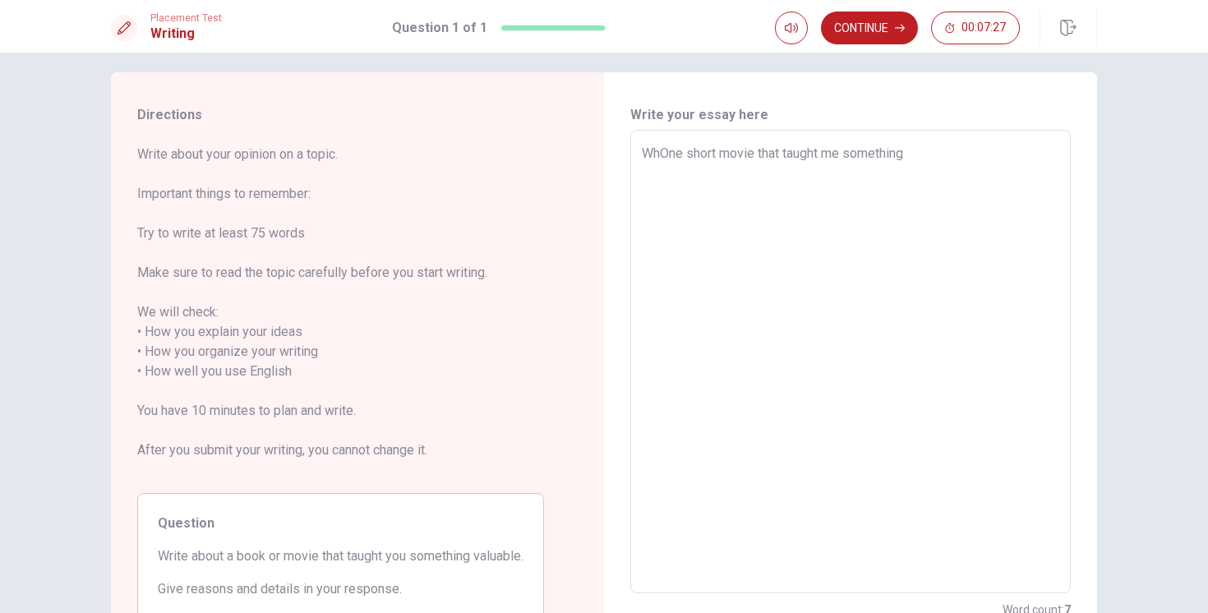
type textarea "x"
type textarea "WheOne short movie that taught me something"
type textarea "x"
type textarea "WhenOne short movie that taught me something"
type textarea "x"
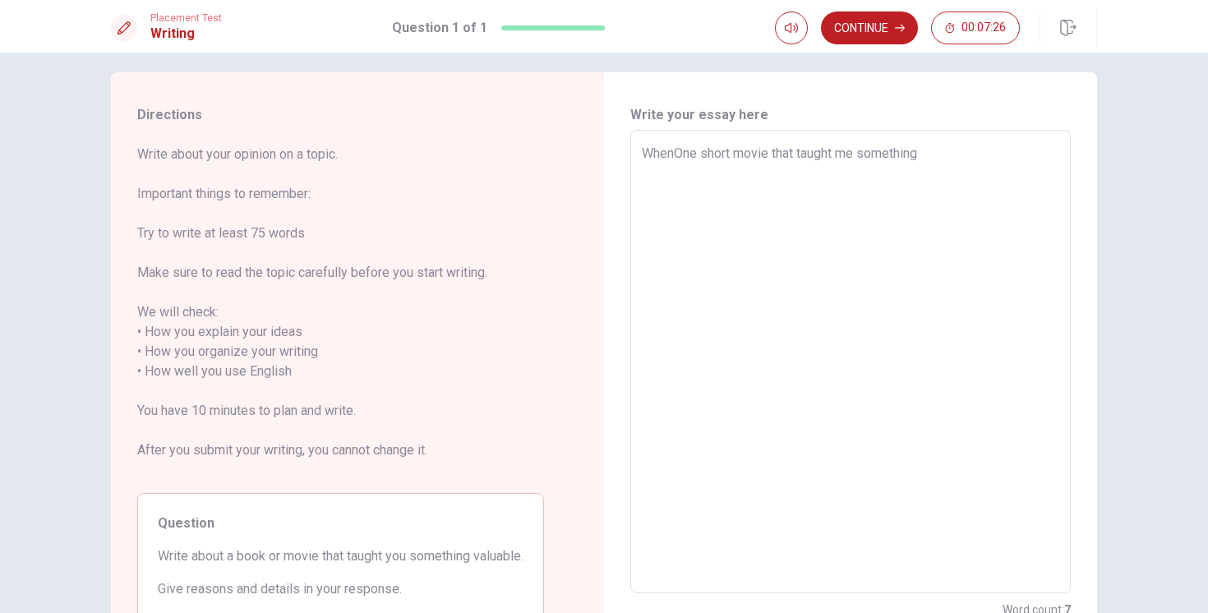
type textarea "When One short movie that taught me something"
type textarea "x"
type textarea "When [PERSON_NAME] movie that taught me something"
type textarea "x"
type textarea "When i One short movie that taught me something"
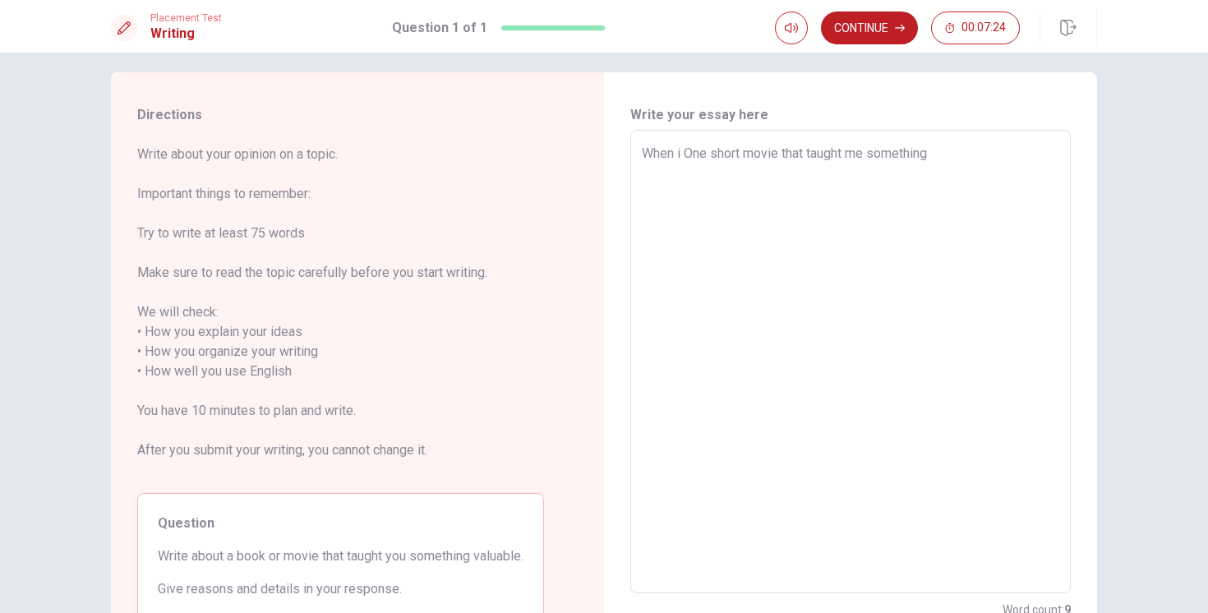
type textarea "x"
type textarea "When i wOne short movie that taught me something"
type textarea "x"
type textarea "When i waOne short movie that taught me something"
type textarea "x"
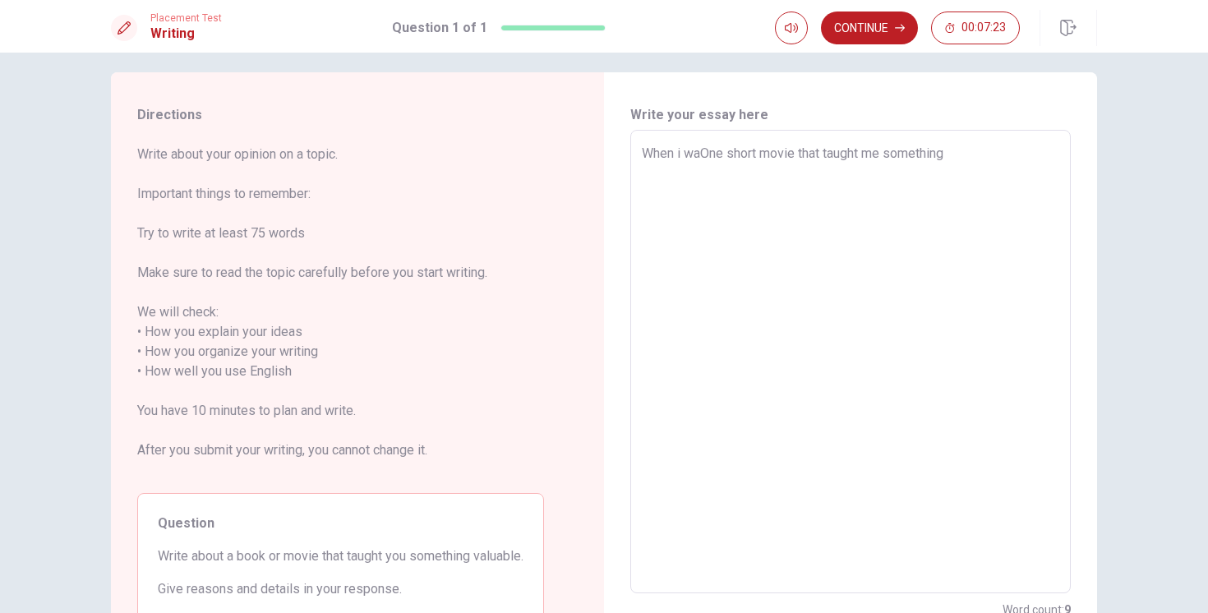
type textarea "When i wasOne short movie that taught me something"
type textarea "x"
type textarea "When i was One short movie that taught me something"
type textarea "x"
type textarea "When i was aOne short movie that taught me something"
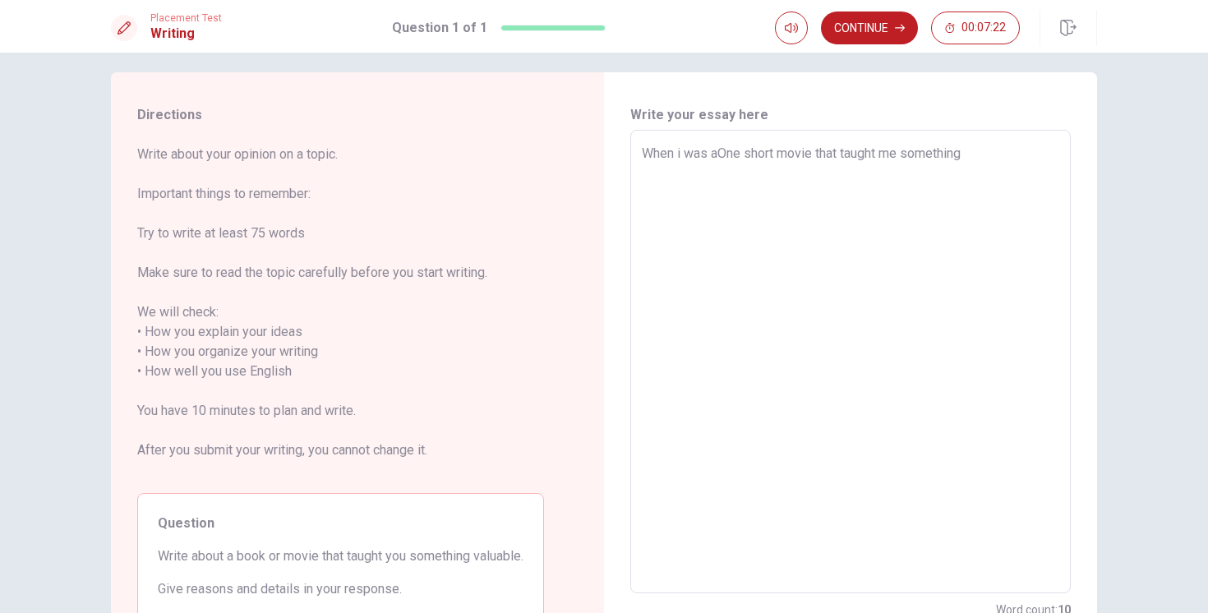
type textarea "x"
type textarea "When i was a One short movie that taught me something"
type textarea "x"
type textarea "When i was a kOne short movie that taught me something"
type textarea "x"
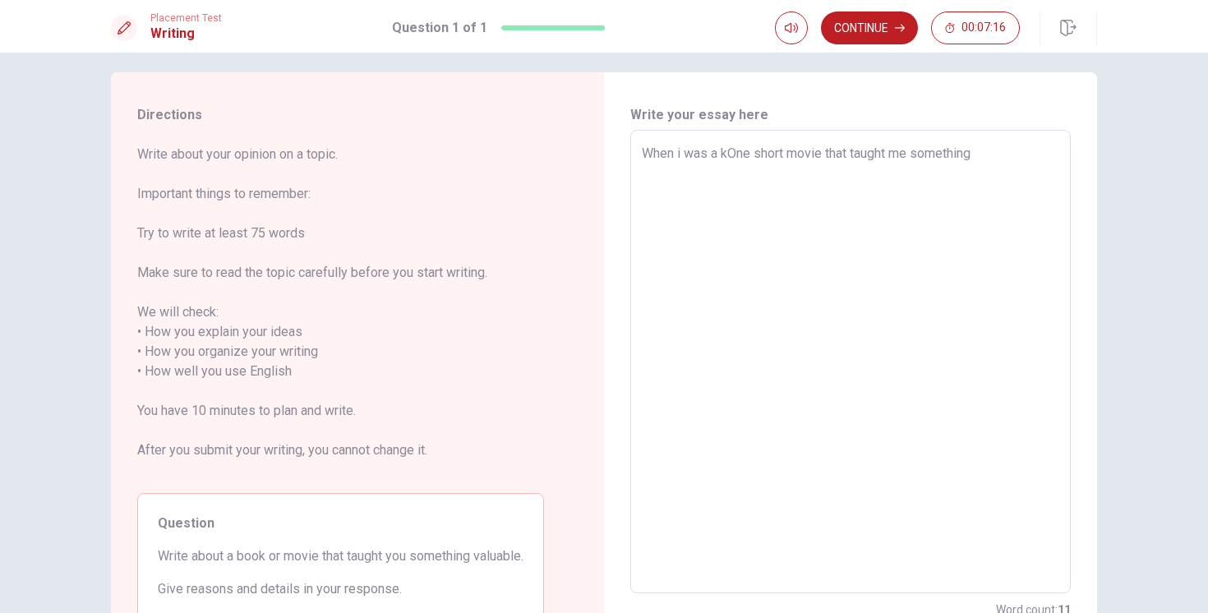
type textarea "When i was a kiOne short movie that taught me something"
type textarea "x"
type textarea "When i was a kidOne short movie that taught me something"
type textarea "x"
type textarea "When i was a kid One short movie that taught me something"
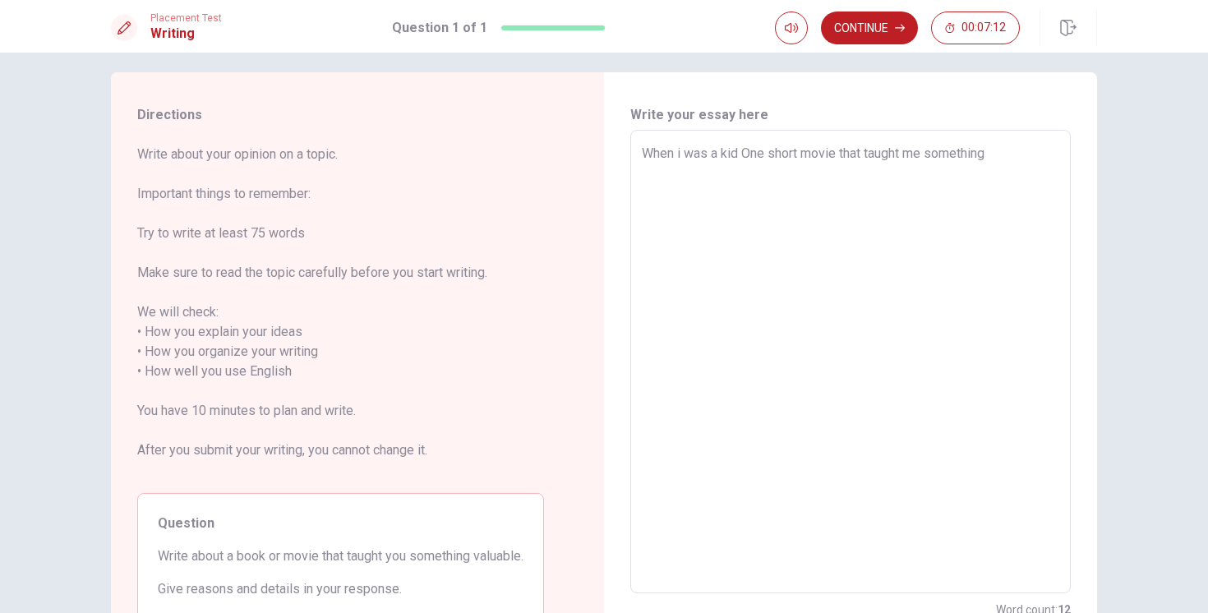
type textarea "x"
type textarea "When i was a kid On short movie that taught me something"
type textarea "x"
type textarea "When i was a kid O short movie that taught me something"
type textarea "x"
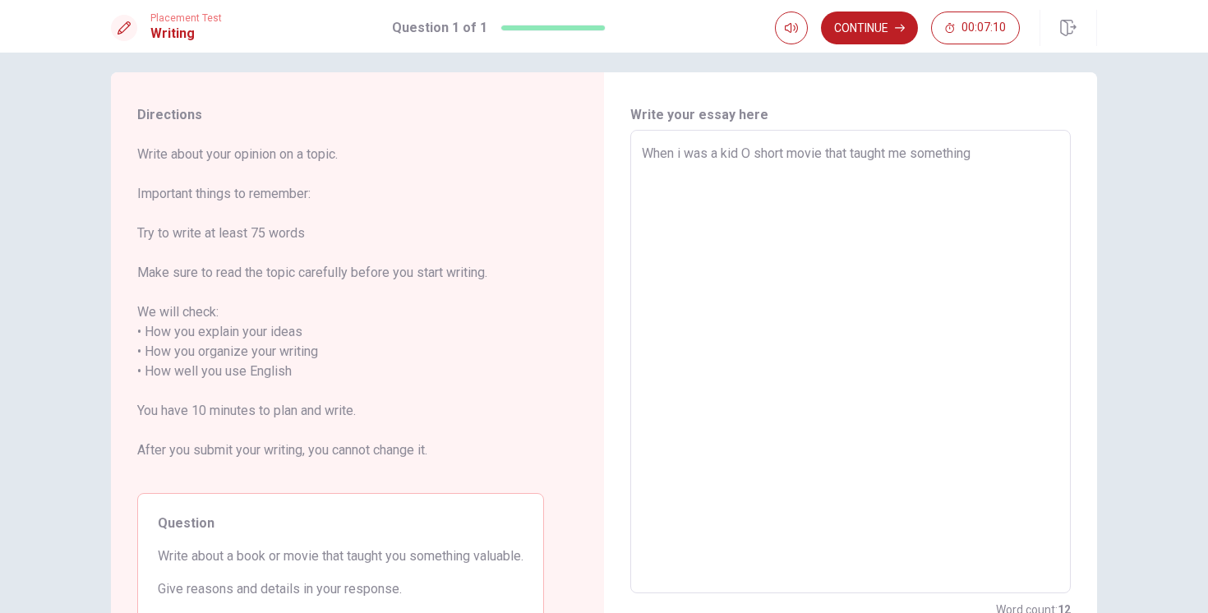
type textarea "When i was a kid short movie that taught me something"
type textarea "x"
type textarea "When i was a kid i short movie that taught me something"
type textarea "x"
type textarea "When i was a kid i short movie that taught me something"
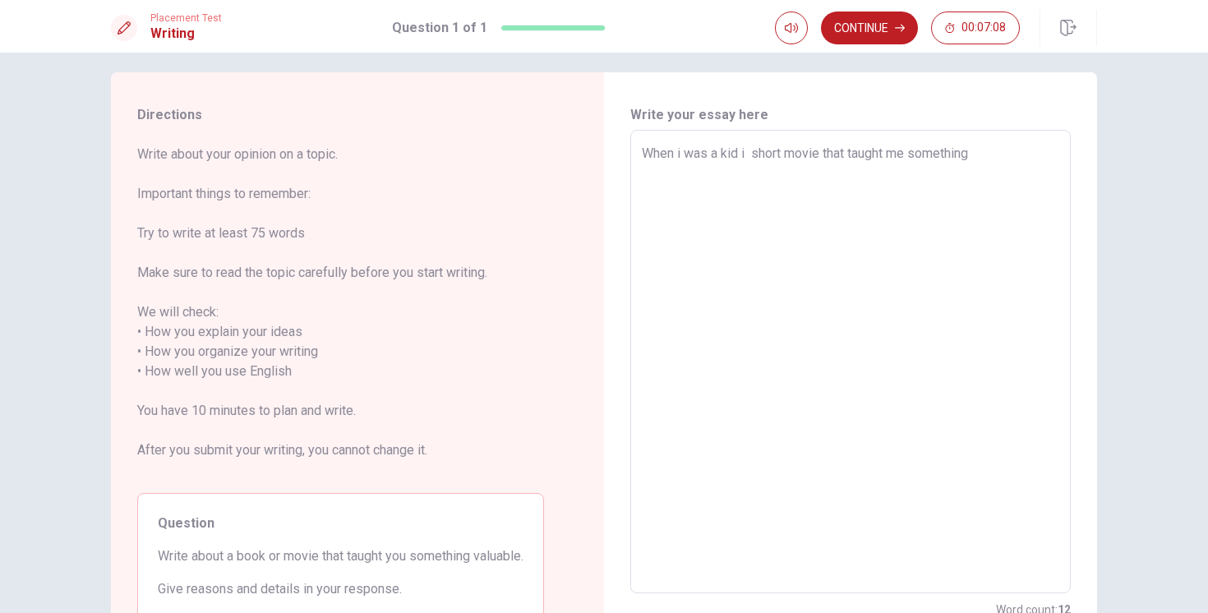
type textarea "x"
type textarea "When i was a kid i w short movie that taught me something"
type textarea "x"
type textarea "When i was a kid i wa short movie that taught me something"
type textarea "x"
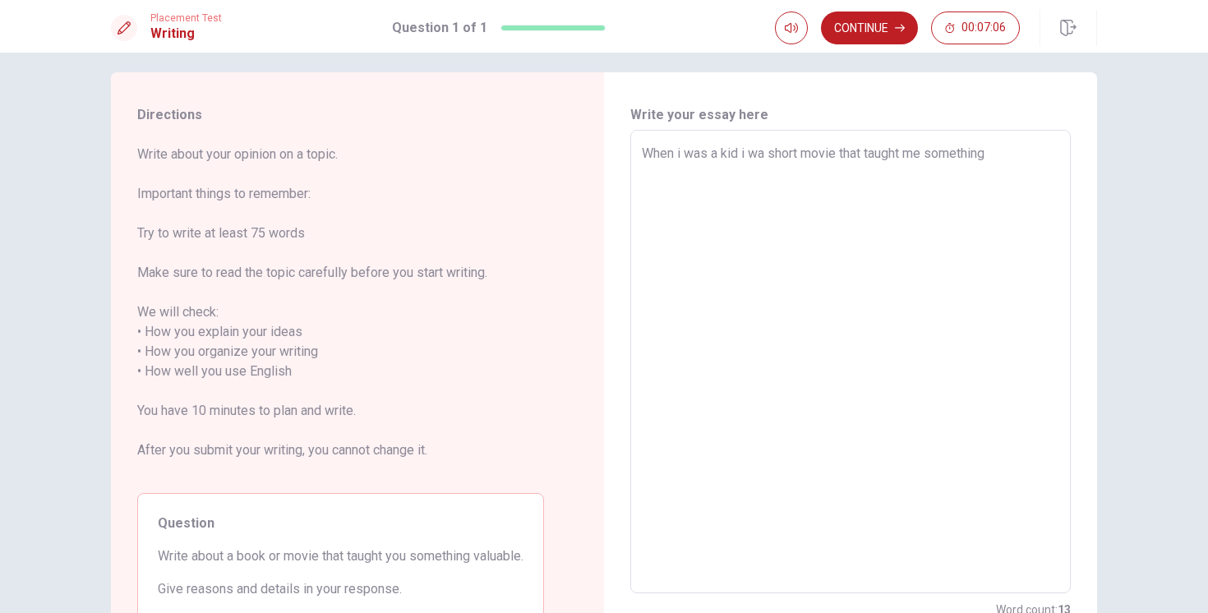
type textarea "When i was a kid i was short movie that taught me something"
type textarea "x"
type textarea "When i was a kid i was short movie that taught me something"
type textarea "x"
type textarea "When i was a kid i was l short movie that taught me something"
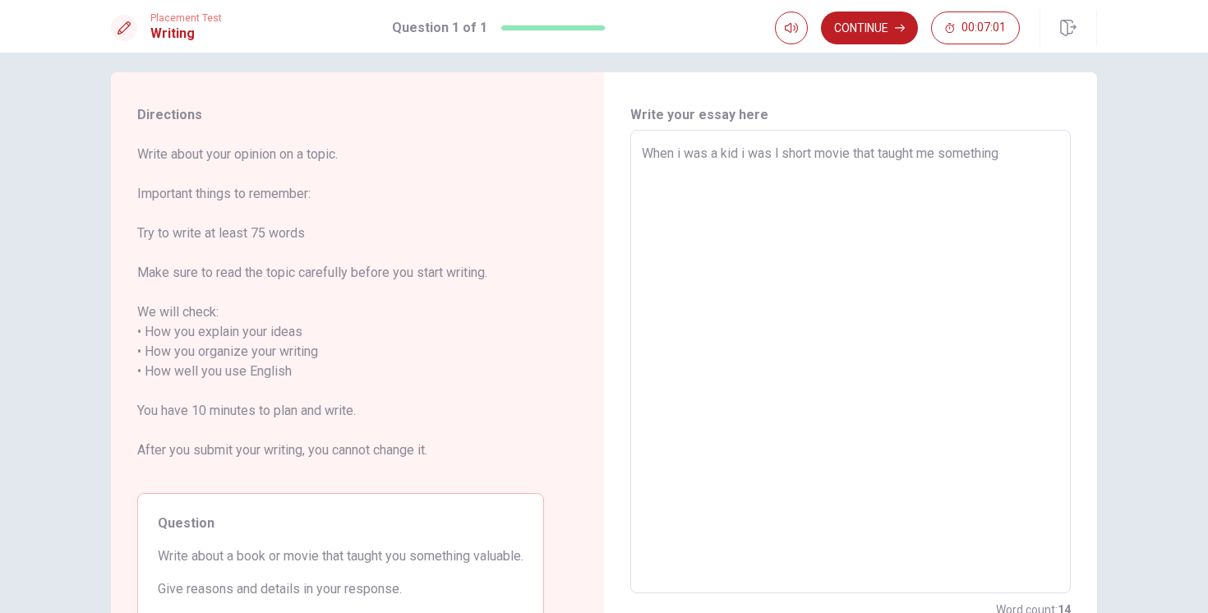
type textarea "x"
type textarea "When i was a kid i was short movie that taught me something"
type textarea "x"
type textarea "When i was a kid i was short movie that taught me something"
type textarea "x"
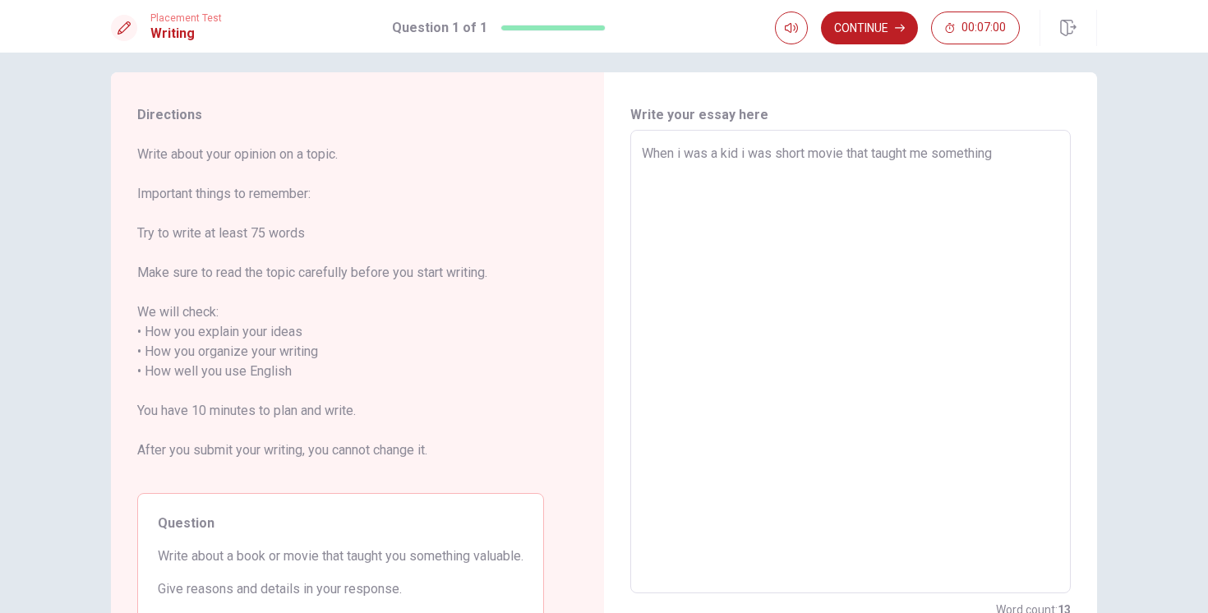
type textarea "When i was a kid i wa short movie that taught me something"
type textarea "x"
type textarea "When i was a kid i w short movie that taught me something"
type textarea "x"
type textarea "When i was a kid i short movie that taught me something"
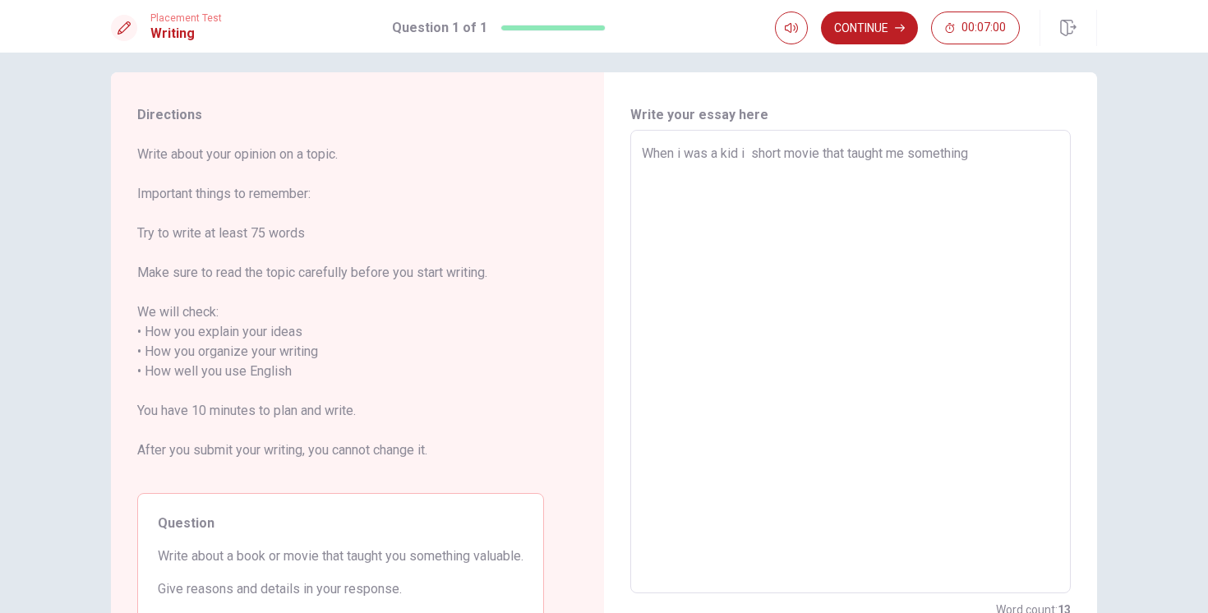
type textarea "x"
type textarea "When i was a kid i s short movie that taught me something"
type textarea "x"
type textarea "When i was a kid i sa short movie that taught me something"
type textarea "x"
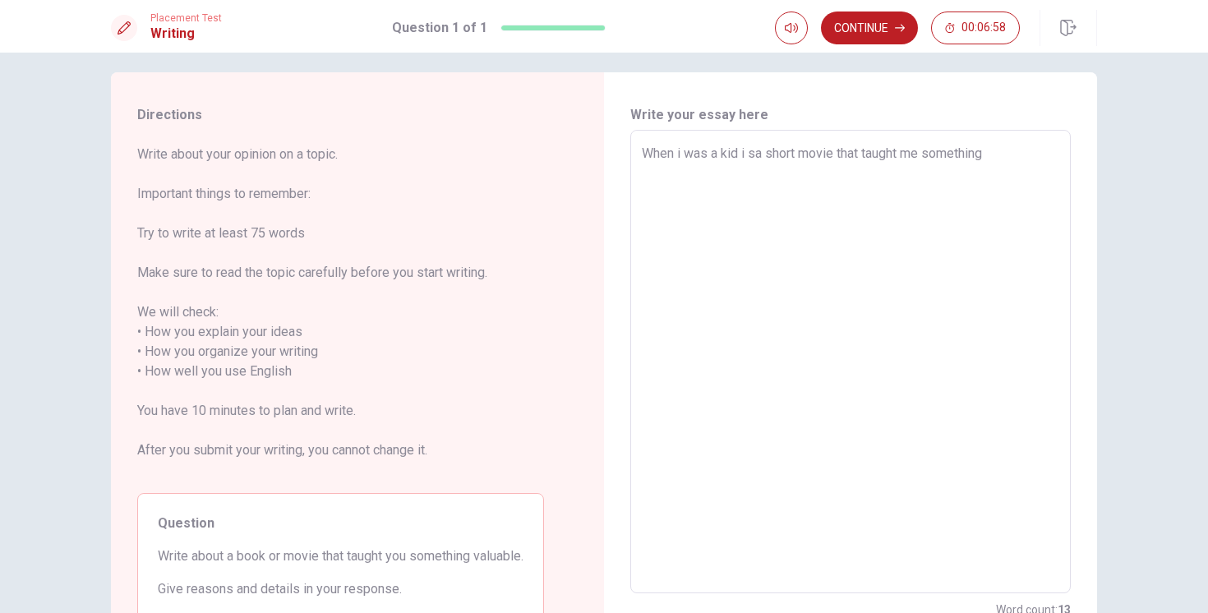
type textarea "When i was a kid i saw short movie that taught me something"
type textarea "x"
type textarea "When i was a kid i saw short movie that taught me something"
type textarea "x"
type textarea "When i was a kid i saw a short movie that taught me something"
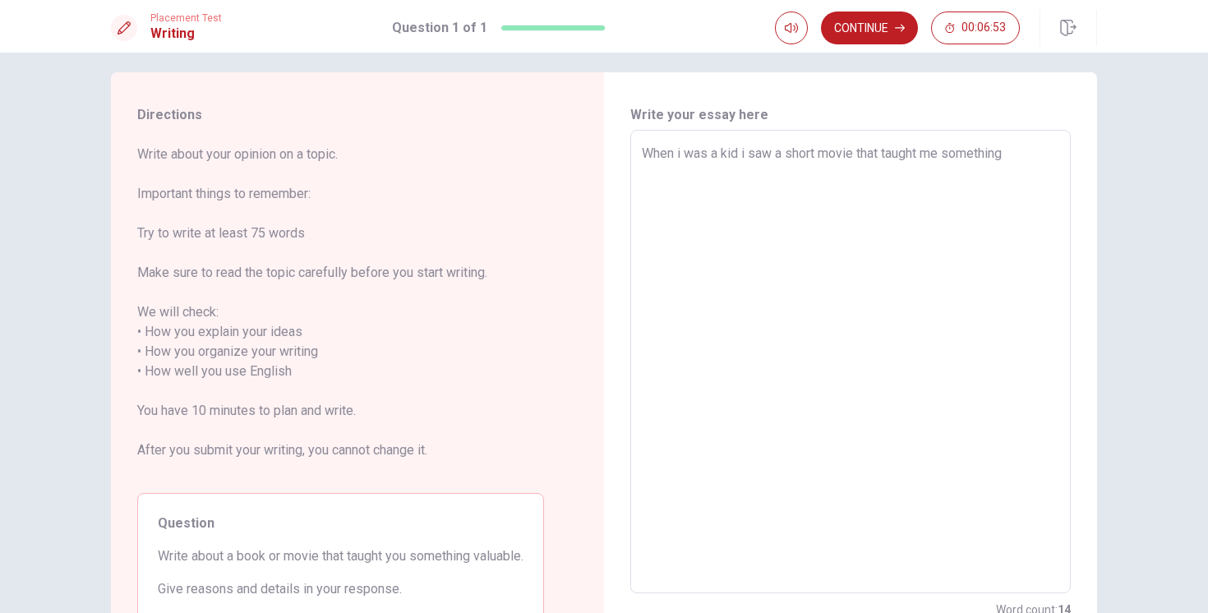
click at [1016, 150] on textarea "When i was a kid i saw a short movie that taught me something" at bounding box center [851, 362] width 418 height 437
type textarea "x"
type textarea "When i was a kid i saw a short movie that taught me something v"
type textarea "x"
type textarea "When i was a kid i saw a short movie that taught me something va"
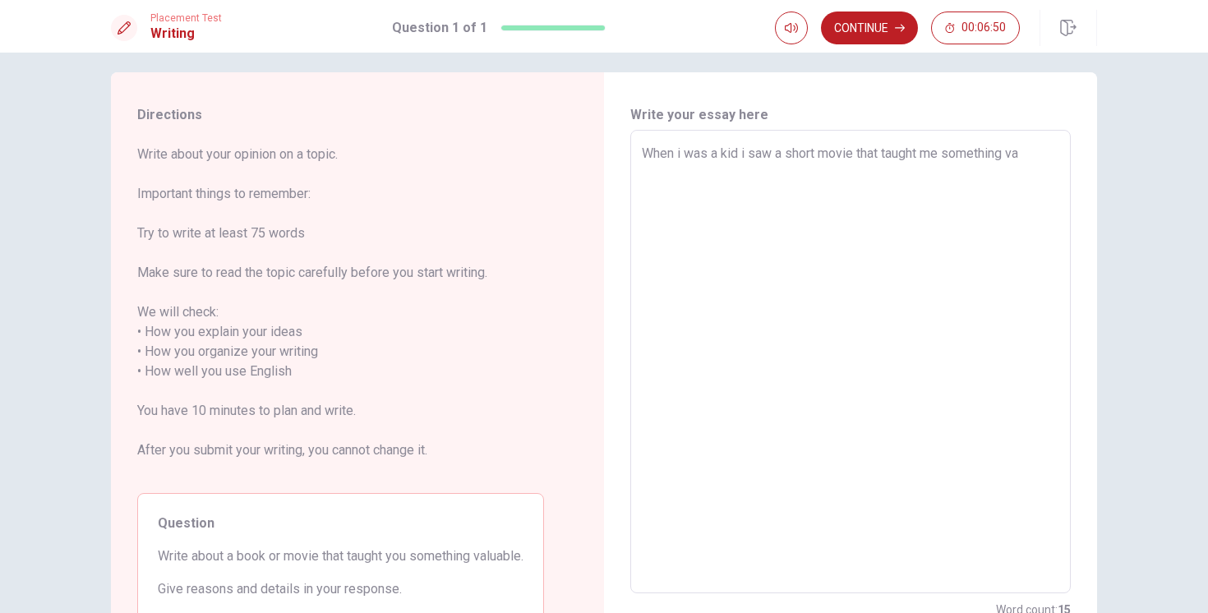
type textarea "x"
type textarea "When i was a kid i saw a short movie that taught me something val"
type textarea "x"
type textarea "When i was a kid i saw a short movie that taught me something valu"
type textarea "x"
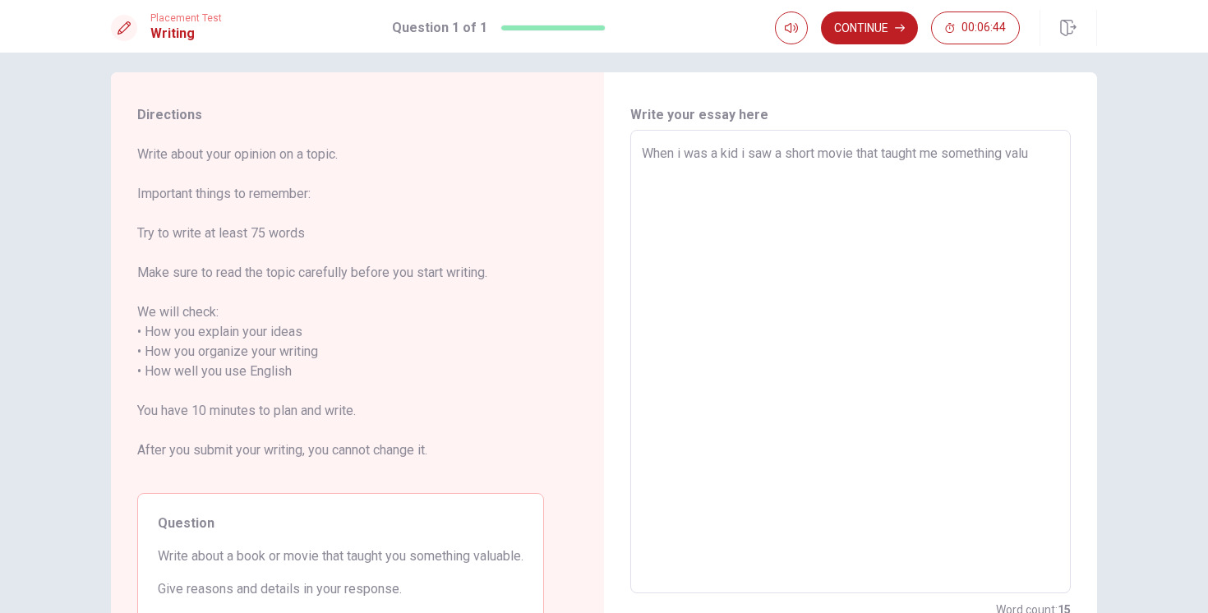
type textarea "When i was a kid i saw a short movie that taught me something valua"
type textarea "x"
type textarea "When i was a kid i saw a short movie that taught me something valuab"
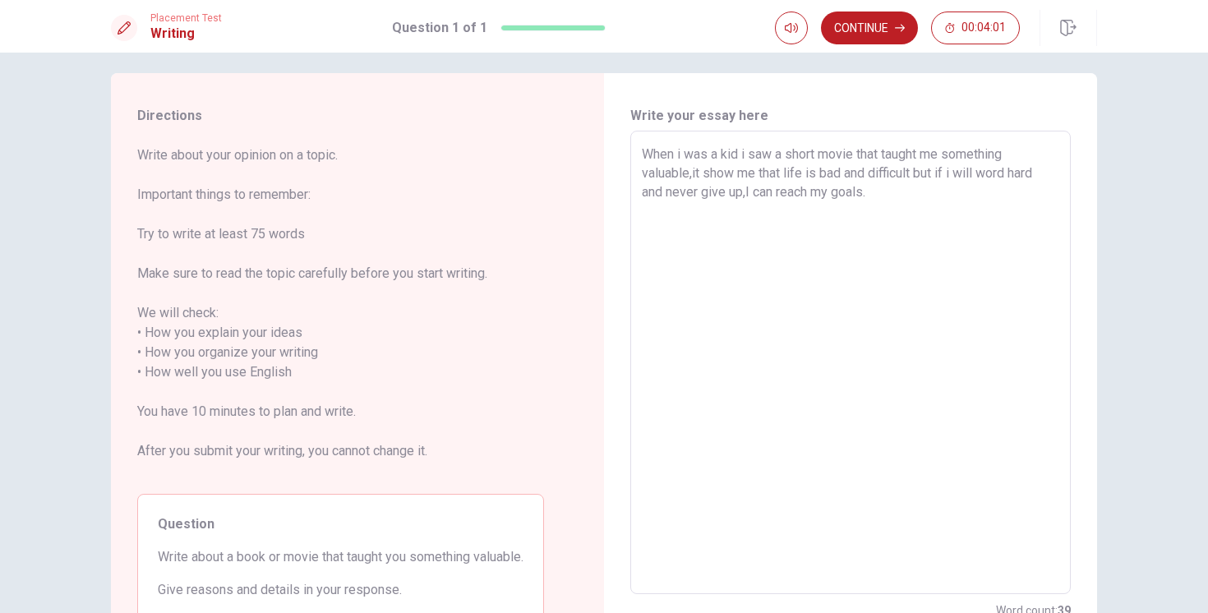
scroll to position [0, 0]
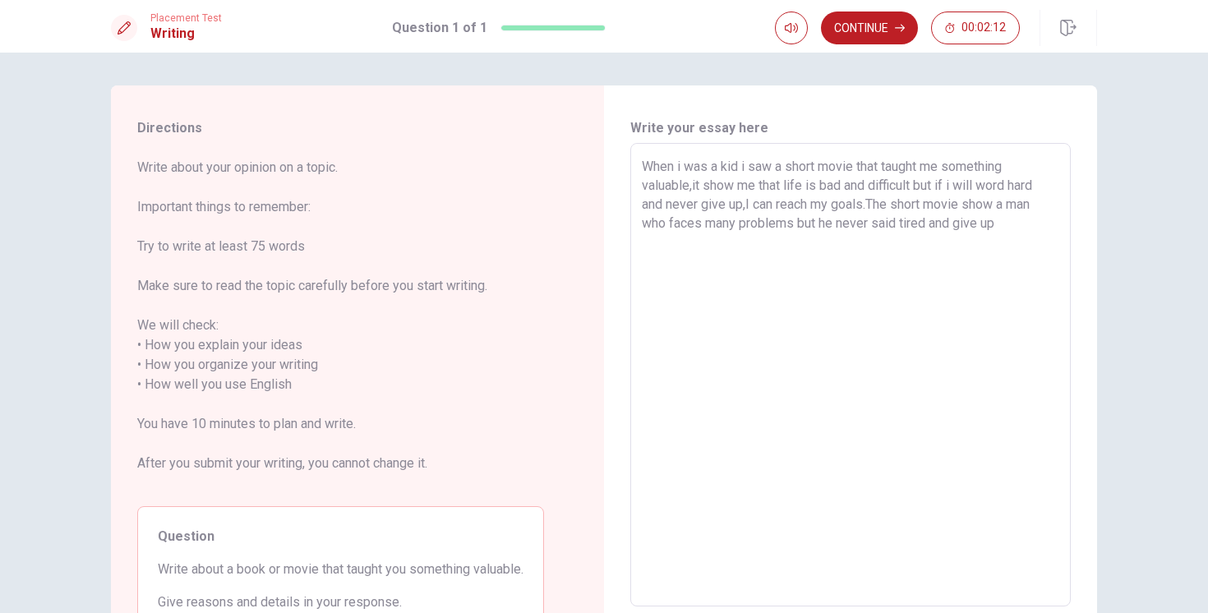
click at [971, 222] on textarea "When i was a kid i saw a short movie that taught me something valuable,it show …" at bounding box center [851, 375] width 418 height 437
click at [1010, 225] on textarea "When i was a kid i saw a short movie that taught me something valuable,it show …" at bounding box center [851, 375] width 418 height 437
click at [799, 227] on textarea "When i was a kid i saw a short movie that taught me something valuable,it show …" at bounding box center [851, 375] width 418 height 437
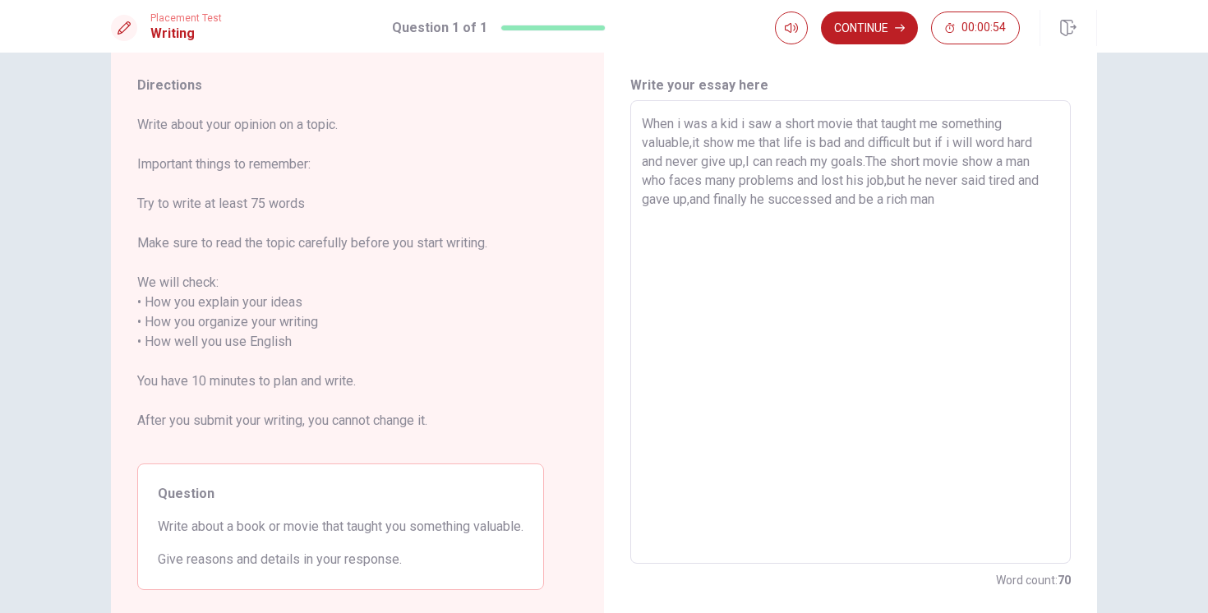
scroll to position [44, 0]
click at [713, 197] on textarea "When i was a kid i saw a short movie that taught me something valuable,it show …" at bounding box center [851, 331] width 418 height 437
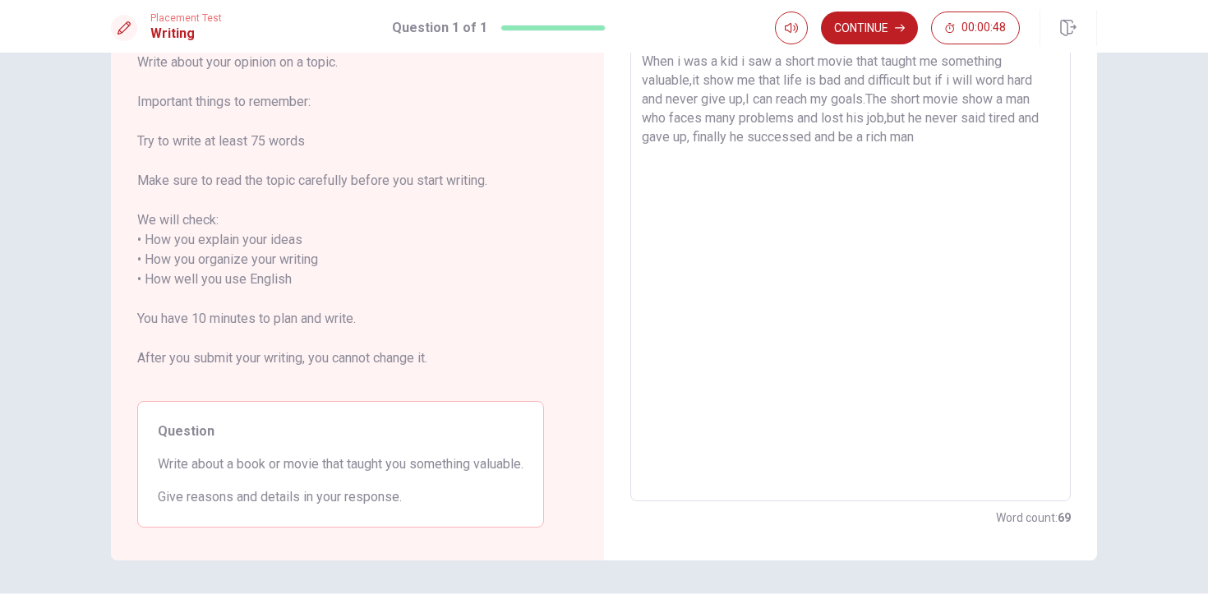
scroll to position [113, 0]
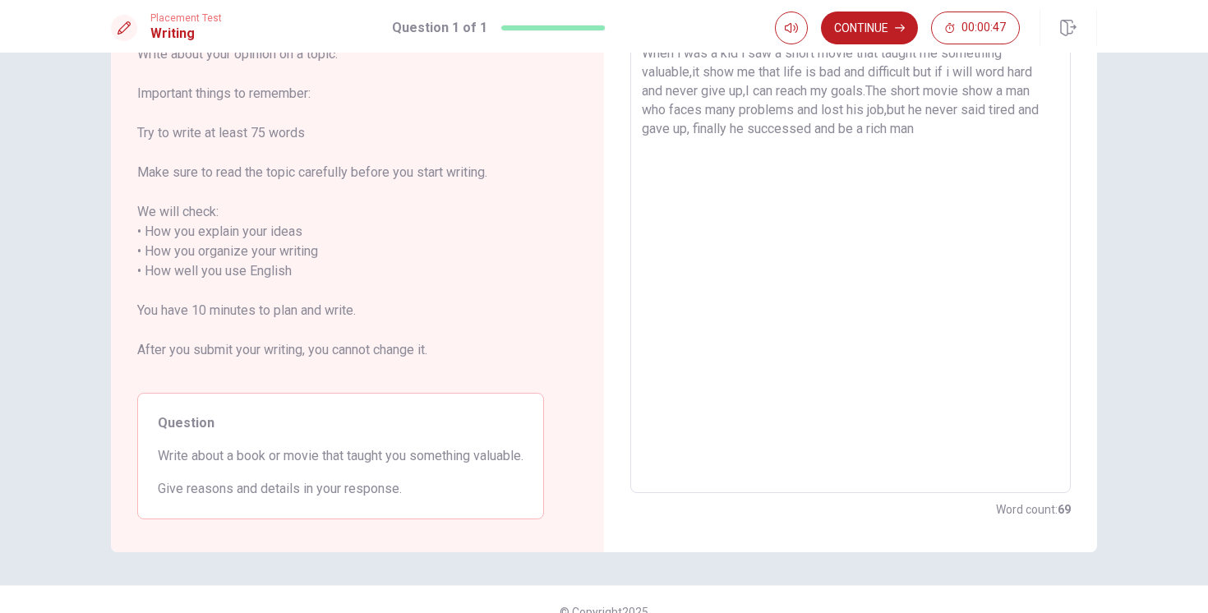
click at [922, 130] on textarea "When i was a kid i saw a short movie that taught me something valuable,it show …" at bounding box center [851, 262] width 418 height 437
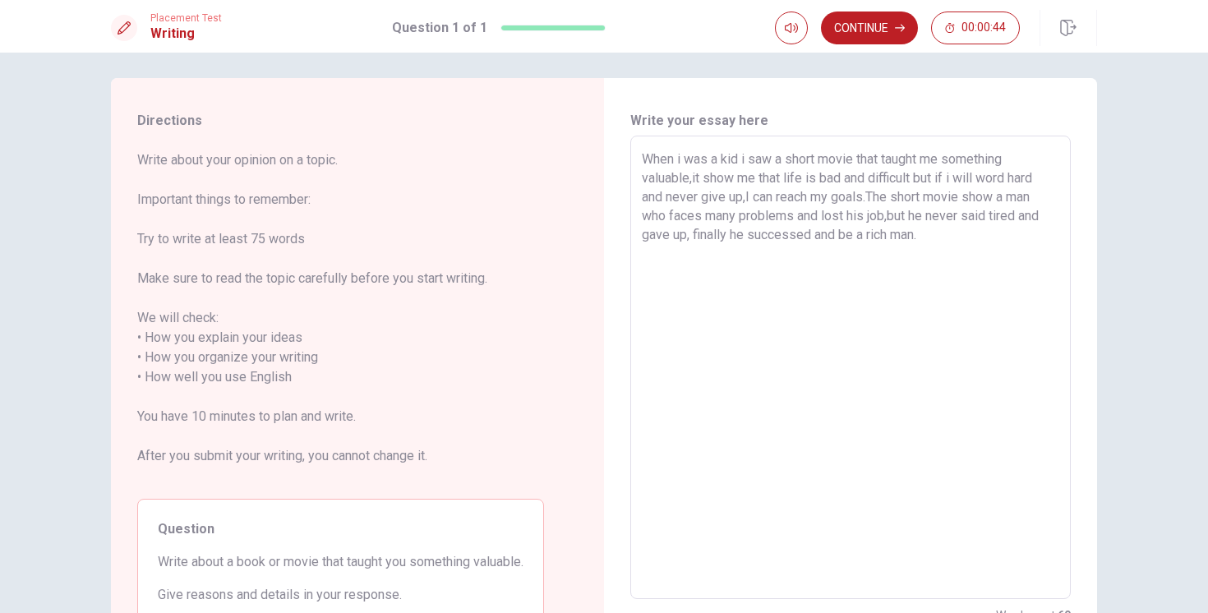
scroll to position [0, 0]
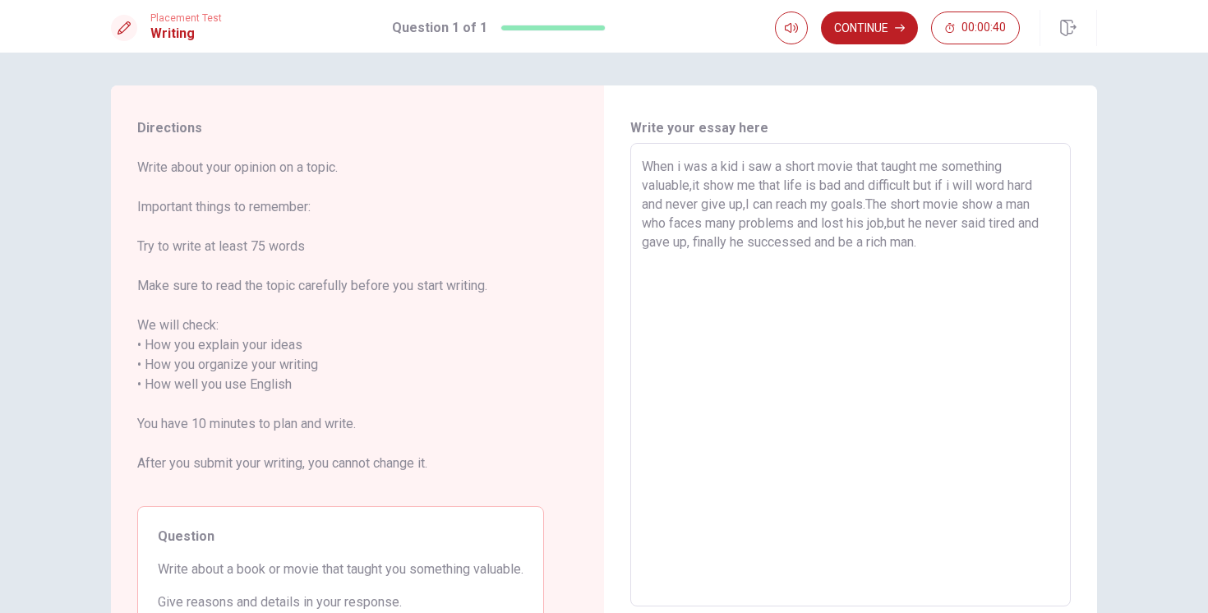
click at [682, 166] on textarea "When i was a kid i saw a short movie that taught me something valuable,it show …" at bounding box center [851, 375] width 418 height 437
click at [746, 167] on textarea "When I was a kid i saw a short movie that taught me something valuable,it show …" at bounding box center [851, 375] width 418 height 437
click at [917, 245] on textarea "When I was a kid I saw a short movie that taught me something valuable,it show …" at bounding box center [851, 375] width 418 height 437
click at [931, 247] on textarea "When I was a kid I saw a short movie that taught me something valuable,it show …" at bounding box center [851, 375] width 418 height 437
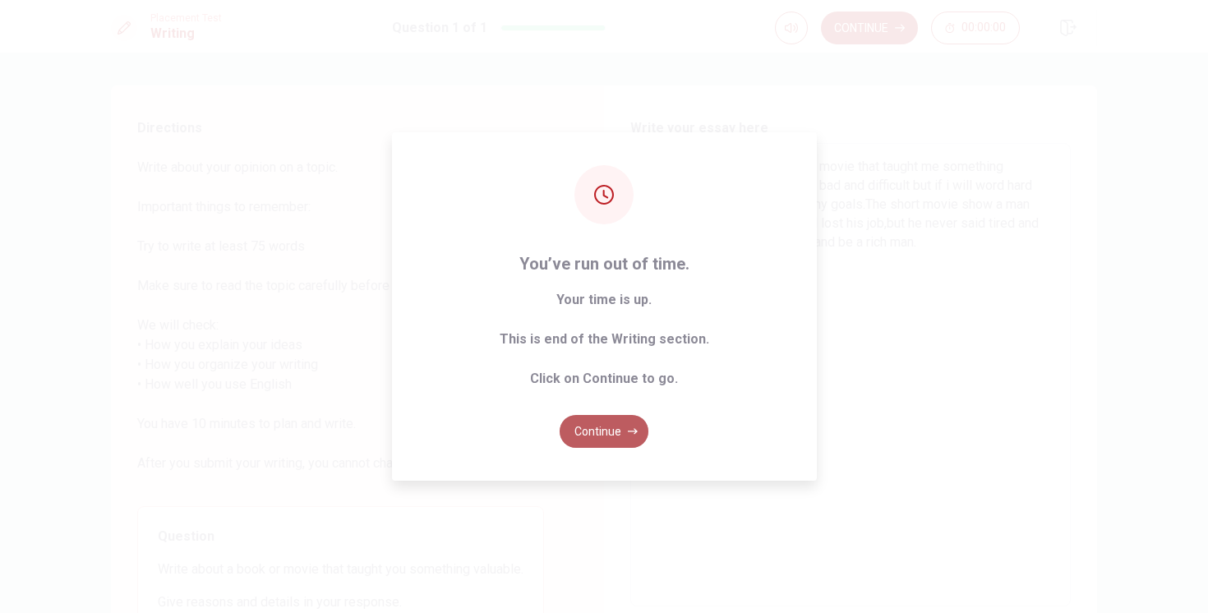
click at [612, 440] on button "Continue" at bounding box center [604, 431] width 89 height 33
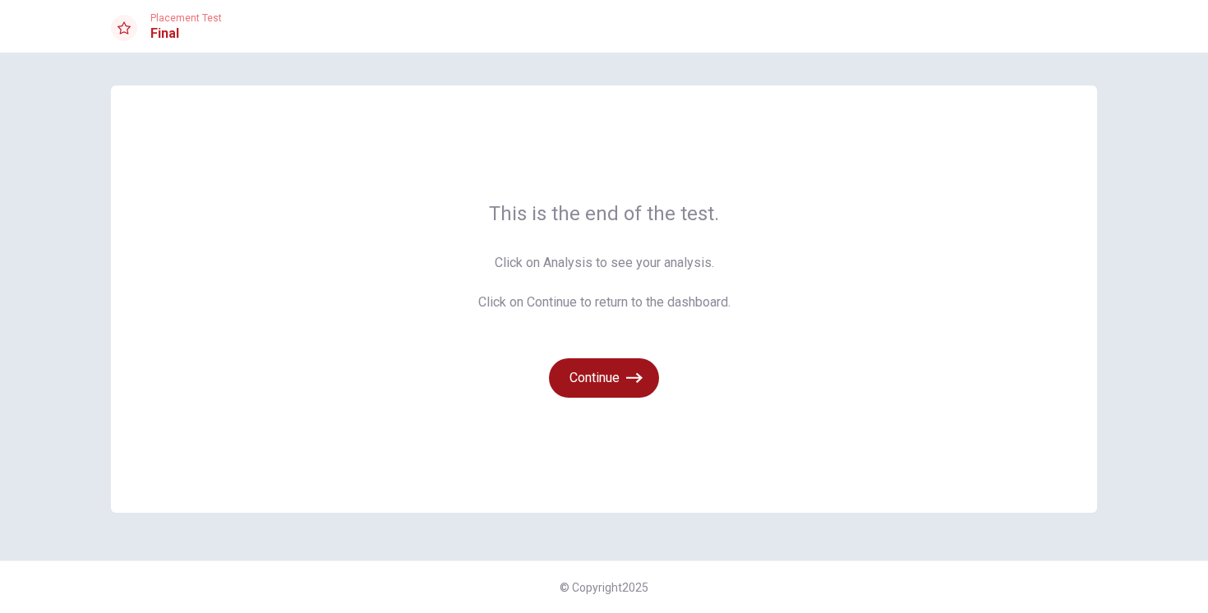
click at [618, 381] on button "Continue" at bounding box center [604, 377] width 110 height 39
